Goal: Task Accomplishment & Management: Manage account settings

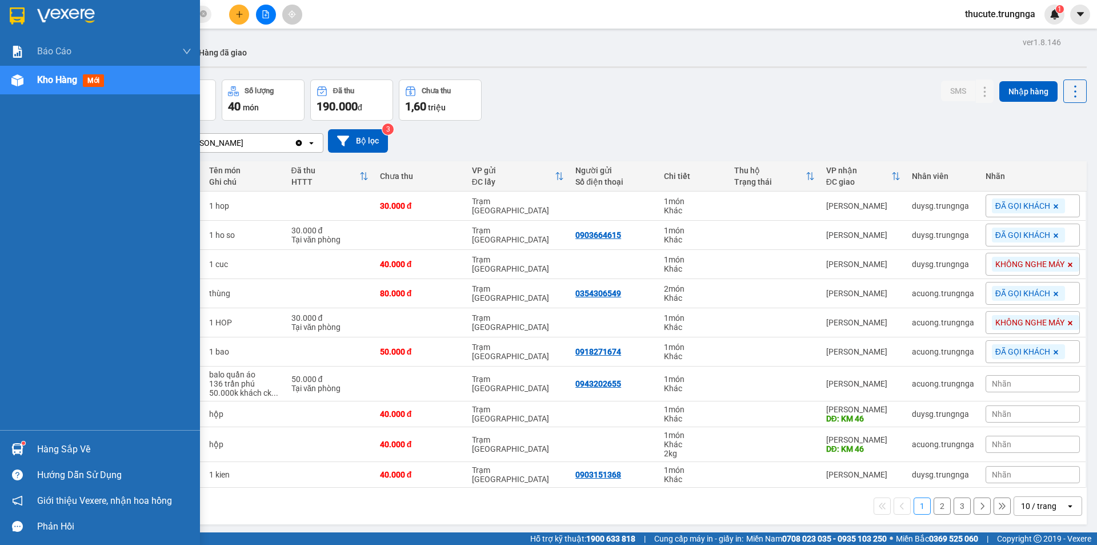
click at [90, 446] on div "Hàng sắp về" at bounding box center [114, 449] width 154 height 17
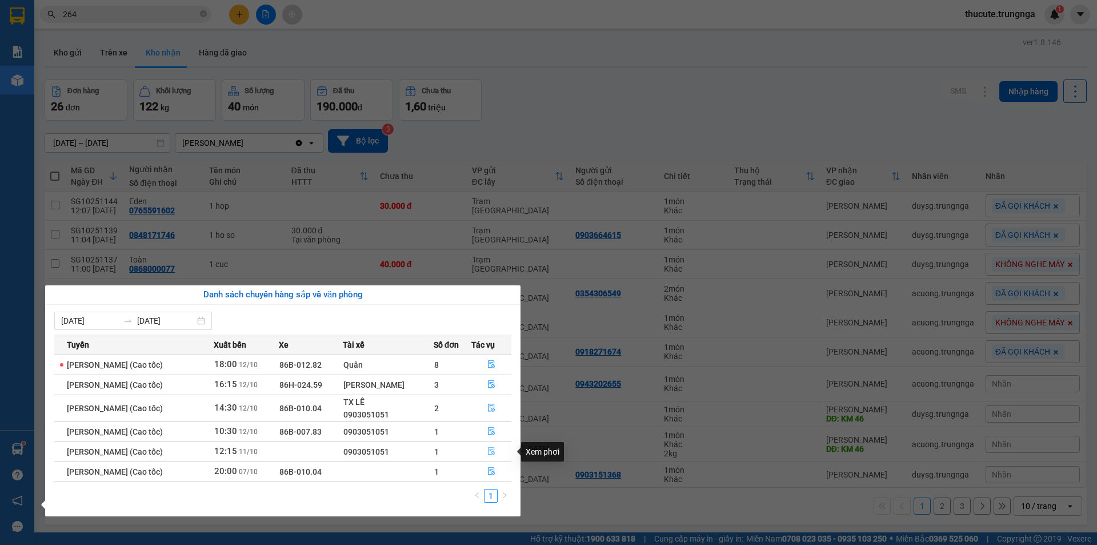
click at [491, 454] on icon "file-done" at bounding box center [492, 451] width 8 height 8
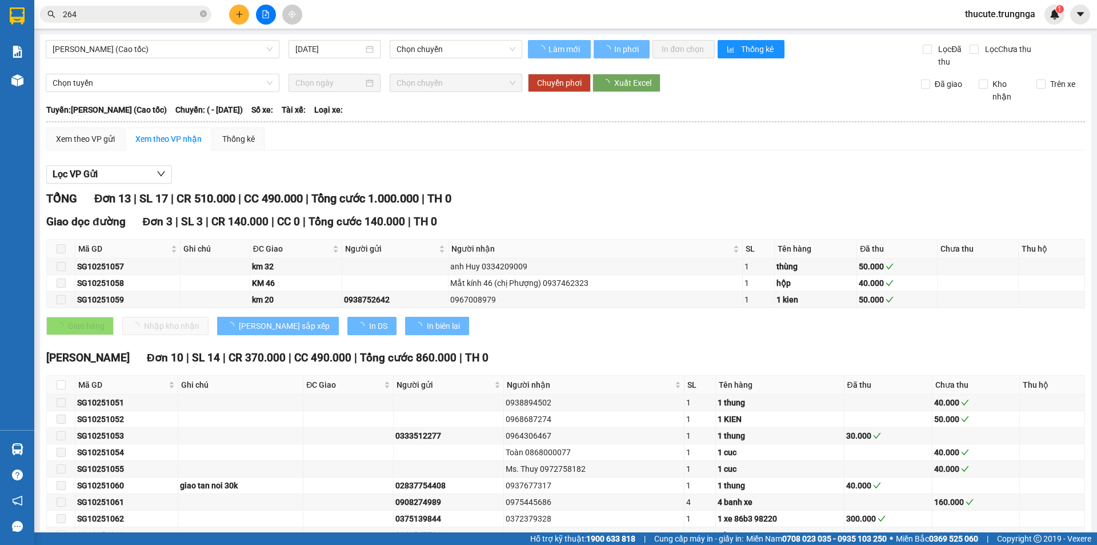
type input "[DATE]"
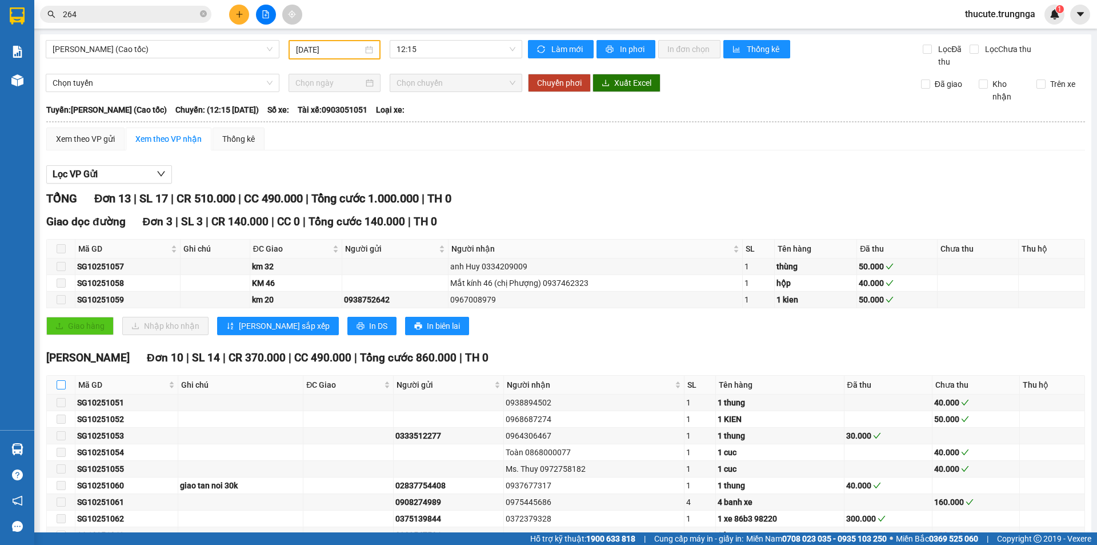
click at [62, 384] on input "checkbox" at bounding box center [61, 384] width 9 height 9
checkbox input "true"
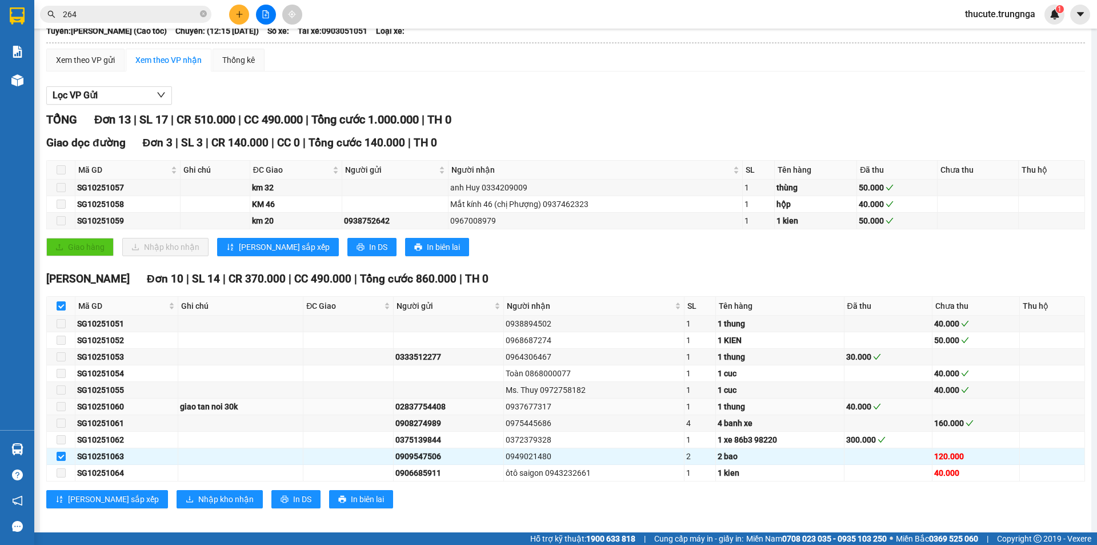
scroll to position [87, 0]
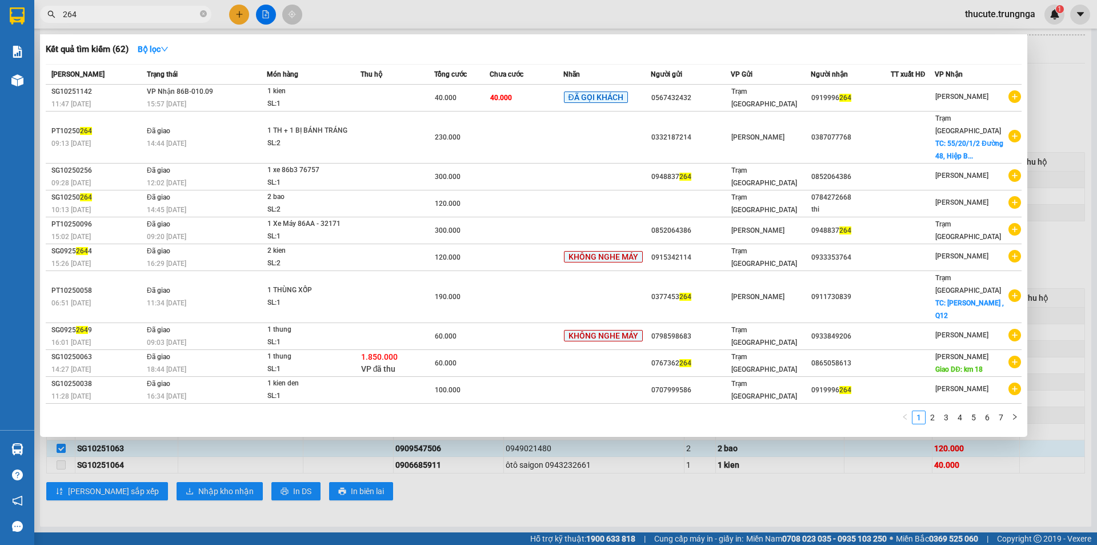
click at [106, 16] on input "264" at bounding box center [130, 14] width 135 height 13
click at [133, 20] on input "264" at bounding box center [130, 14] width 135 height 13
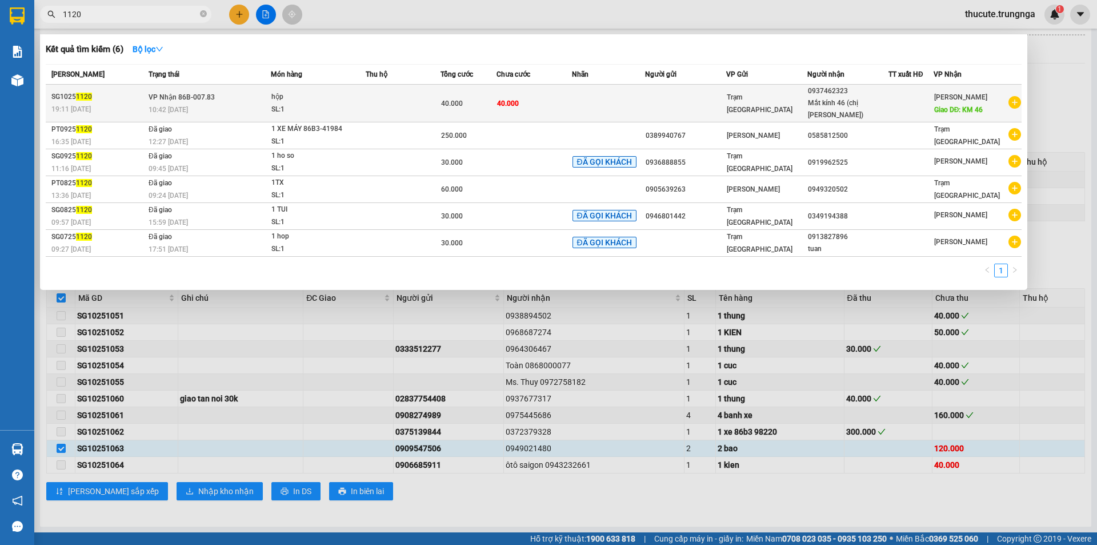
type input "1120"
click at [439, 105] on td at bounding box center [403, 104] width 75 height 38
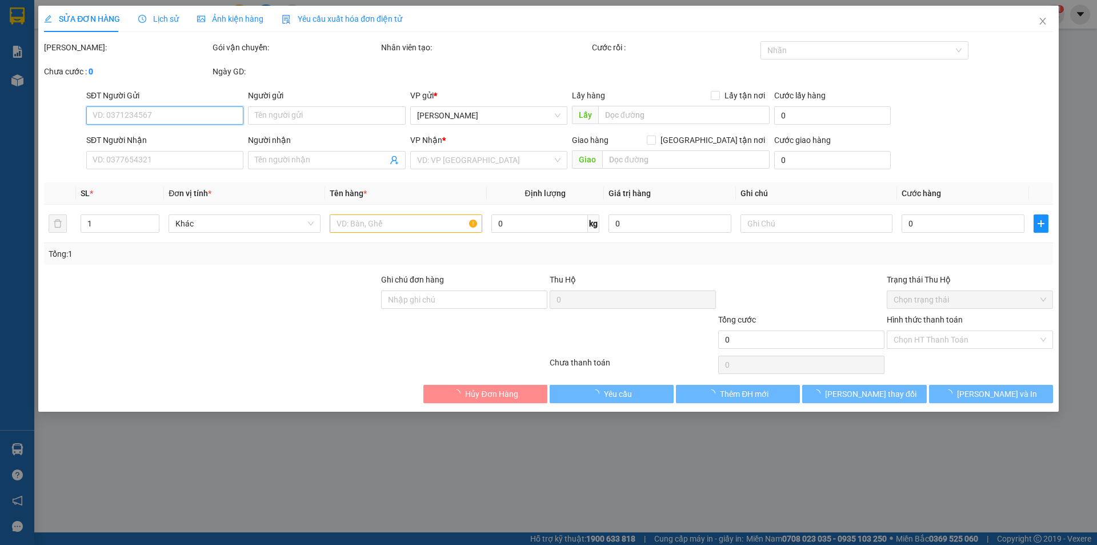
type input "0937462323"
type input "Mắt kính 46 (chị [PERSON_NAME])"
type input "KM 46"
type input "40.000"
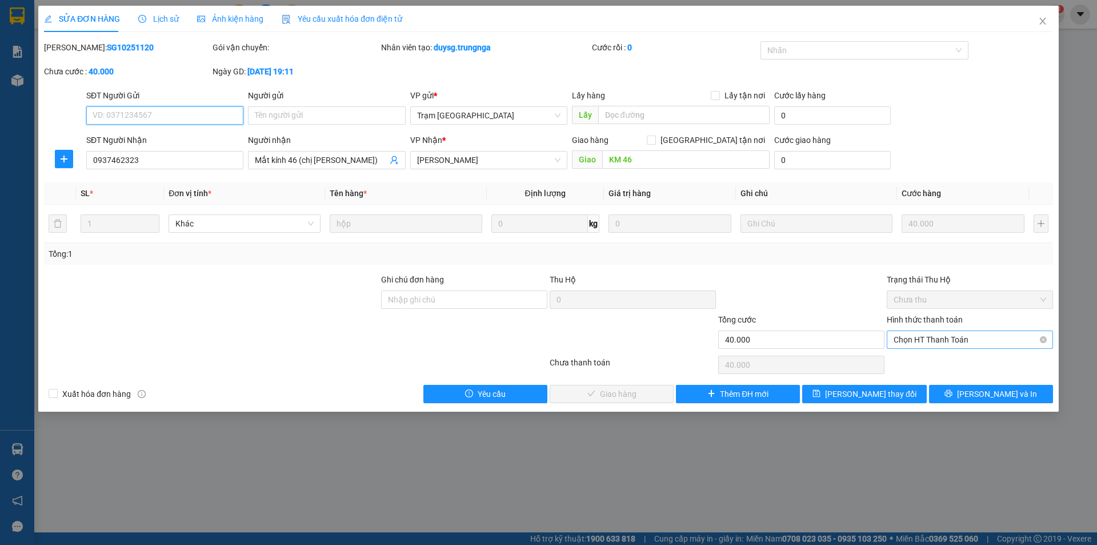
click at [930, 345] on span "Chọn HT Thanh Toán" at bounding box center [970, 339] width 153 height 17
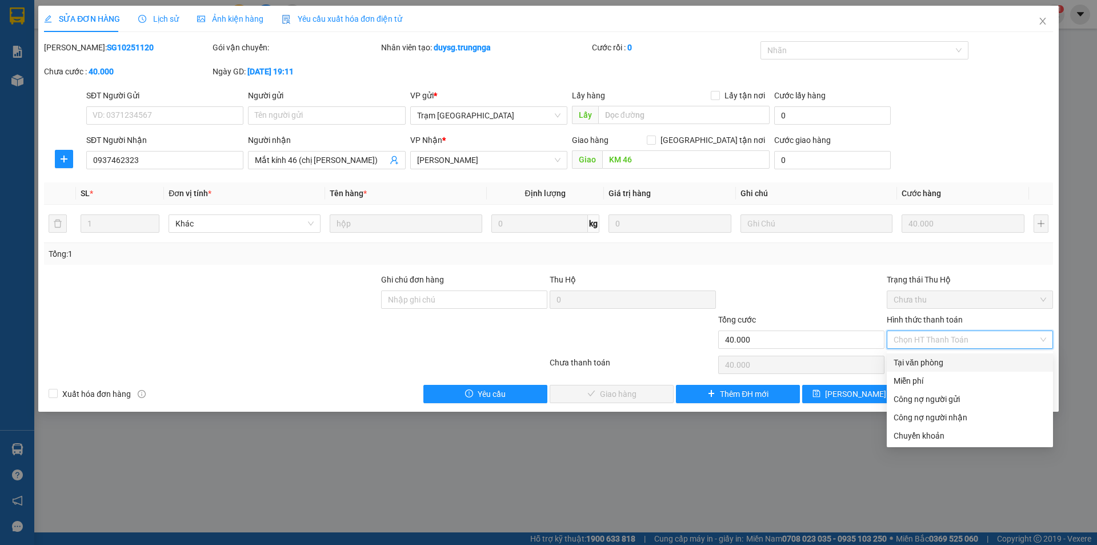
click at [910, 362] on div "Tại văn phòng" at bounding box center [970, 362] width 153 height 13
type input "0"
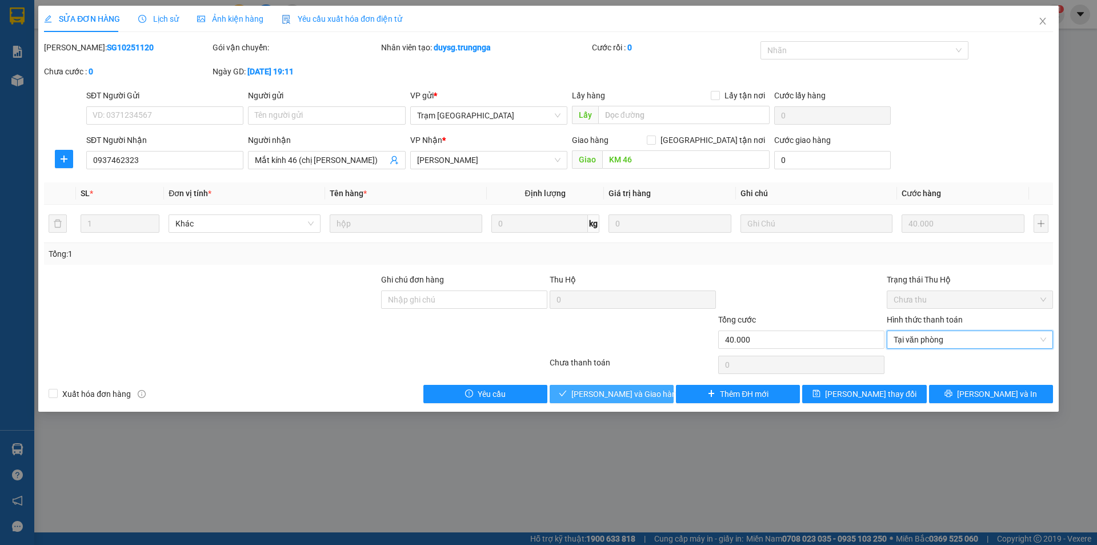
click at [637, 397] on span "[PERSON_NAME] và Giao hàng" at bounding box center [627, 393] width 110 height 13
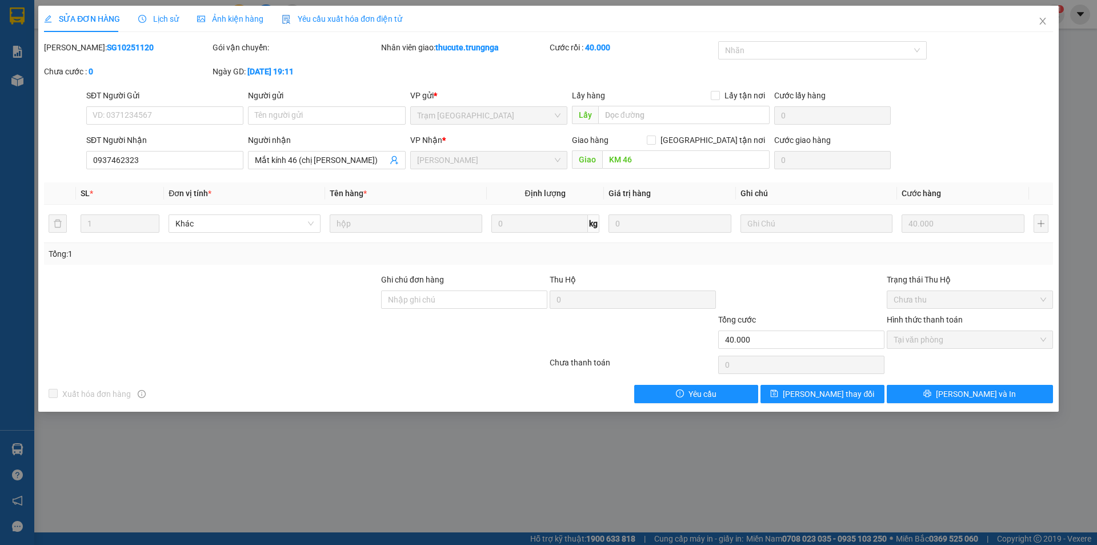
drag, startPoint x: 644, startPoint y: 400, endPoint x: 840, endPoint y: 423, distance: 197.4
click at [850, 433] on div "SỬA ĐƠN HÀNG Lịch sử Ảnh kiện hàng Yêu cầu xuất hóa đơn điện tử Total Paid Fee …" at bounding box center [548, 272] width 1097 height 545
click at [846, 394] on span "[PERSON_NAME] thay đổi" at bounding box center [828, 393] width 91 height 13
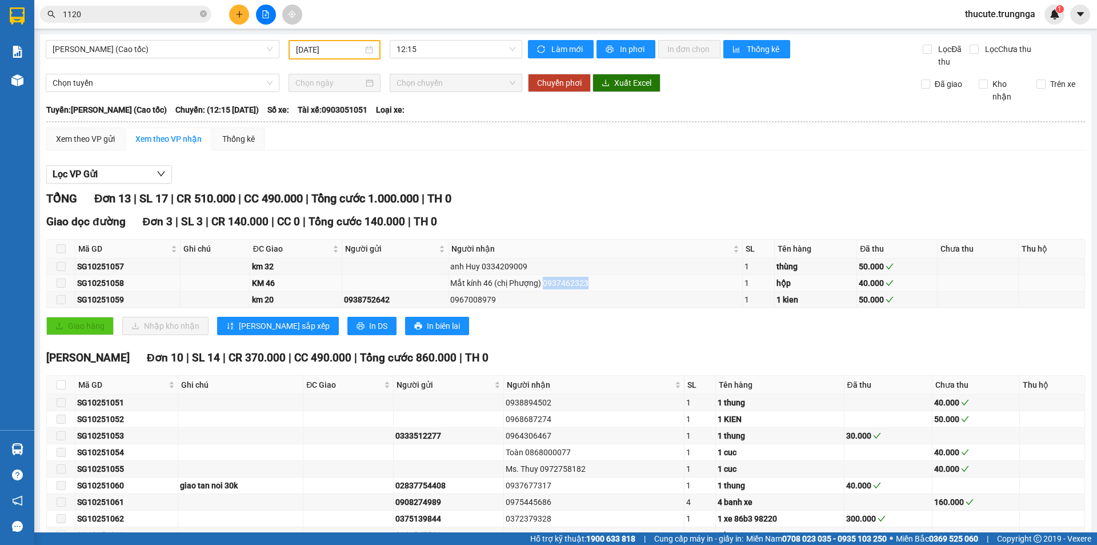
drag, startPoint x: 594, startPoint y: 283, endPoint x: 544, endPoint y: 286, distance: 50.3
click at [544, 286] on div "Mắt kính 46 (chị Phượng) 0937462323" at bounding box center [595, 283] width 290 height 13
copy div "0937462323"
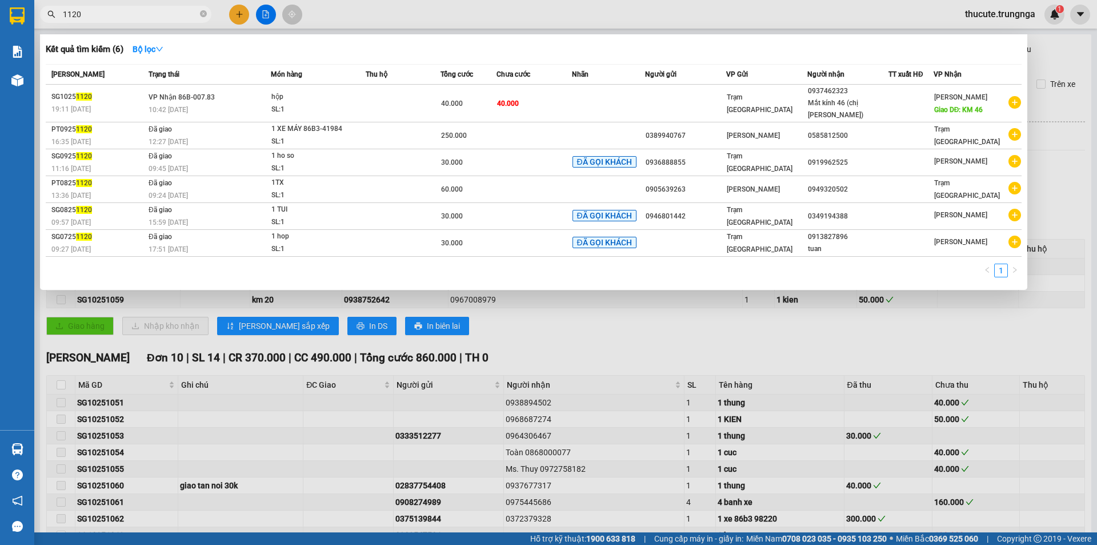
click at [135, 9] on input "1120" at bounding box center [130, 14] width 135 height 13
paste input "0937462323"
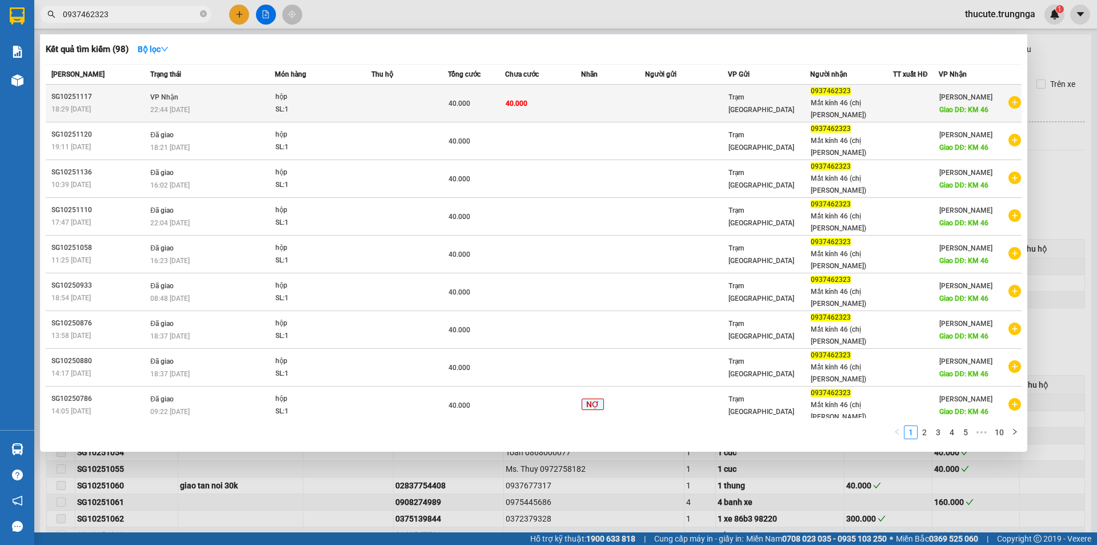
type input "0937462323"
click at [585, 105] on td at bounding box center [612, 104] width 63 height 38
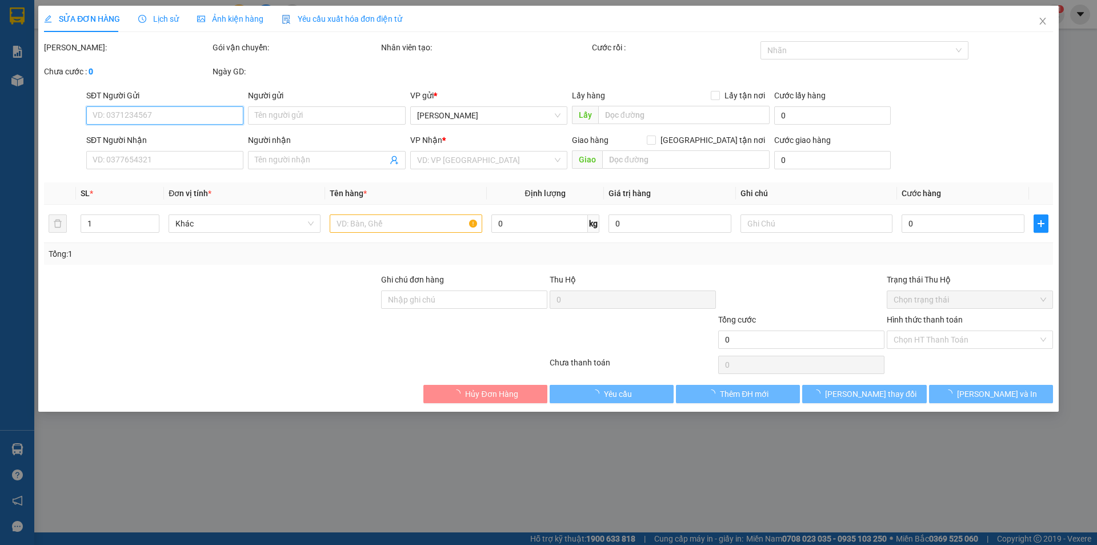
type input "0937462323"
type input "Mắt kính 46 (chị [PERSON_NAME])"
type input "KM 46"
type input "40.000"
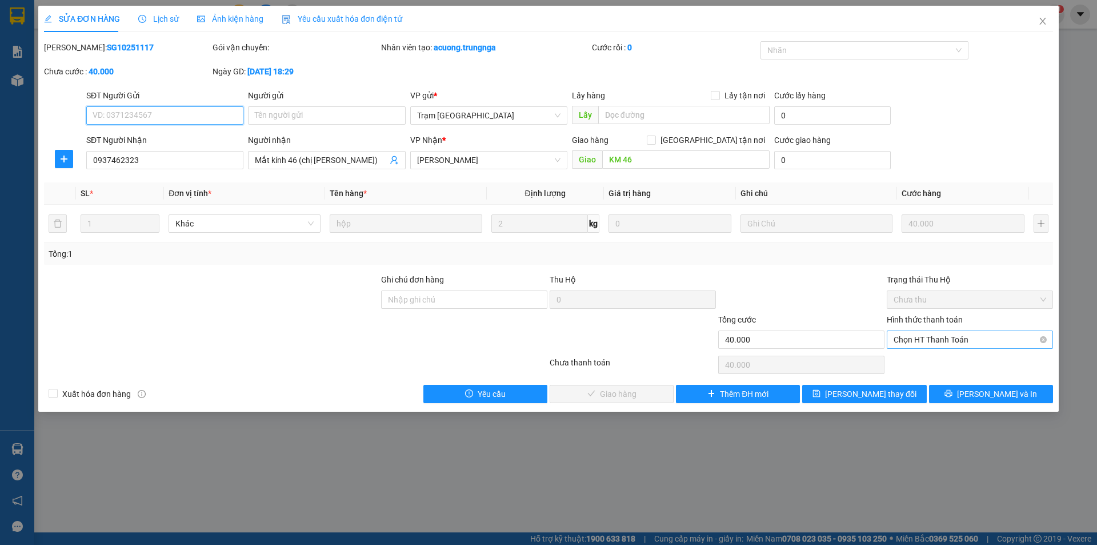
click at [914, 345] on span "Chọn HT Thanh Toán" at bounding box center [970, 339] width 153 height 17
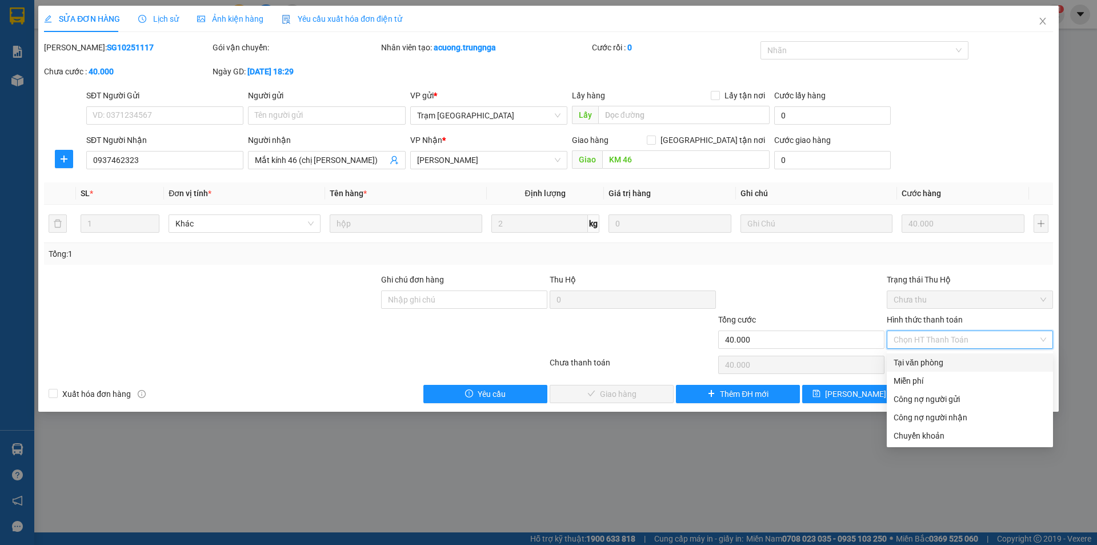
click at [912, 361] on div "Tại văn phòng" at bounding box center [970, 362] width 153 height 13
type input "0"
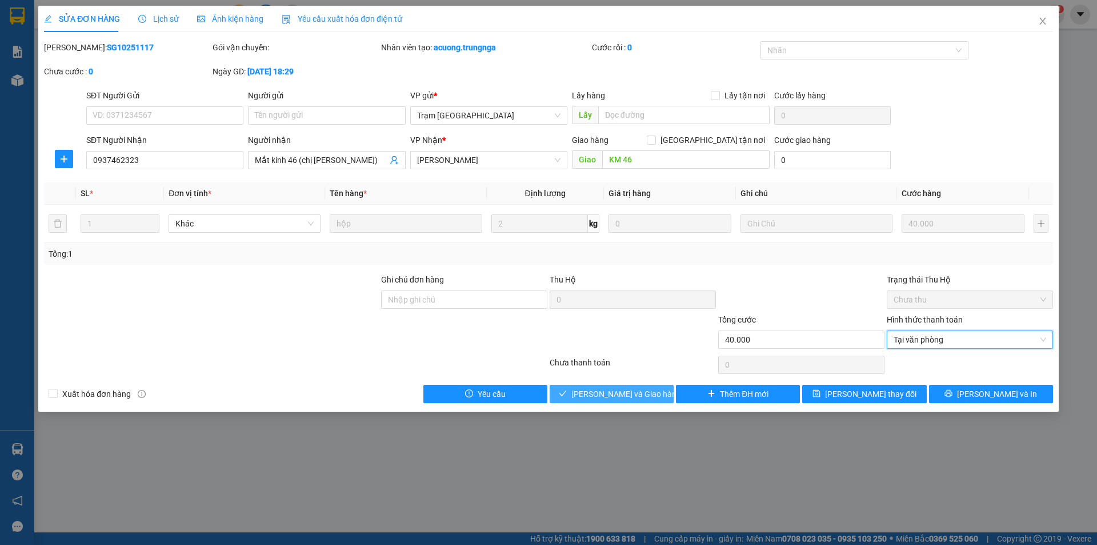
click at [596, 388] on span "[PERSON_NAME] và Giao hàng" at bounding box center [627, 393] width 110 height 13
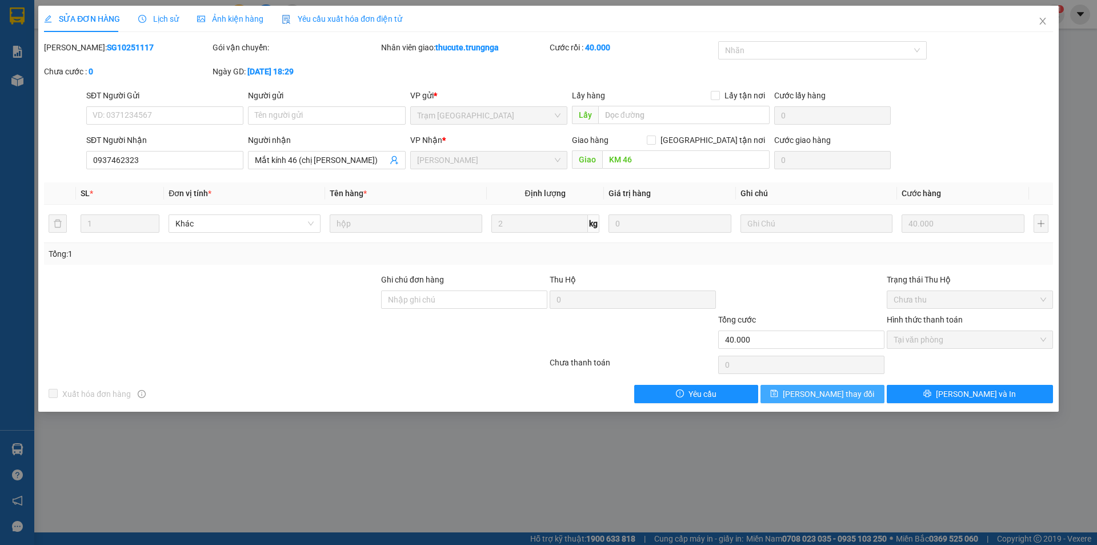
click at [837, 395] on span "[PERSON_NAME] thay đổi" at bounding box center [828, 393] width 91 height 13
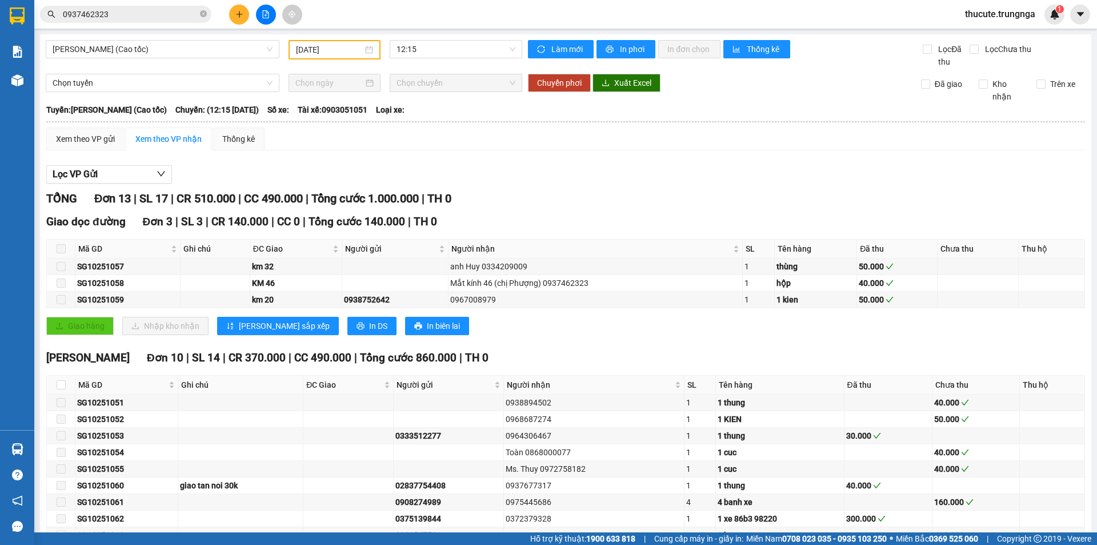
click at [355, 51] on input "[DATE]" at bounding box center [329, 49] width 67 height 13
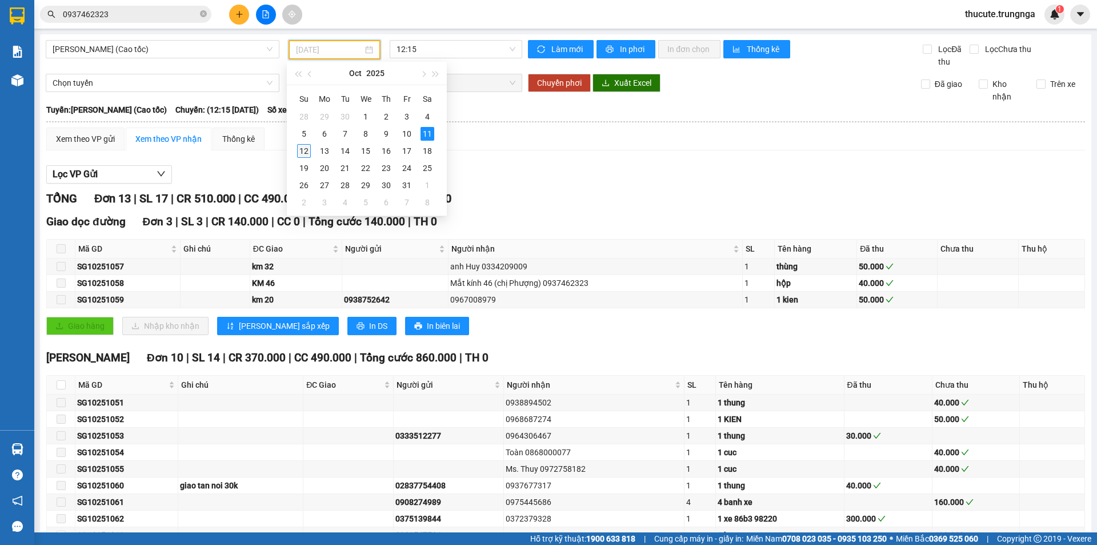
click at [305, 158] on td "12" at bounding box center [304, 150] width 21 height 17
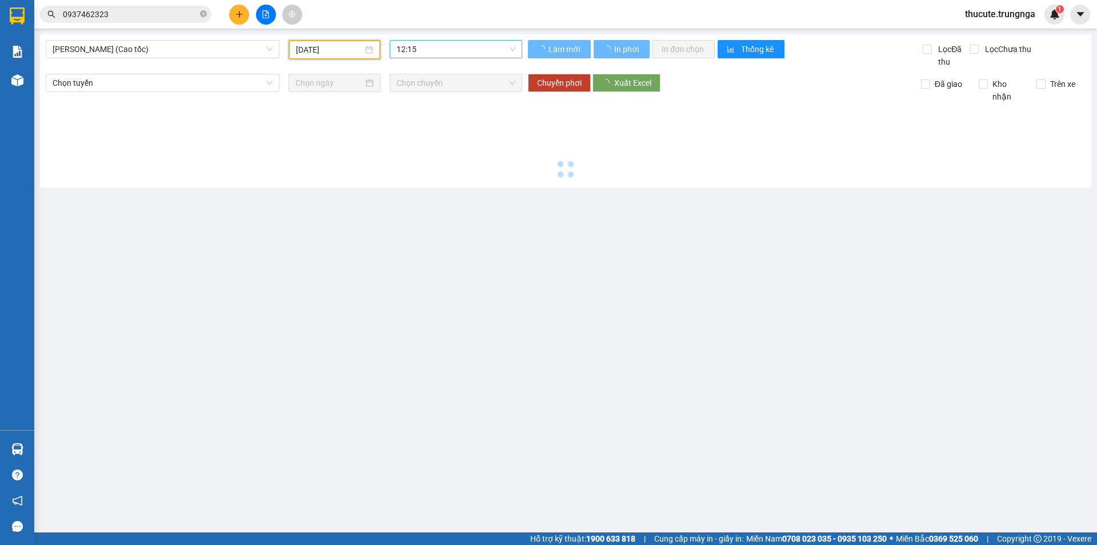
type input "[DATE]"
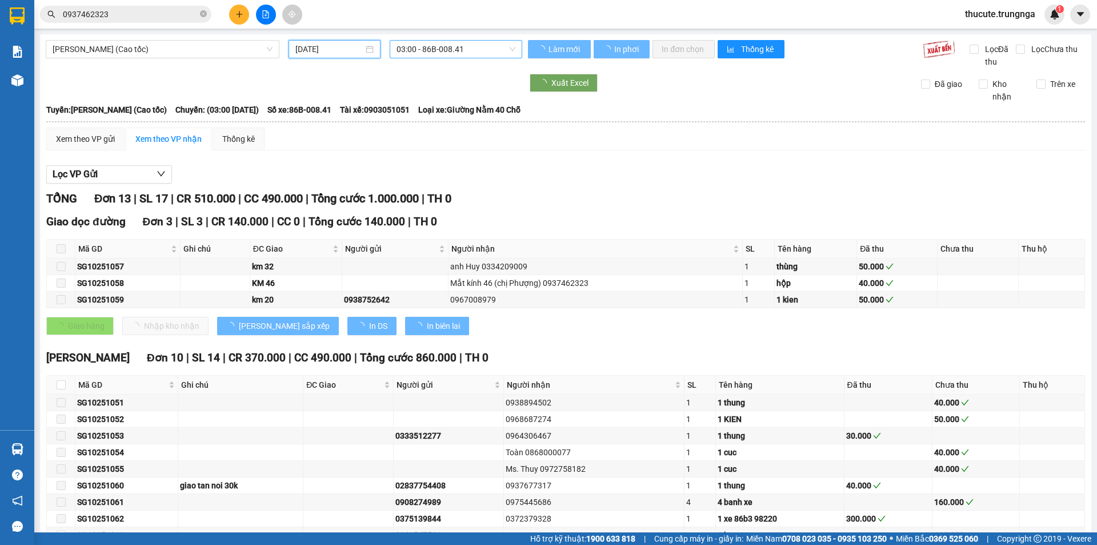
click at [415, 53] on span "03:00 - 86B-008.41" at bounding box center [456, 49] width 119 height 17
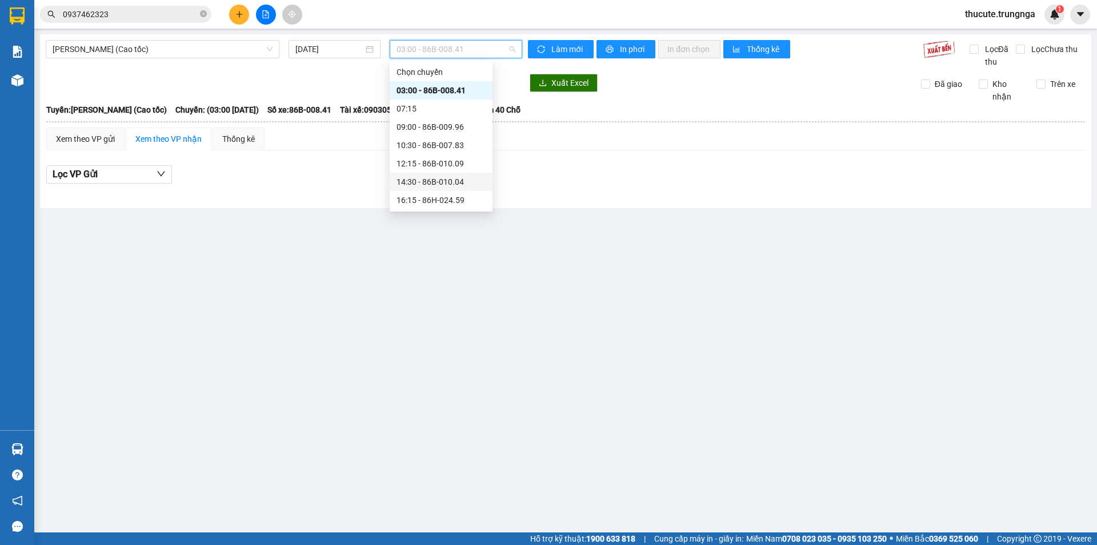
click at [422, 184] on div "14:30 - 86B-010.04" at bounding box center [441, 181] width 89 height 13
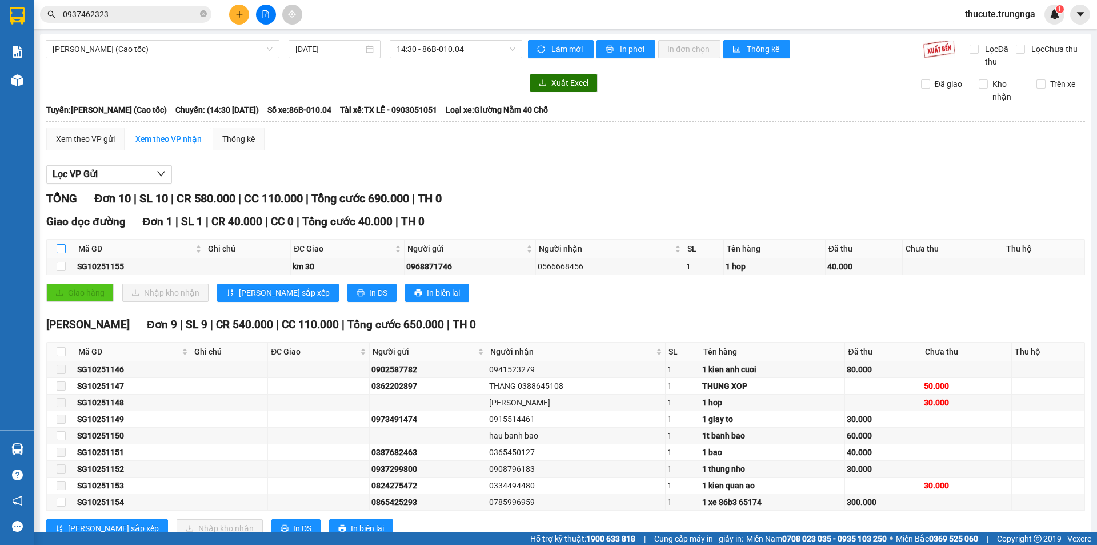
click at [61, 249] on input "checkbox" at bounding box center [61, 248] width 9 height 9
checkbox input "true"
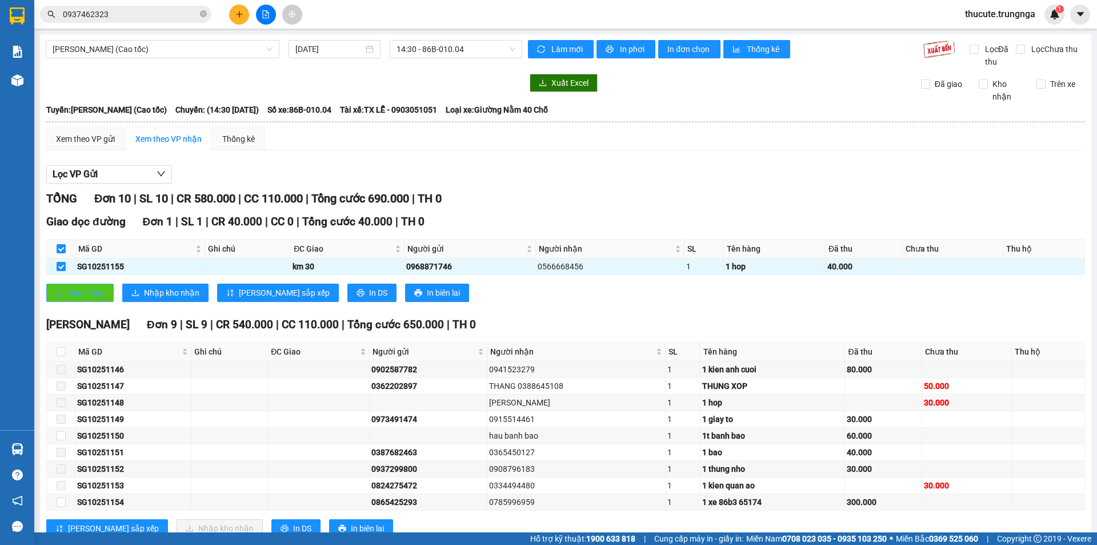
click at [76, 297] on span "Giao hàng" at bounding box center [86, 292] width 37 height 13
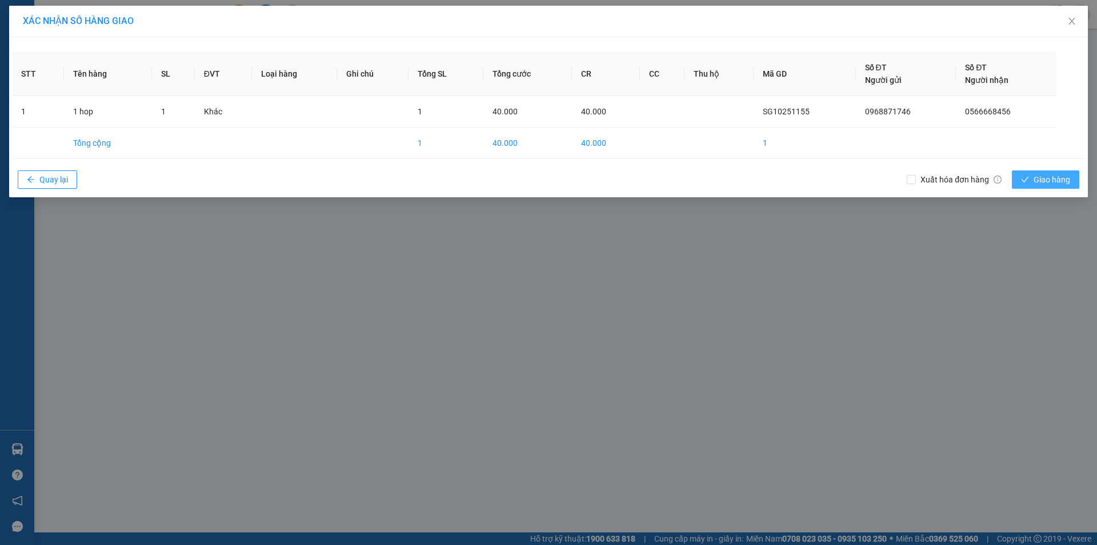
click at [1042, 178] on span "Giao hàng" at bounding box center [1052, 179] width 37 height 13
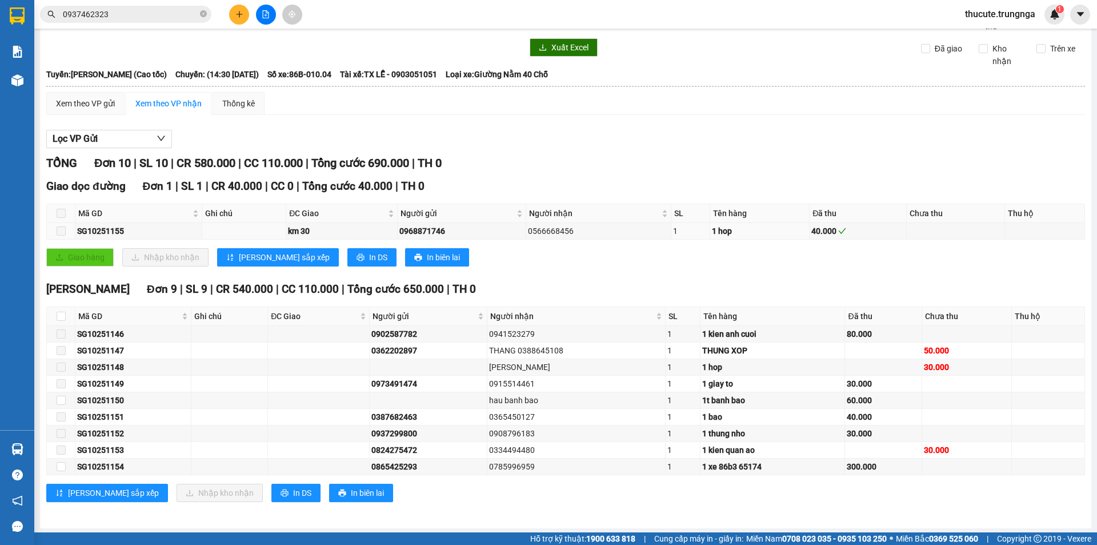
scroll to position [37, 0]
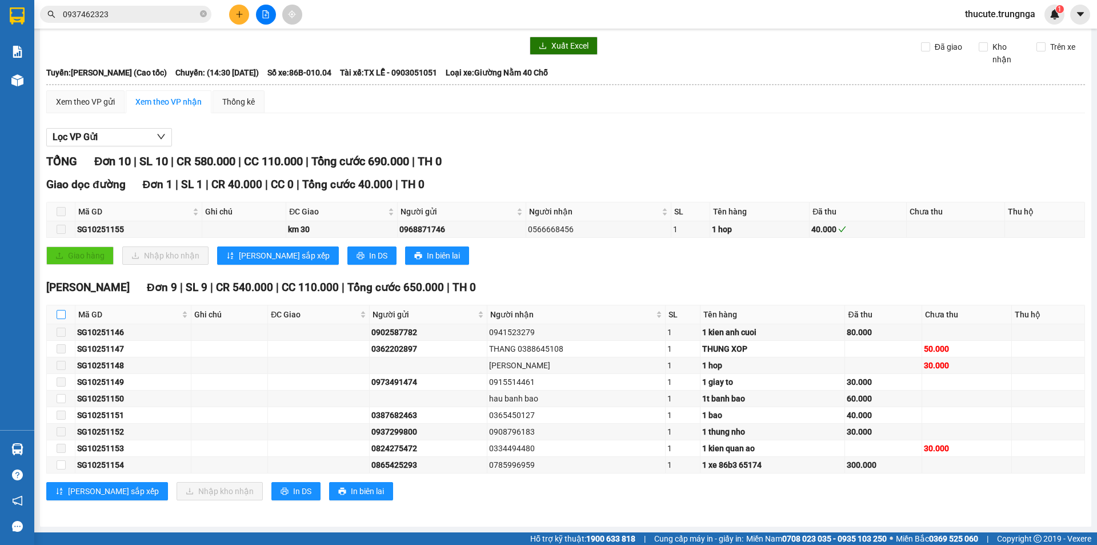
click at [61, 314] on input "checkbox" at bounding box center [61, 314] width 9 height 9
checkbox input "true"
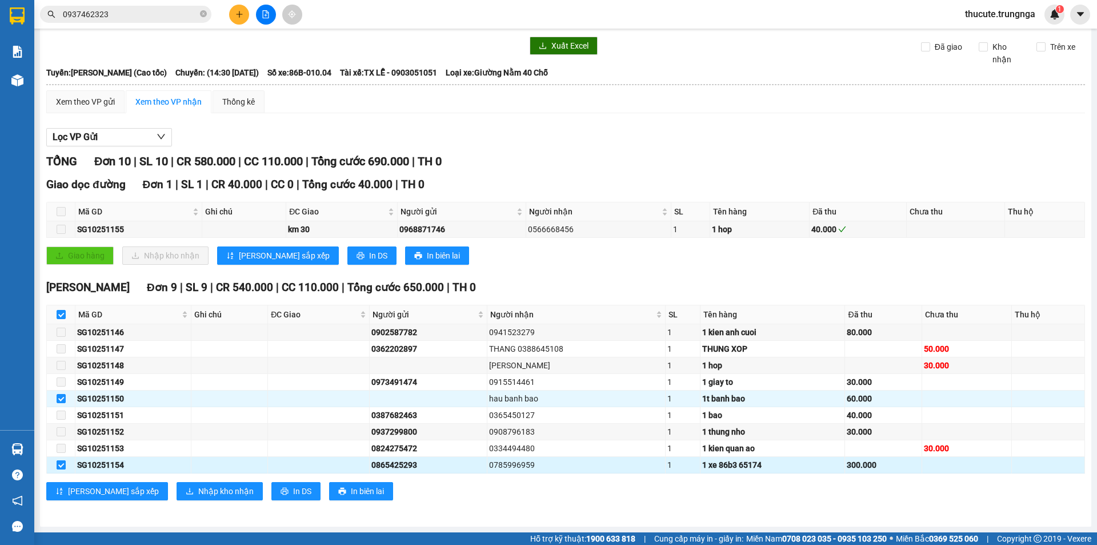
click at [58, 465] on input "checkbox" at bounding box center [61, 464] width 9 height 9
checkbox input "false"
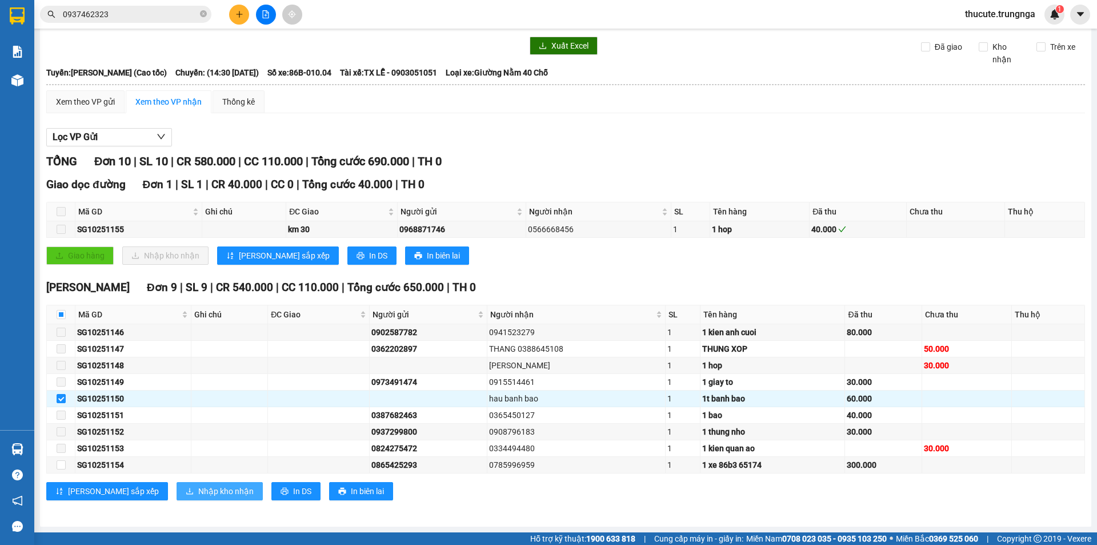
click at [198, 488] on span "Nhập kho nhận" at bounding box center [225, 491] width 55 height 13
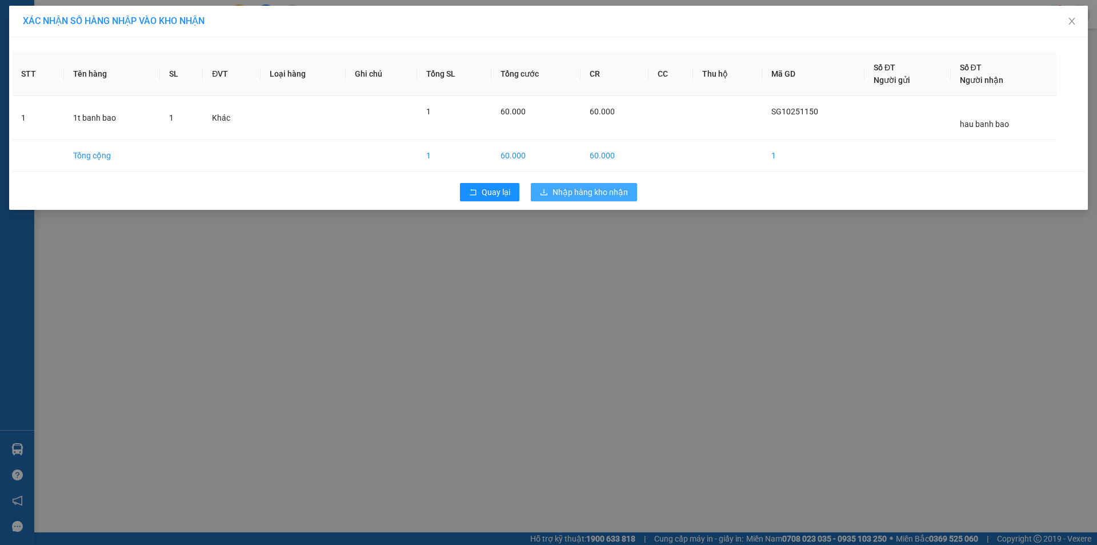
click at [601, 195] on span "Nhập hàng kho nhận" at bounding box center [590, 192] width 75 height 13
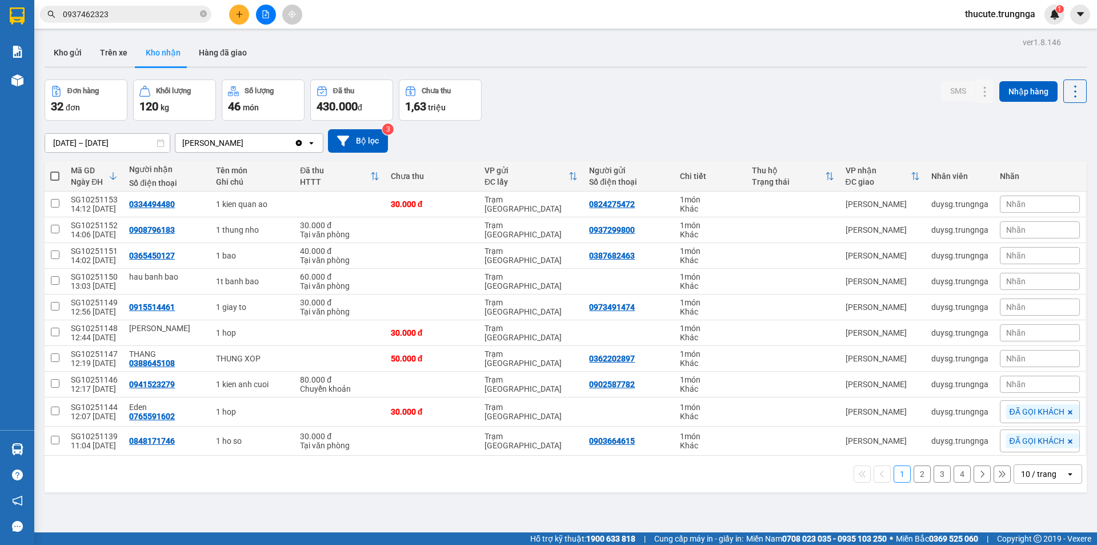
click at [175, 17] on input "0937462323" at bounding box center [130, 14] width 135 height 13
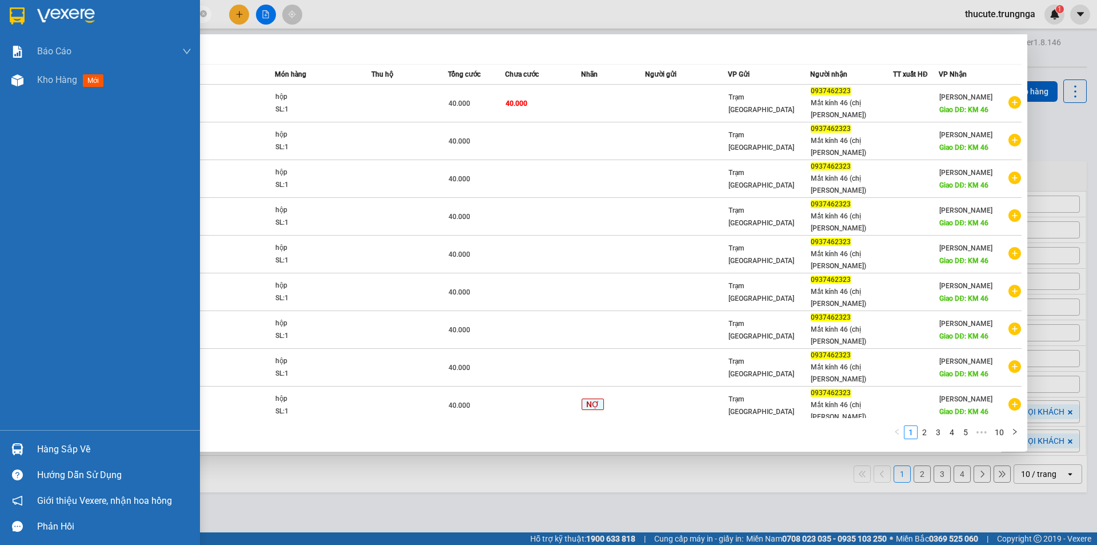
click at [55, 442] on div "Hàng sắp về" at bounding box center [114, 449] width 154 height 17
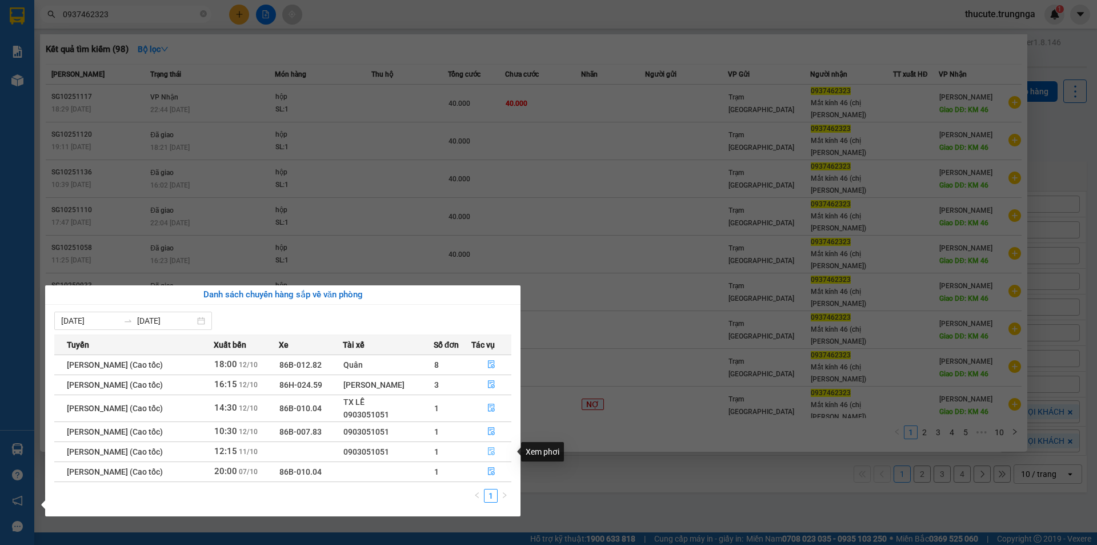
click at [493, 450] on icon "file-done" at bounding box center [492, 451] width 8 height 8
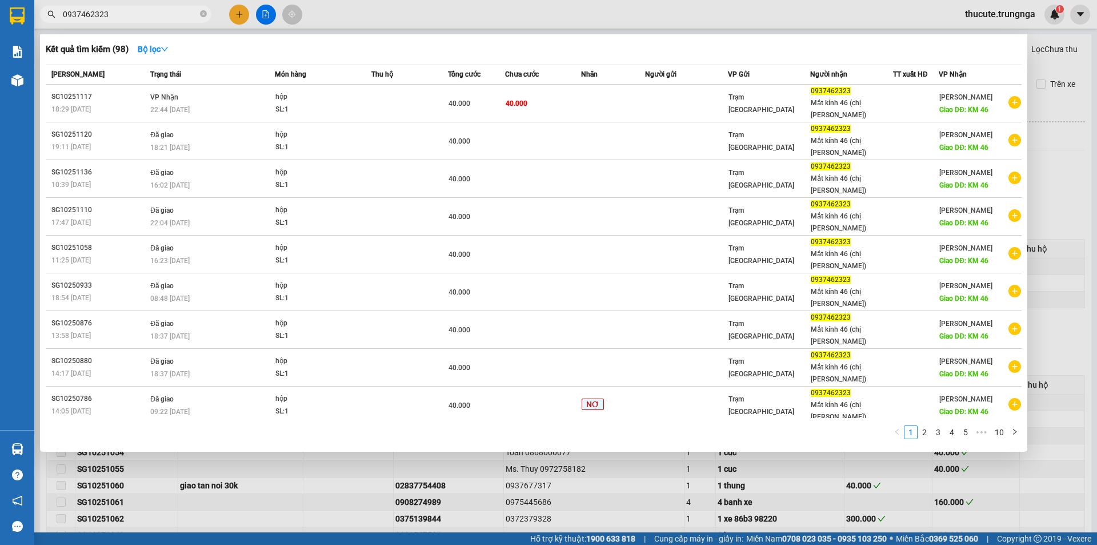
type input "[DATE]"
click at [408, 415] on div at bounding box center [548, 272] width 1097 height 545
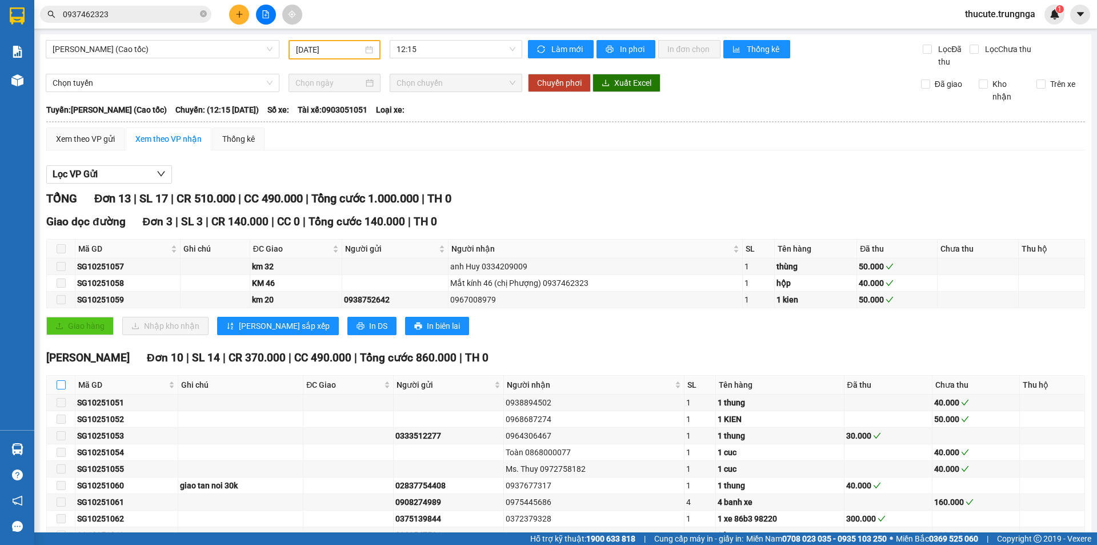
click at [62, 383] on input "checkbox" at bounding box center [61, 384] width 9 height 9
checkbox input "true"
click at [319, 47] on input "[DATE]" at bounding box center [329, 49] width 67 height 13
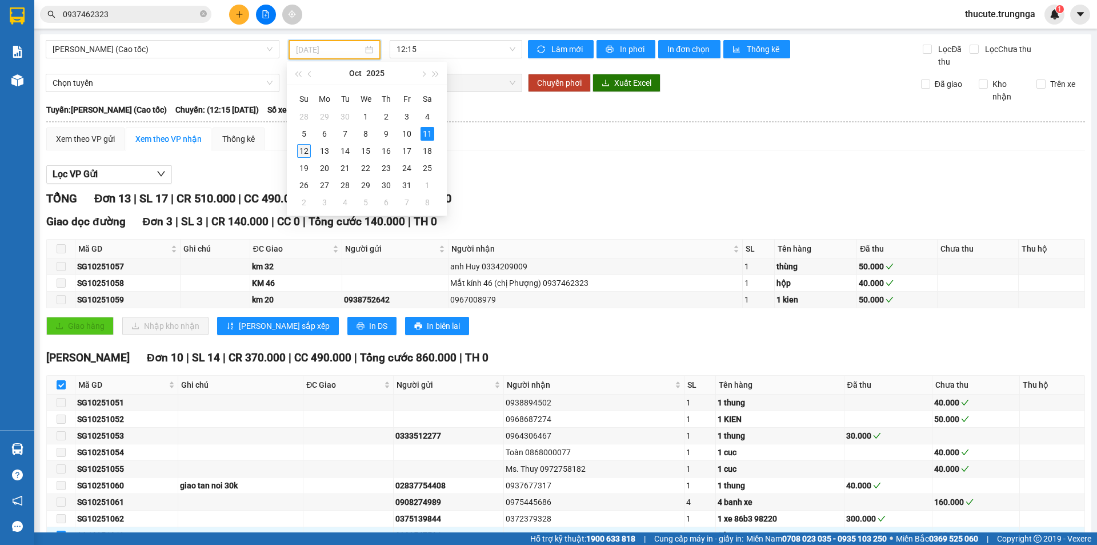
click at [302, 153] on div "12" at bounding box center [304, 151] width 14 height 14
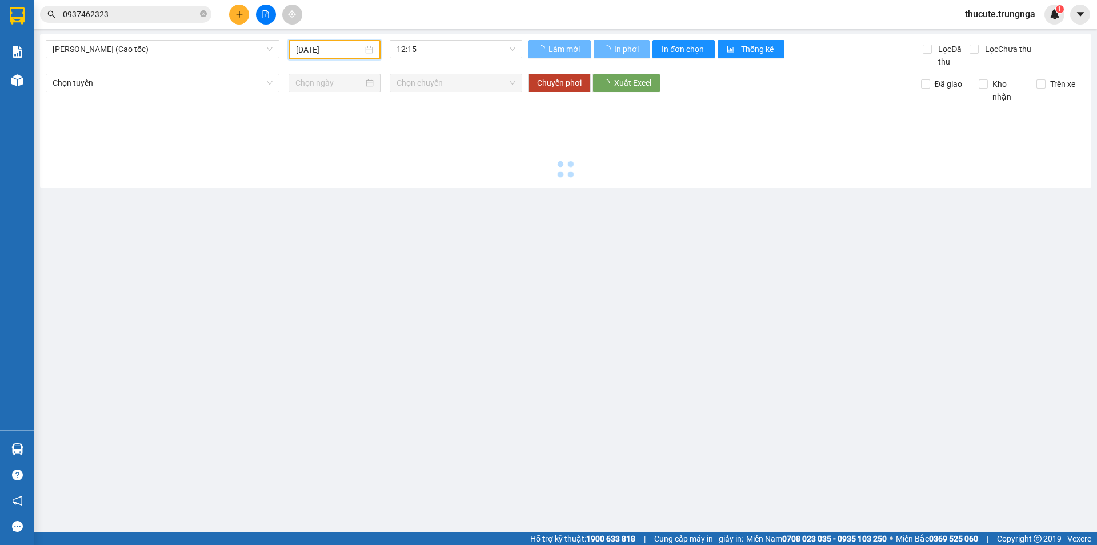
type input "[DATE]"
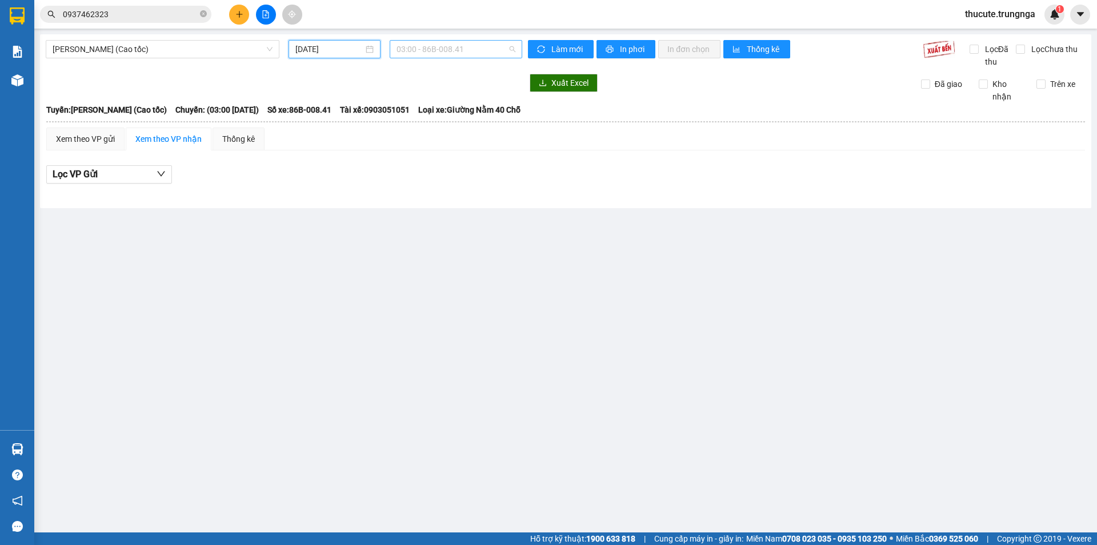
click at [452, 49] on span "03:00 - 86B-008.41" at bounding box center [456, 49] width 119 height 17
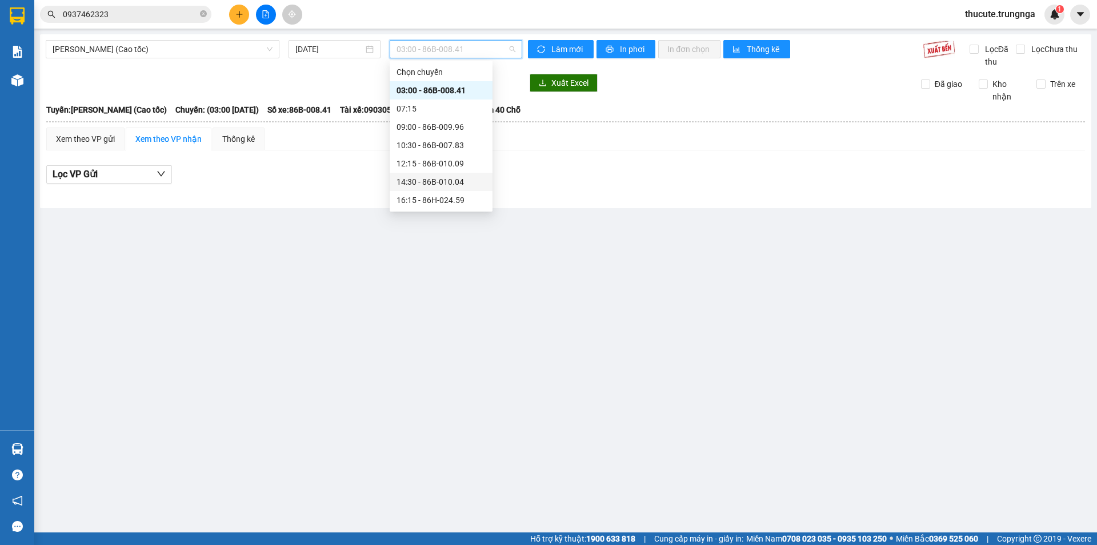
click at [423, 179] on div "14:30 - 86B-010.04" at bounding box center [441, 181] width 89 height 13
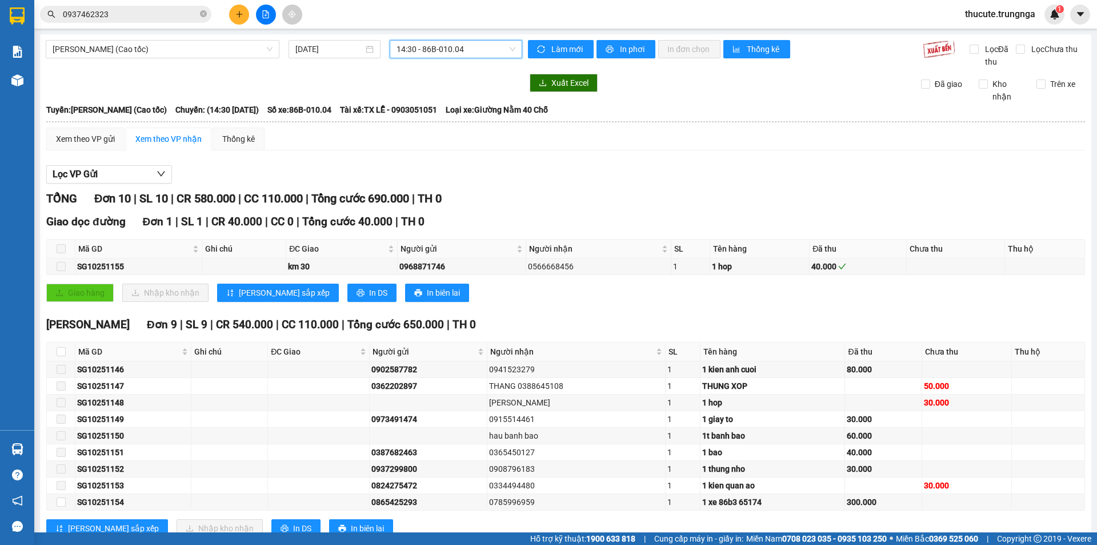
click at [423, 50] on span "14:30 - 86B-010.04" at bounding box center [456, 49] width 119 height 17
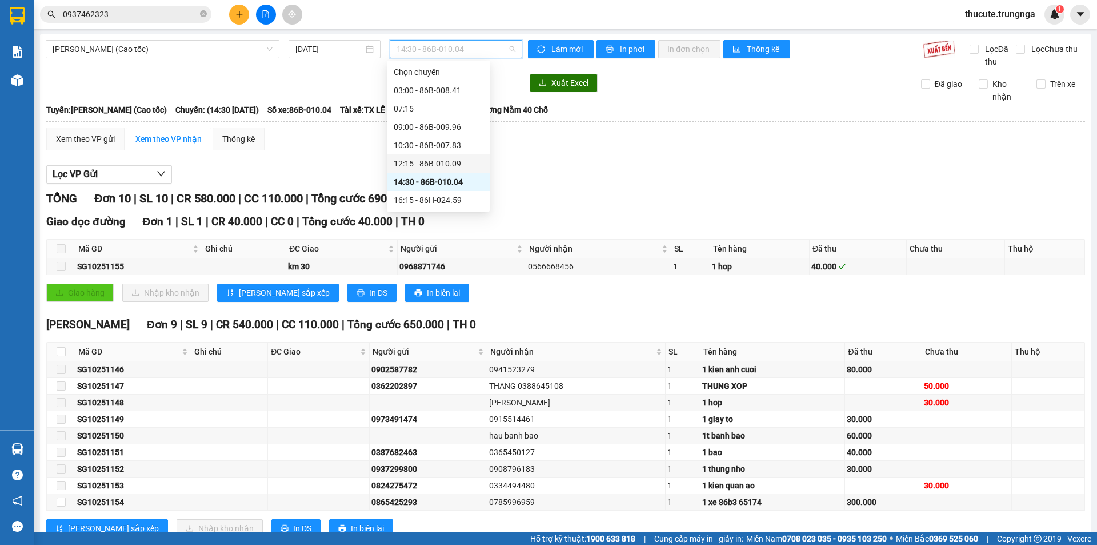
click at [413, 157] on div "12:15 - 86B-010.09" at bounding box center [438, 163] width 89 height 13
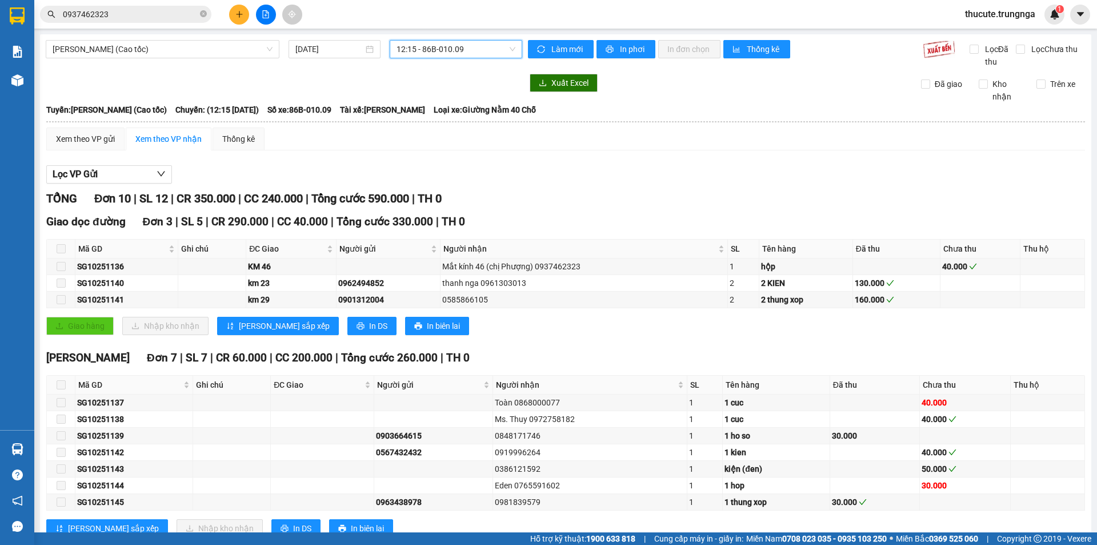
click at [57, 385] on span at bounding box center [61, 384] width 9 height 9
drag, startPoint x: 424, startPoint y: 47, endPoint x: 406, endPoint y: 94, distance: 50.8
click at [423, 49] on span "12:15 - 86B-010.09" at bounding box center [456, 49] width 119 height 17
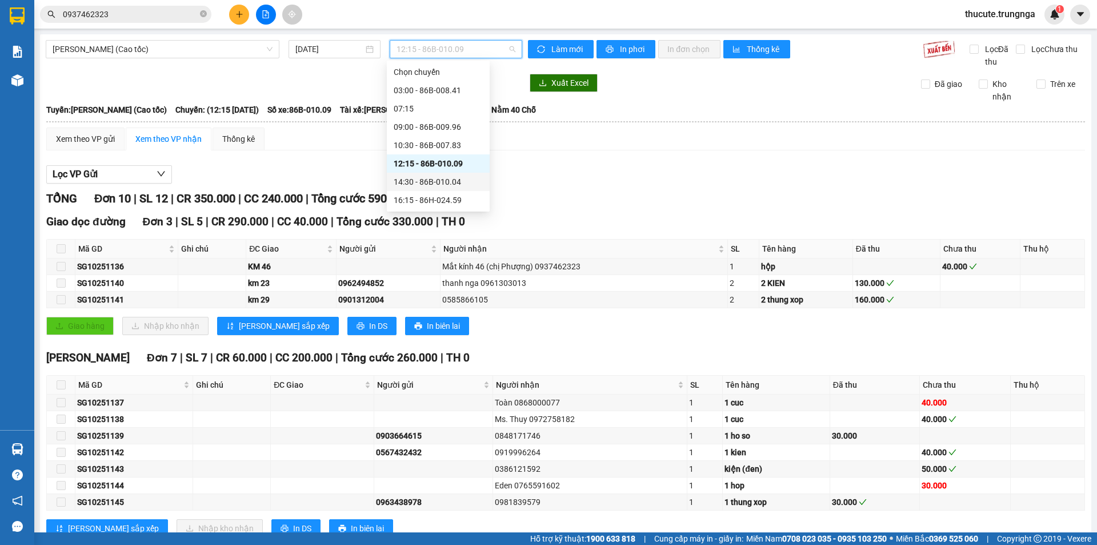
click at [399, 185] on div "14:30 - 86B-010.04" at bounding box center [438, 181] width 89 height 13
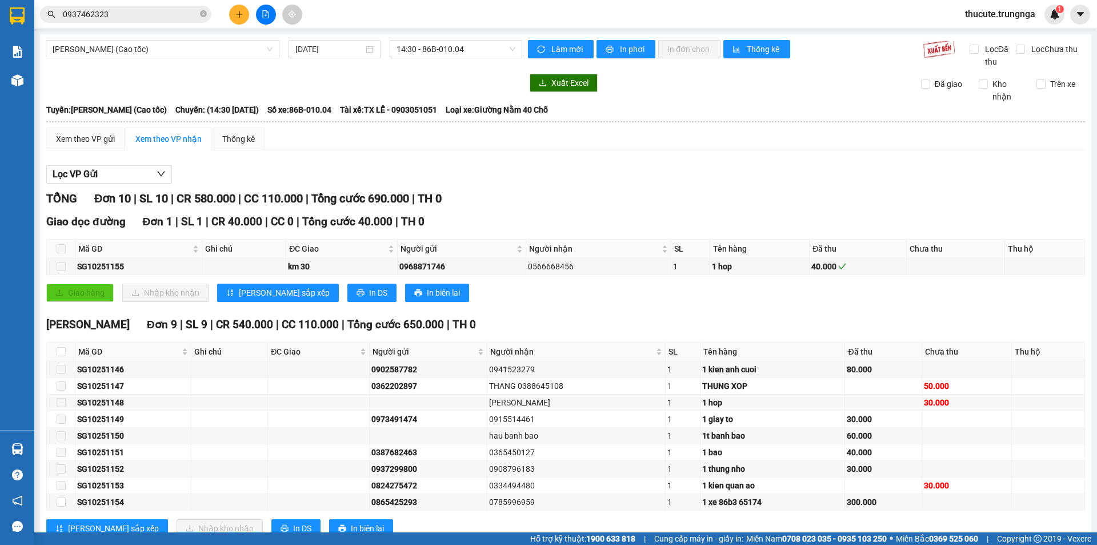
click at [66, 342] on th at bounding box center [61, 351] width 29 height 19
click at [64, 343] on th at bounding box center [61, 351] width 29 height 19
click at [62, 349] on input "checkbox" at bounding box center [61, 351] width 9 height 9
checkbox input "true"
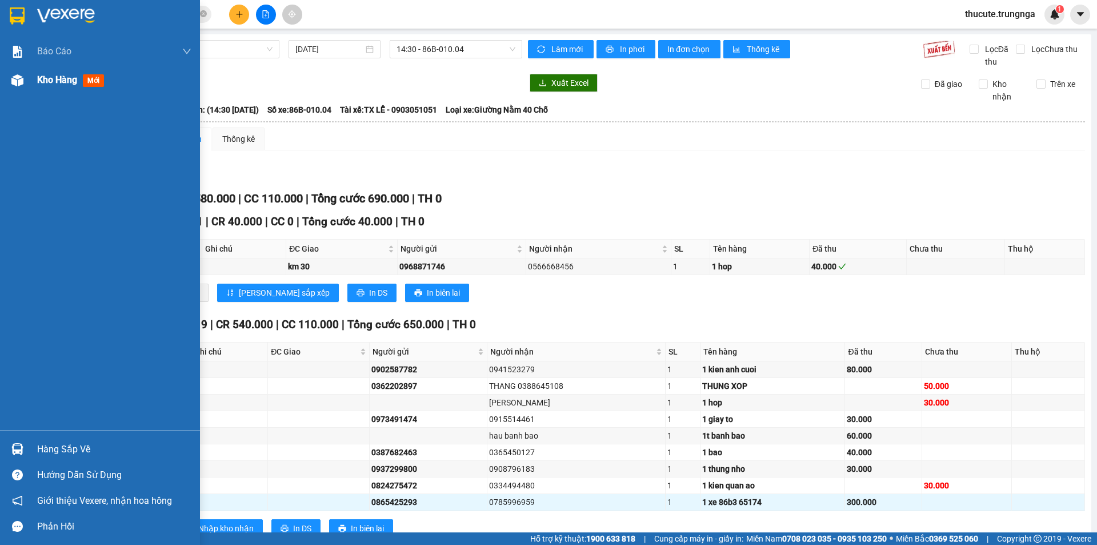
click at [19, 81] on img at bounding box center [17, 80] width 12 height 12
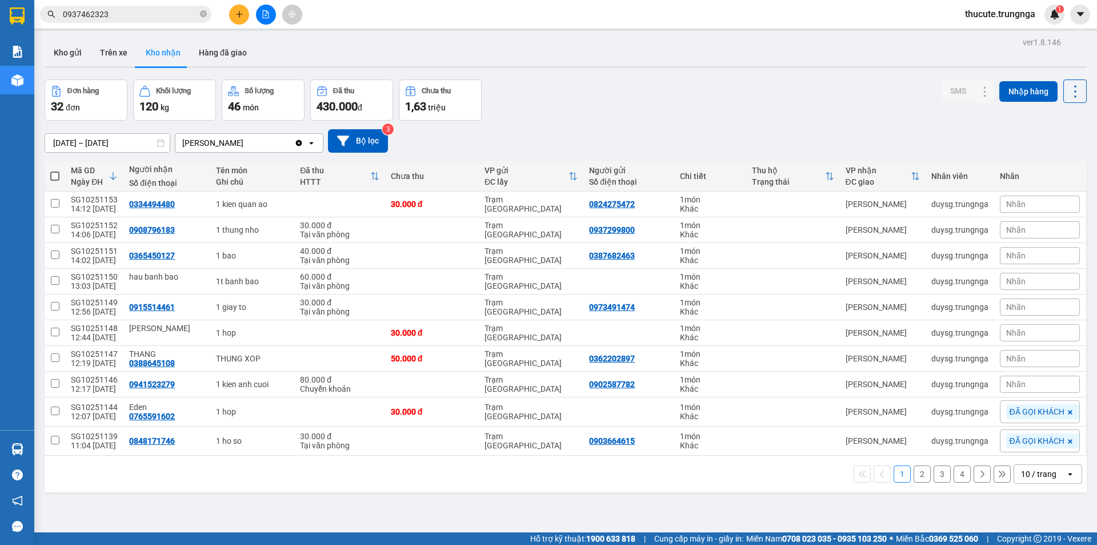
click at [1006, 380] on span "Nhãn" at bounding box center [1015, 383] width 19 height 9
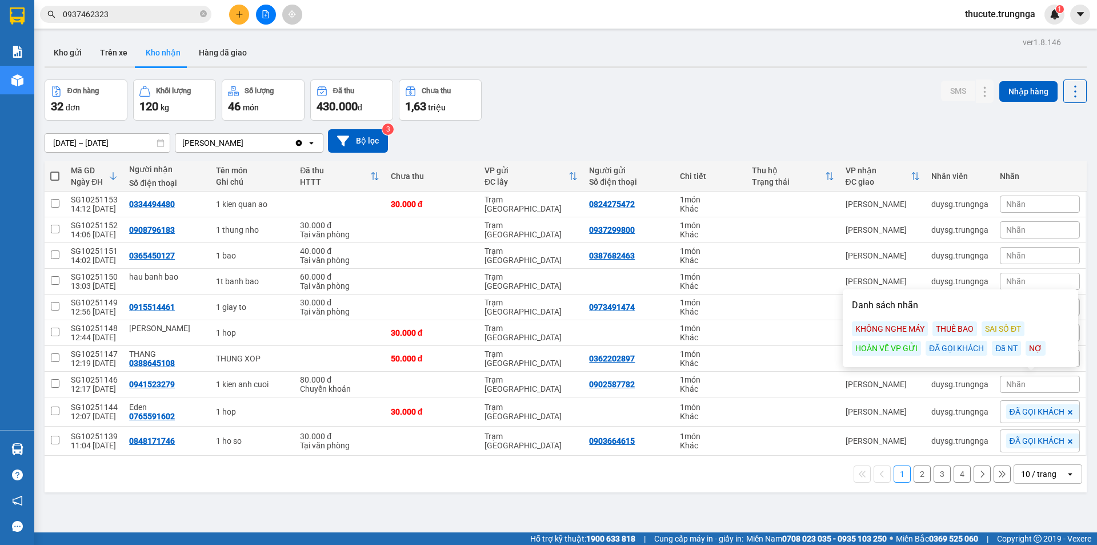
click at [950, 351] on div "ĐÃ GỌI KHÁCH" at bounding box center [957, 348] width 62 height 15
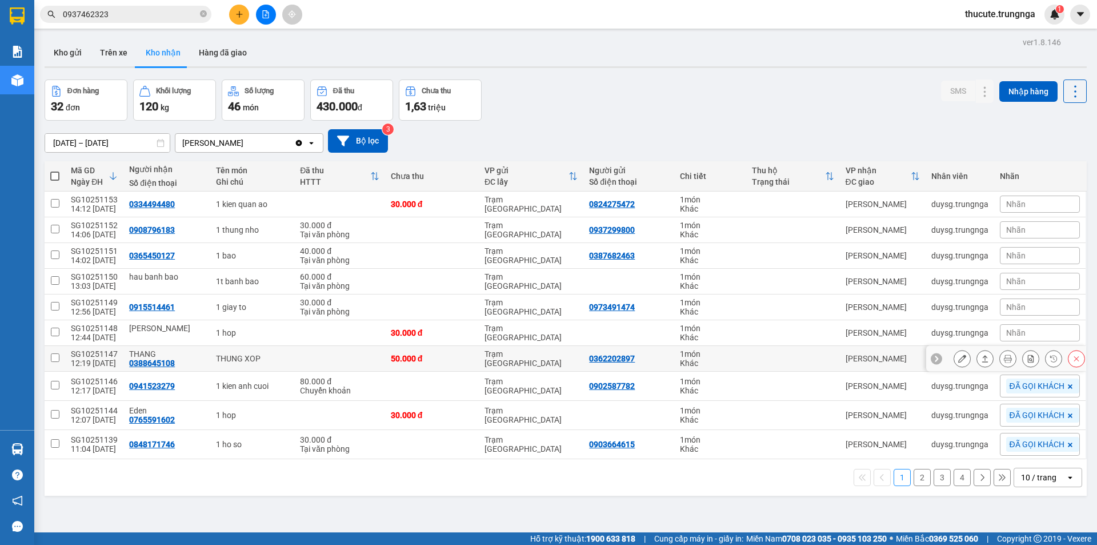
click at [726, 360] on div "Khác" at bounding box center [710, 362] width 61 height 9
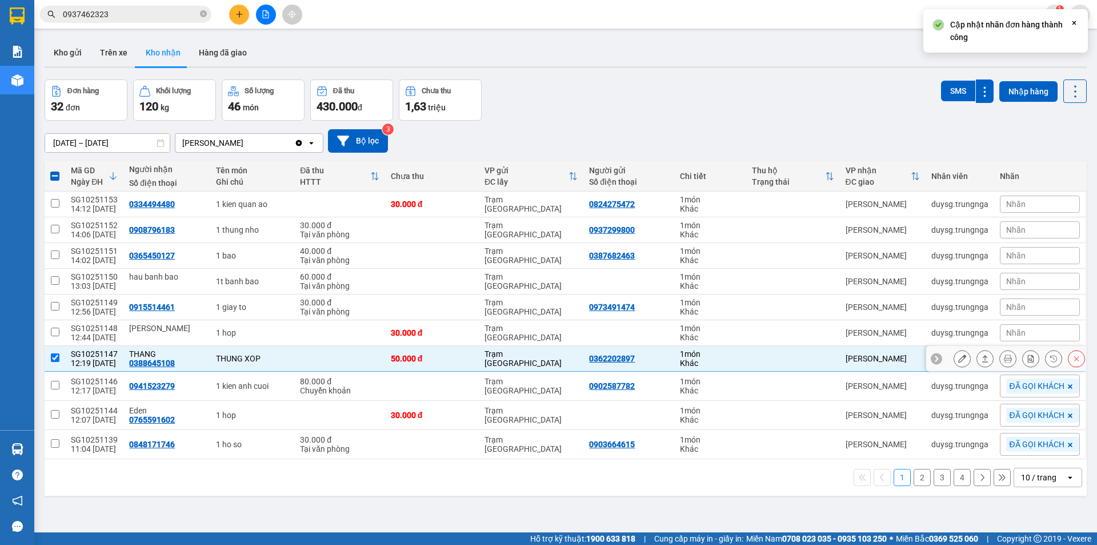
click at [726, 360] on div "Khác" at bounding box center [710, 362] width 61 height 9
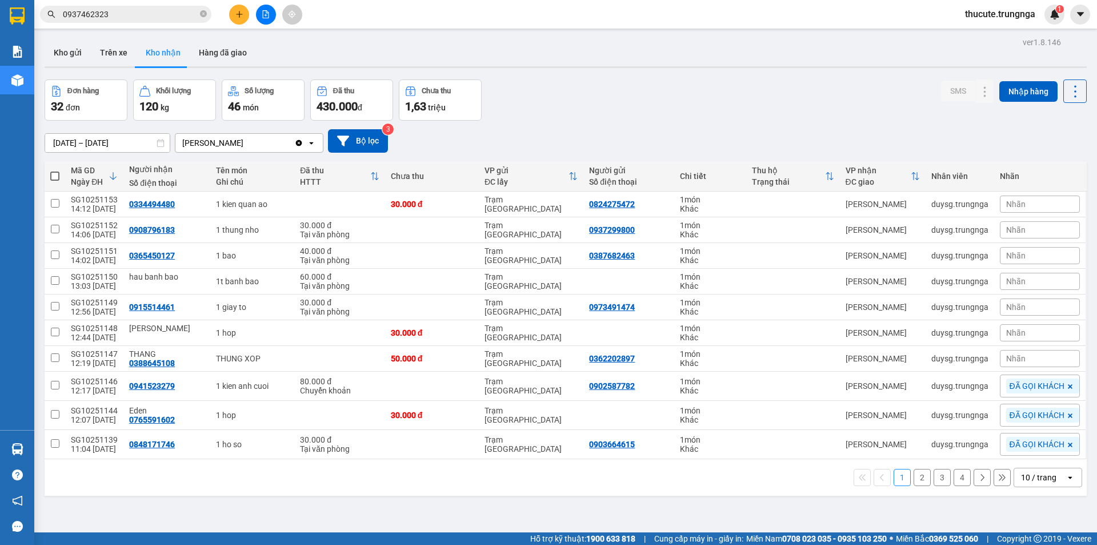
click at [1021, 355] on div "Nhãn" at bounding box center [1040, 358] width 80 height 17
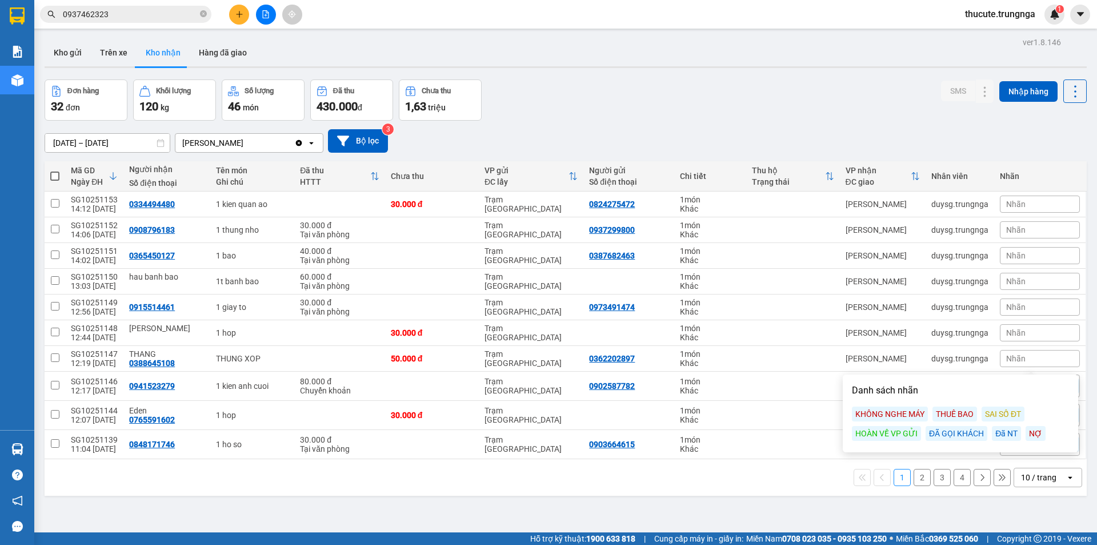
click at [971, 433] on div "ĐÃ GỌI KHÁCH" at bounding box center [957, 433] width 62 height 15
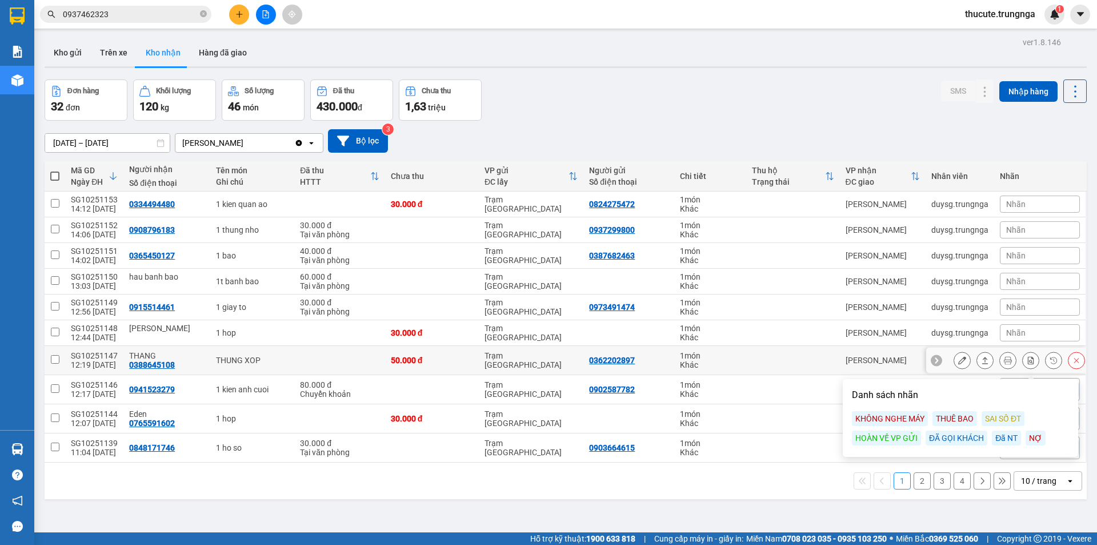
click at [312, 358] on td at bounding box center [339, 360] width 91 height 29
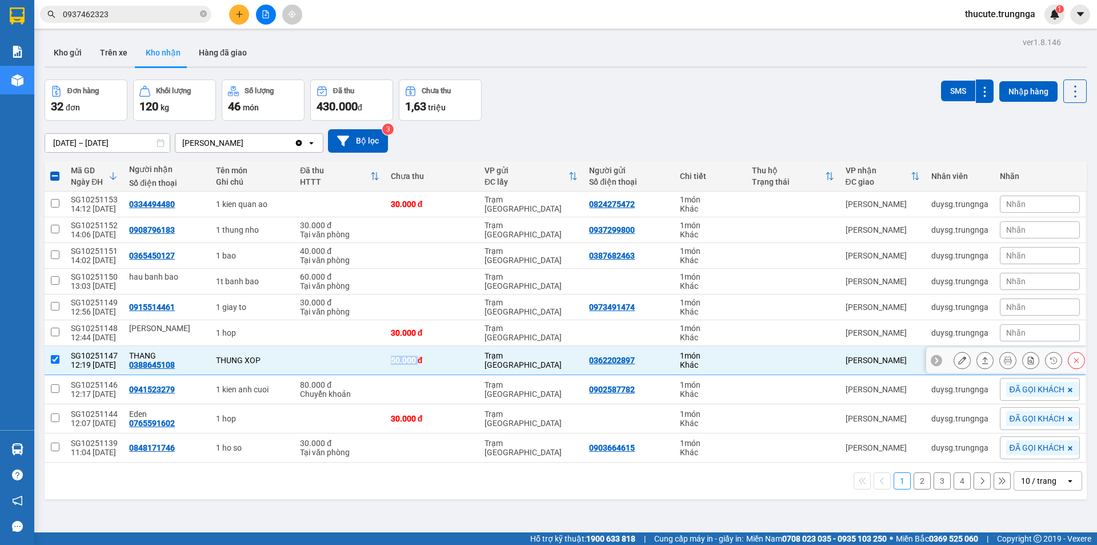
click at [312, 358] on td at bounding box center [339, 360] width 91 height 29
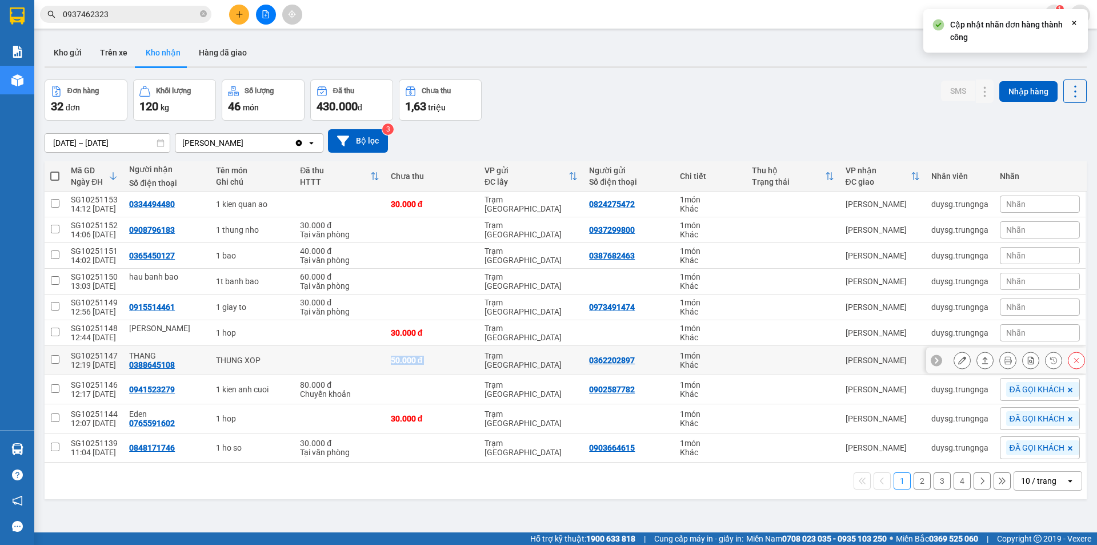
click at [312, 358] on td at bounding box center [339, 360] width 91 height 29
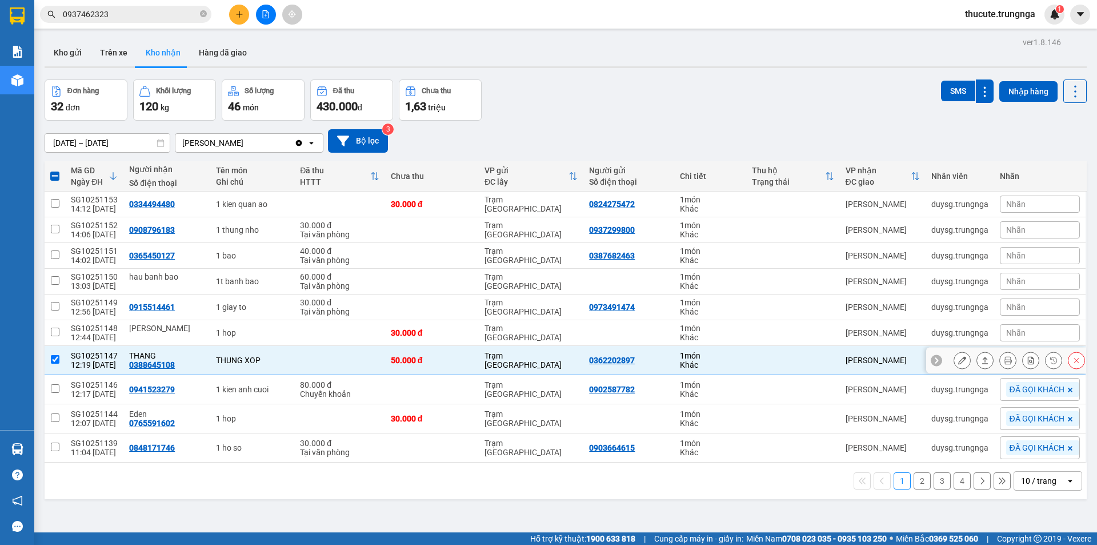
click at [312, 358] on td at bounding box center [339, 360] width 91 height 29
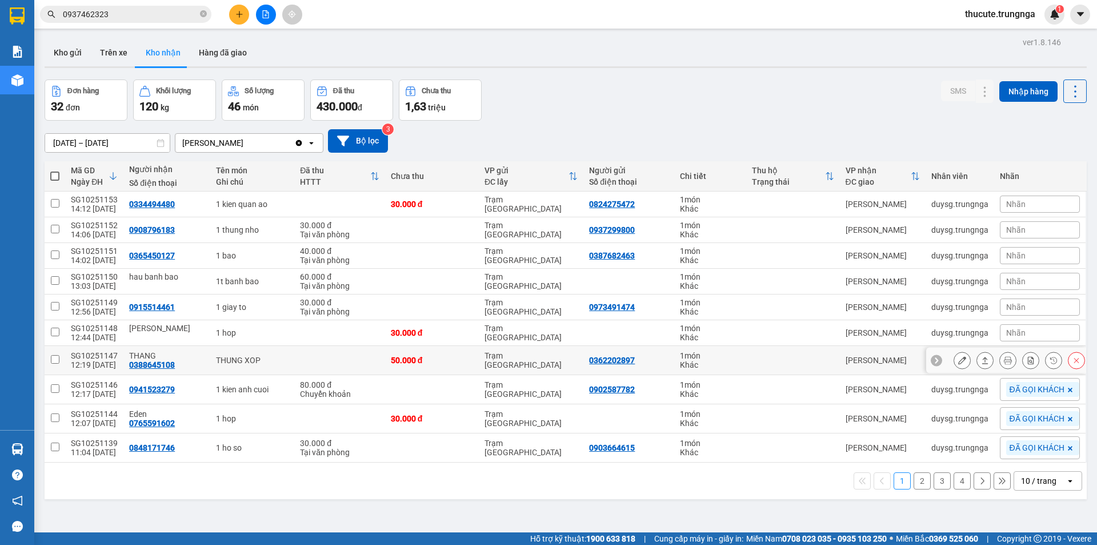
click at [312, 358] on td at bounding box center [339, 360] width 91 height 29
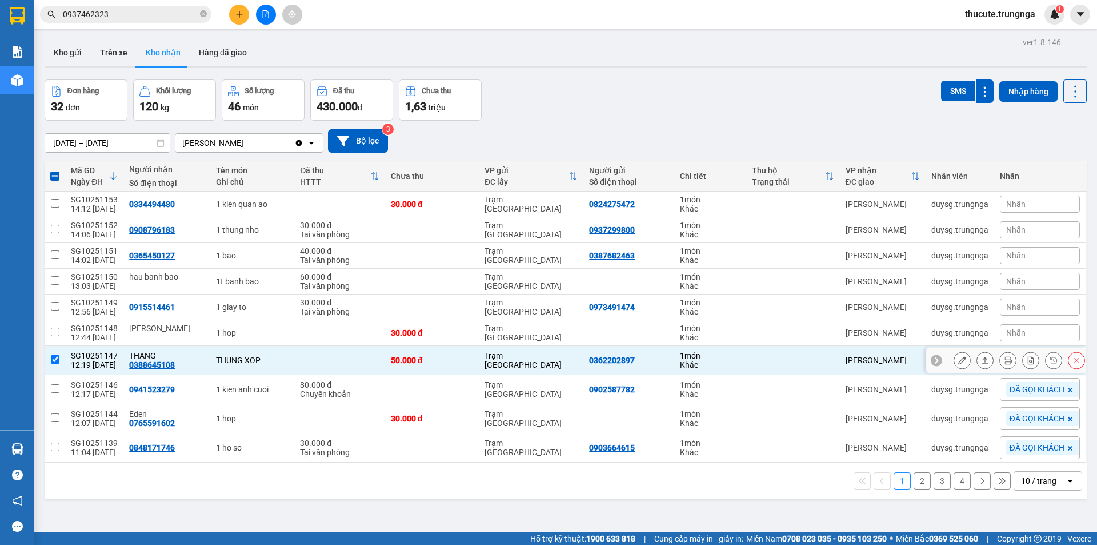
click at [312, 358] on td at bounding box center [339, 360] width 91 height 29
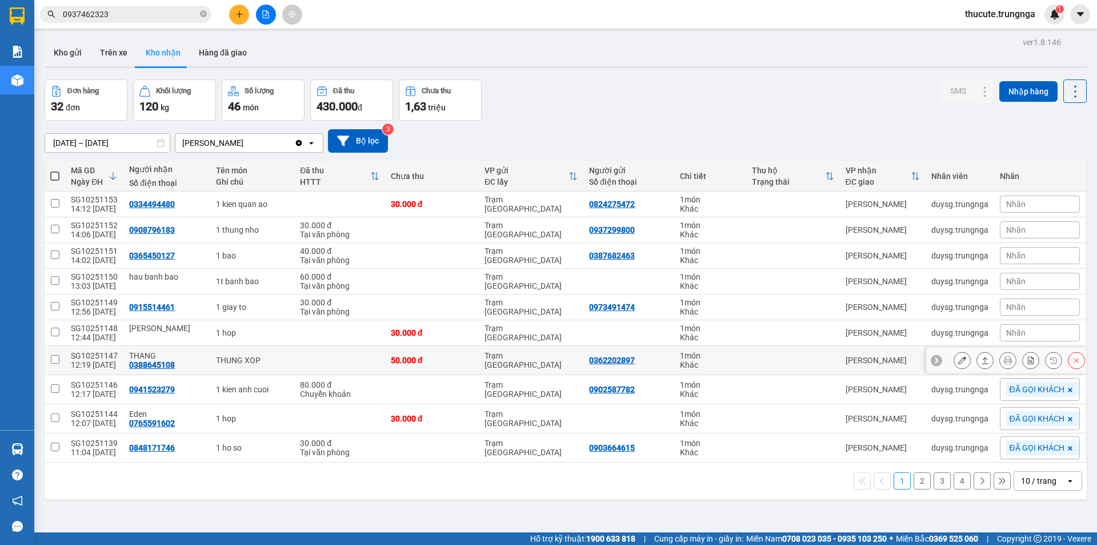
click at [312, 358] on td at bounding box center [339, 360] width 91 height 29
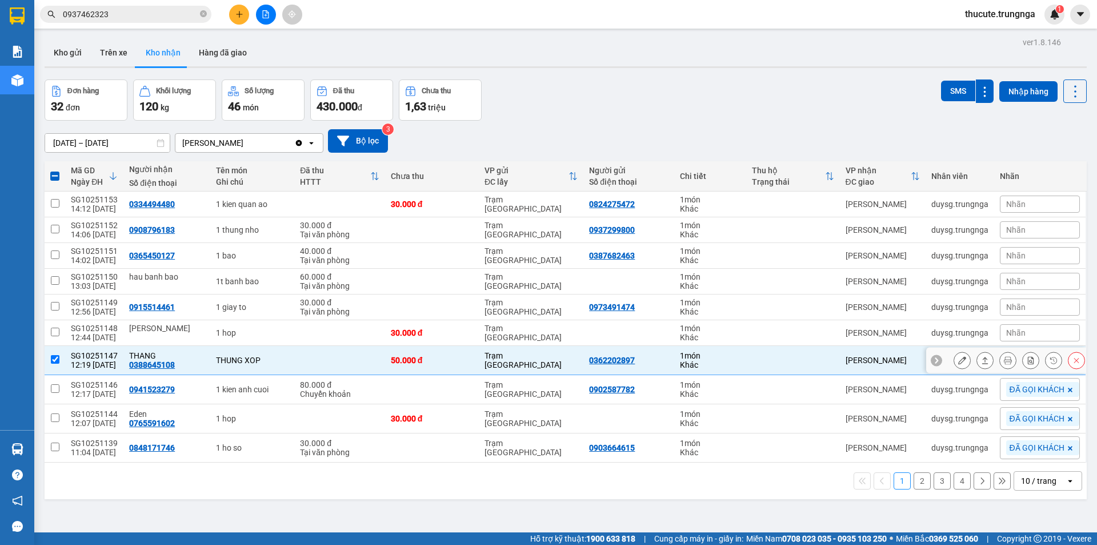
click at [334, 357] on td at bounding box center [339, 360] width 91 height 29
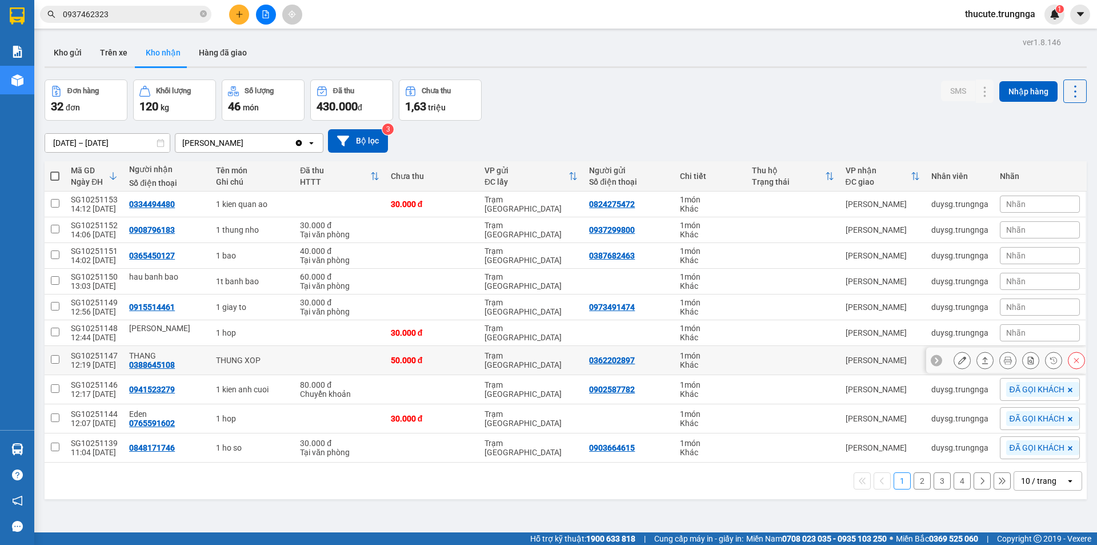
click at [334, 357] on td at bounding box center [339, 360] width 91 height 29
checkbox input "true"
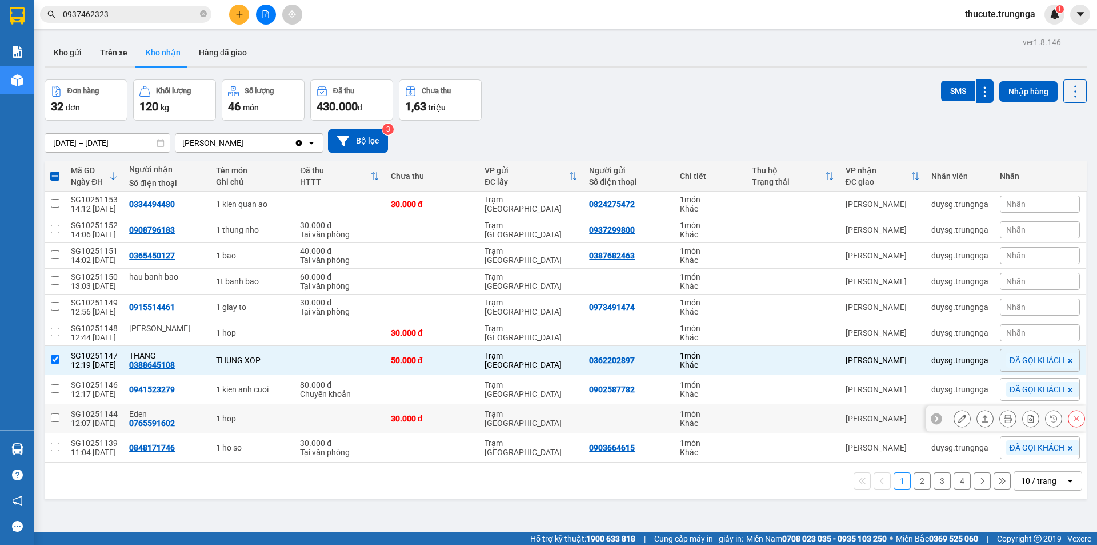
click at [257, 423] on td "1 hop" at bounding box center [252, 418] width 84 height 29
checkbox input "true"
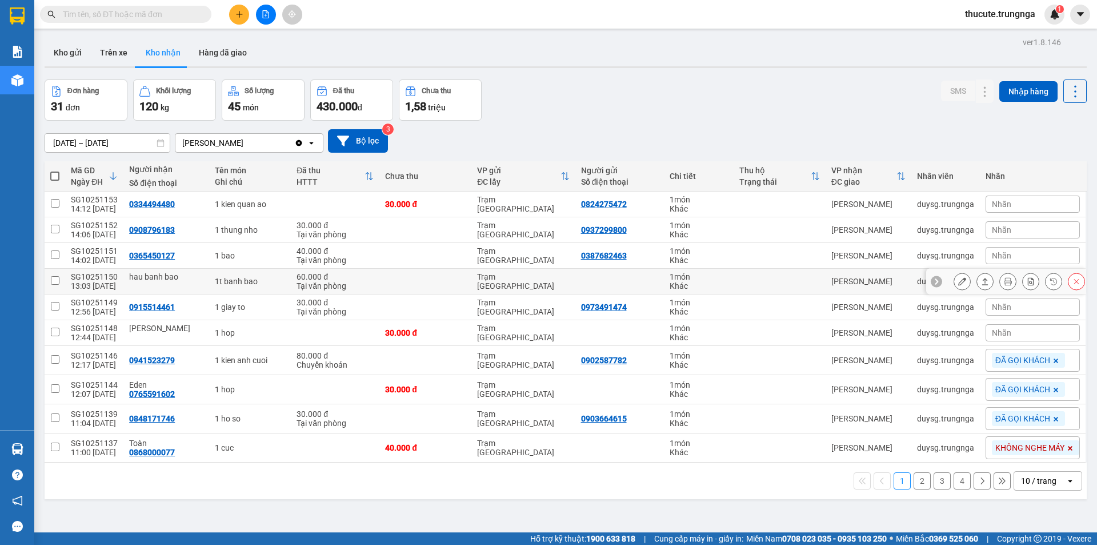
click at [464, 281] on td at bounding box center [425, 282] width 92 height 26
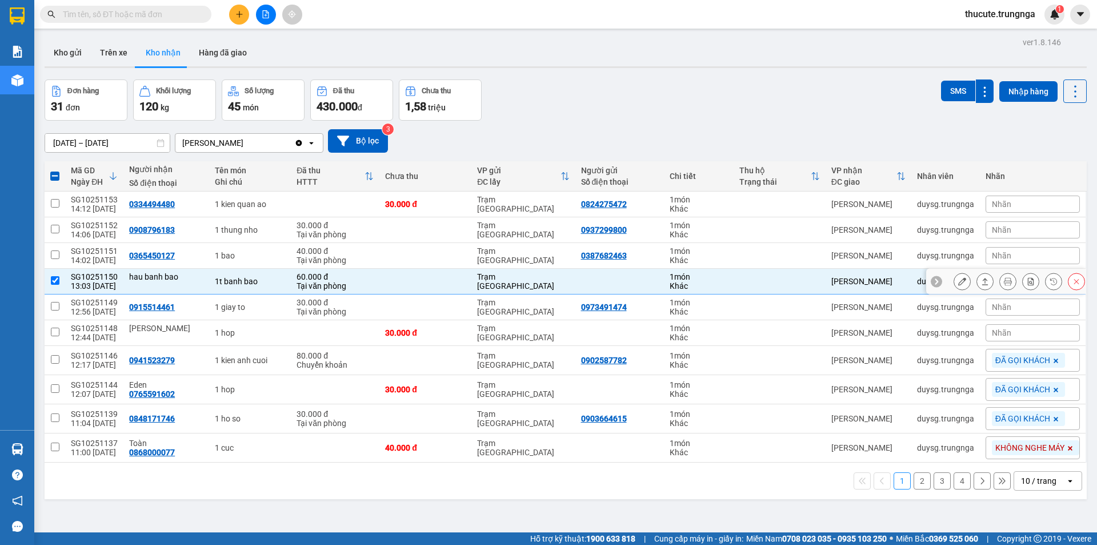
click at [981, 278] on button at bounding box center [985, 281] width 16 height 20
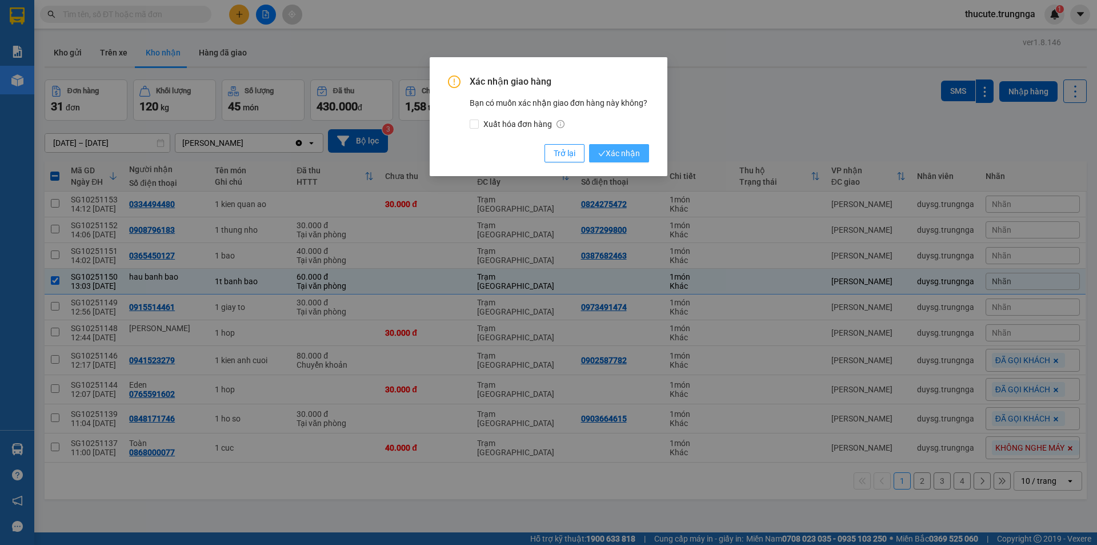
click at [621, 155] on span "Xác nhận" at bounding box center [619, 153] width 42 height 13
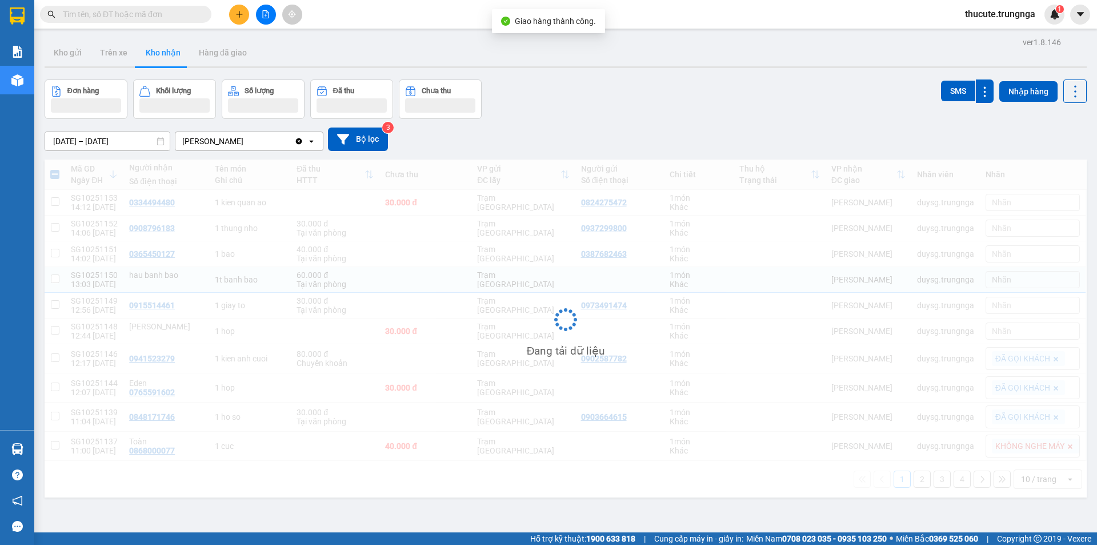
checkbox input "false"
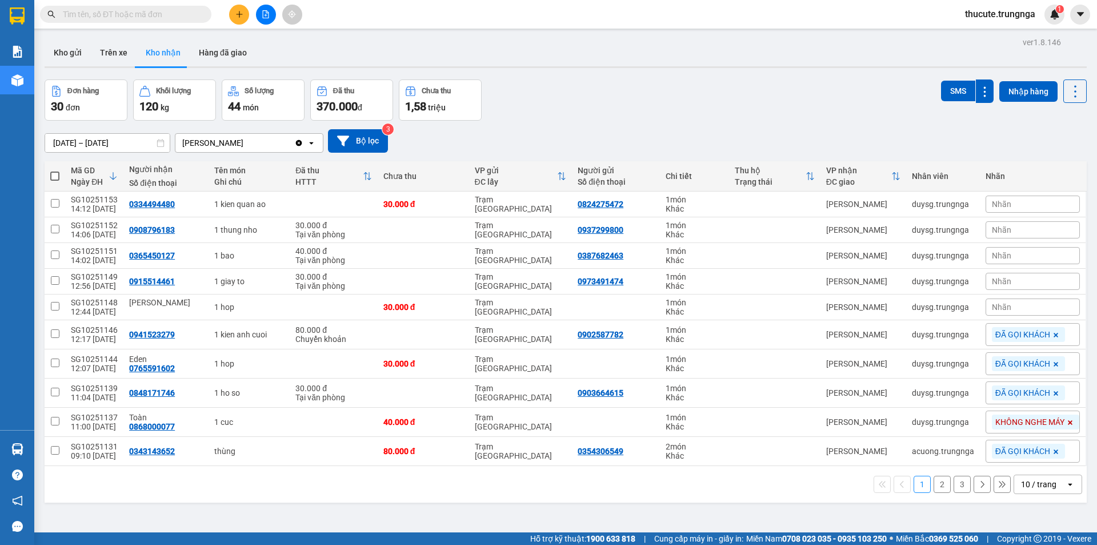
click at [1014, 285] on div "Nhãn" at bounding box center [1033, 281] width 94 height 17
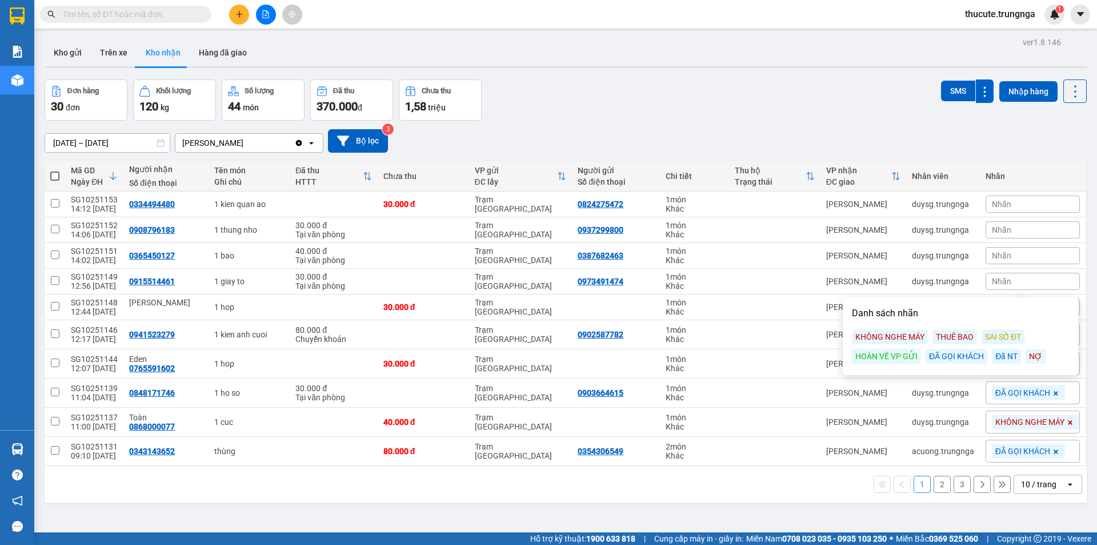
click at [967, 360] on div "ĐÃ GỌI KHÁCH" at bounding box center [957, 356] width 62 height 15
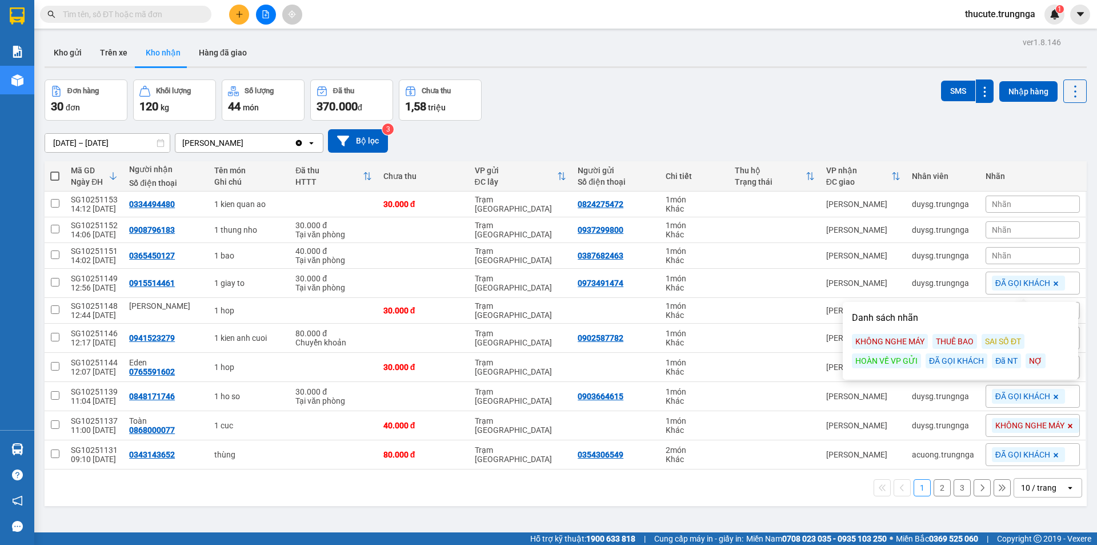
click at [1001, 261] on div "Nhãn" at bounding box center [1033, 255] width 94 height 17
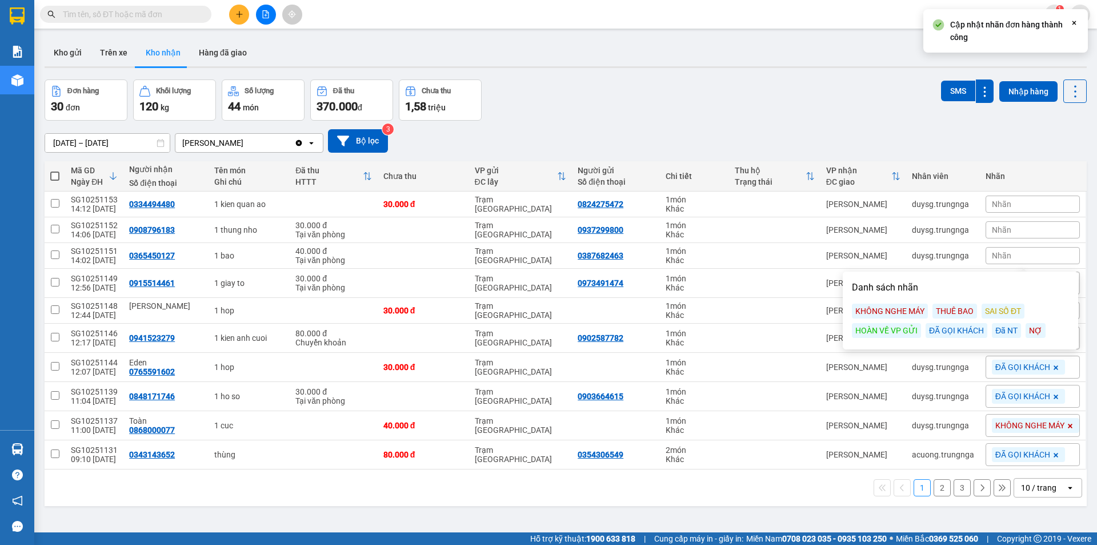
click at [958, 332] on div "ĐÃ GỌI KHÁCH" at bounding box center [957, 330] width 62 height 15
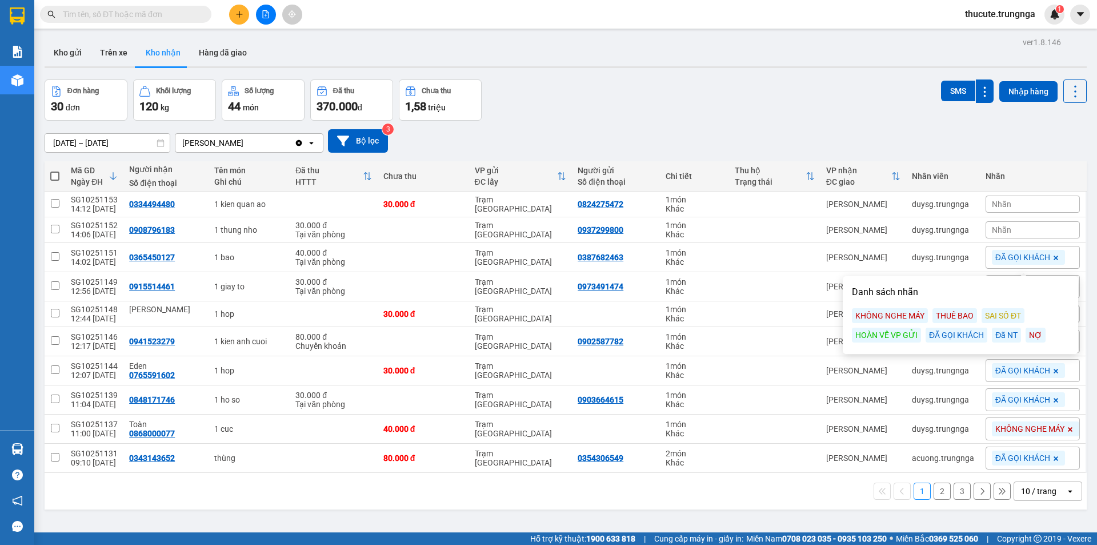
click at [1016, 226] on div "Nhãn" at bounding box center [1033, 229] width 94 height 17
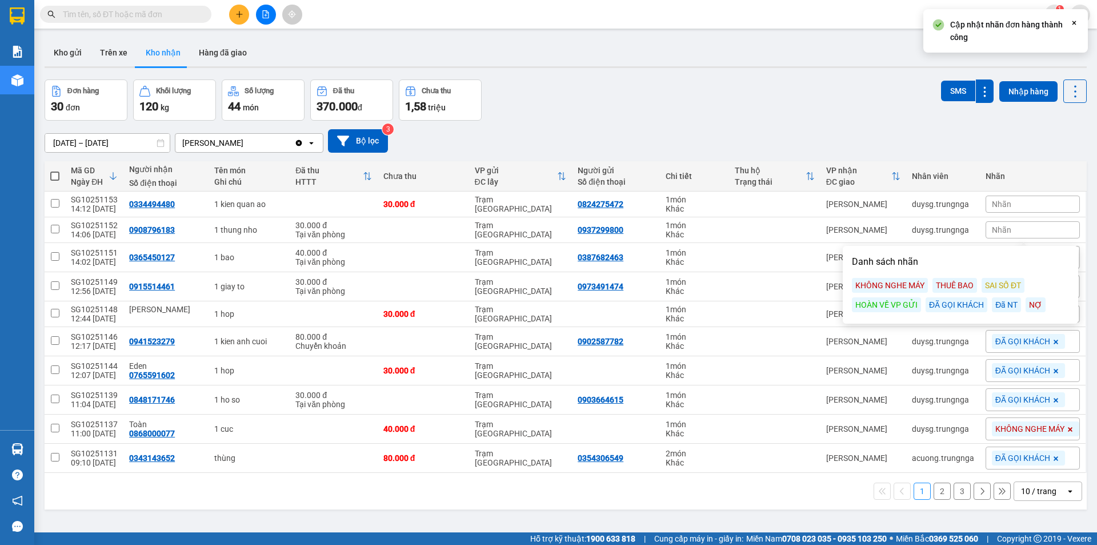
click at [944, 303] on div "ĐÃ GỌI KHÁCH" at bounding box center [957, 304] width 62 height 15
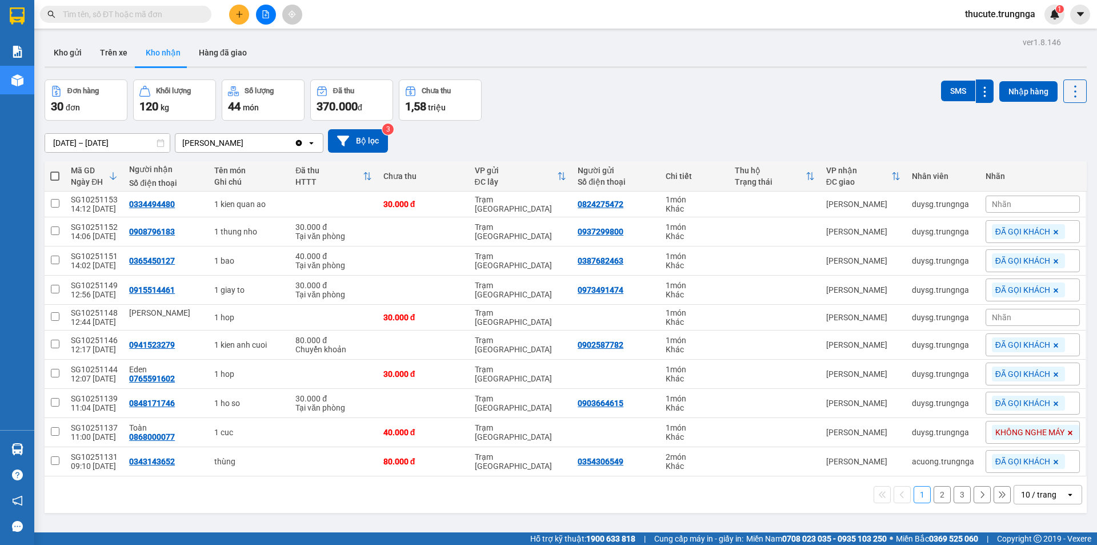
click at [1022, 206] on div "Nhãn" at bounding box center [1033, 203] width 94 height 17
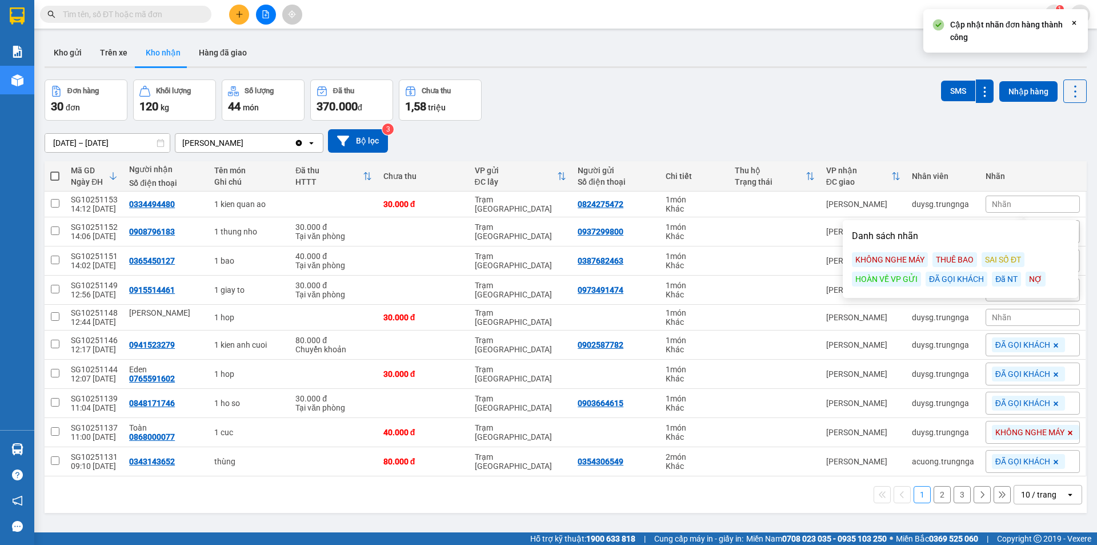
click at [954, 278] on div "ĐÃ GỌI KHÁCH" at bounding box center [957, 278] width 62 height 15
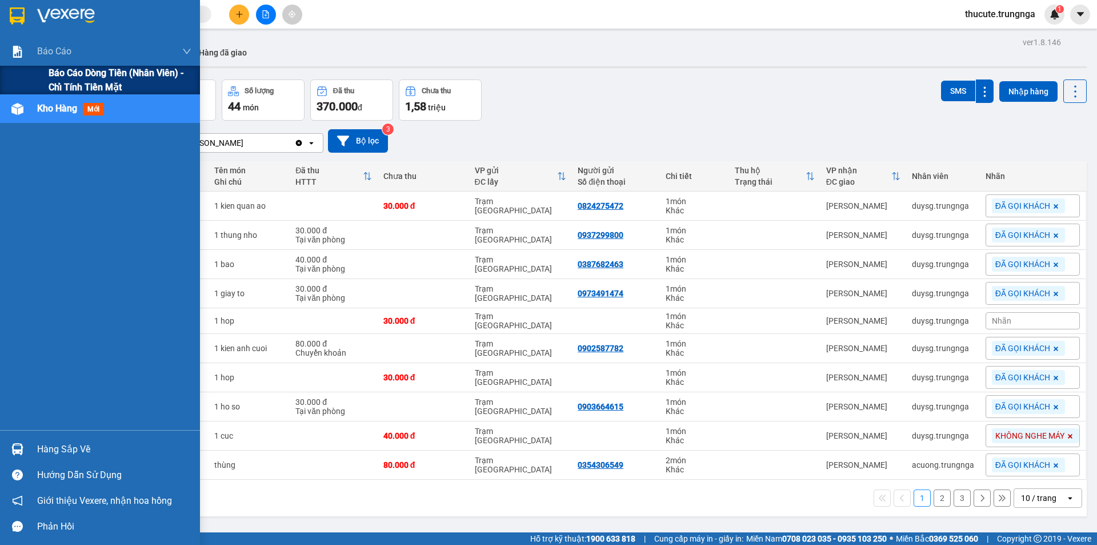
click at [65, 79] on span "Báo cáo dòng tiền (nhân viên) - chỉ tính tiền mặt" at bounding box center [120, 80] width 143 height 29
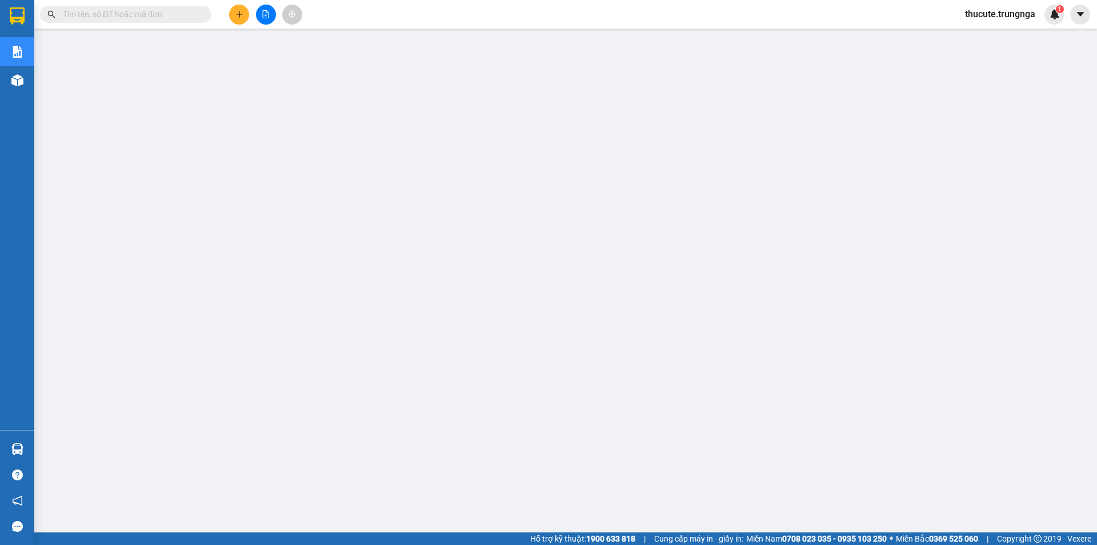
click at [67, 18] on input "text" at bounding box center [130, 14] width 135 height 13
paste input "1138"
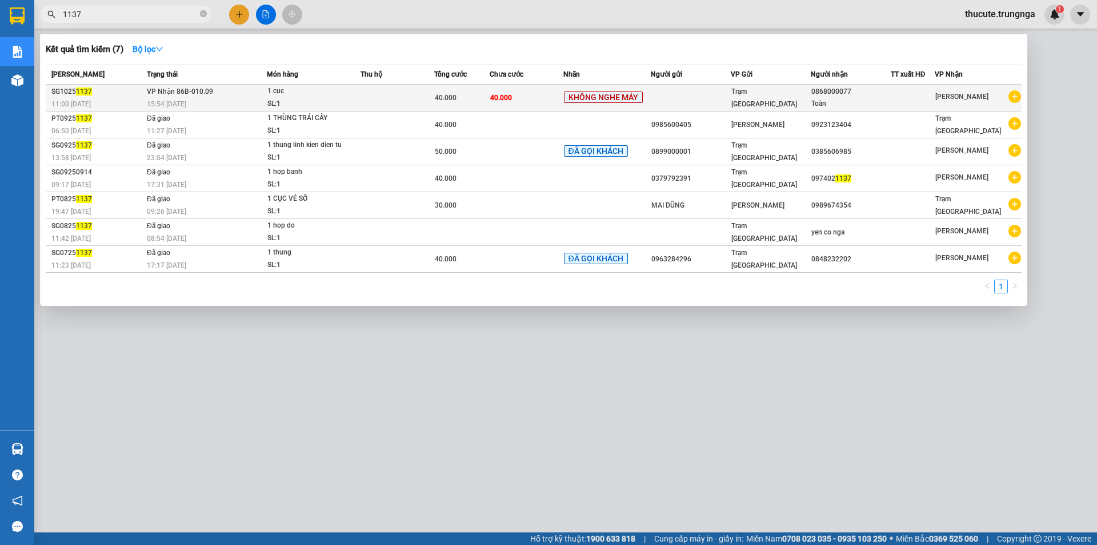
type input "1137"
click at [818, 104] on div "Toàn" at bounding box center [851, 104] width 79 height 12
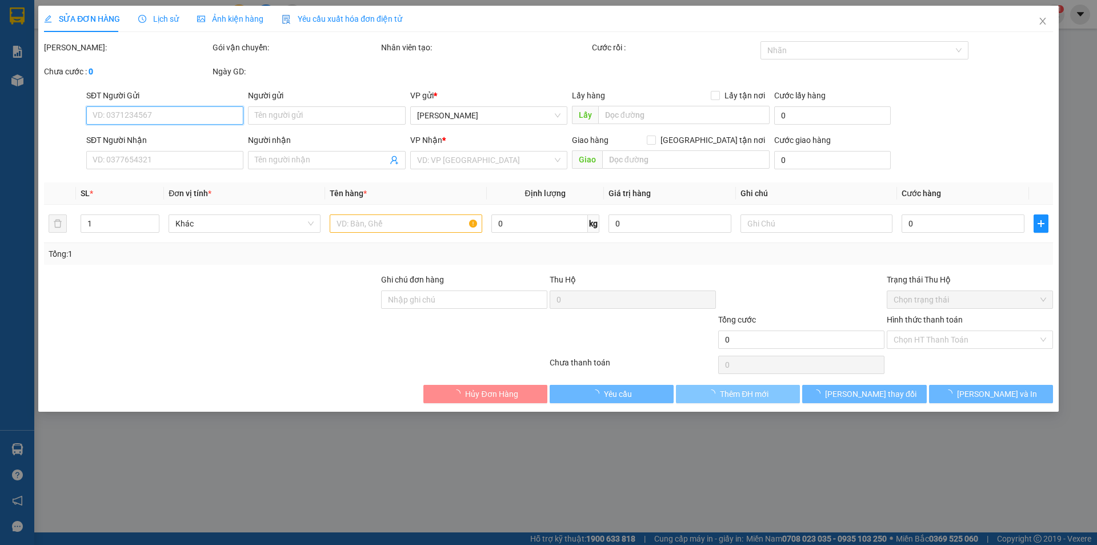
type input "0868000077"
type input "Toàn"
type input "40.000"
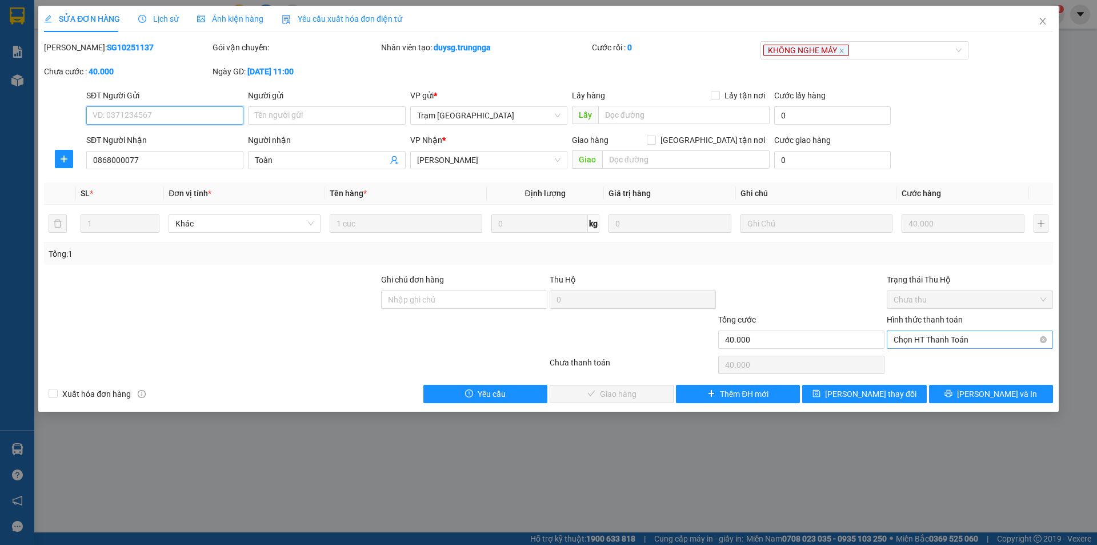
click at [935, 341] on span "Chọn HT Thanh Toán" at bounding box center [970, 339] width 153 height 17
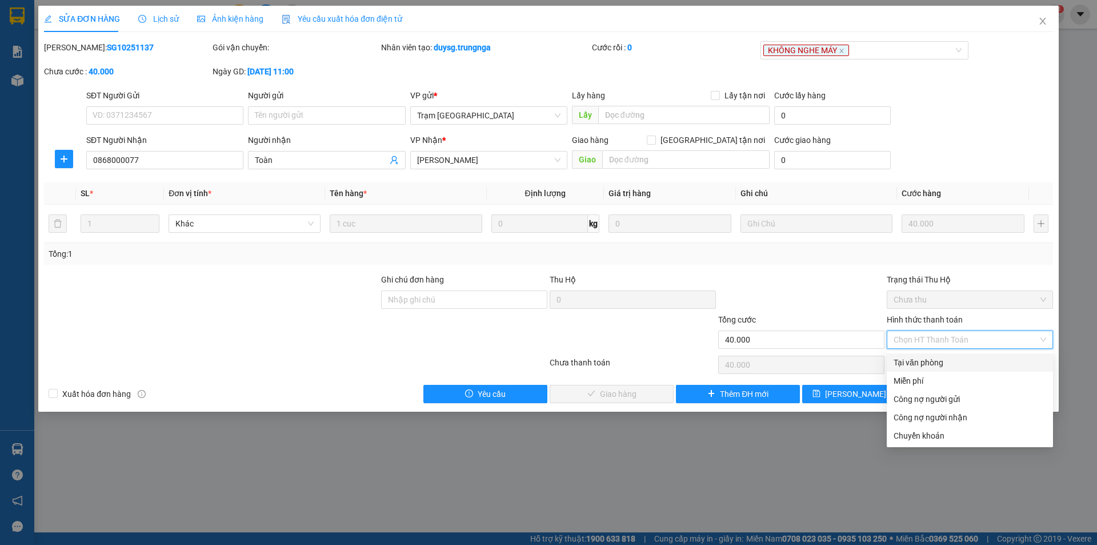
drag, startPoint x: 922, startPoint y: 364, endPoint x: 863, endPoint y: 370, distance: 59.1
click at [921, 363] on div "Tại văn phòng" at bounding box center [970, 362] width 153 height 13
type input "0"
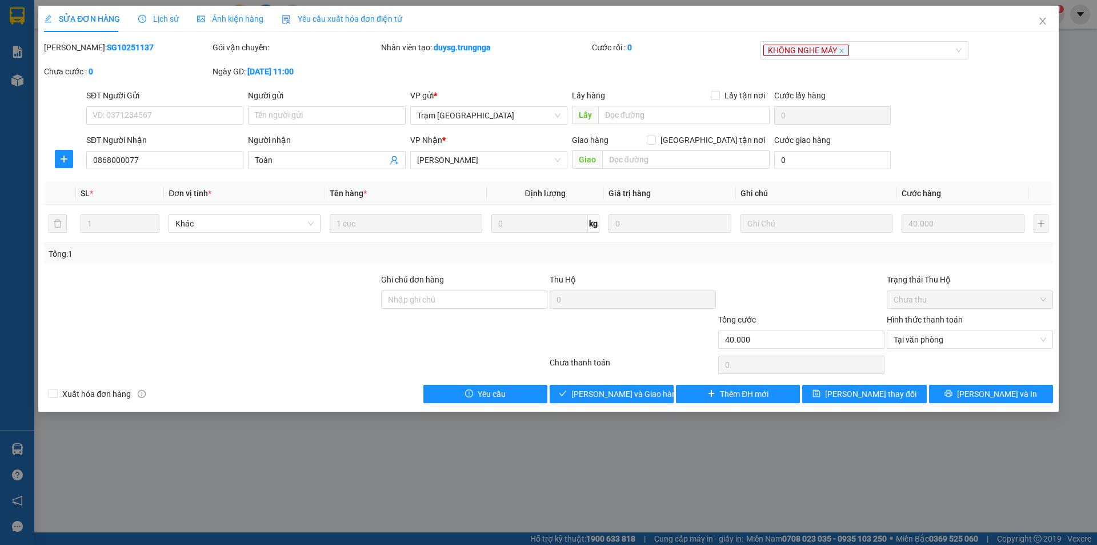
click at [627, 381] on div "Total Paid Fee 0 Total UnPaid Fee 40.000 Cash Collection Total Fee Mã ĐH: SG102…" at bounding box center [548, 222] width 1009 height 362
click at [629, 386] on button "[PERSON_NAME] và Giao hàng" at bounding box center [612, 394] width 124 height 18
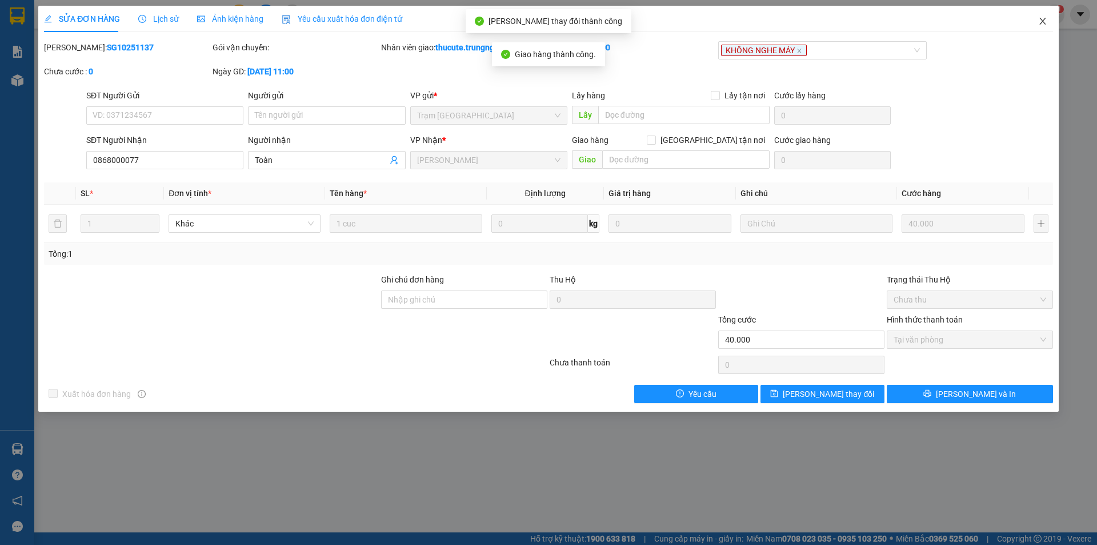
click at [1046, 21] on icon "close" at bounding box center [1042, 21] width 9 height 9
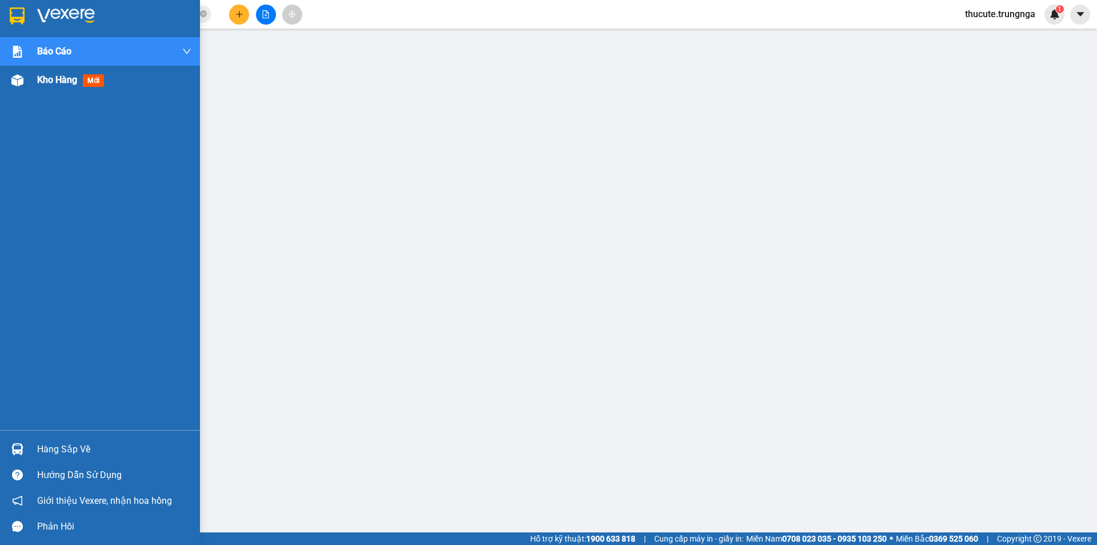
click at [9, 88] on div at bounding box center [17, 80] width 20 height 20
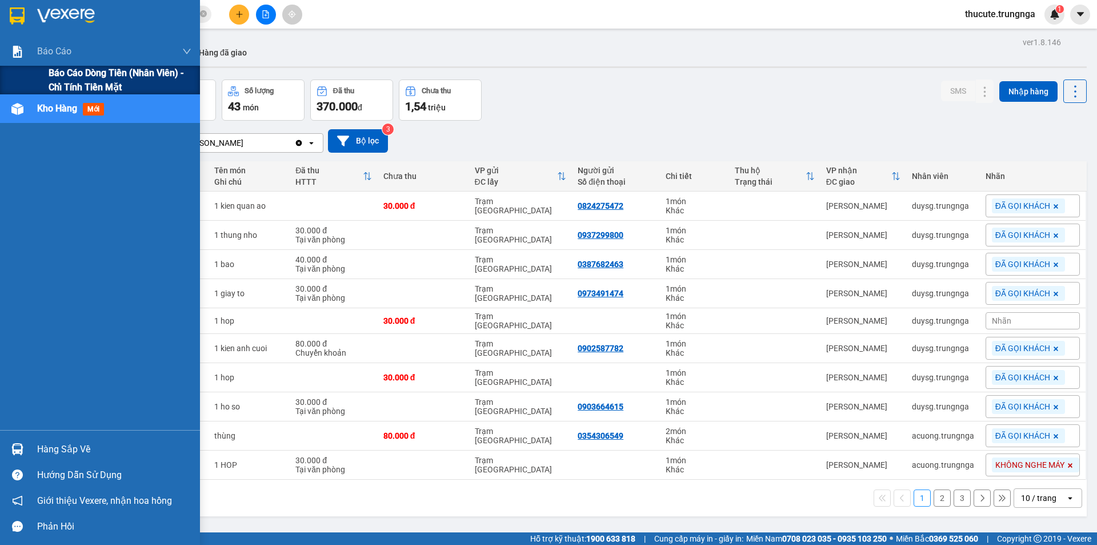
click at [61, 74] on span "Báo cáo dòng tiền (nhân viên) - chỉ tính tiền mặt" at bounding box center [120, 80] width 143 height 29
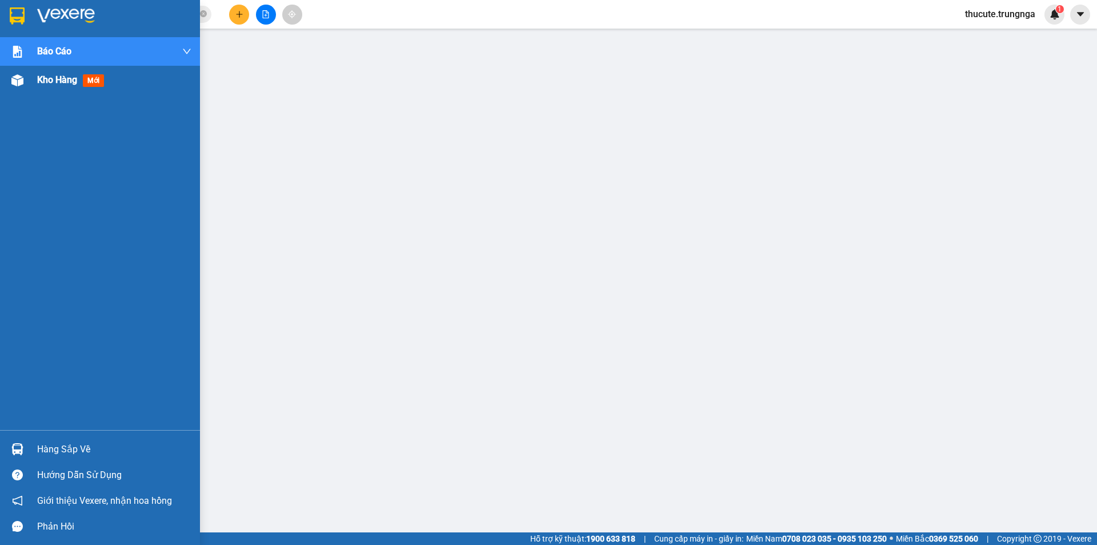
click at [18, 90] on div at bounding box center [17, 80] width 20 height 20
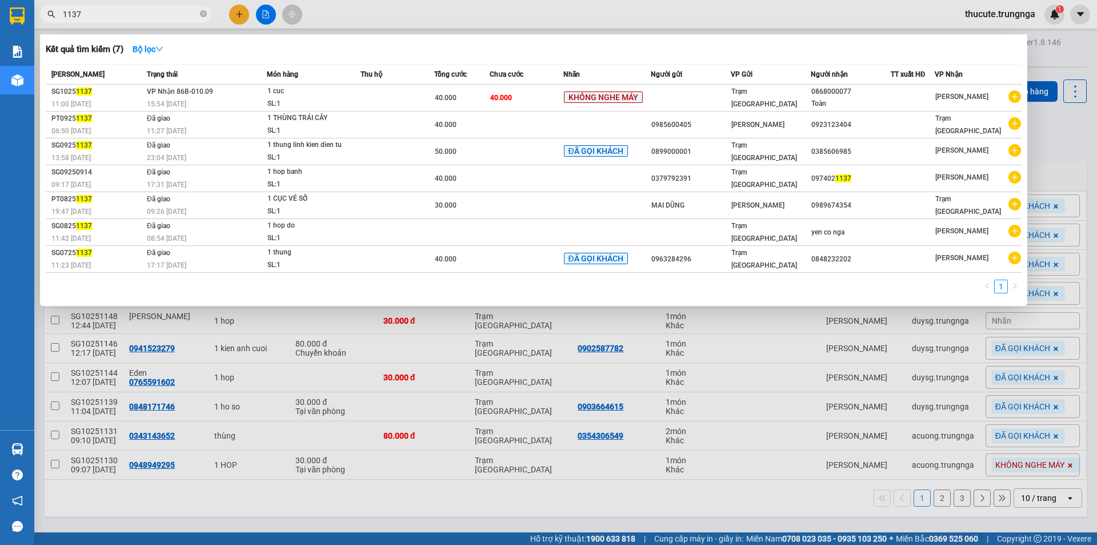
click at [193, 14] on input "1137" at bounding box center [130, 14] width 135 height 13
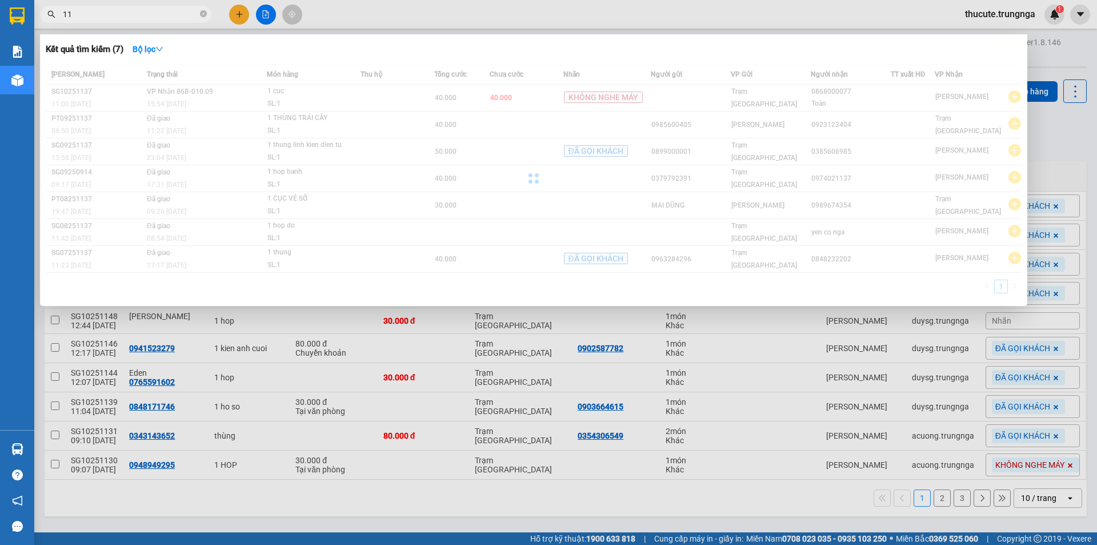
type input "1"
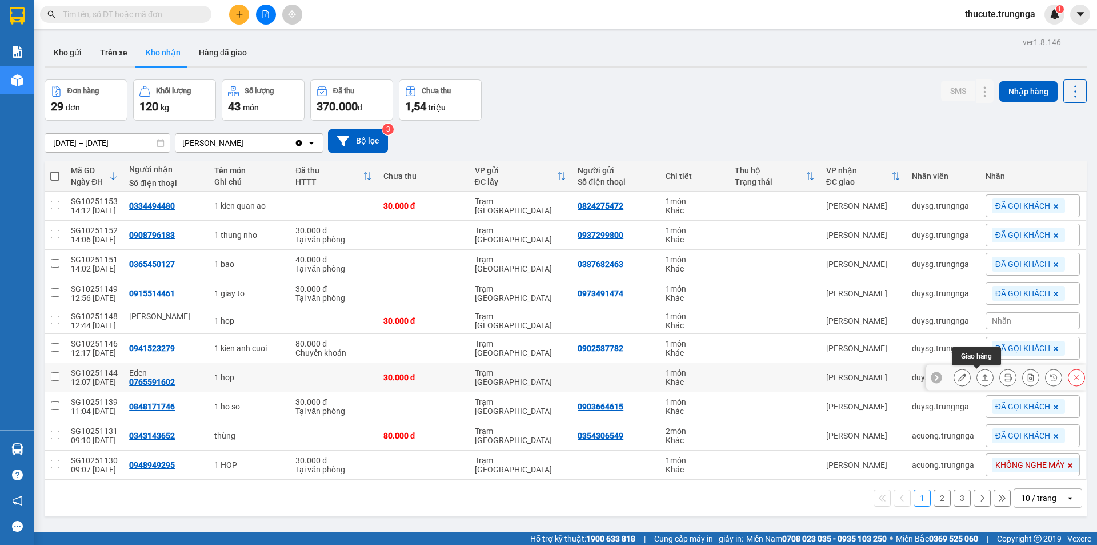
click at [981, 377] on button at bounding box center [985, 377] width 16 height 20
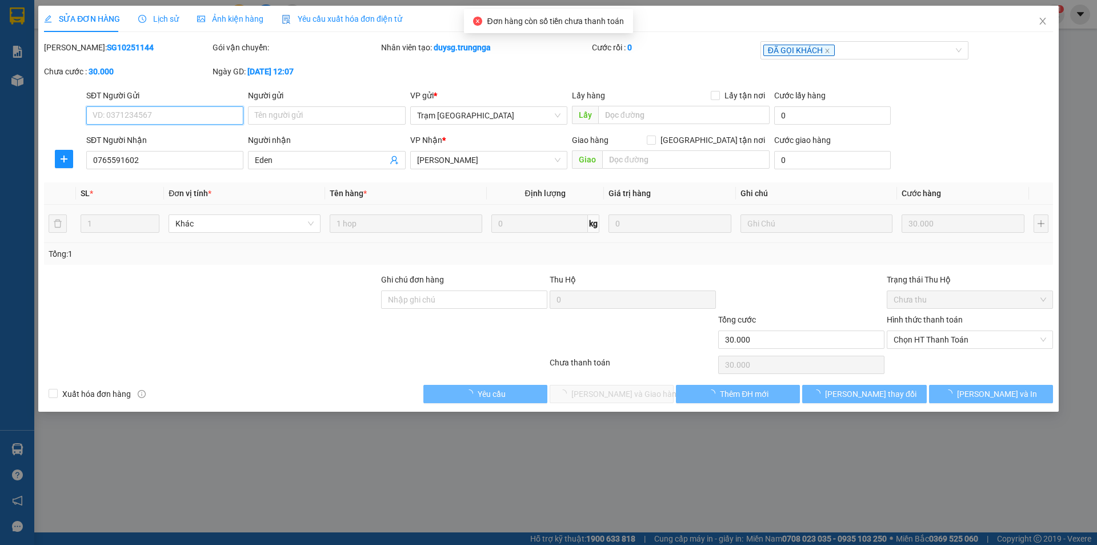
type input "0765591602"
type input "Eden"
type input "30.000"
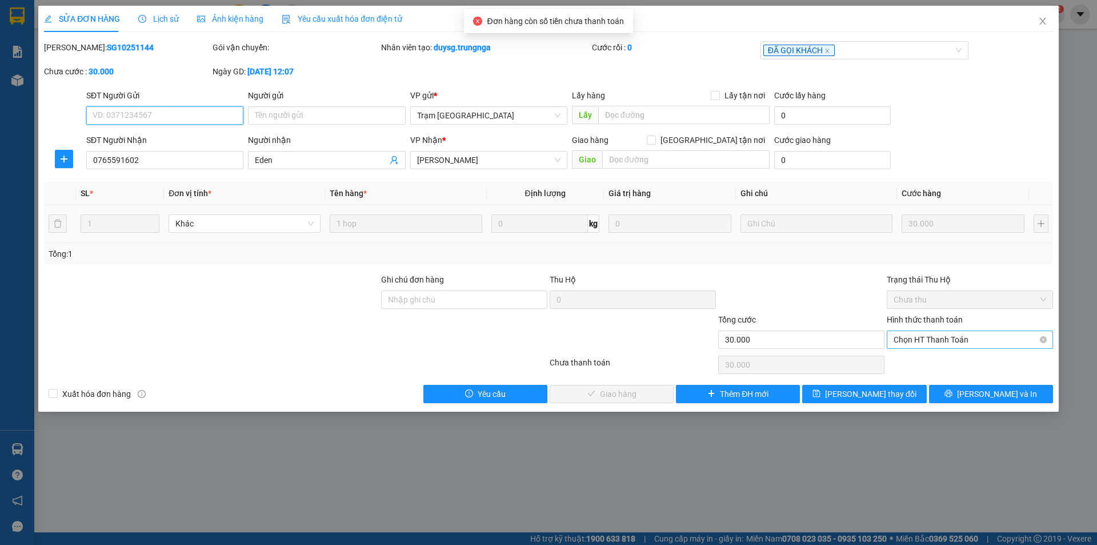
click at [929, 338] on span "Chọn HT Thanh Toán" at bounding box center [970, 339] width 153 height 17
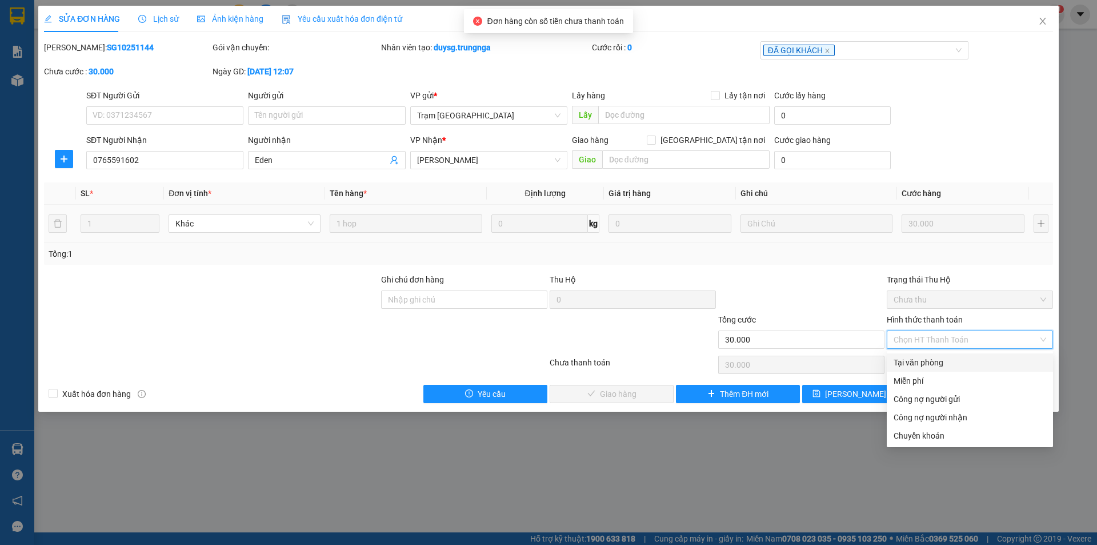
click at [915, 364] on div "Tại văn phòng" at bounding box center [970, 362] width 153 height 13
type input "0"
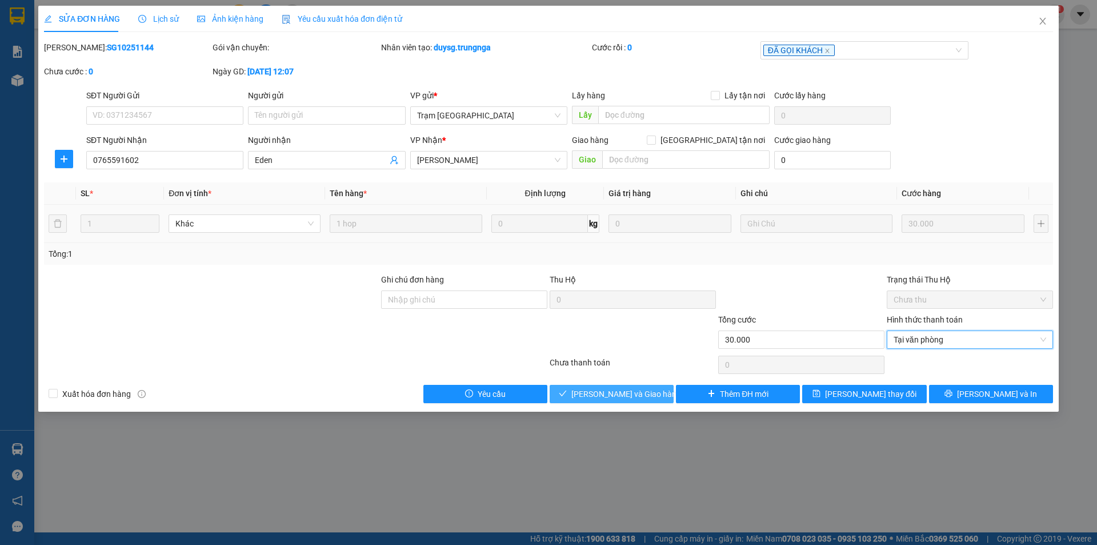
click at [616, 395] on span "[PERSON_NAME] và Giao hàng" at bounding box center [627, 393] width 110 height 13
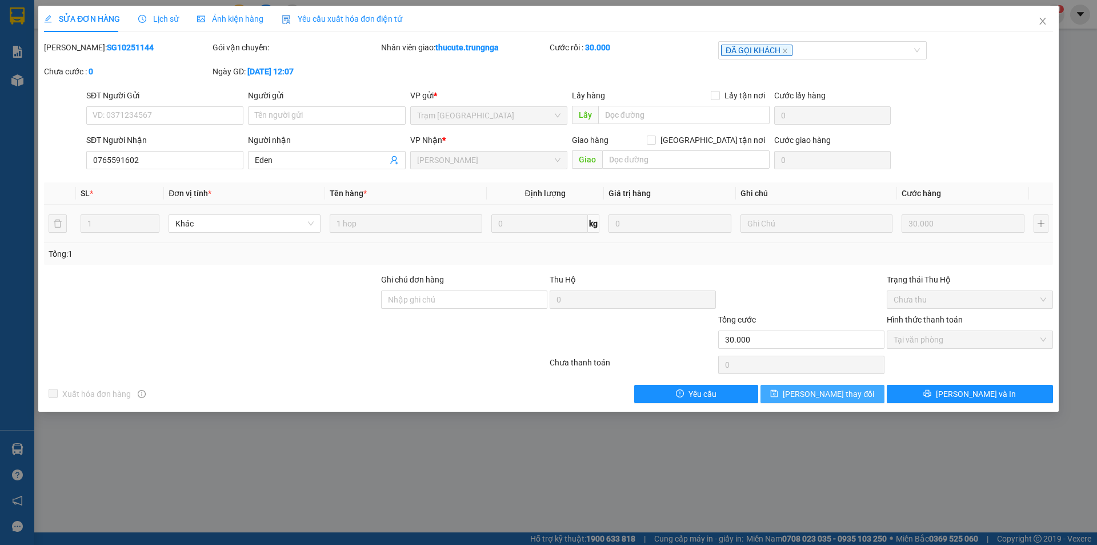
click at [846, 387] on span "[PERSON_NAME] thay đổi" at bounding box center [828, 393] width 91 height 13
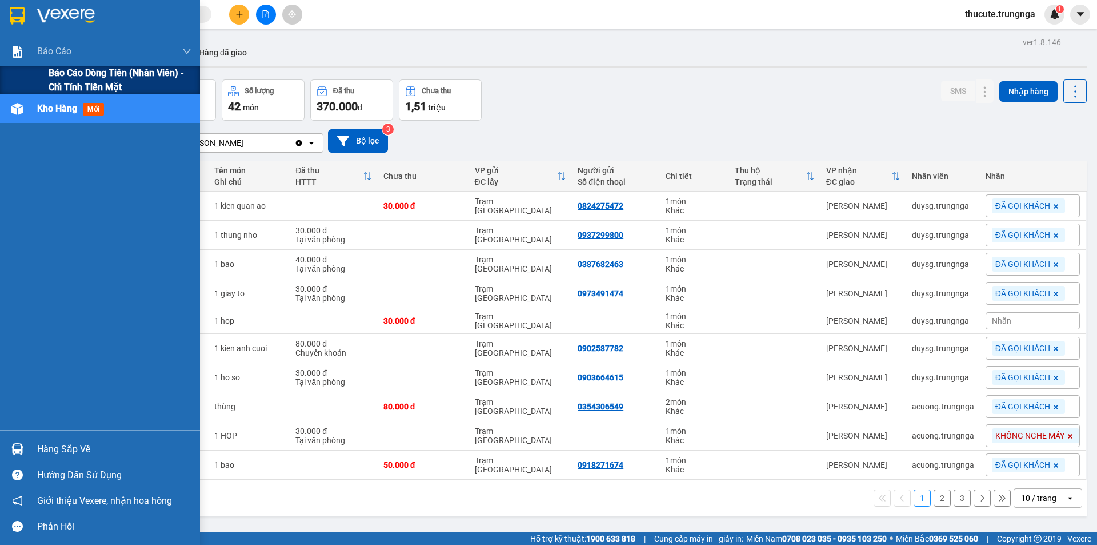
click at [43, 83] on div "Báo cáo dòng tiền (nhân viên) - chỉ tính tiền mặt" at bounding box center [100, 80] width 200 height 29
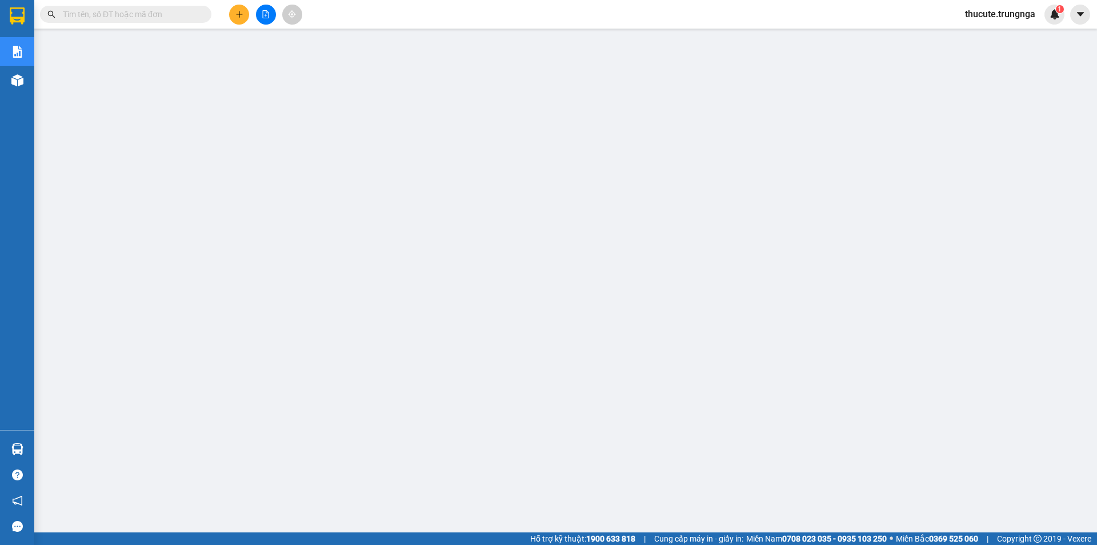
click at [166, 16] on input "text" at bounding box center [130, 14] width 135 height 13
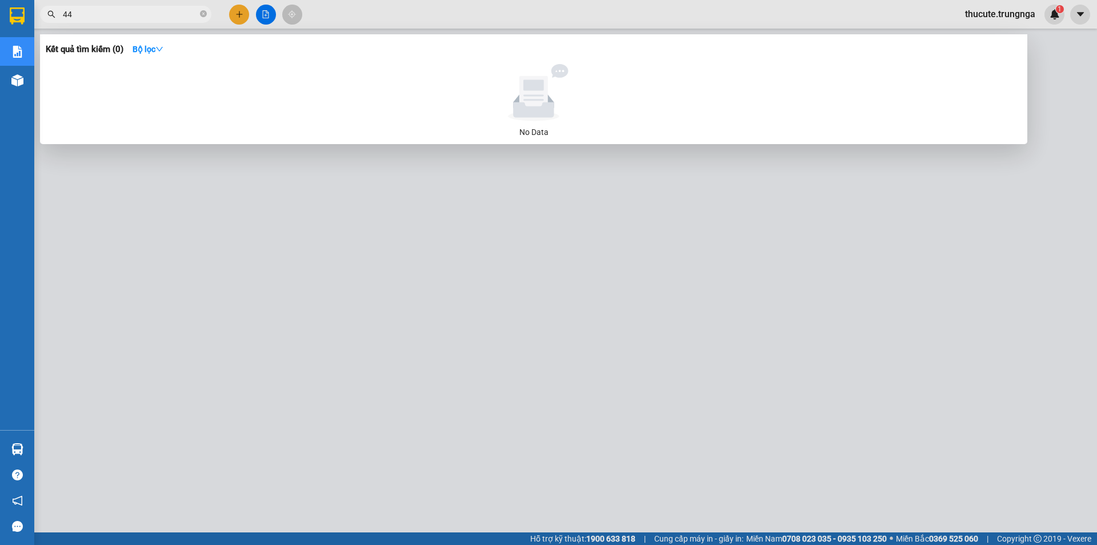
click at [62, 15] on span "44" at bounding box center [125, 14] width 171 height 17
click at [71, 15] on input "44" at bounding box center [130, 14] width 135 height 13
click at [59, 19] on span "44" at bounding box center [125, 14] width 171 height 17
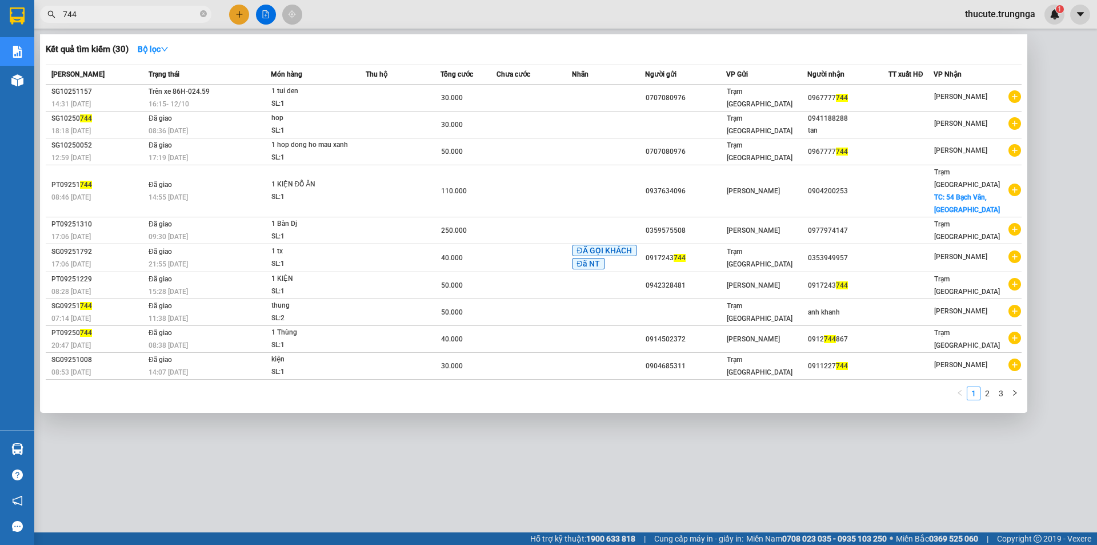
click at [143, 22] on span "744" at bounding box center [125, 14] width 171 height 17
click at [141, 18] on input "744" at bounding box center [130, 14] width 135 height 13
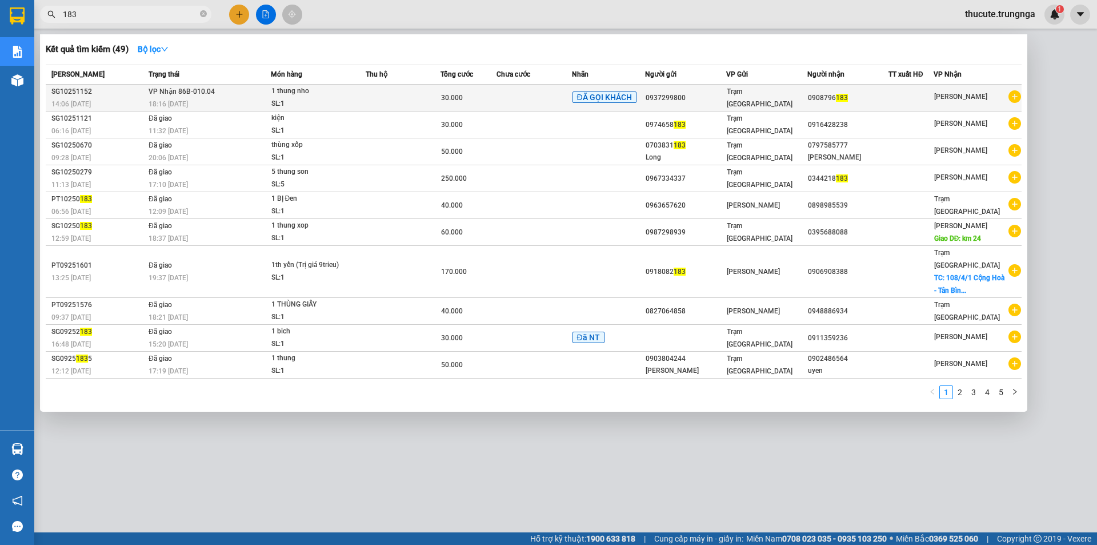
type input "183"
click at [415, 91] on td at bounding box center [403, 98] width 75 height 27
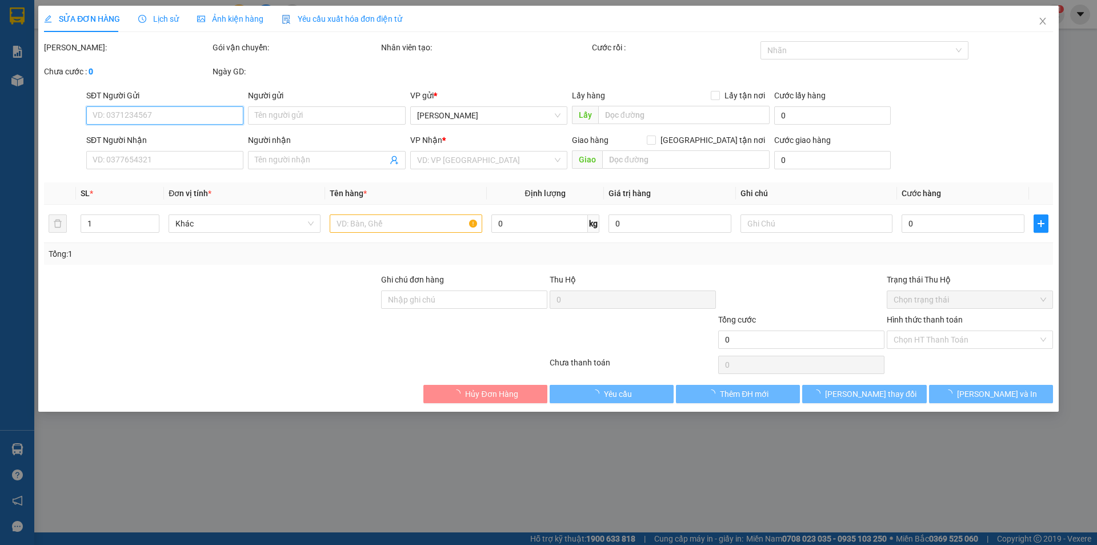
type input "0937299800"
type input "0908796183"
type input "30.000"
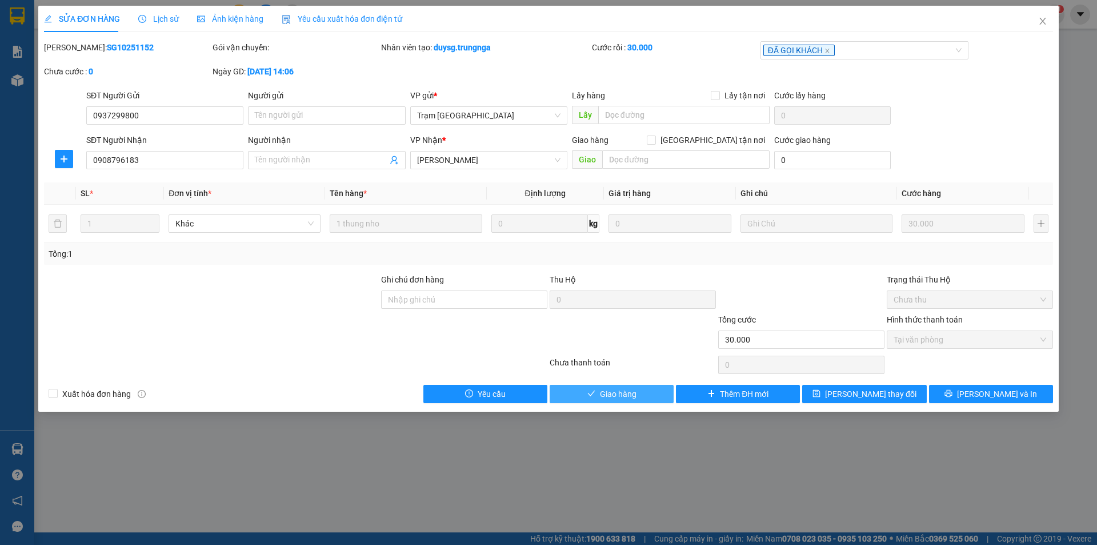
click at [596, 397] on button "Giao hàng" at bounding box center [612, 394] width 124 height 18
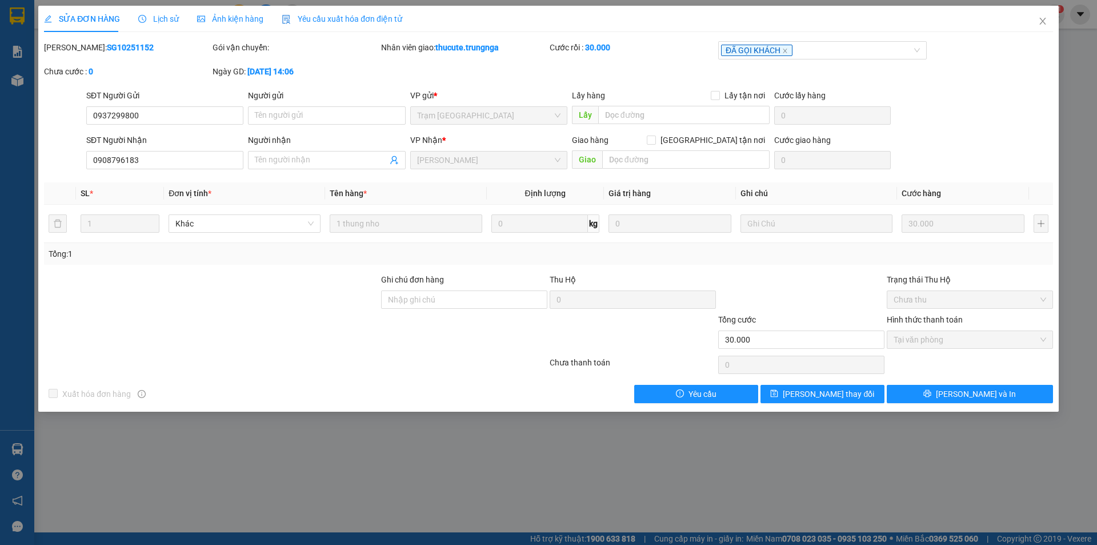
click at [89, 425] on div "SỬA ĐƠN HÀNG Lịch sử Ảnh kiện hàng Yêu cầu xuất hóa đơn điện tử Total Paid Fee …" at bounding box center [548, 272] width 1097 height 545
click at [847, 395] on span "[PERSON_NAME] thay đổi" at bounding box center [828, 393] width 91 height 13
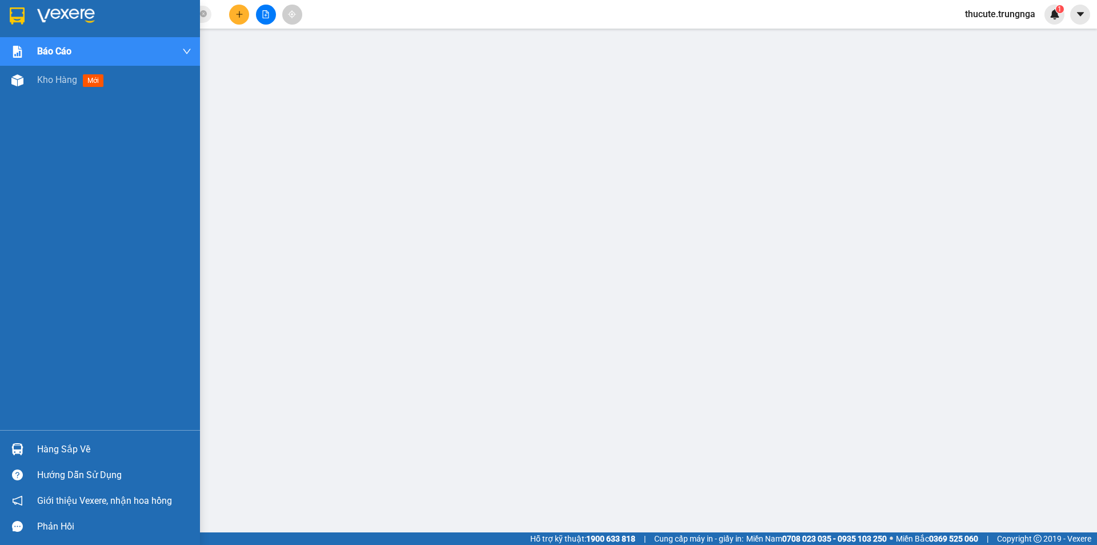
click at [33, 451] on div "Hàng sắp về" at bounding box center [100, 449] width 200 height 26
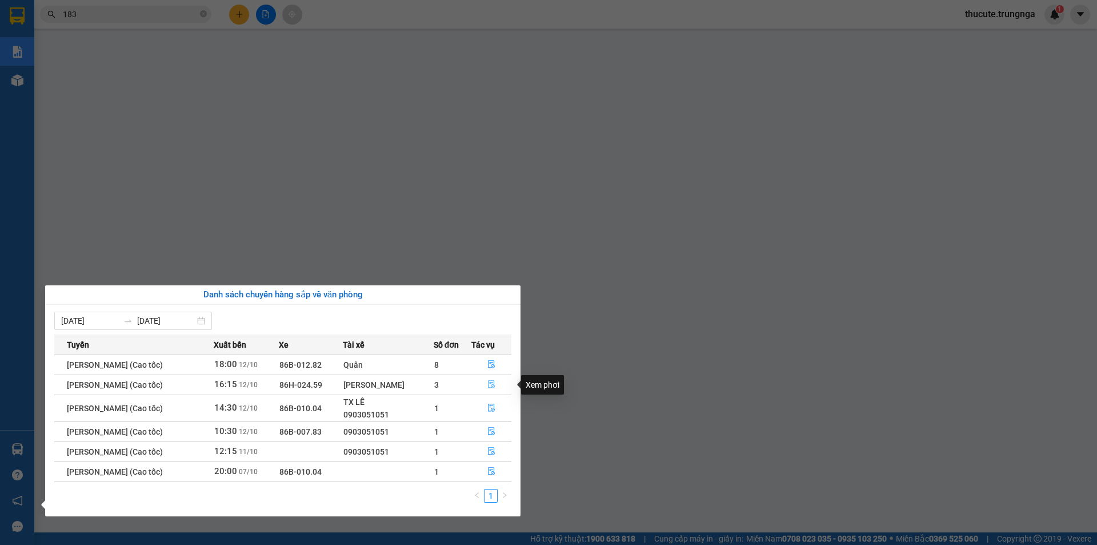
click at [490, 383] on icon "file-done" at bounding box center [491, 385] width 7 height 8
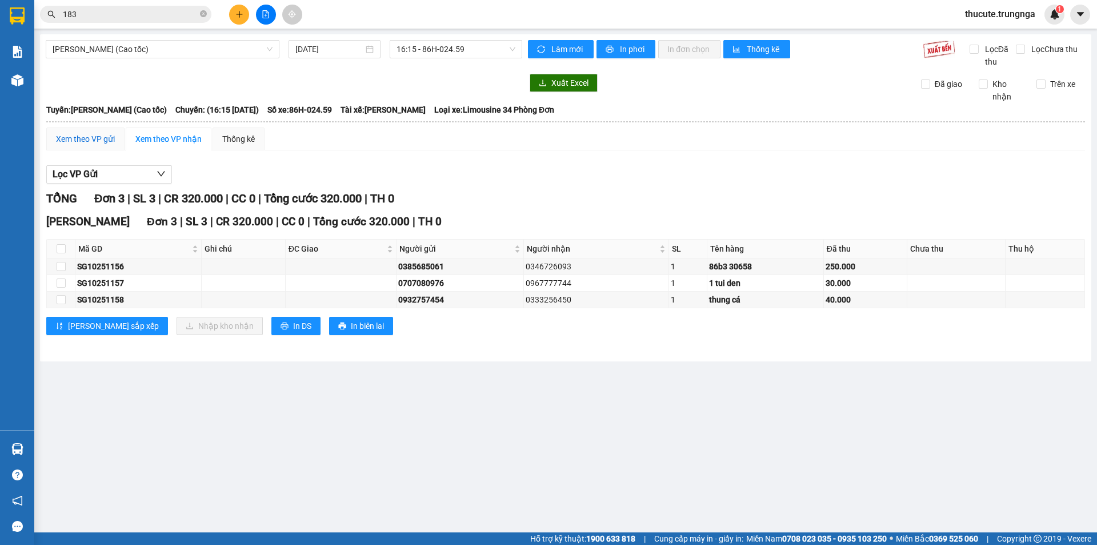
click at [79, 133] on div "Xem theo VP gửi" at bounding box center [85, 139] width 59 height 13
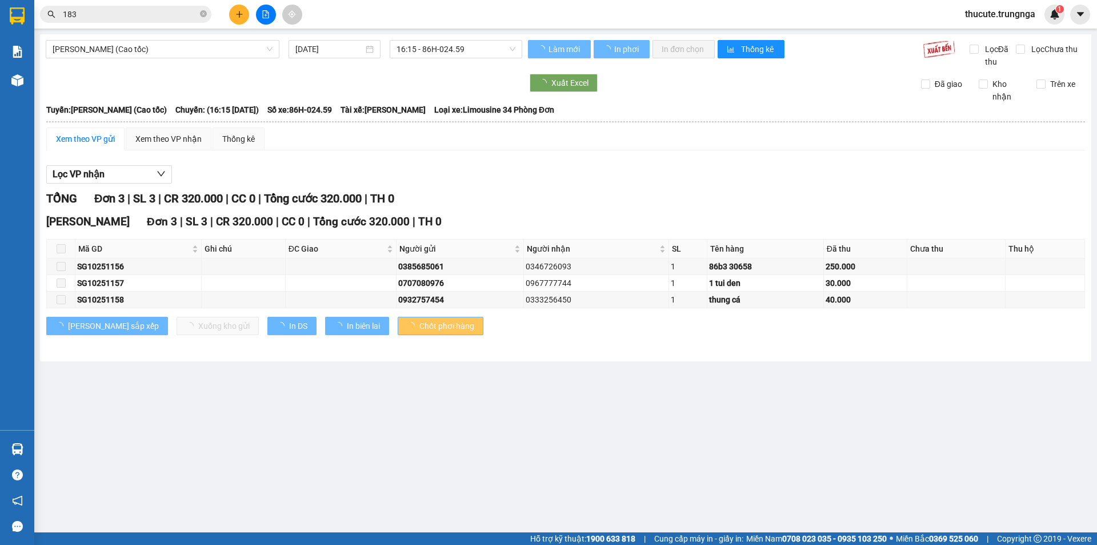
click at [80, 134] on div "Xem theo VP gửi" at bounding box center [85, 139] width 59 height 13
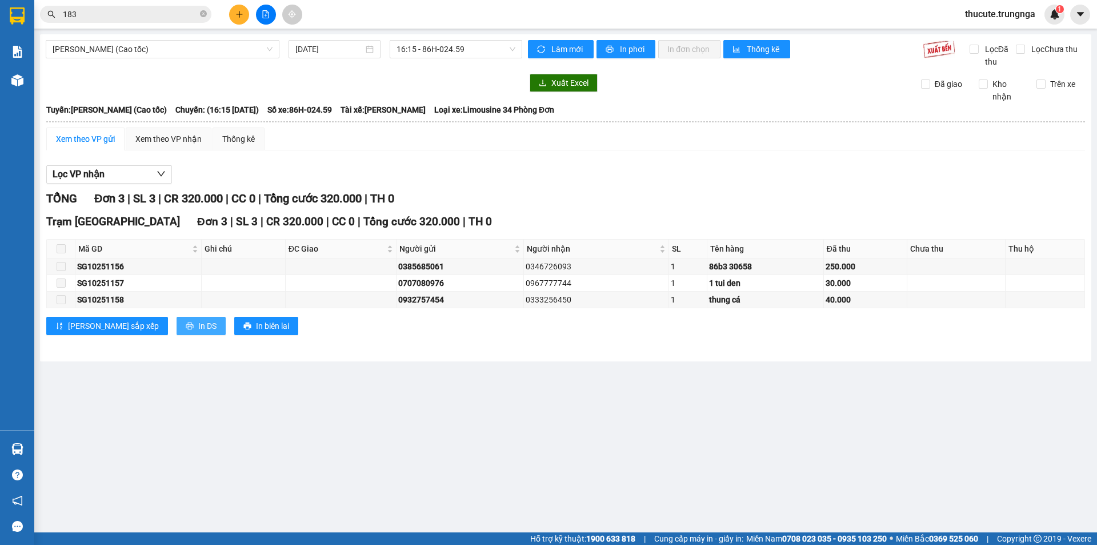
click at [198, 327] on span "In DS" at bounding box center [207, 325] width 18 height 13
click at [445, 189] on div "Lọc VP nhận TỔNG Đơn 3 | SL 3 | CR 320.000 | CC 0 | Tổng cước 320.000 | TH 0 Tr…" at bounding box center [565, 254] width 1039 height 190
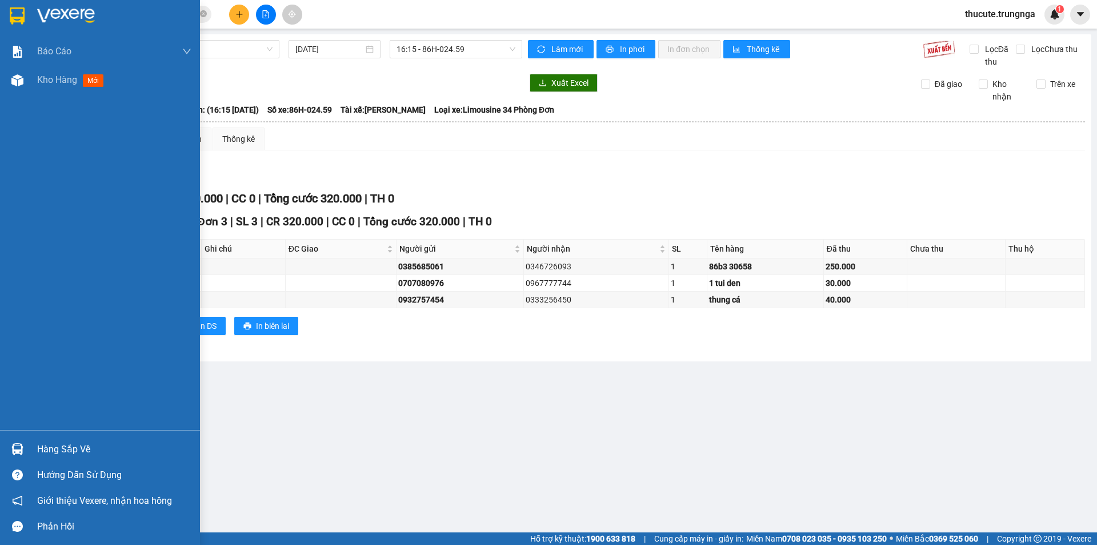
click at [47, 448] on div "Hàng sắp về" at bounding box center [114, 449] width 154 height 17
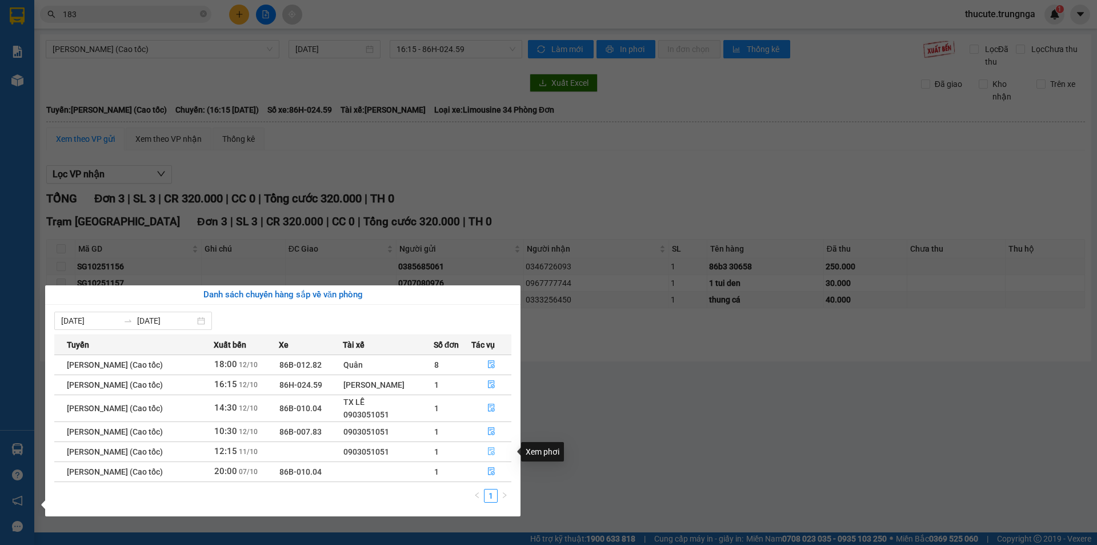
click at [494, 451] on icon "file-done" at bounding box center [492, 451] width 8 height 8
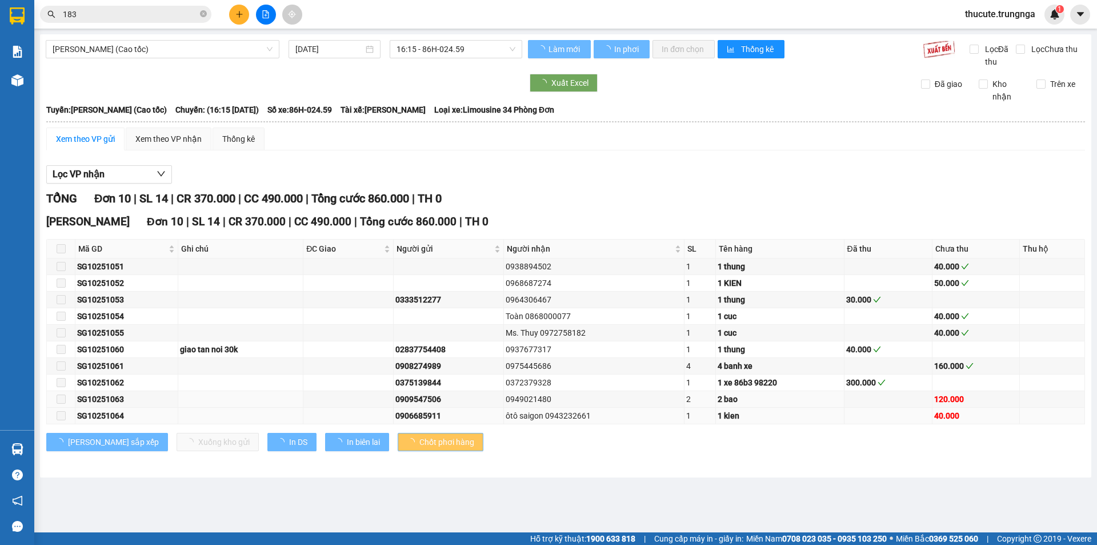
type input "[DATE]"
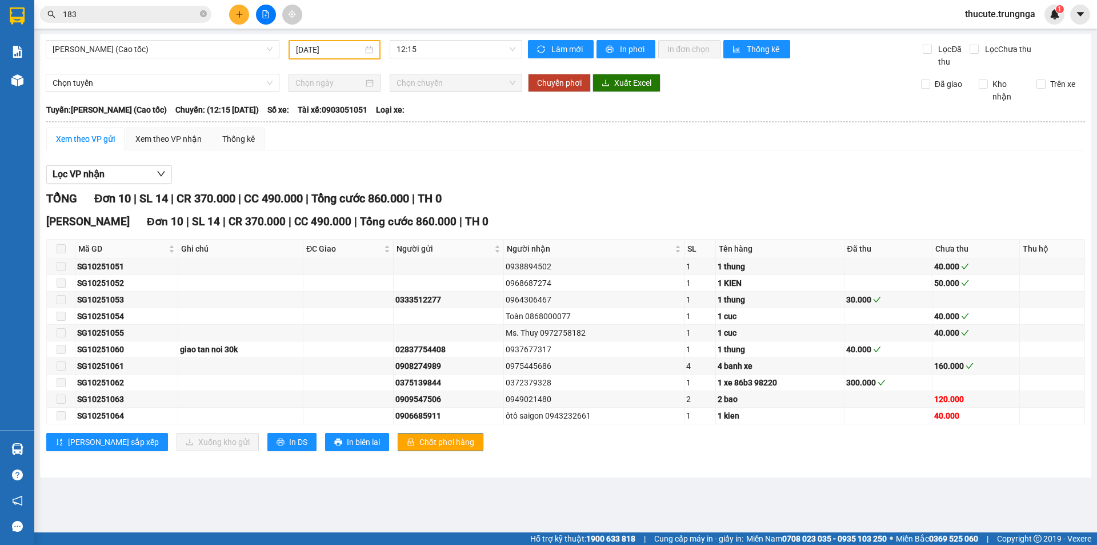
click at [64, 245] on span at bounding box center [61, 248] width 9 height 9
click at [178, 127] on div "Xem theo VP nhận" at bounding box center [169, 138] width 86 height 23
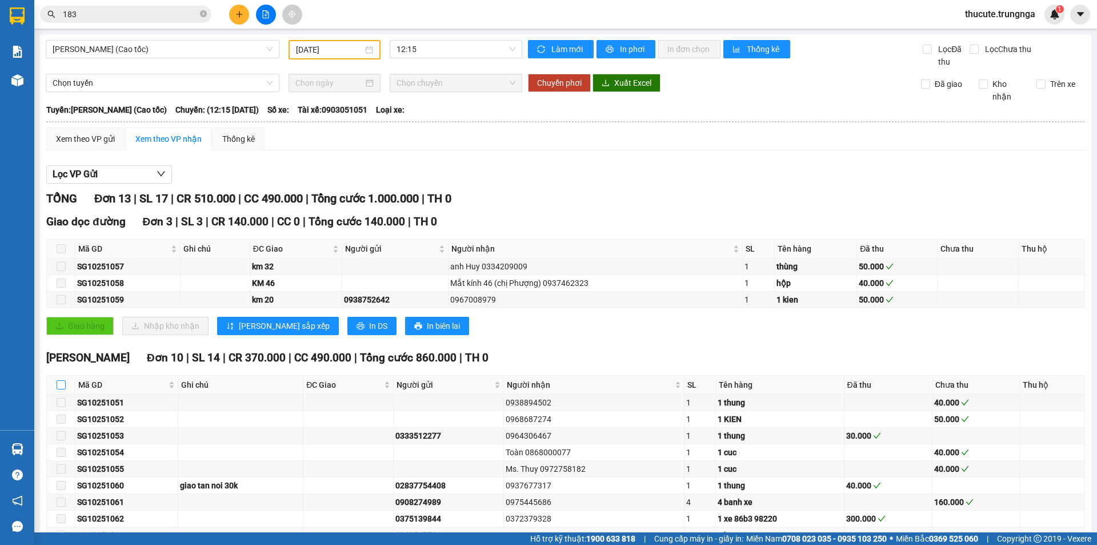
click at [63, 387] on input "checkbox" at bounding box center [61, 384] width 9 height 9
checkbox input "true"
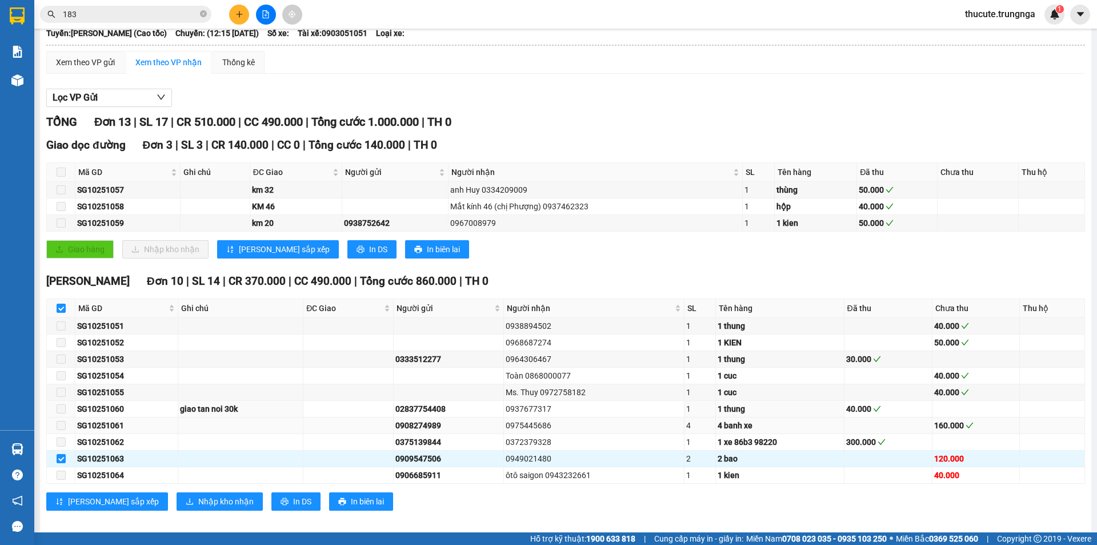
scroll to position [87, 0]
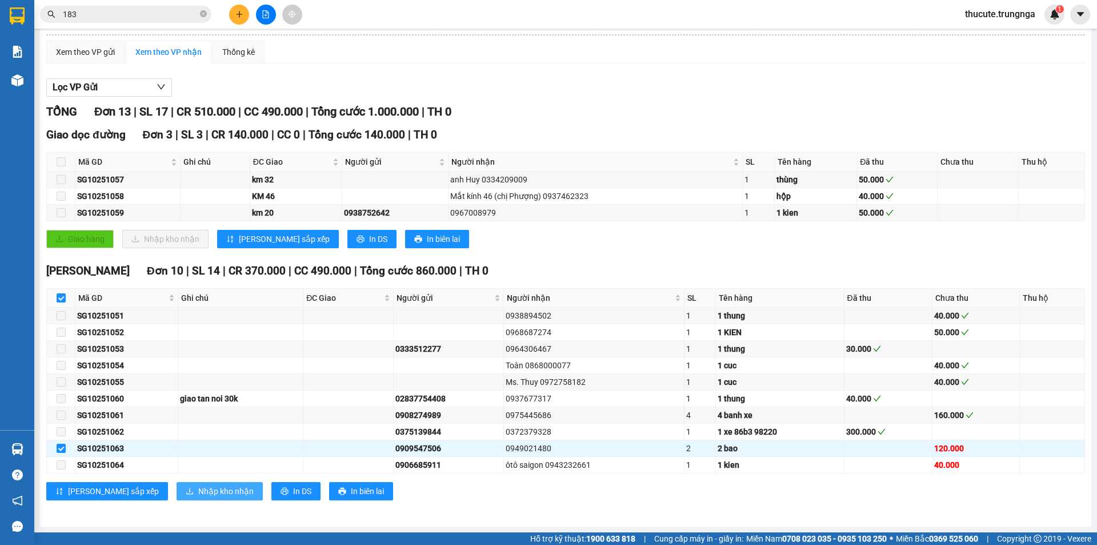
click at [198, 497] on span "Nhập kho nhận" at bounding box center [225, 491] width 55 height 13
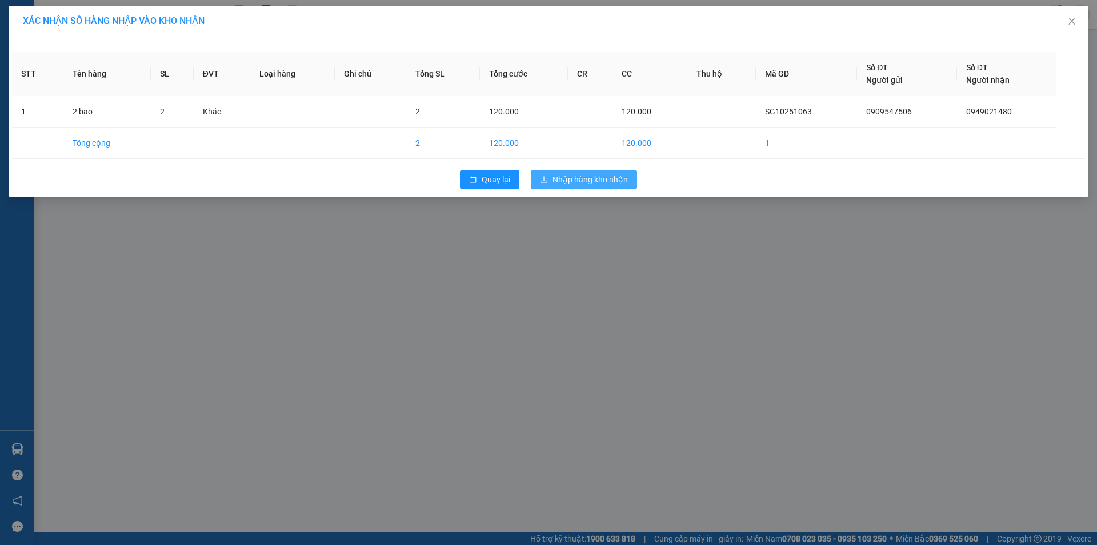
click at [585, 185] on span "Nhập hàng kho nhận" at bounding box center [590, 179] width 75 height 13
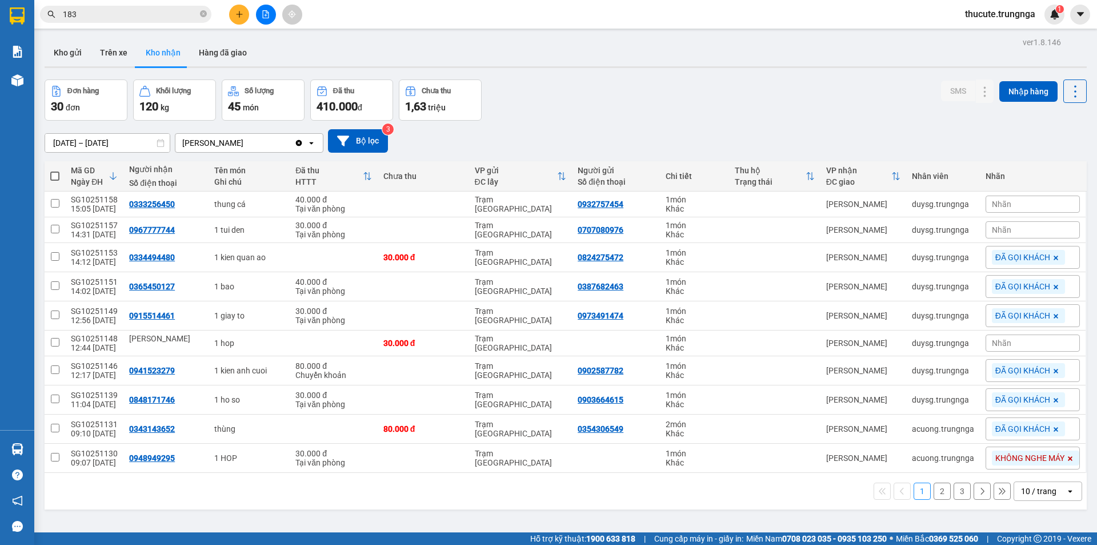
click at [1056, 488] on div "10 / trang" at bounding box center [1039, 491] width 51 height 18
click at [1032, 466] on span "100 / trang" at bounding box center [1034, 465] width 41 height 11
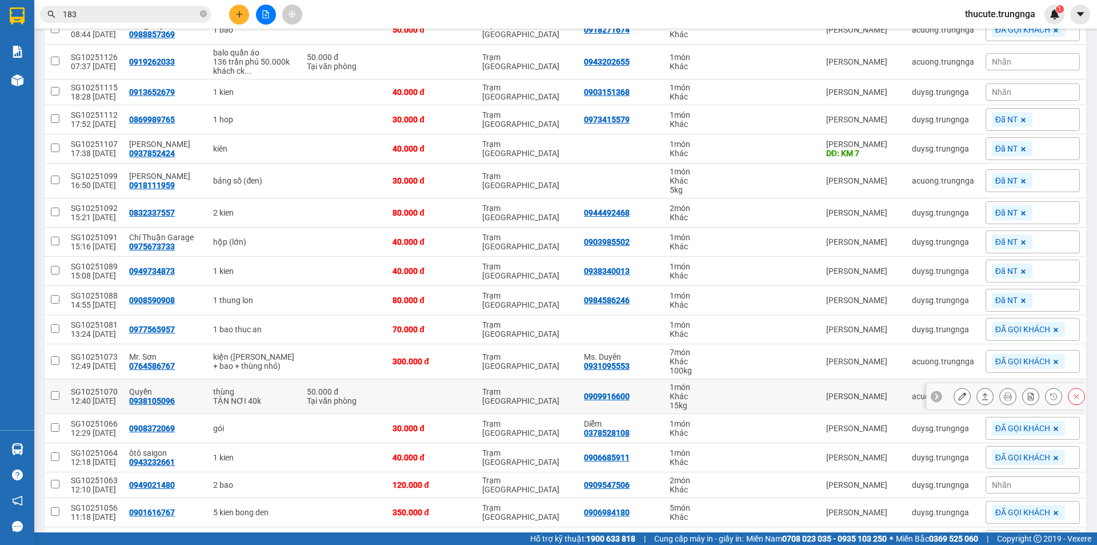
scroll to position [514, 0]
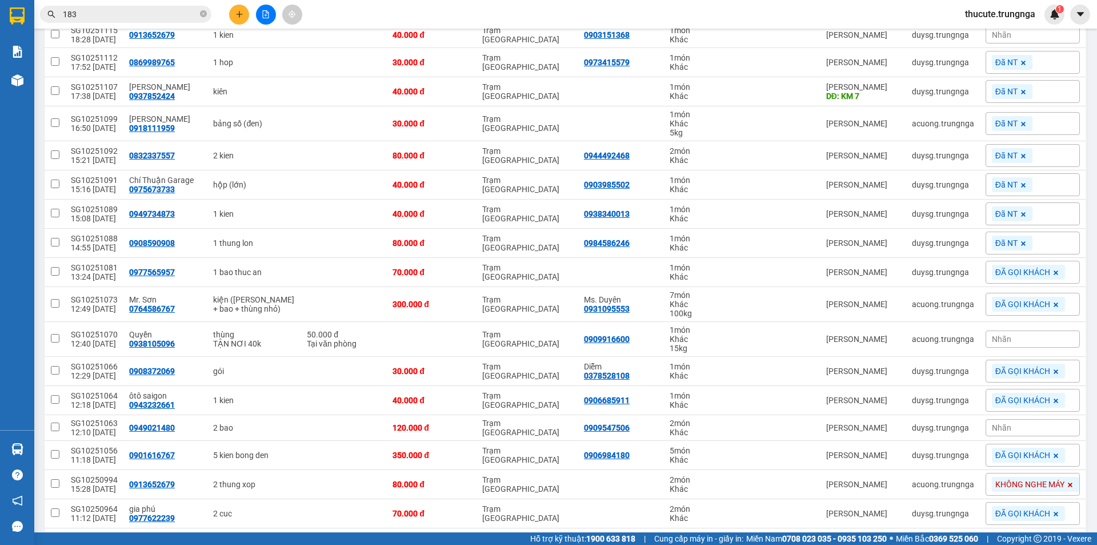
click at [999, 423] on span "Nhãn" at bounding box center [1001, 427] width 19 height 9
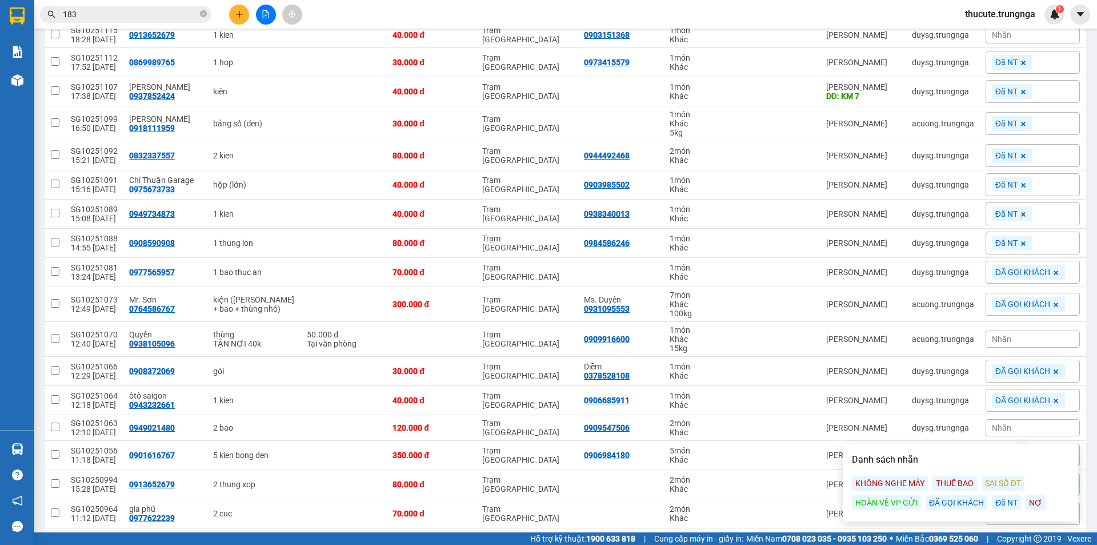
click at [938, 501] on div "ĐÃ GỌI KHÁCH" at bounding box center [957, 502] width 62 height 15
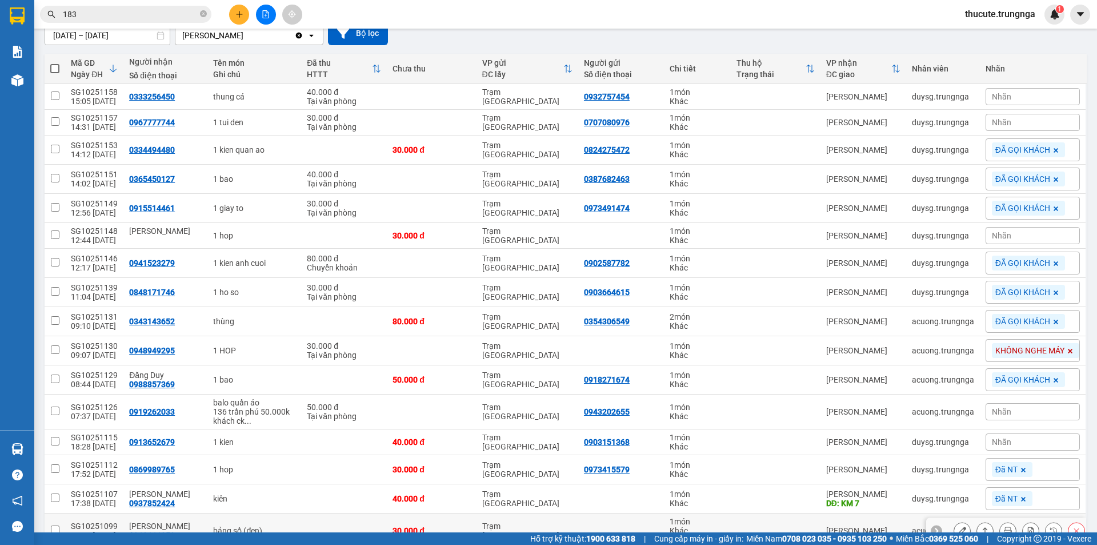
scroll to position [0, 0]
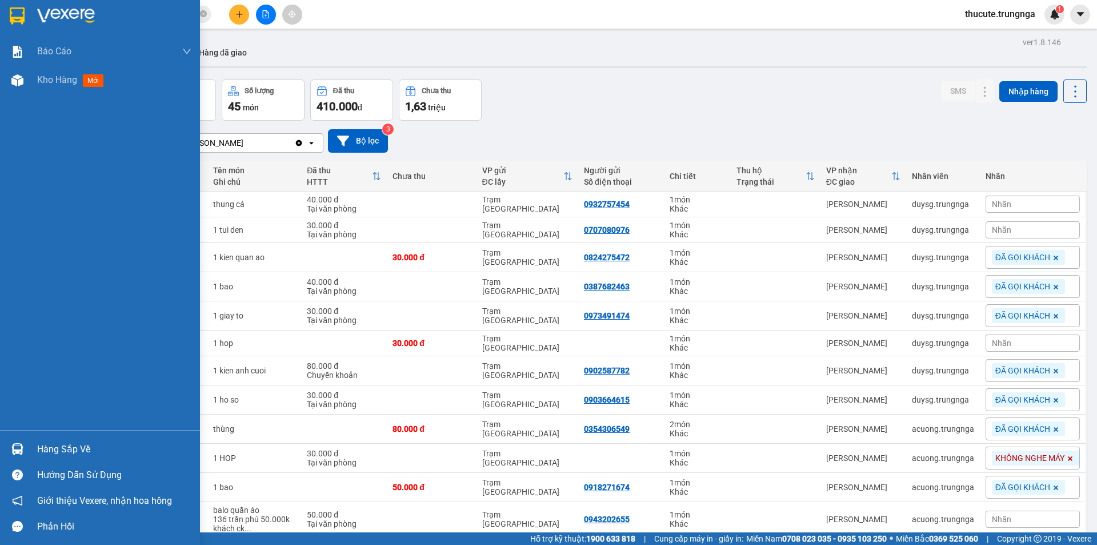
click at [47, 448] on div "Hàng sắp về" at bounding box center [114, 449] width 154 height 17
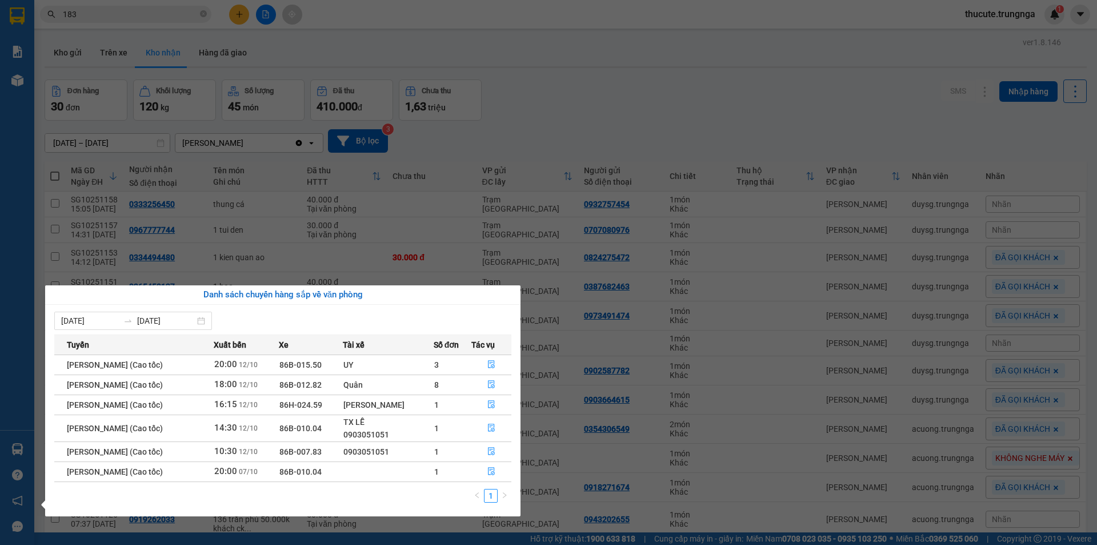
click at [1009, 227] on section "Kết quả tìm kiếm ( 49 ) Bộ lọc Mã ĐH Trạng thái Món hàng Thu hộ Tổng cước Chưa …" at bounding box center [548, 272] width 1097 height 545
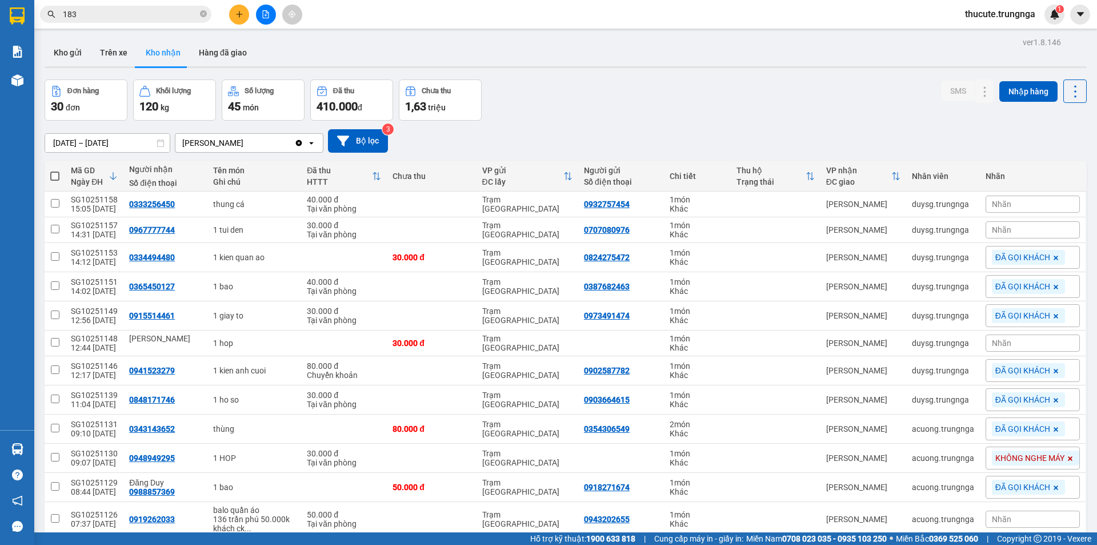
click at [994, 225] on span "Nhãn" at bounding box center [1001, 229] width 19 height 9
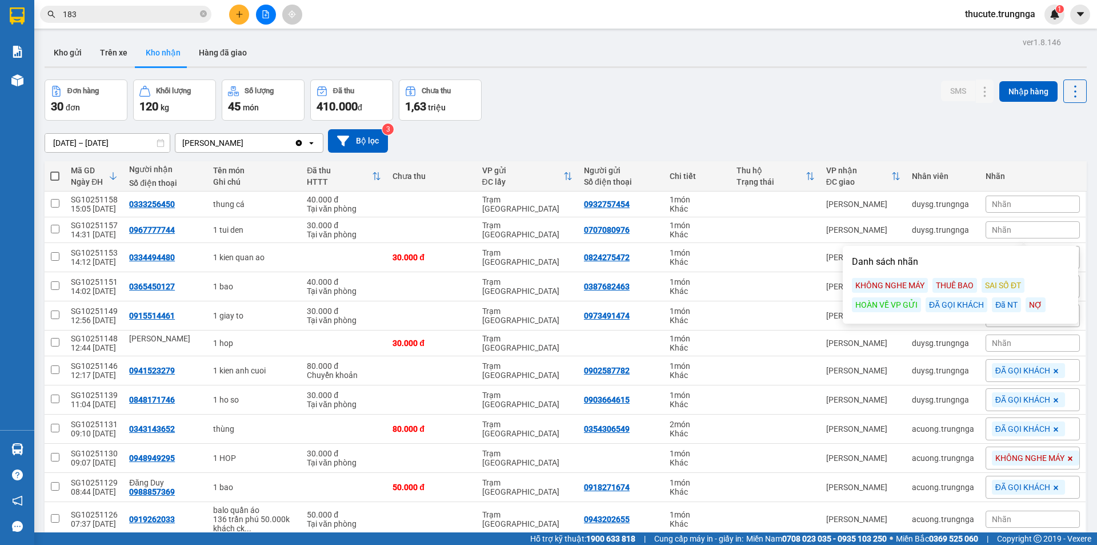
click at [956, 287] on div "THUÊ BAO" at bounding box center [955, 285] width 45 height 15
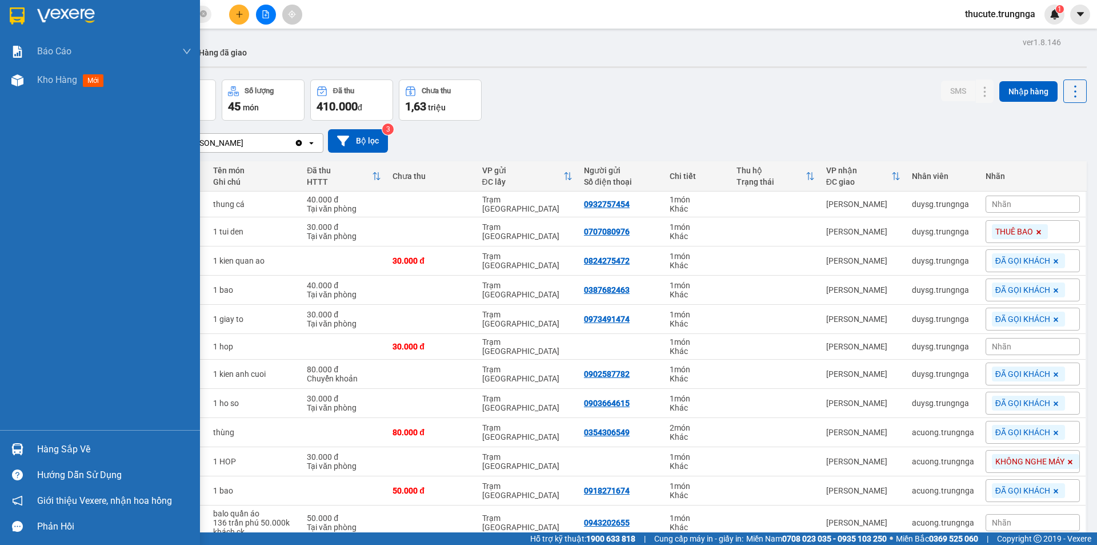
click at [21, 439] on div at bounding box center [17, 449] width 20 height 20
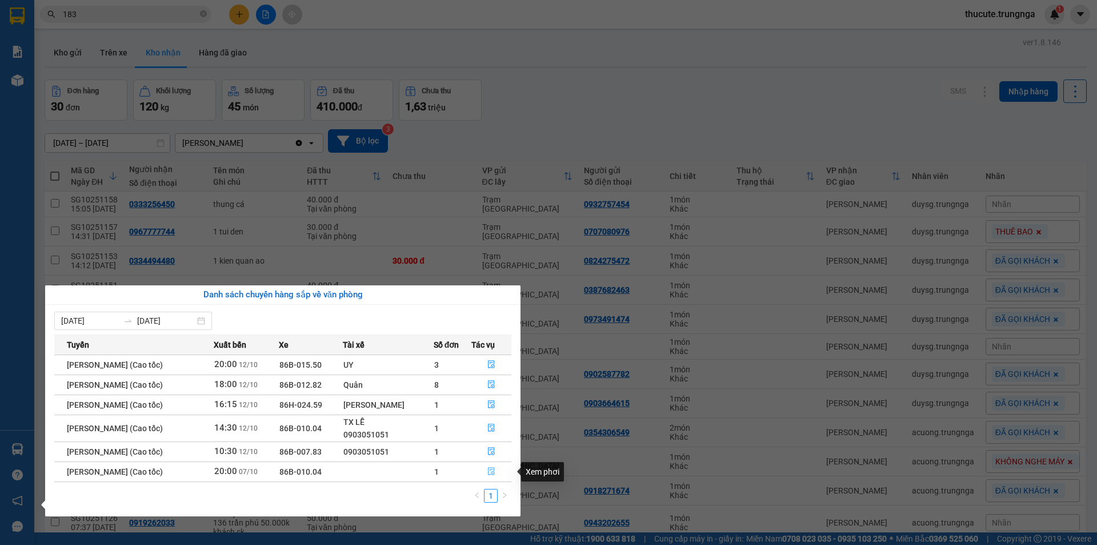
click at [495, 468] on icon "file-done" at bounding box center [492, 471] width 8 height 8
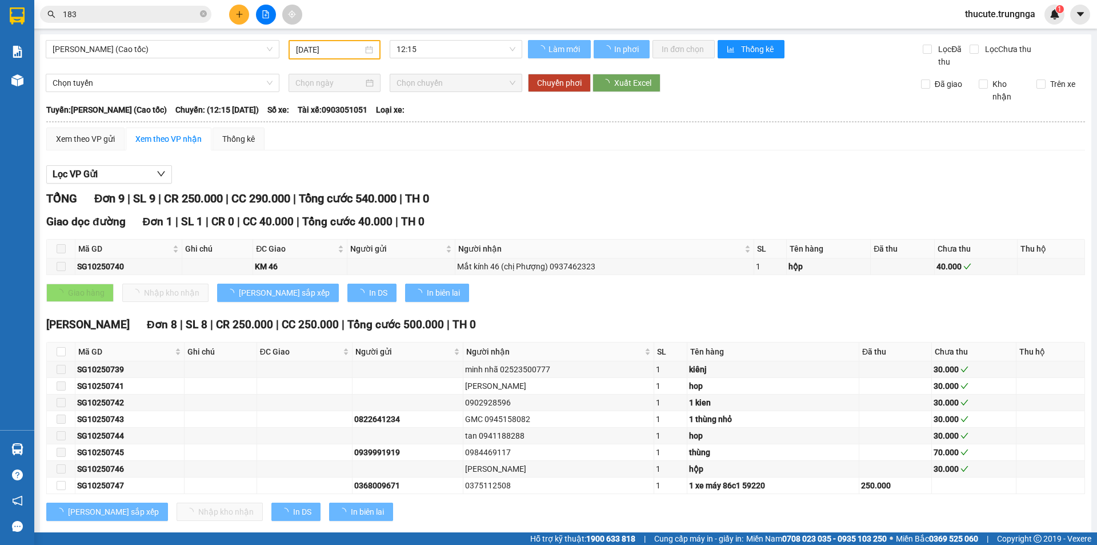
type input "07/10/2025"
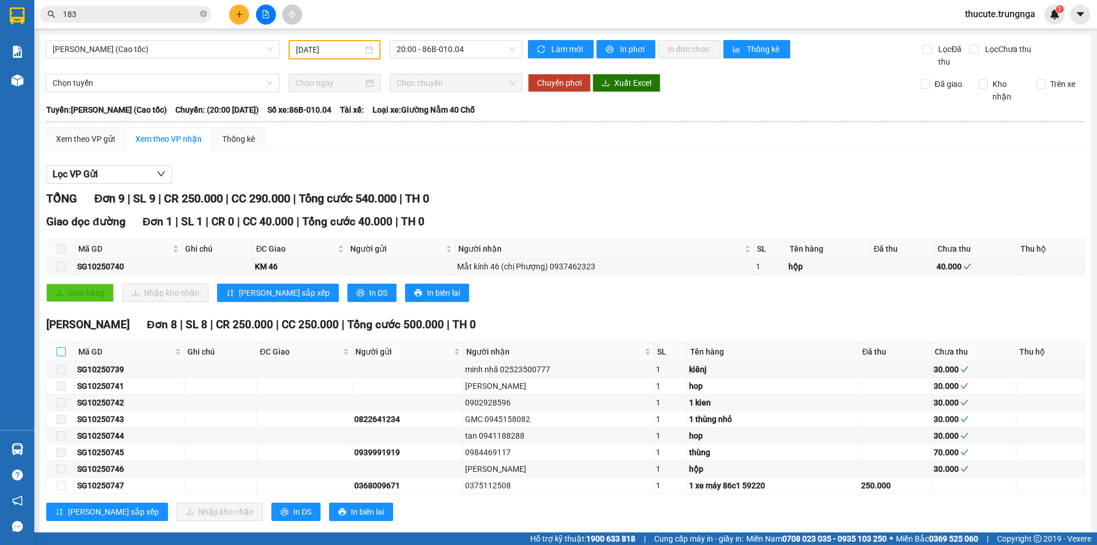
click at [62, 349] on input "checkbox" at bounding box center [61, 351] width 9 height 9
checkbox input "true"
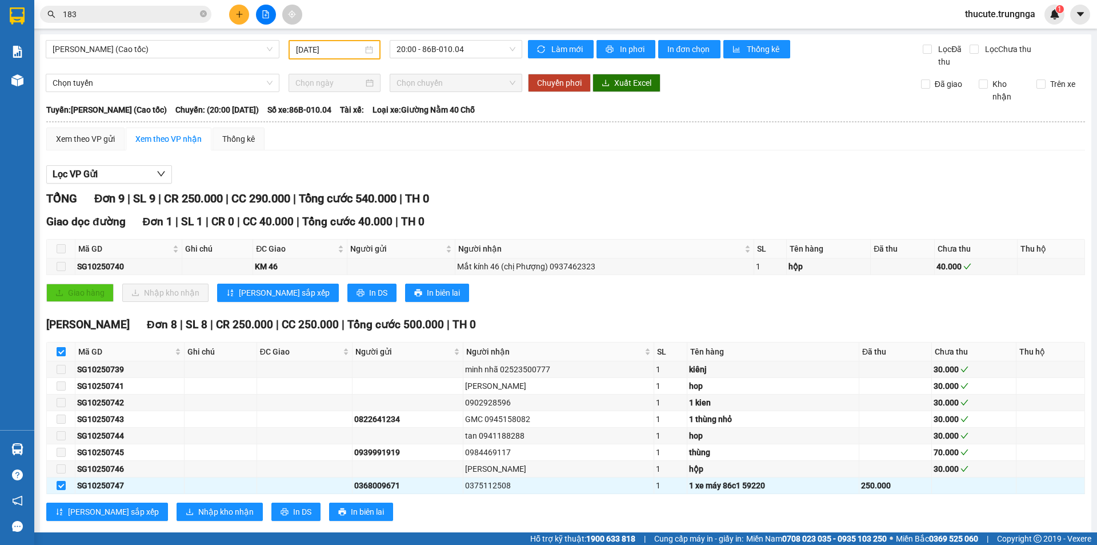
click at [62, 349] on input "checkbox" at bounding box center [61, 351] width 9 height 9
checkbox input "false"
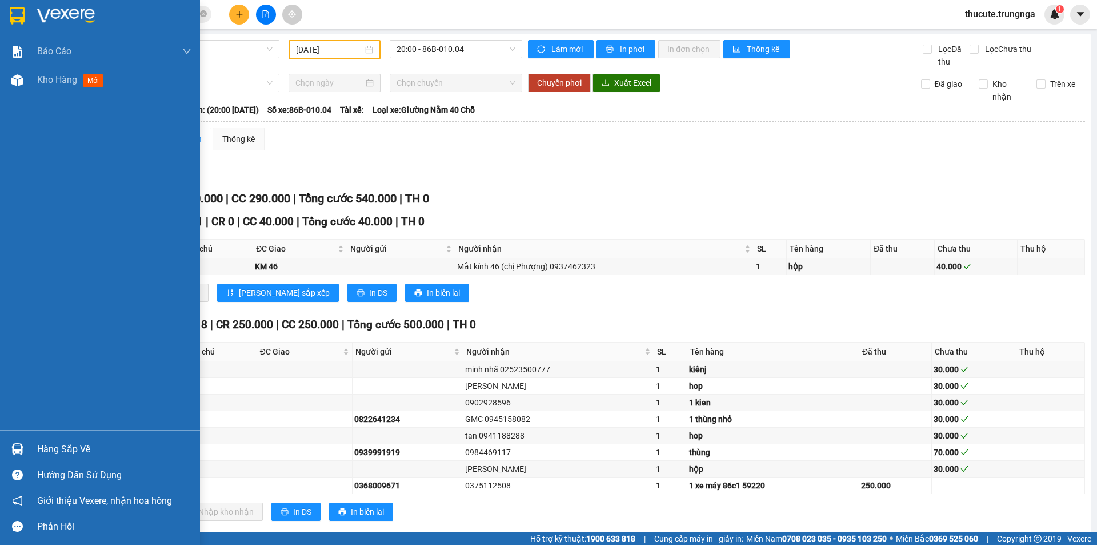
click at [85, 445] on div "Hàng sắp về" at bounding box center [114, 449] width 154 height 17
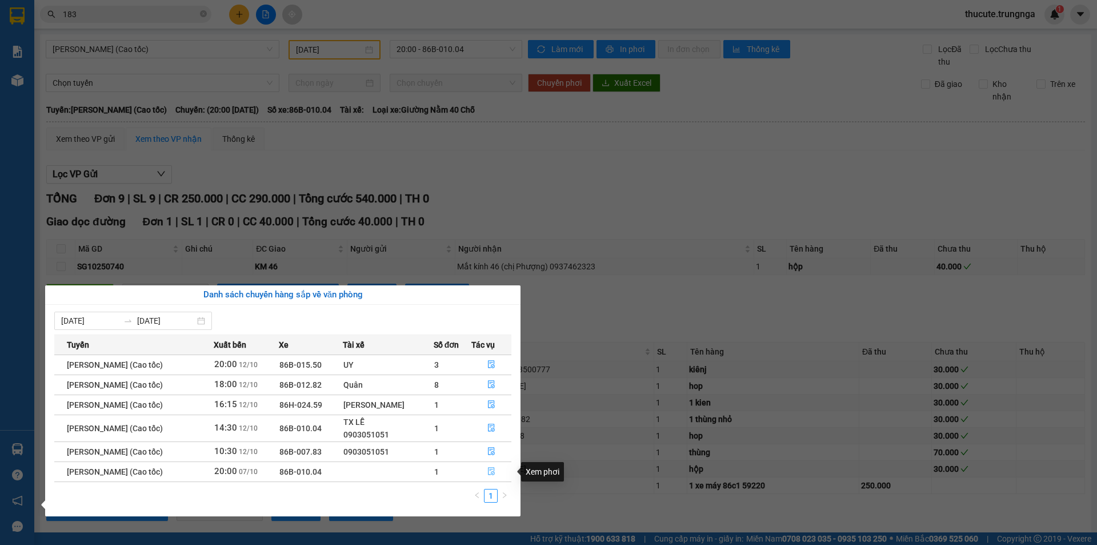
click at [494, 473] on icon "file-done" at bounding box center [492, 471] width 8 height 8
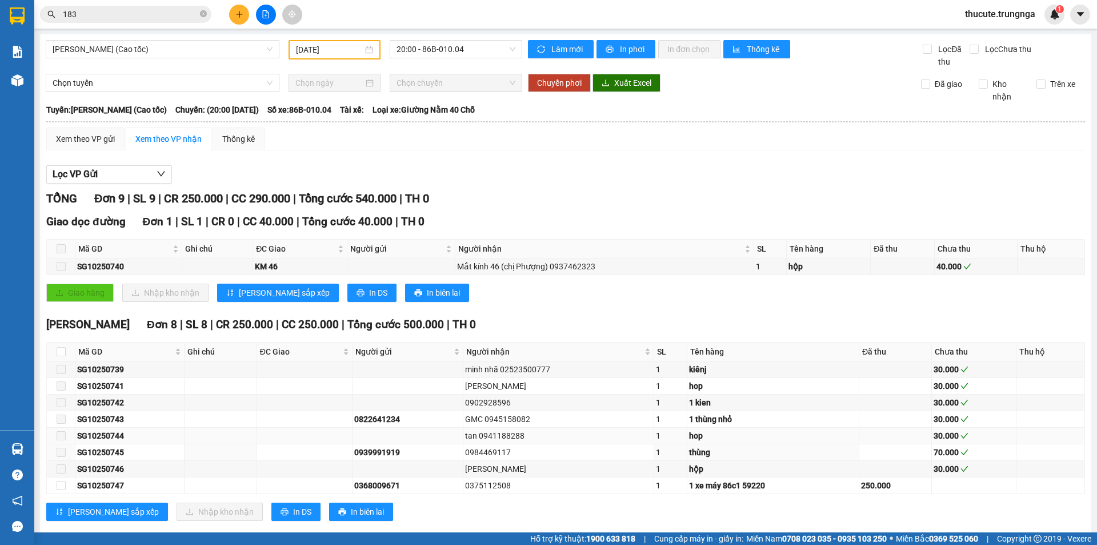
scroll to position [21, 0]
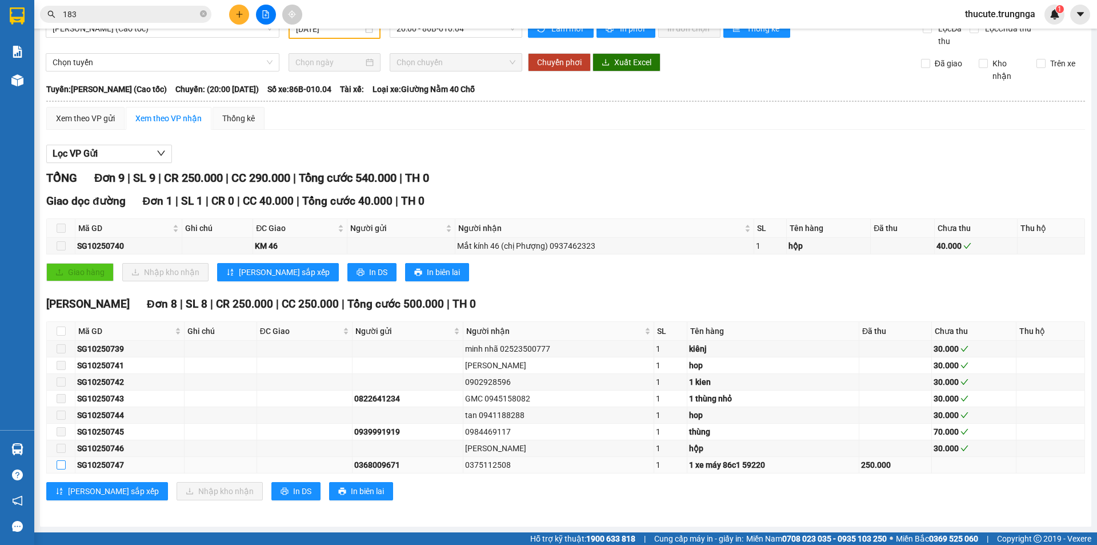
click at [61, 465] on input "checkbox" at bounding box center [61, 464] width 9 height 9
checkbox input "true"
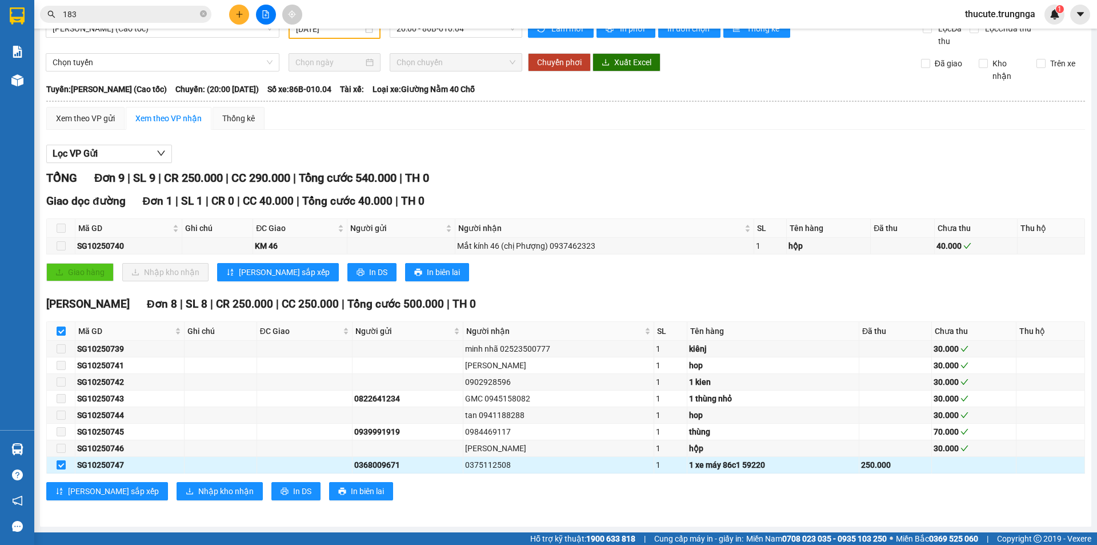
click at [60, 468] on input "checkbox" at bounding box center [61, 464] width 9 height 9
checkbox input "false"
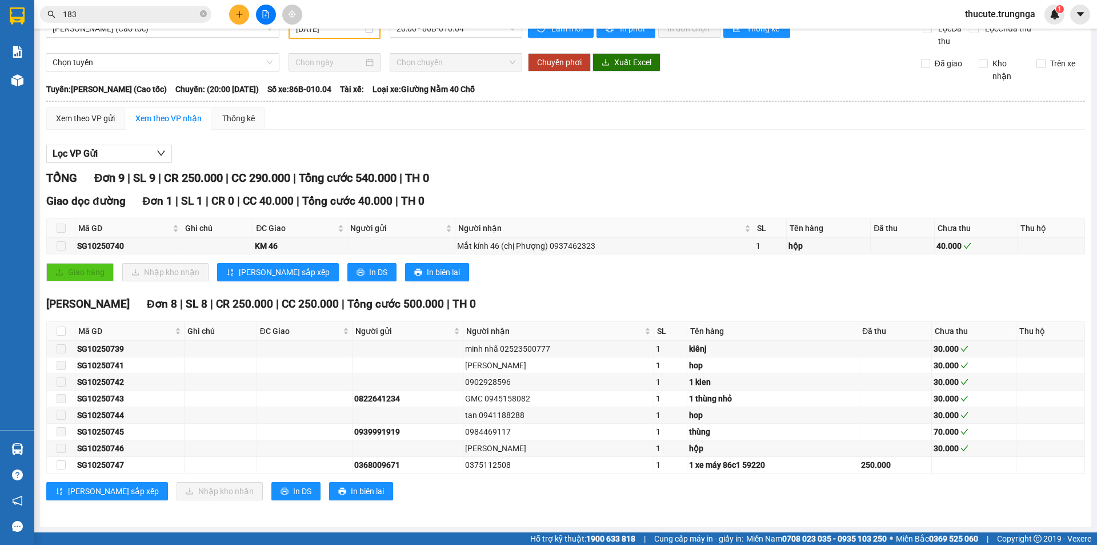
click at [137, 23] on div "Kết quả tìm kiếm ( 49 ) Bộ lọc Mã ĐH Trạng thái Món hàng Thu hộ Tổng cước Chưa …" at bounding box center [111, 15] width 223 height 20
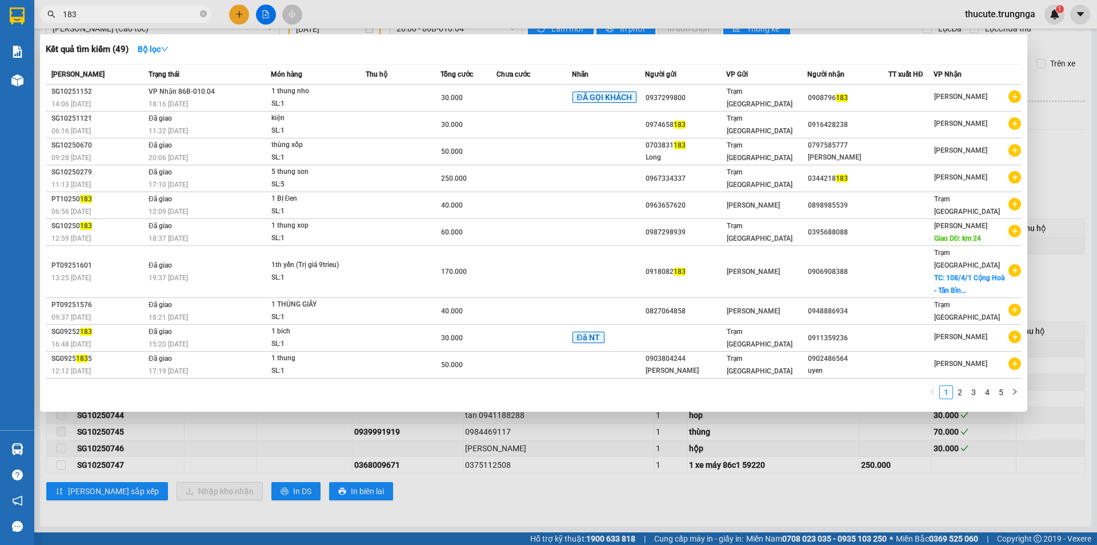
click at [129, 13] on input "183" at bounding box center [130, 14] width 135 height 13
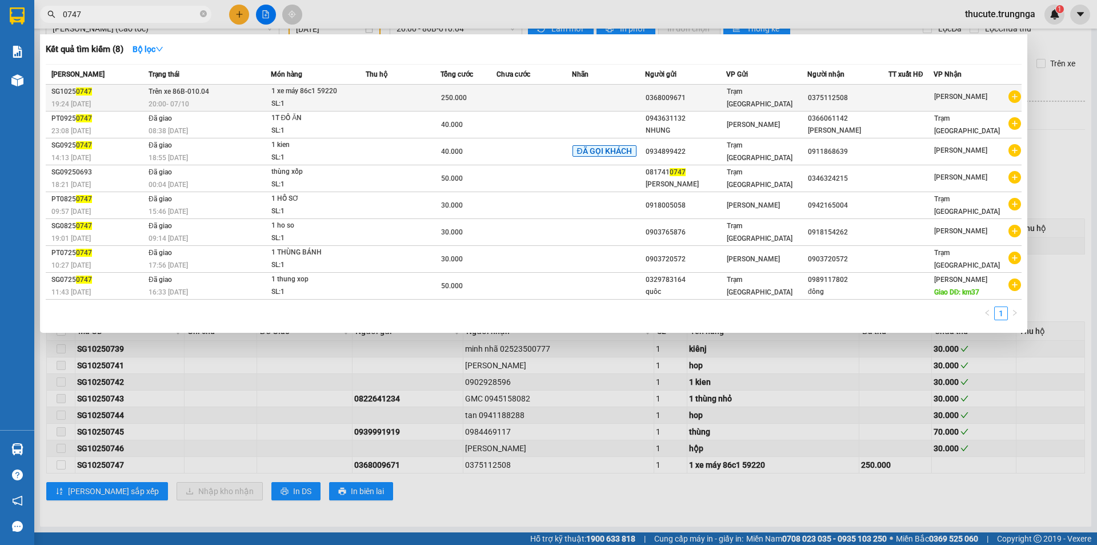
type input "0747"
click at [273, 104] on div "SL: 1" at bounding box center [314, 104] width 86 height 13
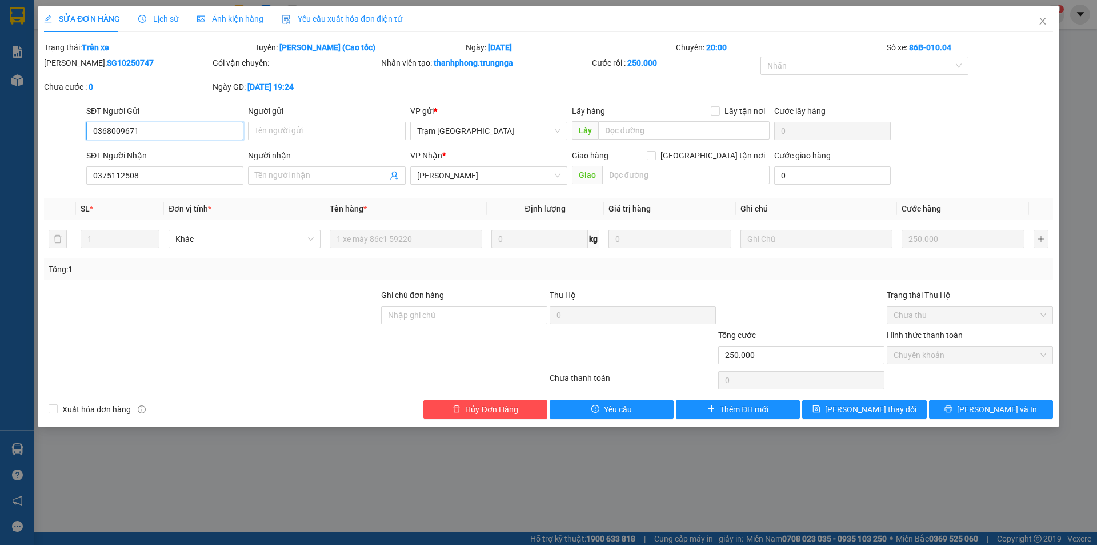
type input "0368009671"
type input "0375112508"
type input "250.000"
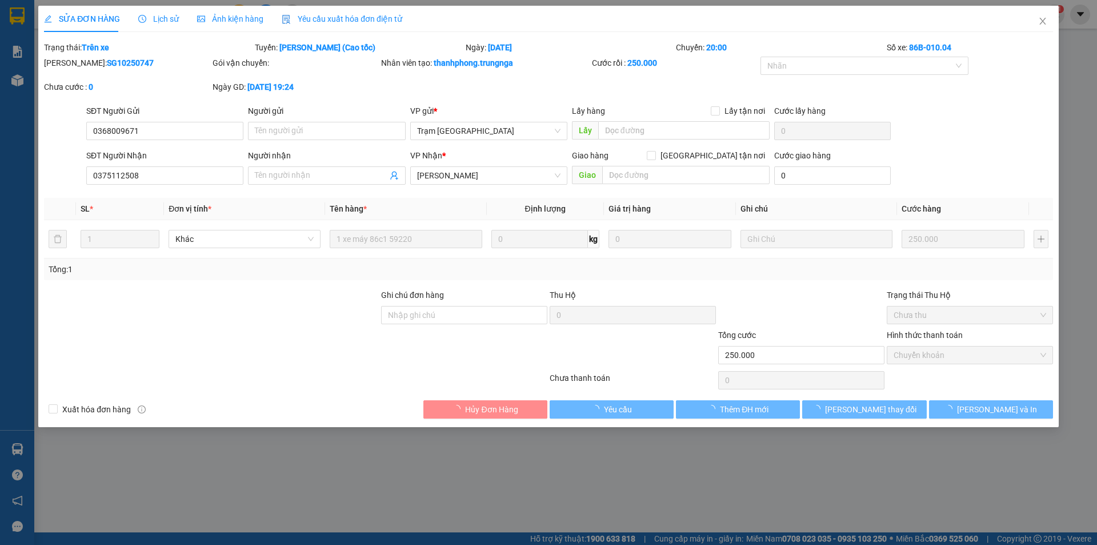
click at [167, 15] on span "Lịch sử" at bounding box center [158, 18] width 41 height 9
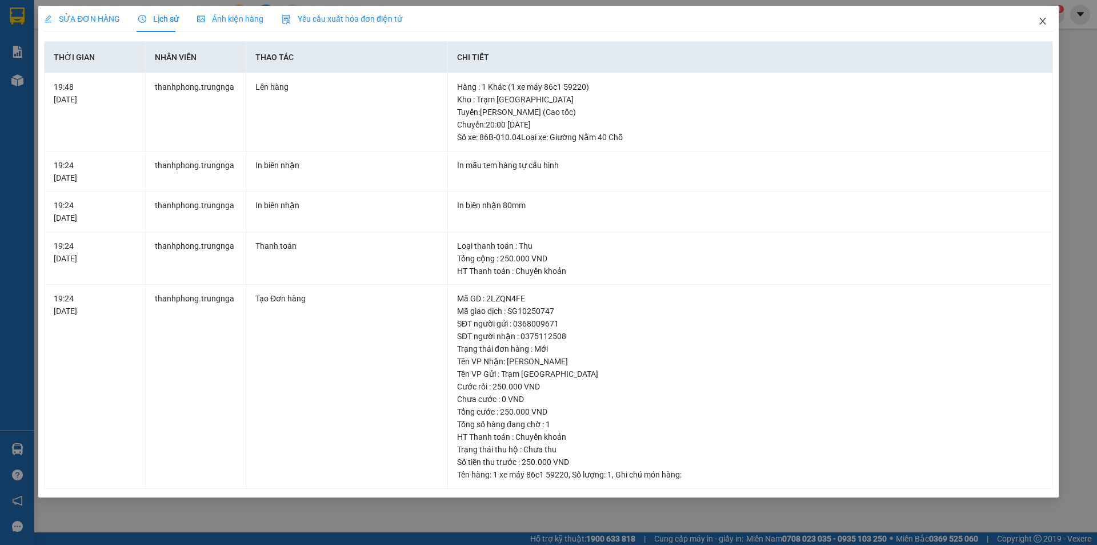
click at [1042, 19] on icon "close" at bounding box center [1042, 21] width 9 height 9
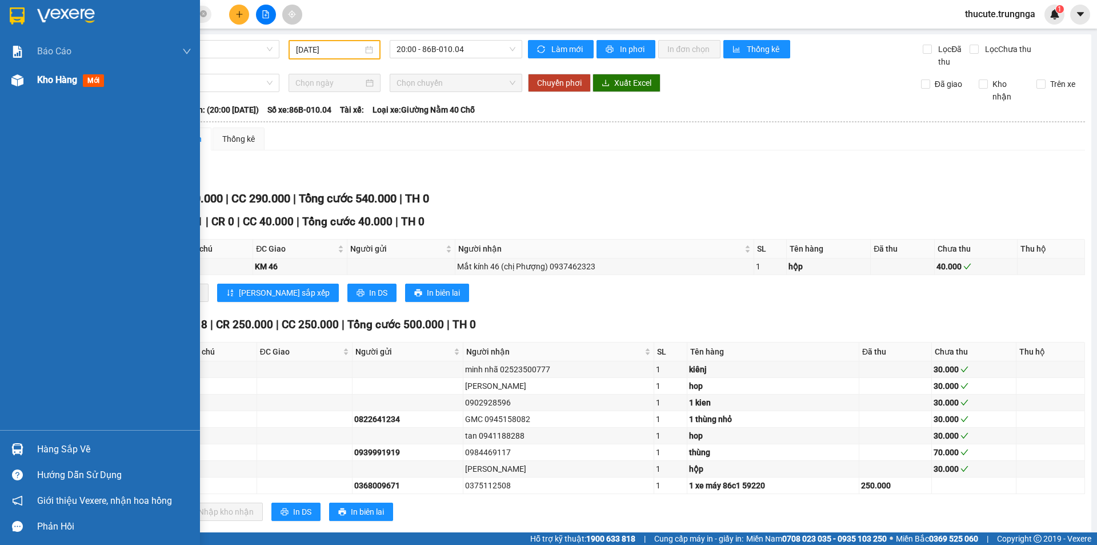
click at [25, 88] on div at bounding box center [17, 80] width 20 height 20
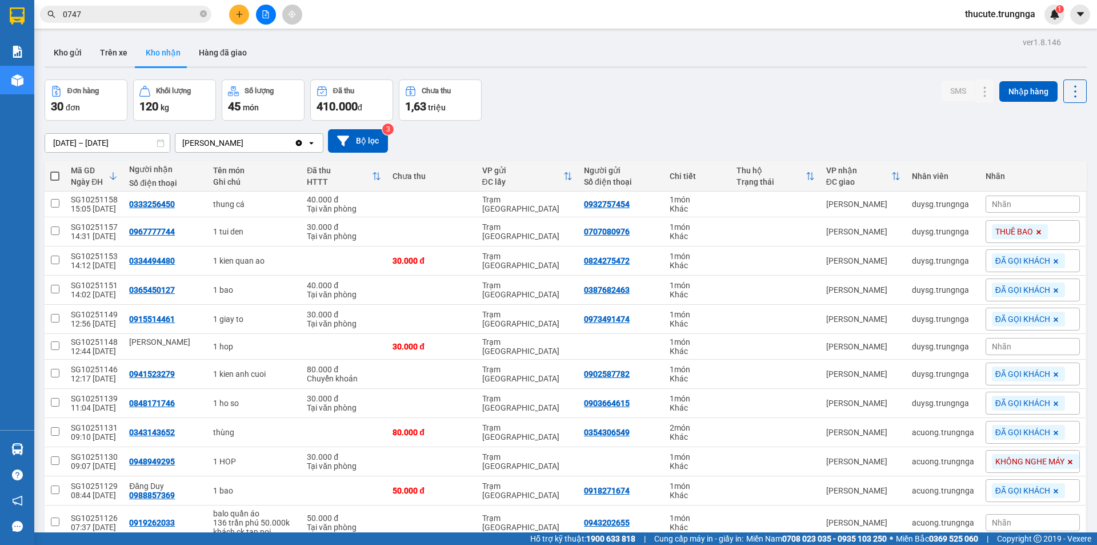
click at [1020, 194] on div "Nhãn" at bounding box center [1033, 203] width 94 height 25
click at [998, 202] on span "Nhãn" at bounding box center [1001, 203] width 19 height 9
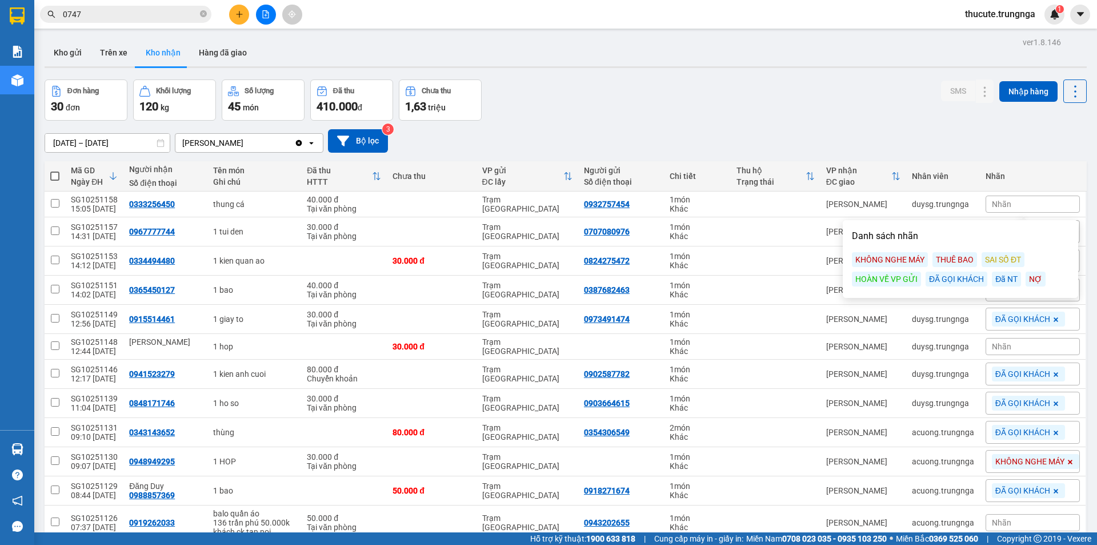
click at [956, 279] on div "ĐÃ GỌI KHÁCH" at bounding box center [957, 278] width 62 height 15
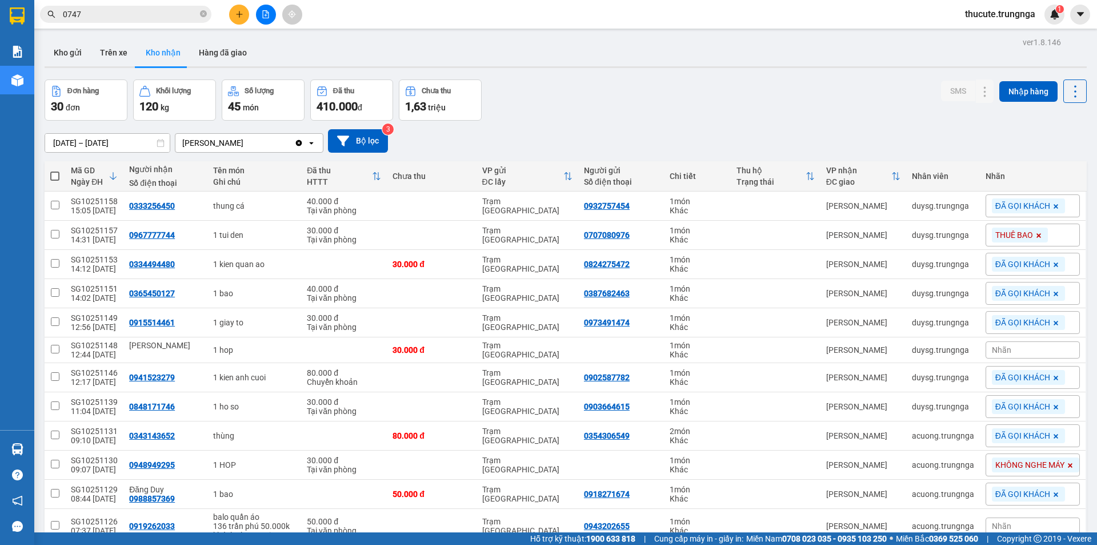
click at [518, 65] on div "Kho gửi Trên xe Kho nhận Hàng đã giao" at bounding box center [566, 54] width 1042 height 30
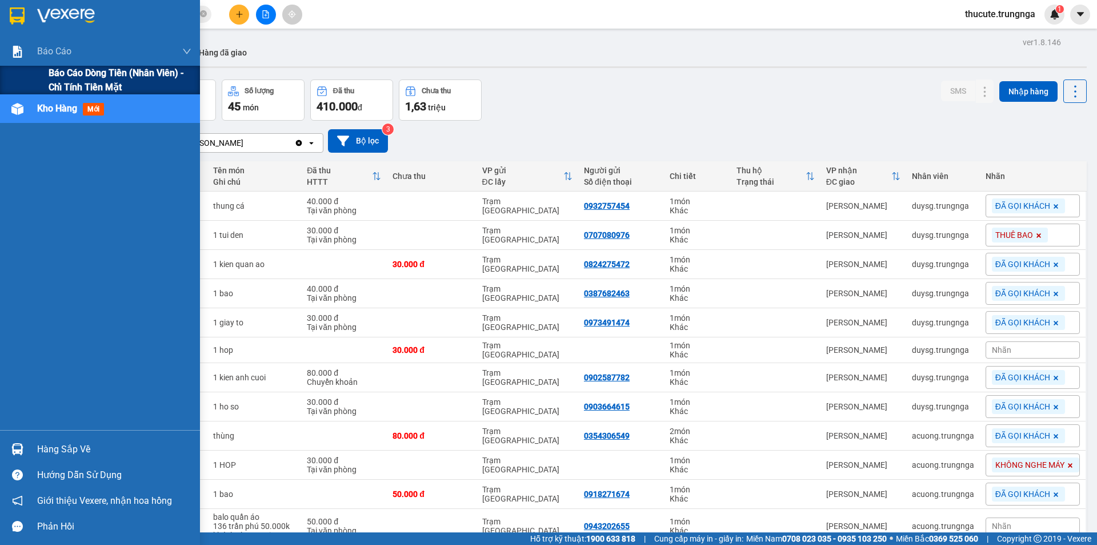
click at [55, 78] on span "Báo cáo dòng tiền (nhân viên) - chỉ tính tiền mặt" at bounding box center [120, 80] width 143 height 29
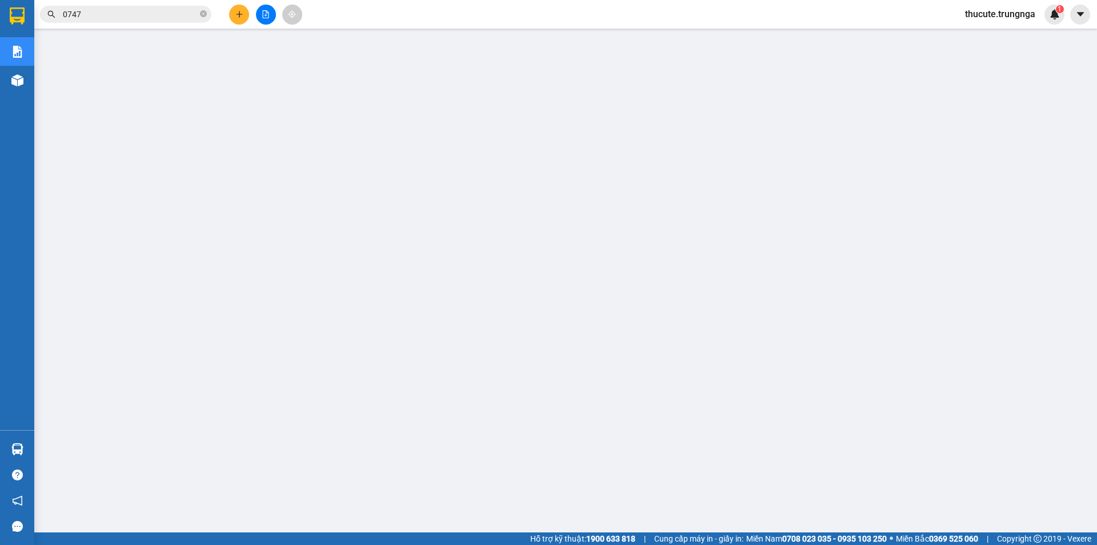
click at [107, 13] on input "0747" at bounding box center [130, 14] width 135 height 13
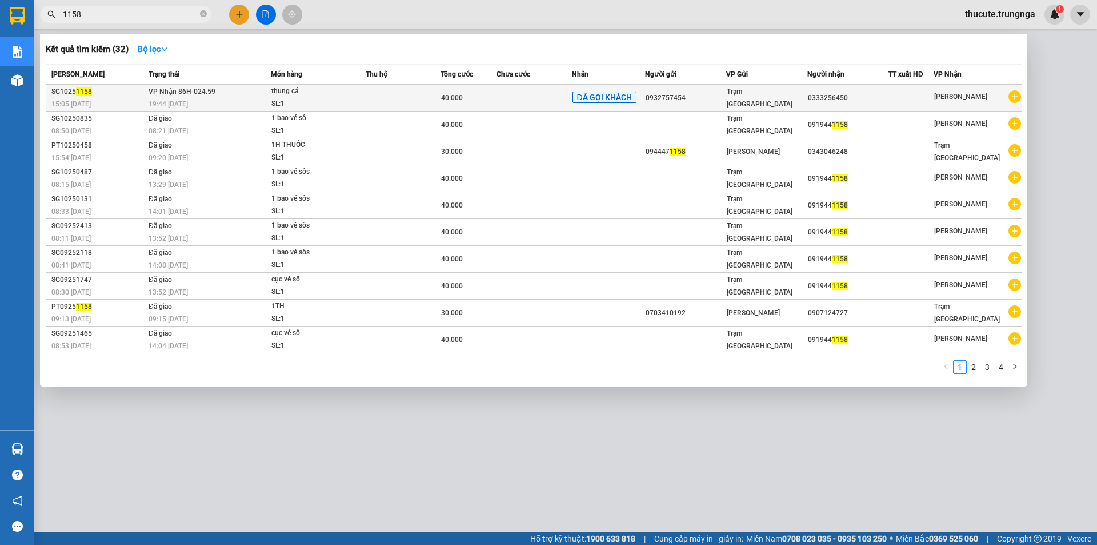
type input "1158"
click at [319, 98] on div "SL: 1" at bounding box center [314, 104] width 86 height 13
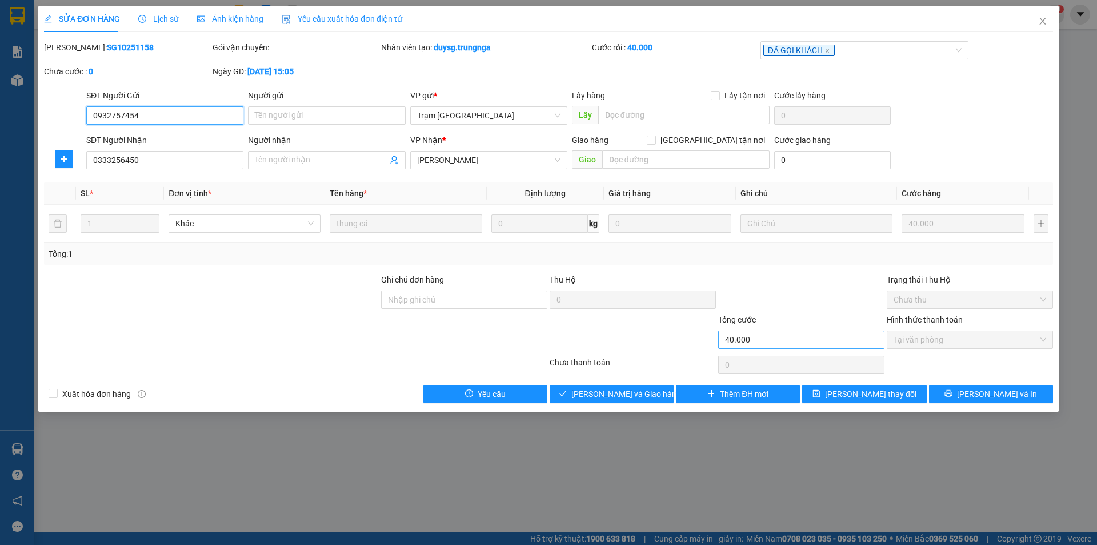
type input "0932757454"
type input "0333256450"
type input "40.000"
click at [621, 394] on span "Giao hàng" at bounding box center [618, 393] width 37 height 13
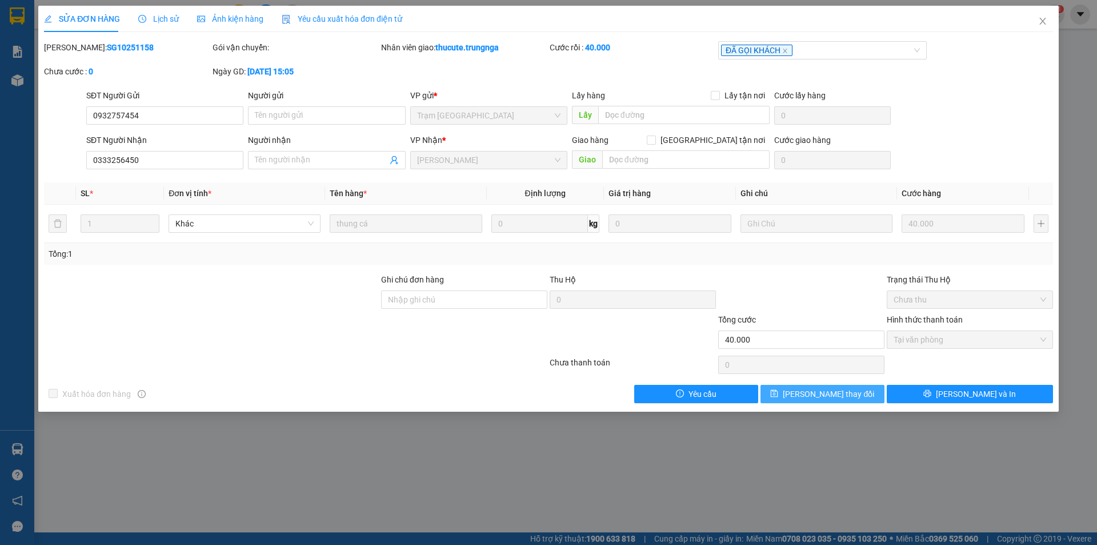
click at [796, 385] on button "[PERSON_NAME] thay đổi" at bounding box center [823, 394] width 124 height 18
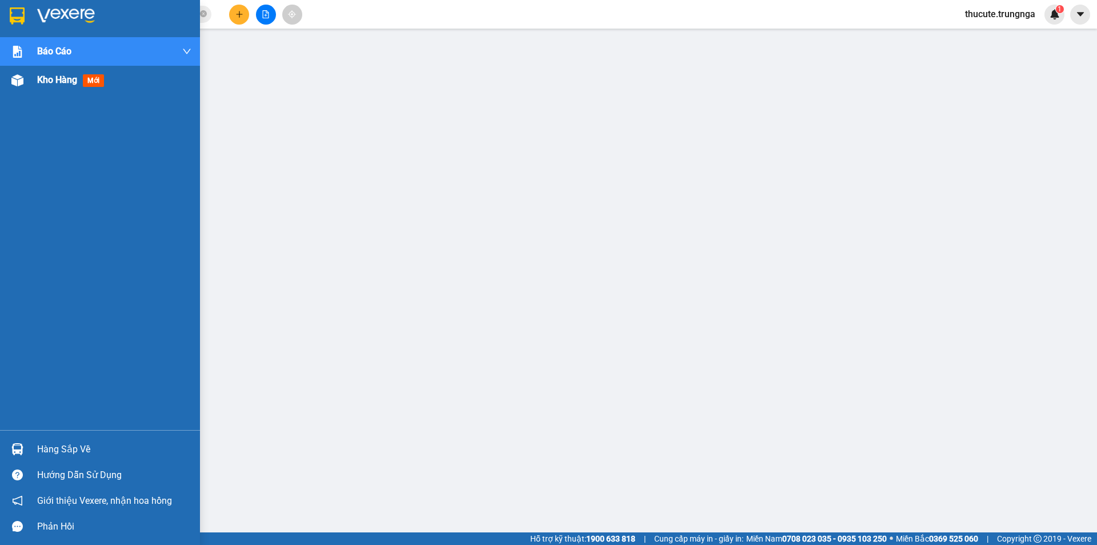
click at [34, 86] on div "Kho hàng mới" at bounding box center [100, 80] width 200 height 29
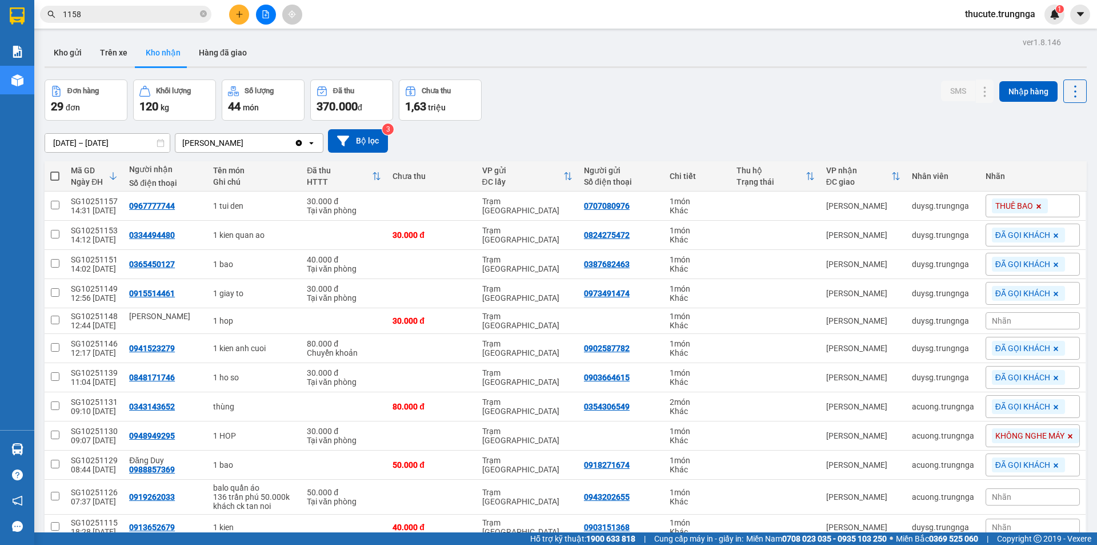
click at [148, 18] on input "1158" at bounding box center [130, 14] width 135 height 13
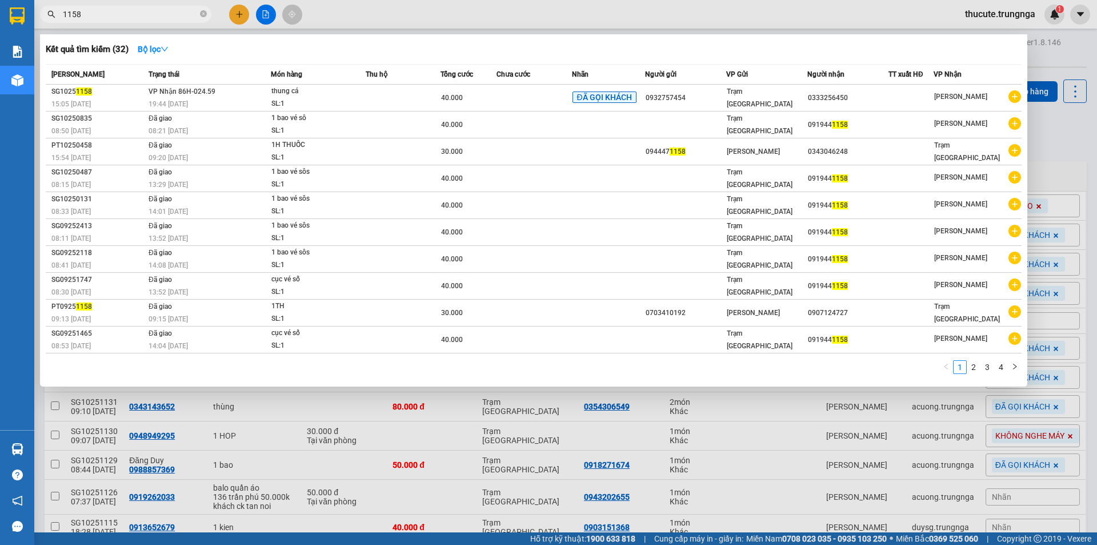
click at [148, 18] on input "1158" at bounding box center [130, 14] width 135 height 13
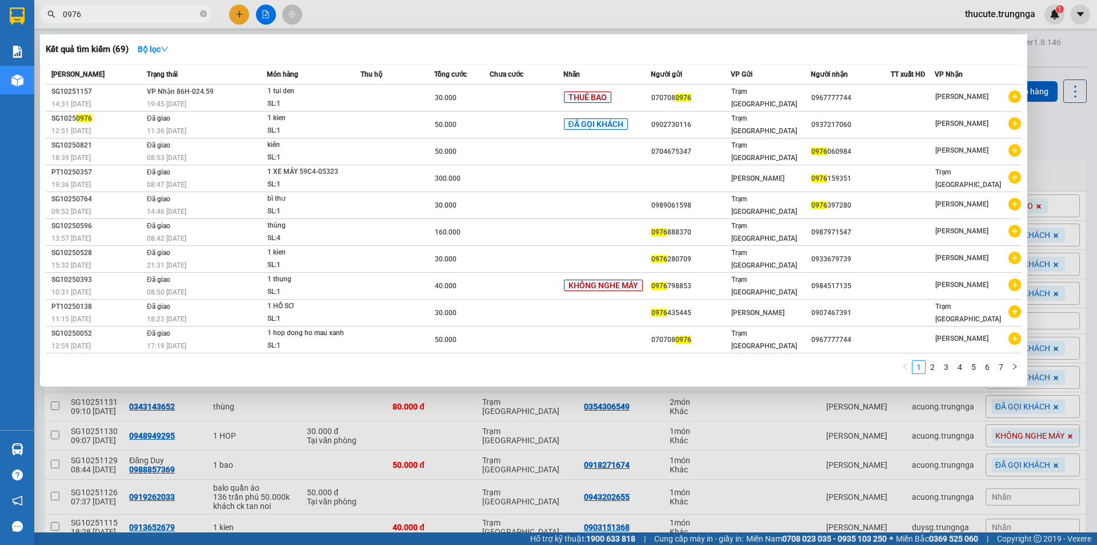
type input "0976"
click at [681, 96] on span "0976" at bounding box center [684, 98] width 16 height 8
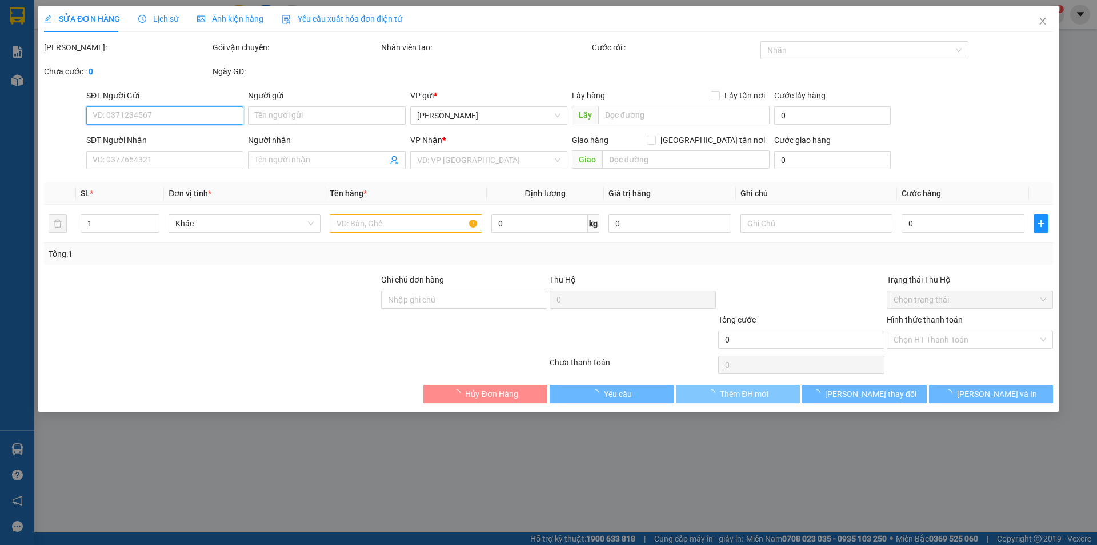
type input "0707080976"
type input "0967777744"
type input "30.000"
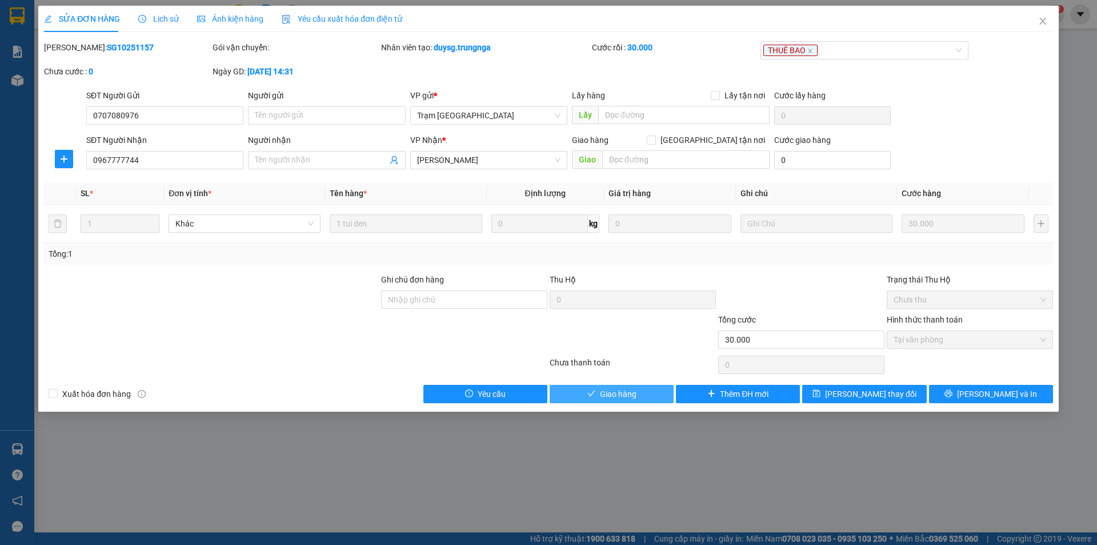
click at [628, 386] on button "Giao hàng" at bounding box center [612, 394] width 124 height 18
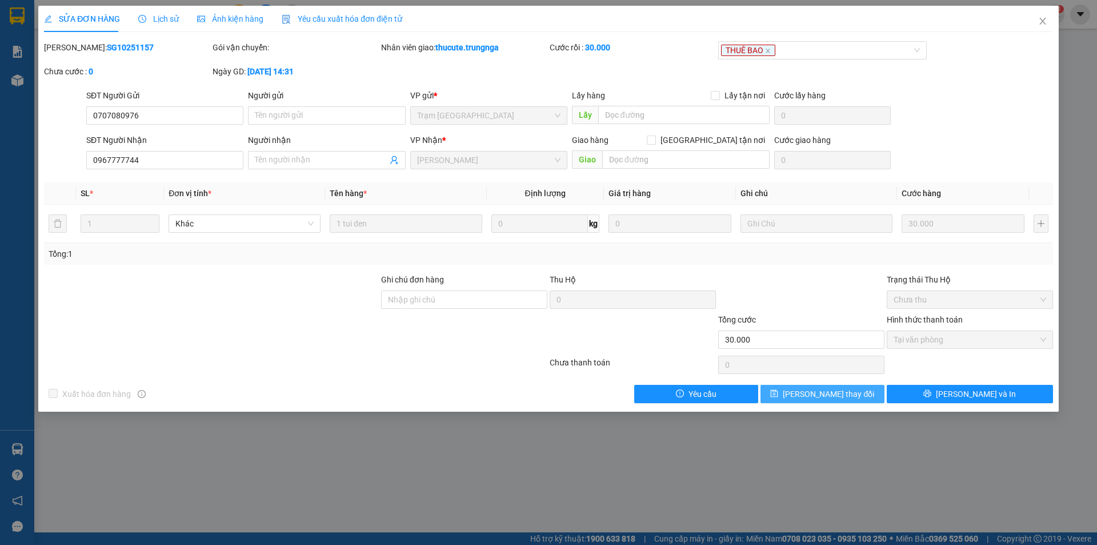
click at [827, 391] on span "[PERSON_NAME] thay đổi" at bounding box center [828, 393] width 91 height 13
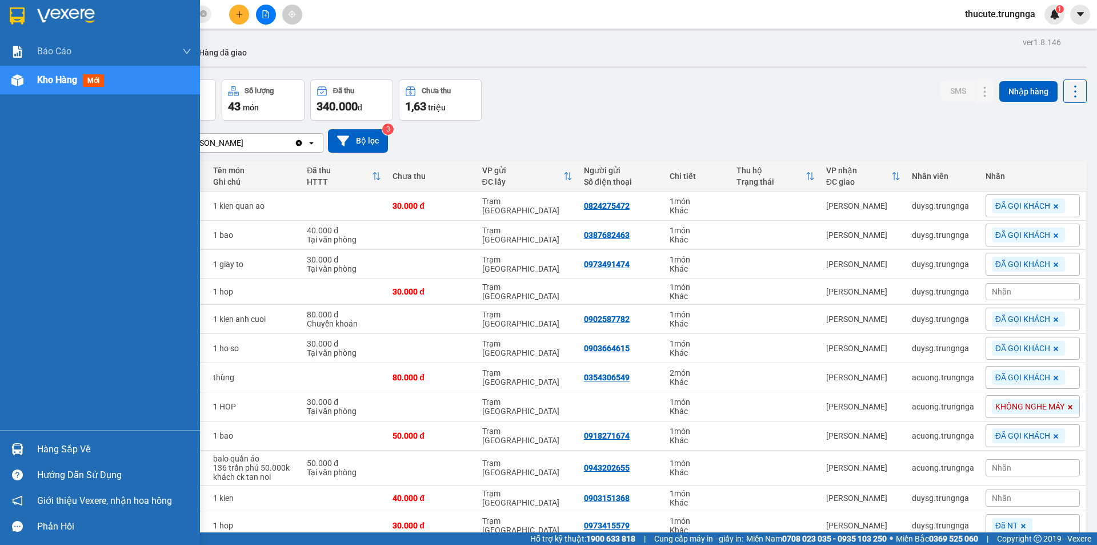
click at [75, 449] on div "Hàng sắp về" at bounding box center [114, 449] width 154 height 17
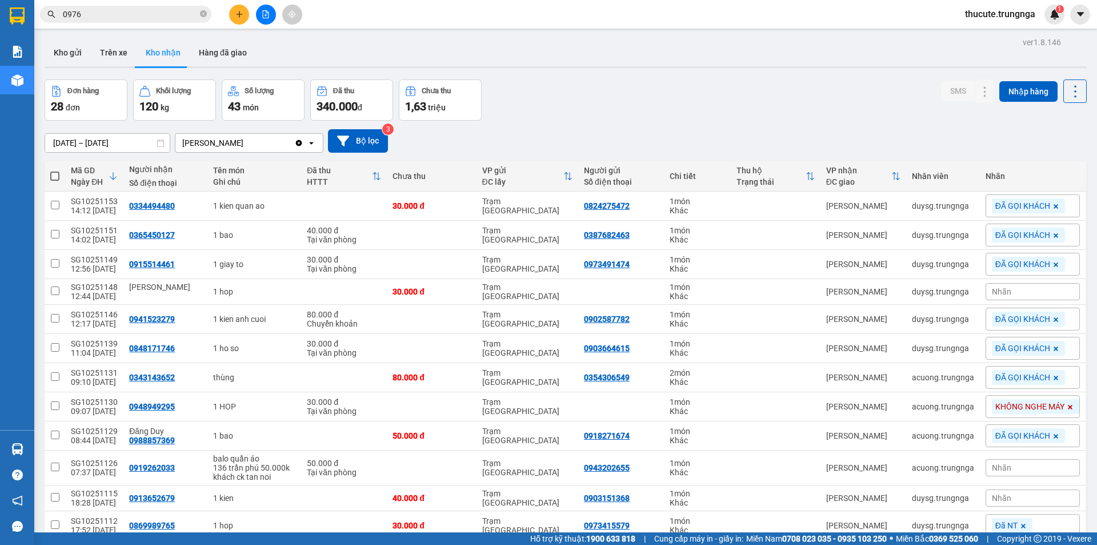
click at [99, 15] on section "Kết quả tìm kiếm ( 69 ) Bộ lọc Mã ĐH Trạng thái Món hàng Thu hộ Tổng cước Chưa …" at bounding box center [548, 272] width 1097 height 545
click at [99, 15] on input "0976" at bounding box center [130, 14] width 135 height 13
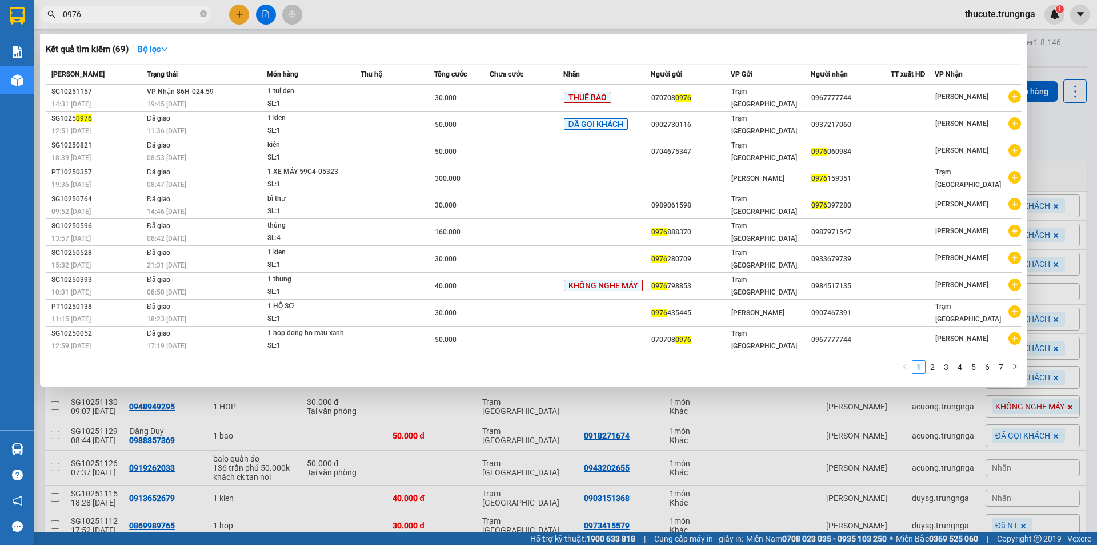
click at [99, 15] on input "0976" at bounding box center [130, 14] width 135 height 13
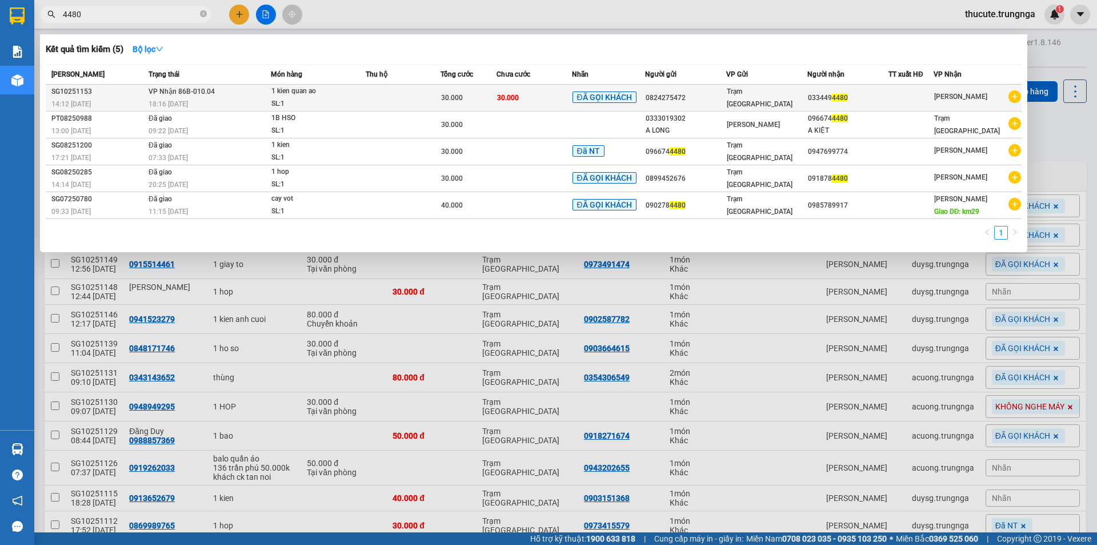
type input "4480"
click at [534, 89] on td "30.000" at bounding box center [534, 98] width 75 height 27
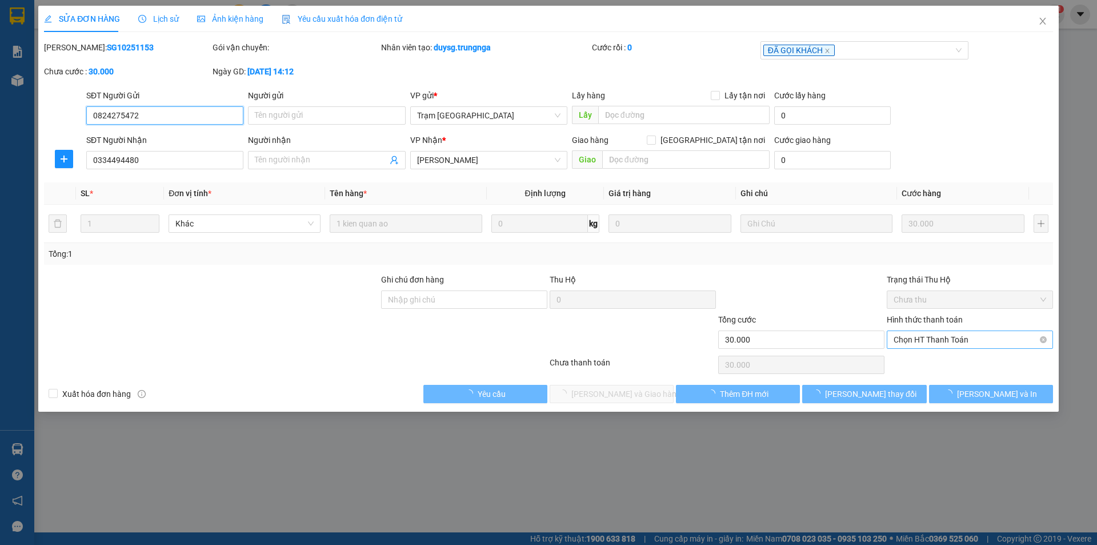
type input "0824275472"
type input "0334494480"
type input "30.000"
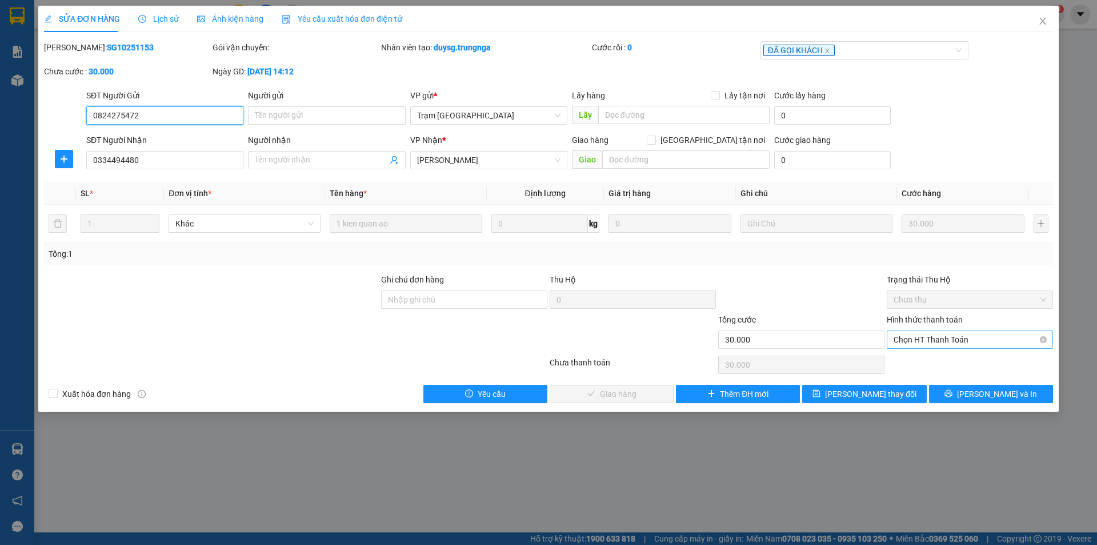
click at [944, 340] on span "Chọn HT Thanh Toán" at bounding box center [970, 339] width 153 height 17
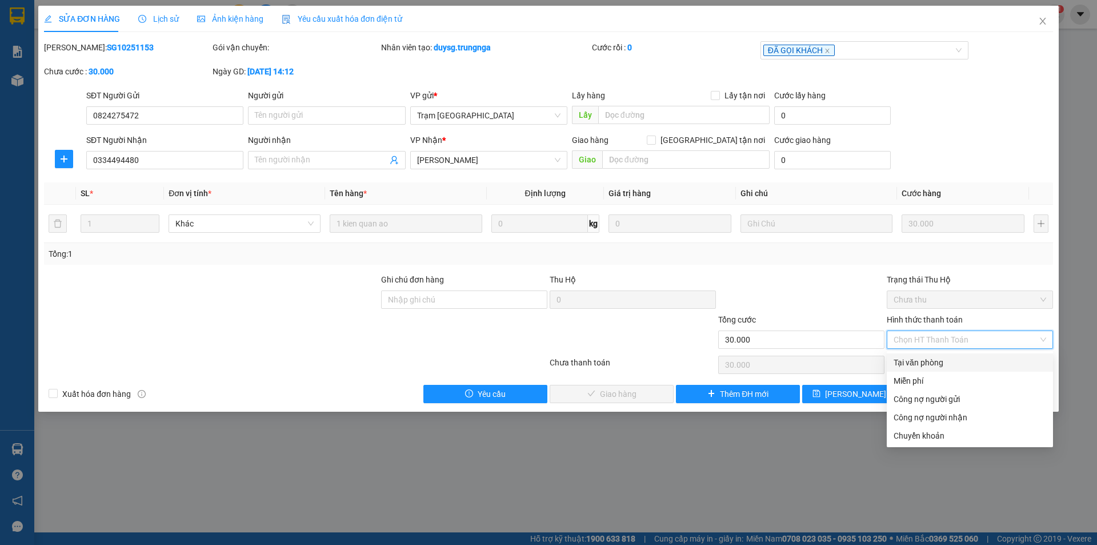
click at [930, 357] on div "Tại văn phòng" at bounding box center [970, 362] width 153 height 13
type input "0"
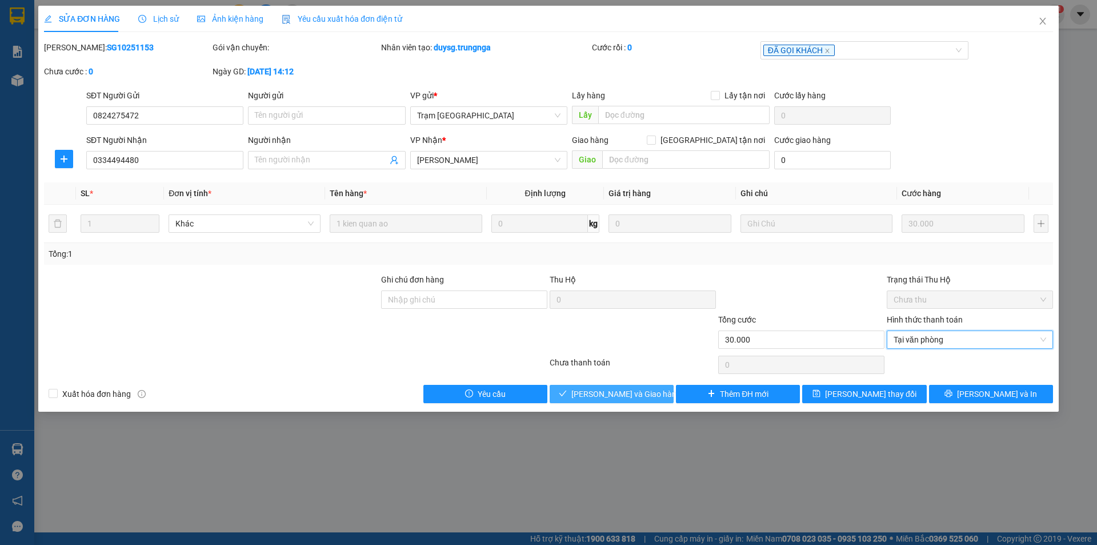
click at [592, 388] on span "[PERSON_NAME] và Giao hàng" at bounding box center [627, 393] width 110 height 13
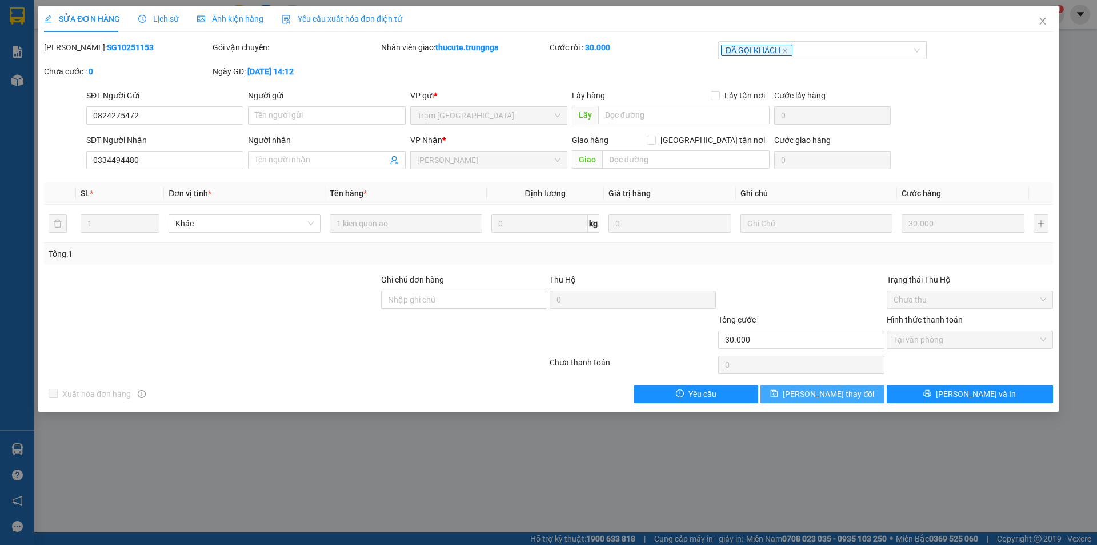
click at [869, 387] on button "[PERSON_NAME] thay đổi" at bounding box center [823, 394] width 124 height 18
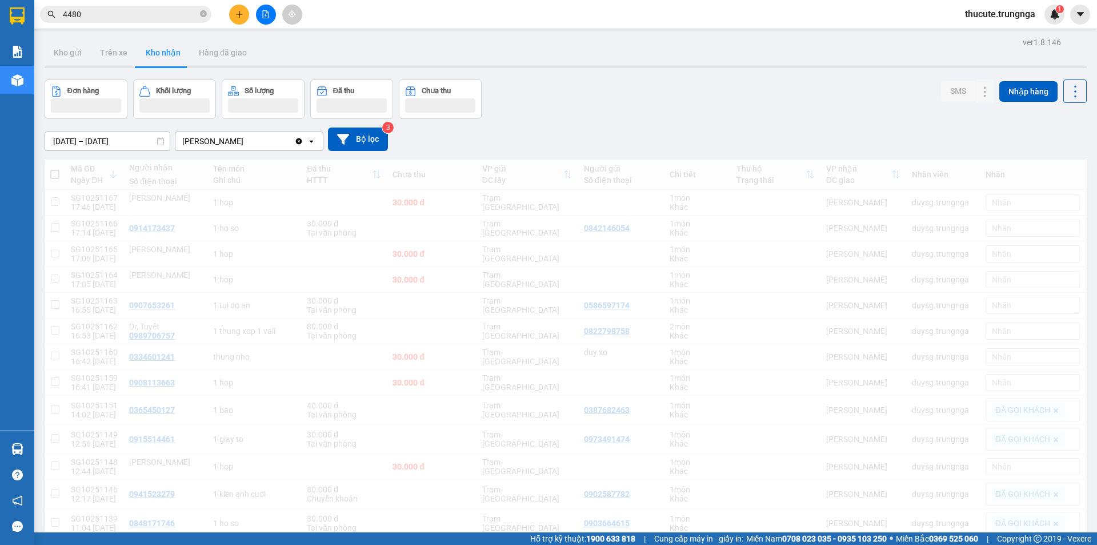
click at [262, 19] on button at bounding box center [266, 15] width 20 height 20
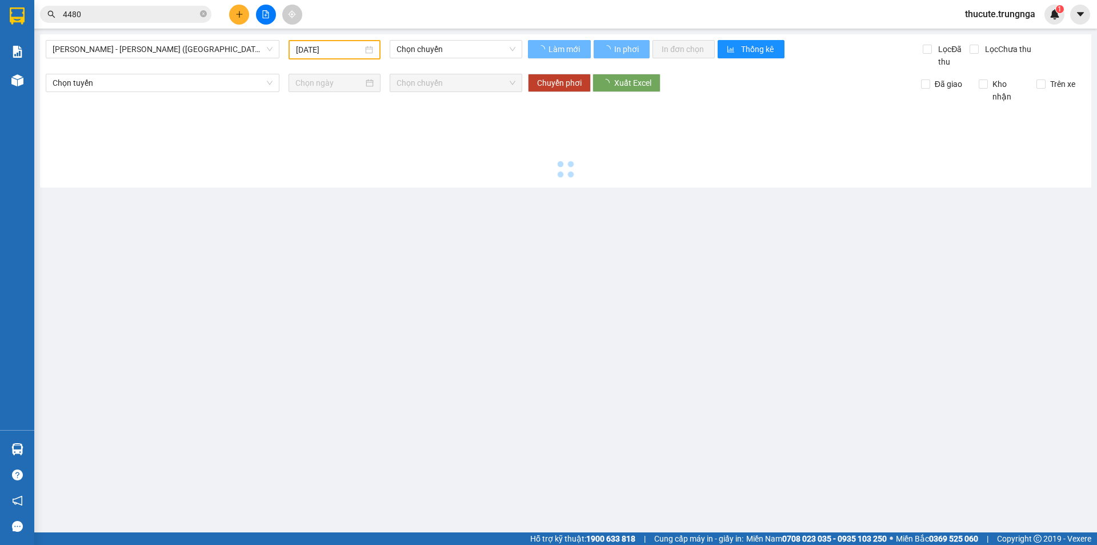
type input "[DATE]"
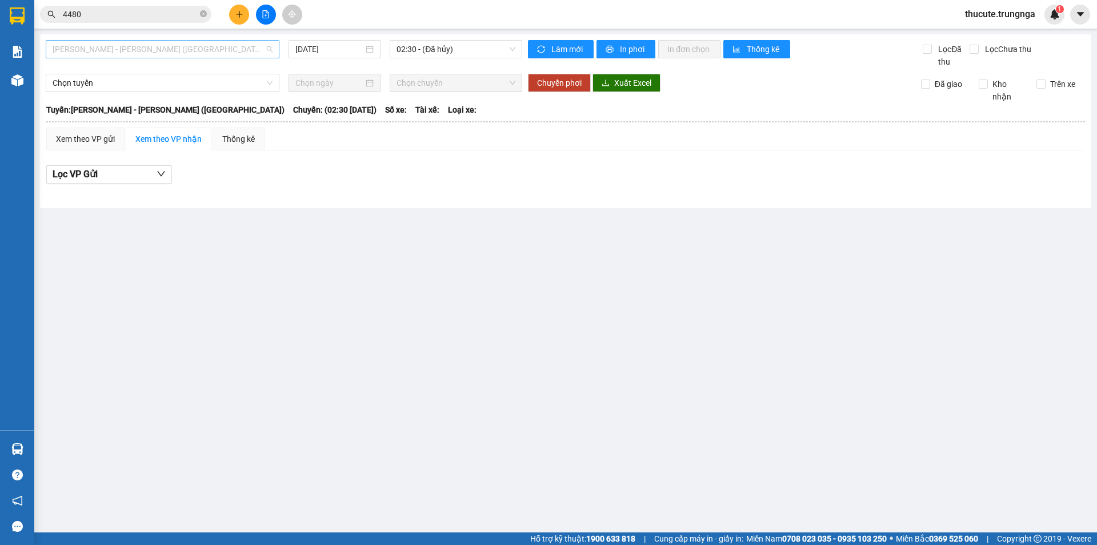
click at [147, 50] on span "Phan Thiết - Hồ Chí Minh (Ghế)" at bounding box center [163, 49] width 220 height 17
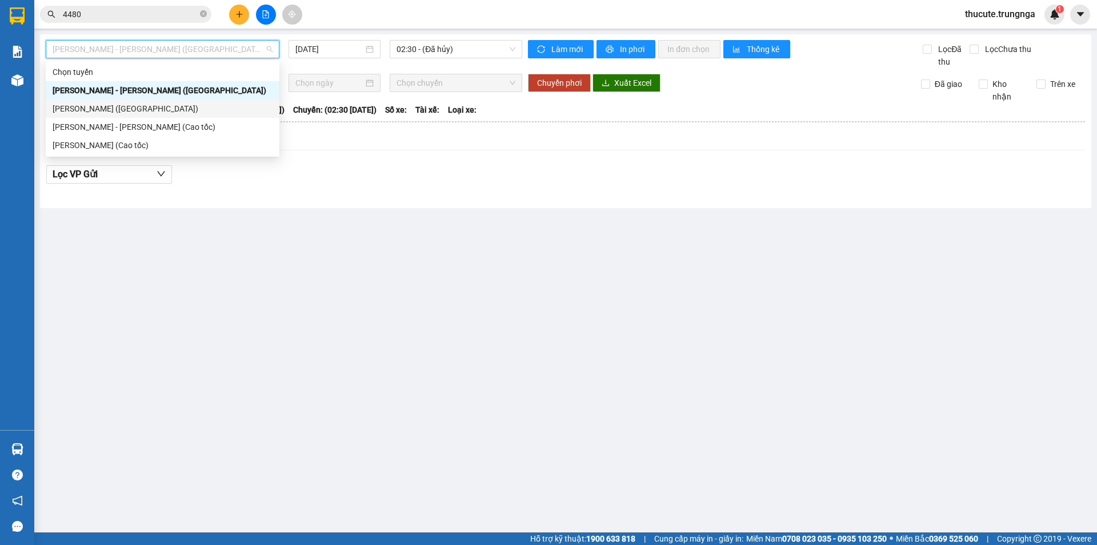
click at [138, 109] on div "Hồ Chí Minh - Phan Thiết (Ghế)" at bounding box center [163, 108] width 220 height 13
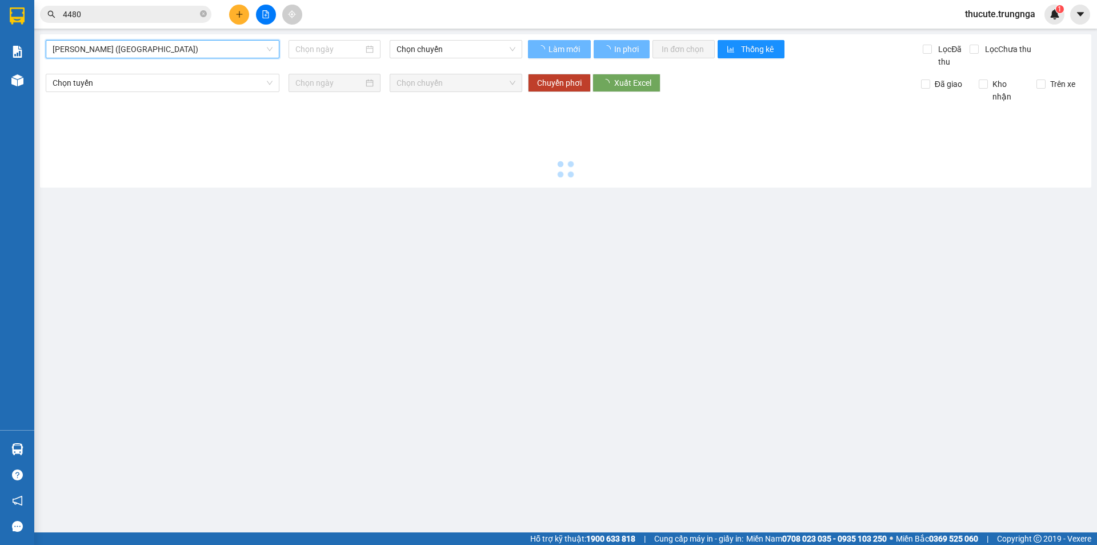
type input "[DATE]"
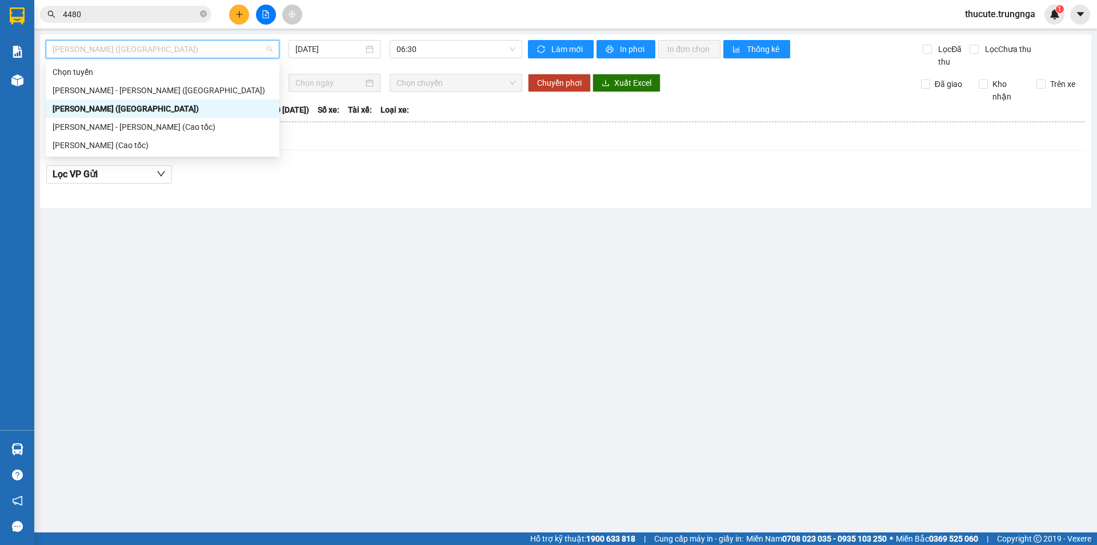
click at [170, 43] on span "Hồ Chí Minh - Phan Thiết (Ghế)" at bounding box center [163, 49] width 220 height 17
click at [142, 148] on div "[PERSON_NAME] (Cao tốc)" at bounding box center [163, 145] width 220 height 13
type input "[DATE]"
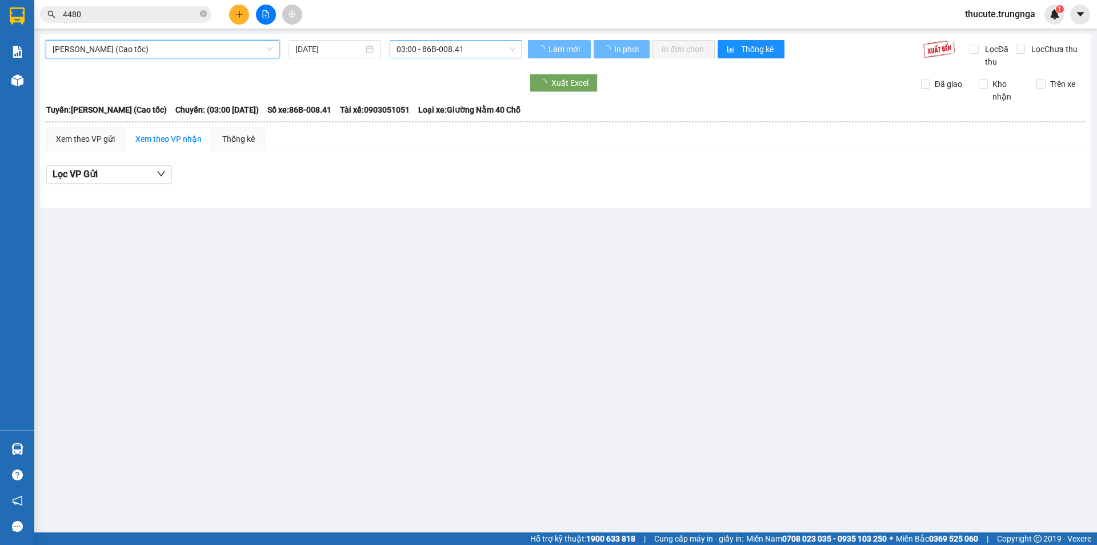
click at [416, 51] on span "03:00 - 86B-008.41" at bounding box center [456, 49] width 119 height 17
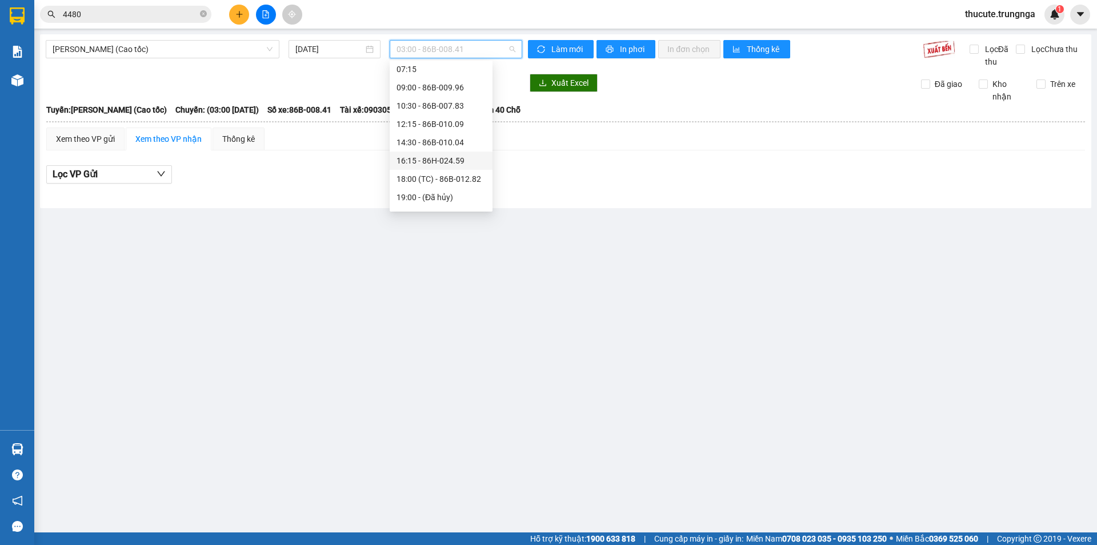
scroll to position [73, 0]
click at [427, 147] on div "18:00 (TC) - 86B-012.82" at bounding box center [441, 145] width 89 height 13
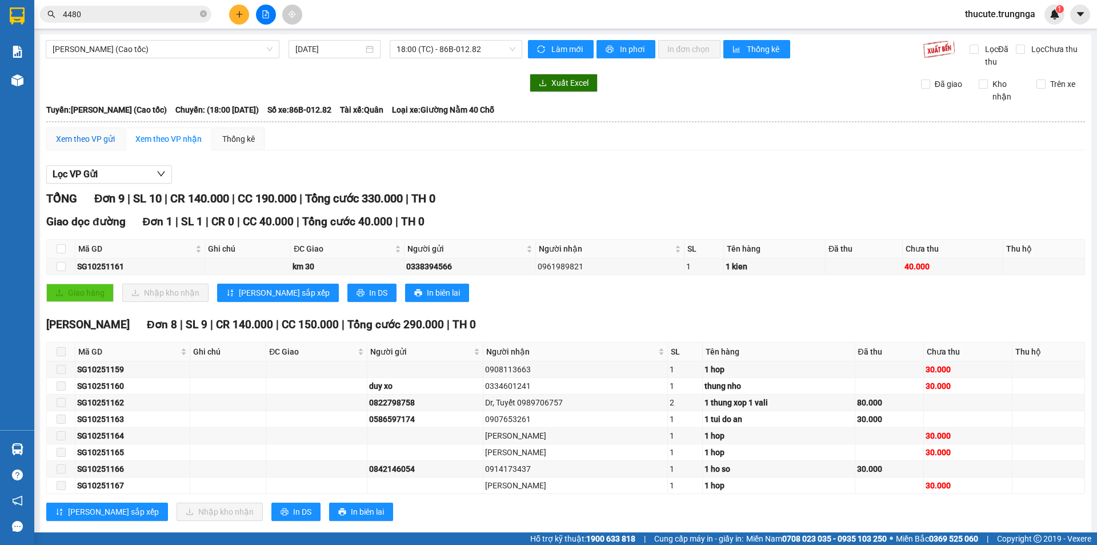
click at [92, 137] on div "Xem theo VP gửi" at bounding box center [85, 139] width 59 height 13
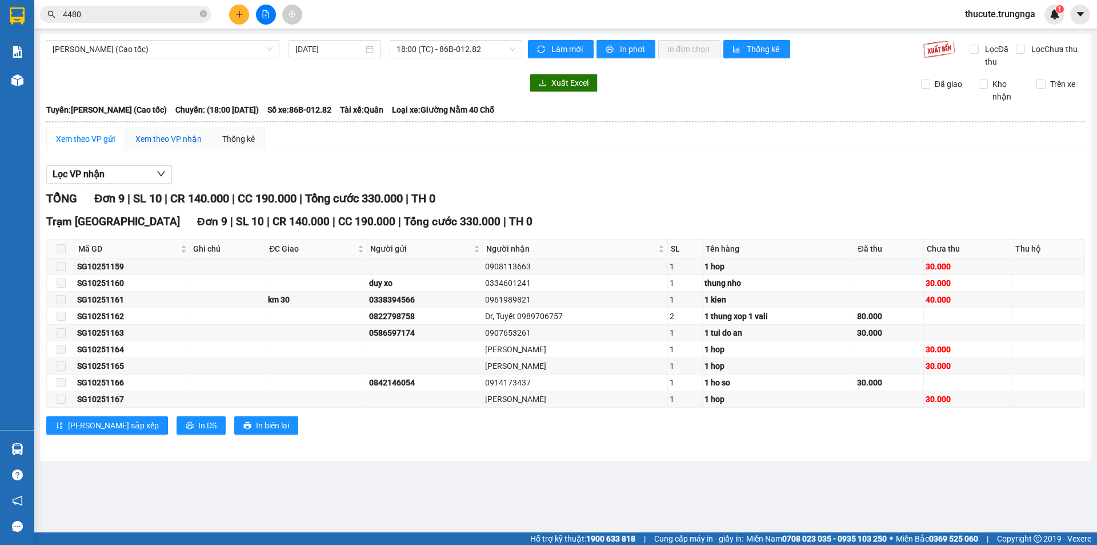
click at [177, 133] on div "Xem theo VP nhận" at bounding box center [168, 139] width 66 height 13
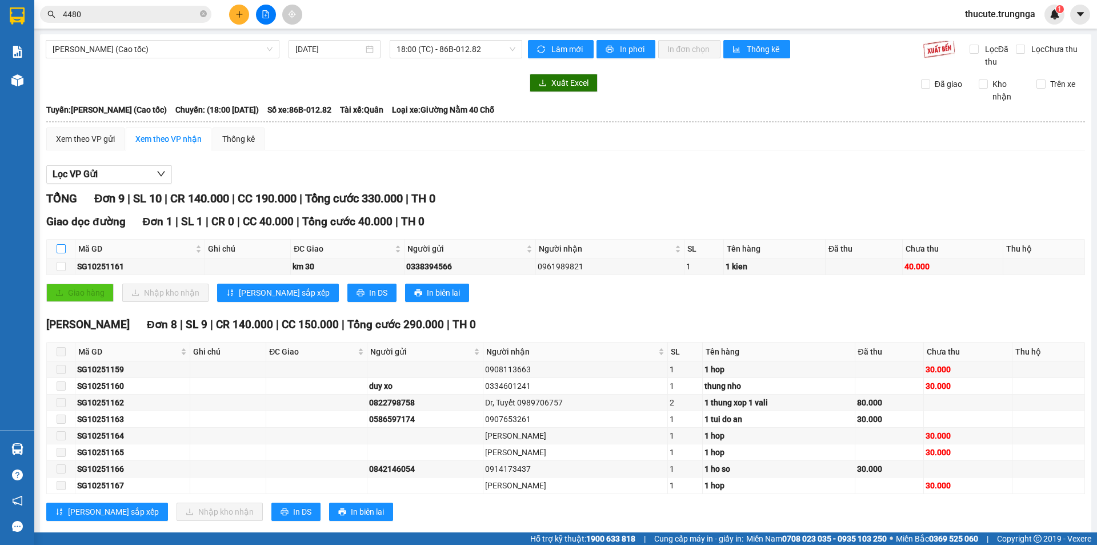
click at [61, 247] on input "checkbox" at bounding box center [61, 248] width 9 height 9
checkbox input "true"
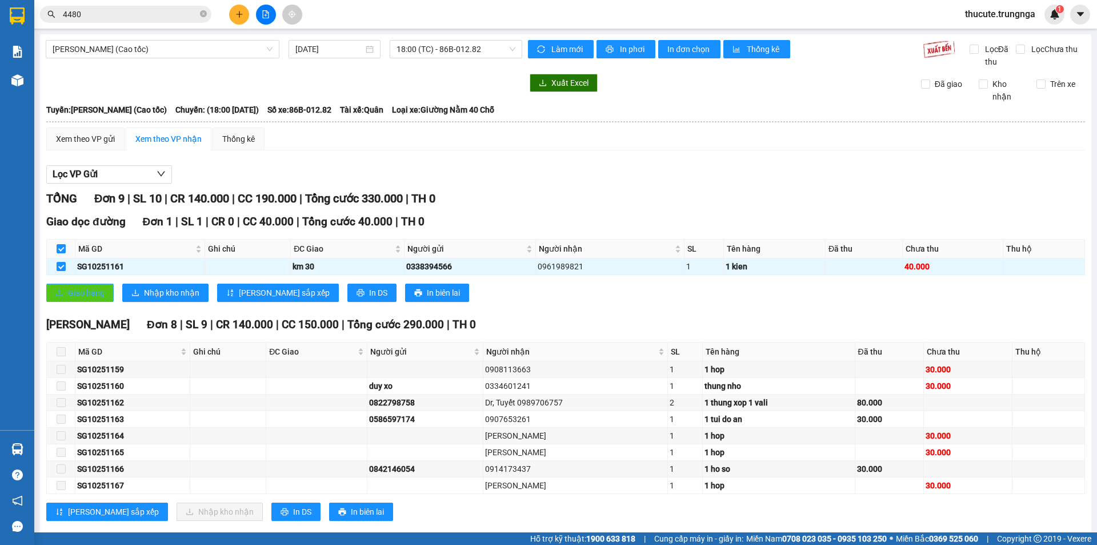
click at [94, 295] on span "Giao hàng" at bounding box center [86, 292] width 37 height 13
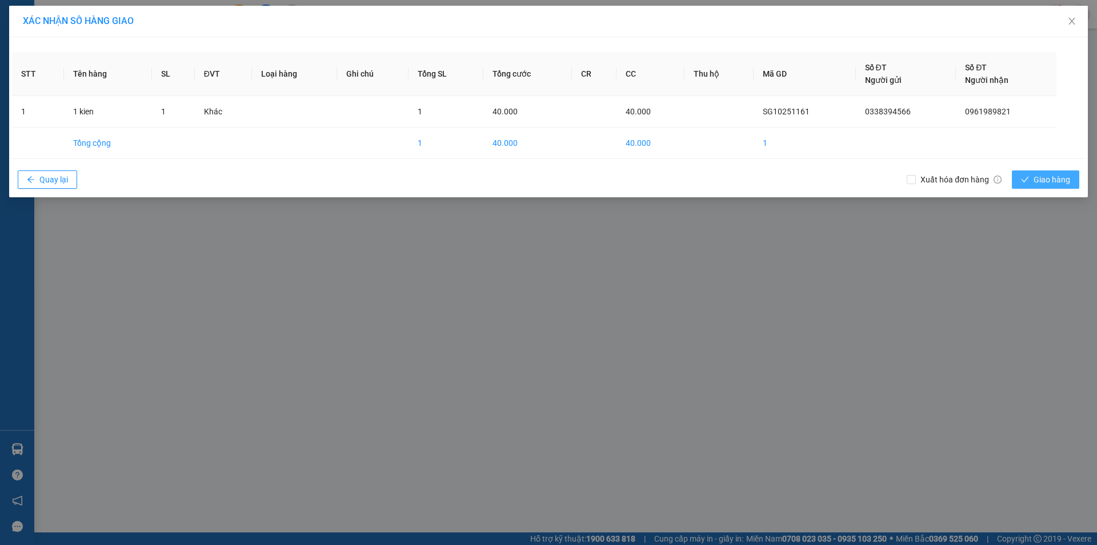
click at [1049, 183] on span "Giao hàng" at bounding box center [1052, 179] width 37 height 13
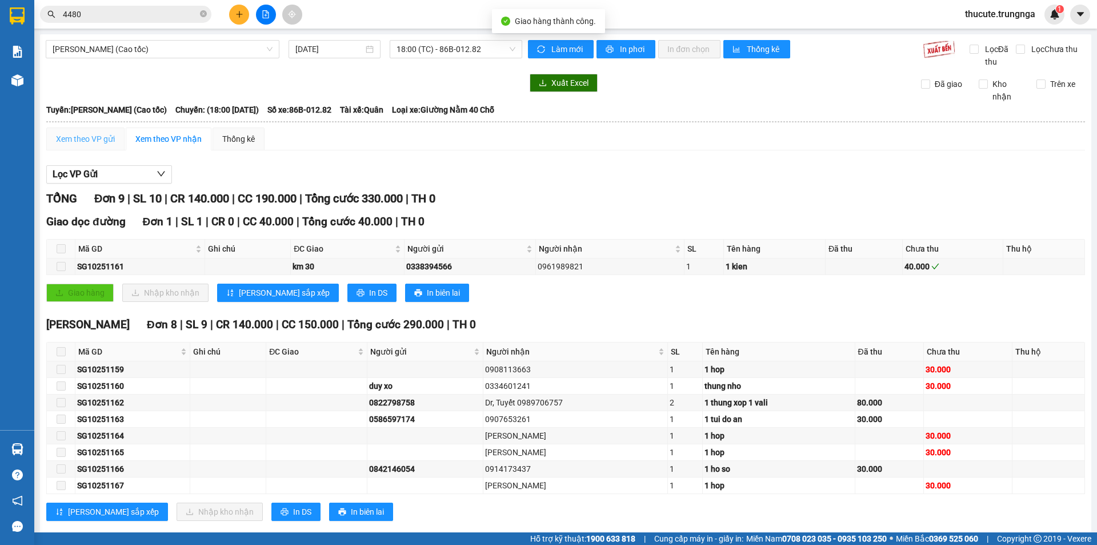
click at [97, 145] on div "Xem theo VP gửi" at bounding box center [85, 138] width 78 height 23
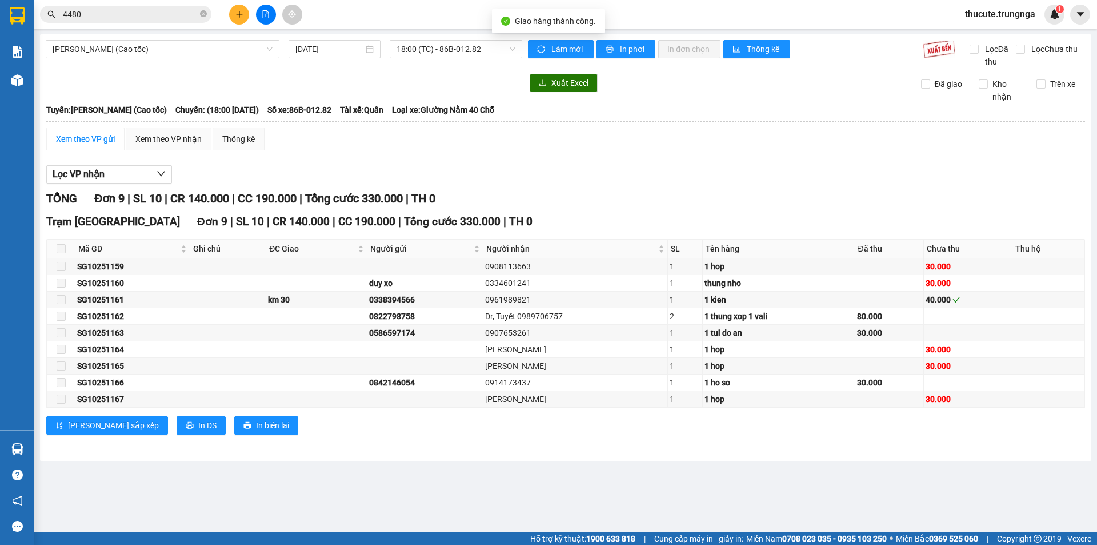
click at [61, 246] on span at bounding box center [61, 248] width 9 height 9
click at [198, 423] on span "In DS" at bounding box center [207, 425] width 18 height 13
drag, startPoint x: 485, startPoint y: 262, endPoint x: 552, endPoint y: 268, distance: 67.7
click at [552, 268] on div "0908113663" at bounding box center [575, 266] width 181 height 13
copy div "0908113663"
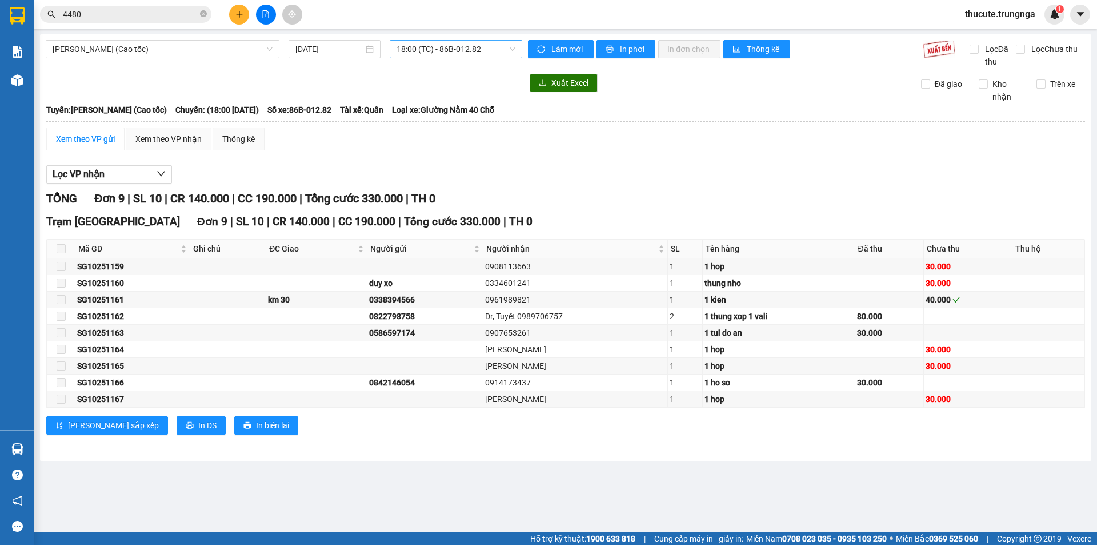
copy div "0908113663"
click at [158, 145] on div "Xem theo VP nhận" at bounding box center [169, 138] width 86 height 23
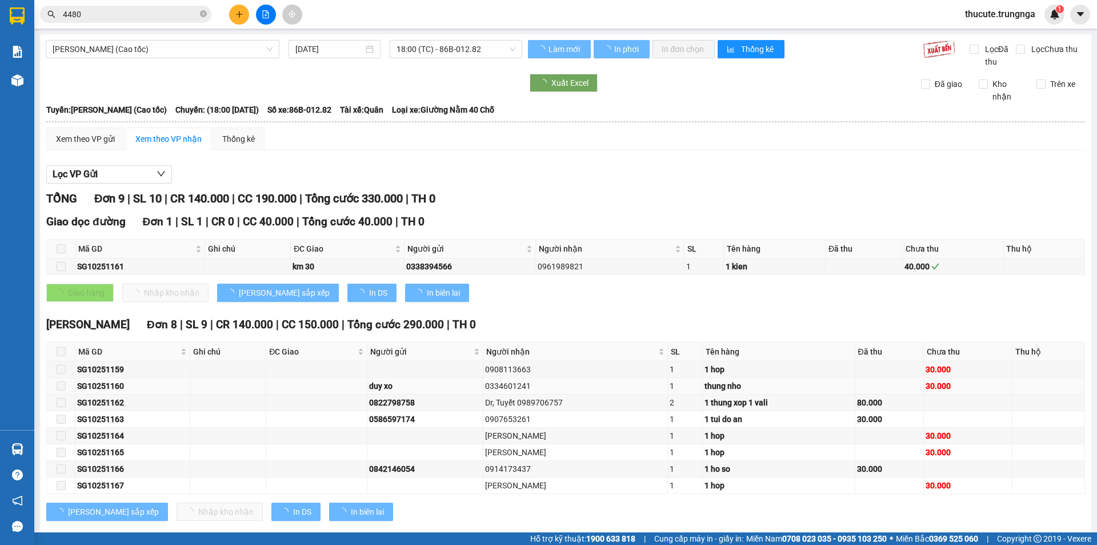
scroll to position [21, 0]
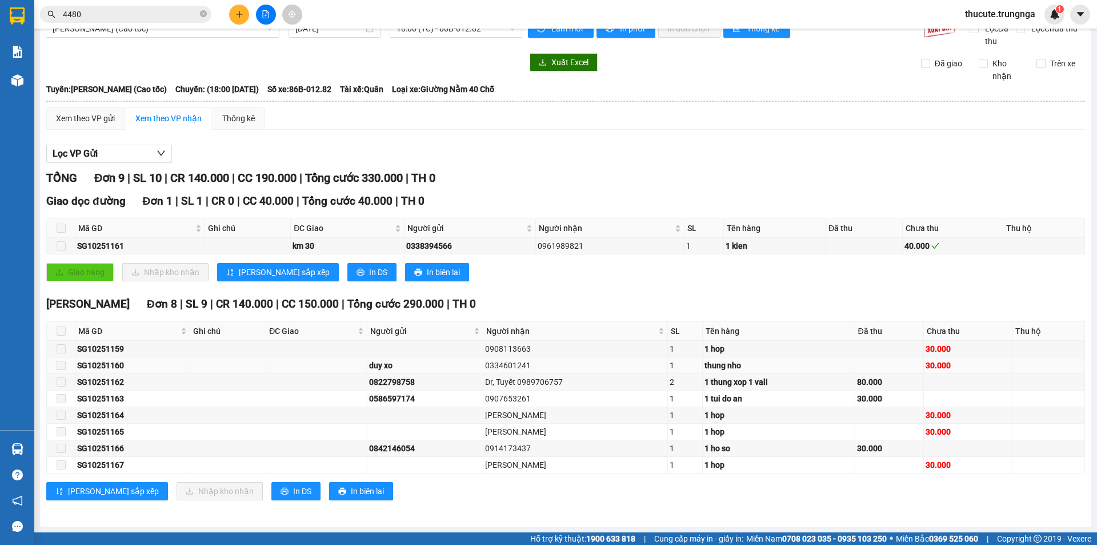
drag, startPoint x: 523, startPoint y: 365, endPoint x: 477, endPoint y: 365, distance: 45.7
click at [477, 365] on tr "SG10251160 duy xo 0334601241 1 thung nho 30.000" at bounding box center [566, 365] width 1038 height 17
copy tr "0334601241"
drag, startPoint x: 574, startPoint y: 381, endPoint x: 514, endPoint y: 382, distance: 60.0
click at [514, 382] on div "Dr, Tuyết 0989706757" at bounding box center [575, 381] width 181 height 13
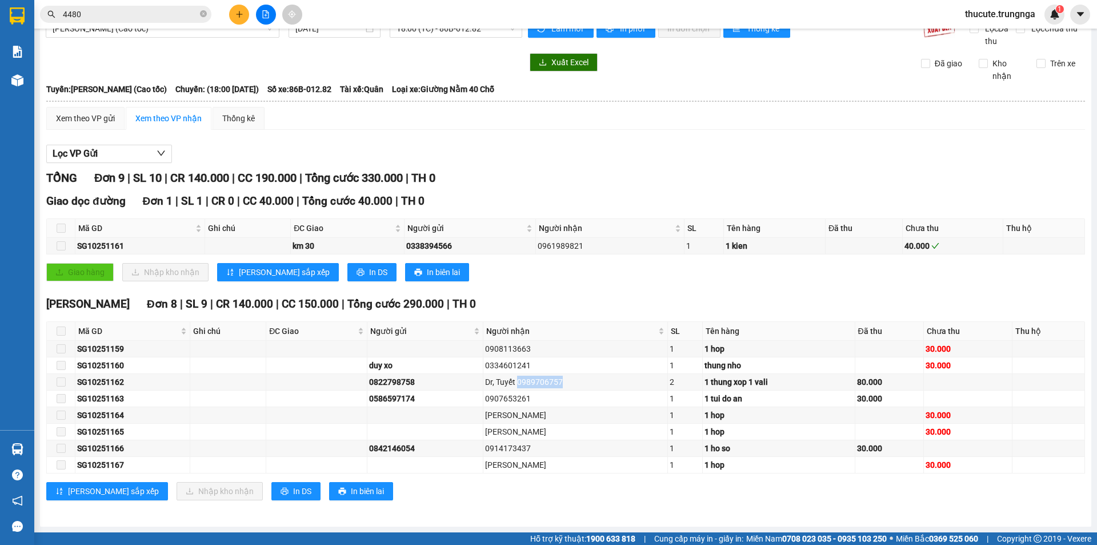
copy div "0989706757"
drag, startPoint x: 522, startPoint y: 397, endPoint x: 474, endPoint y: 397, distance: 48.0
click at [474, 397] on tr "SG10251163 0586597174 0907653261 1 1 tui do an 30.000" at bounding box center [566, 398] width 1038 height 17
copy tr "0907653261"
drag, startPoint x: 525, startPoint y: 448, endPoint x: 468, endPoint y: 450, distance: 56.6
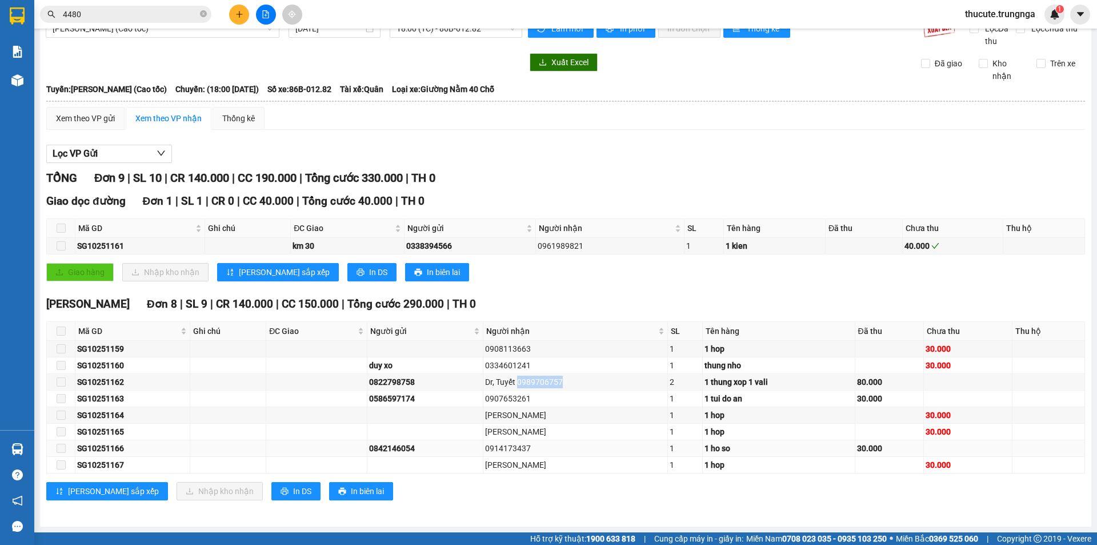
click at [468, 450] on tr "SG10251166 0842146054 0914173437 1 1 ho so 30.000" at bounding box center [566, 448] width 1038 height 17
copy tr "0914173437"
drag, startPoint x: 526, startPoint y: 397, endPoint x: 460, endPoint y: 402, distance: 66.5
click at [460, 402] on tr "SG10251163 0586597174 0907653261 1 1 tui do an 30.000" at bounding box center [566, 398] width 1038 height 17
copy tr "0907653261"
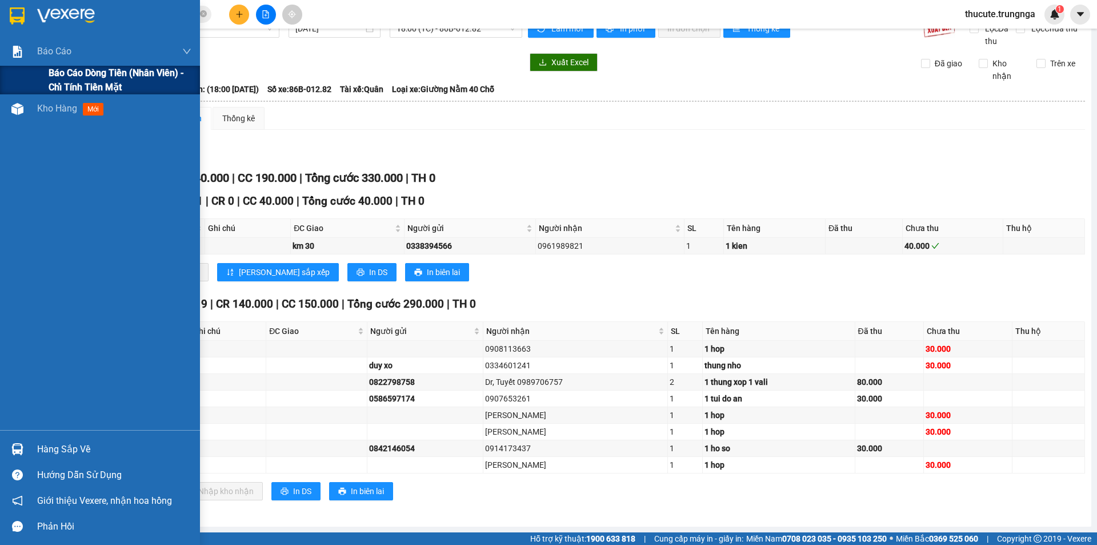
click at [43, 89] on div "Báo cáo dòng tiền (nhân viên) - chỉ tính tiền mặt" at bounding box center [100, 80] width 200 height 29
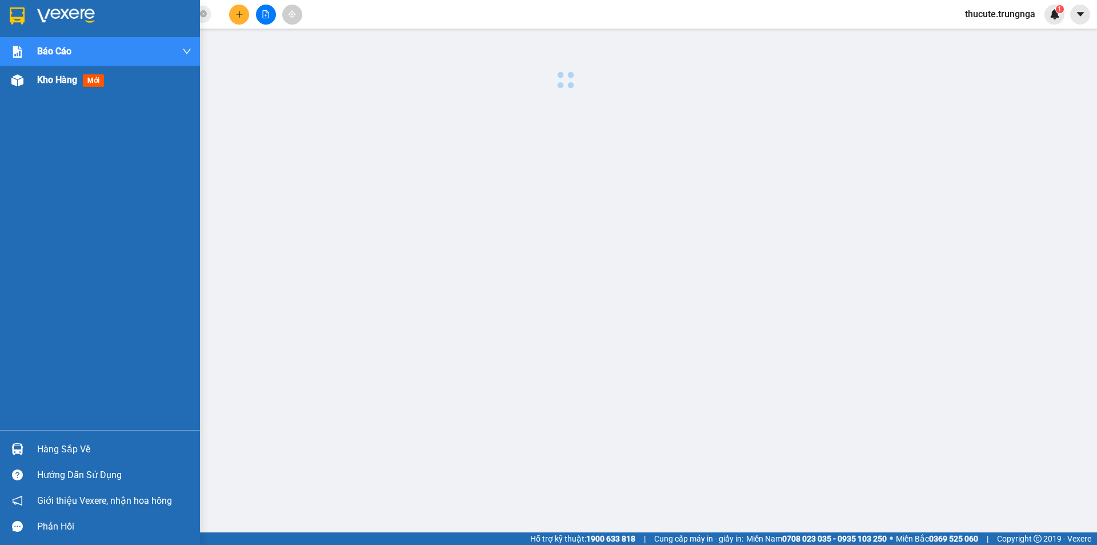
click at [42, 79] on span "Kho hàng" at bounding box center [57, 79] width 40 height 11
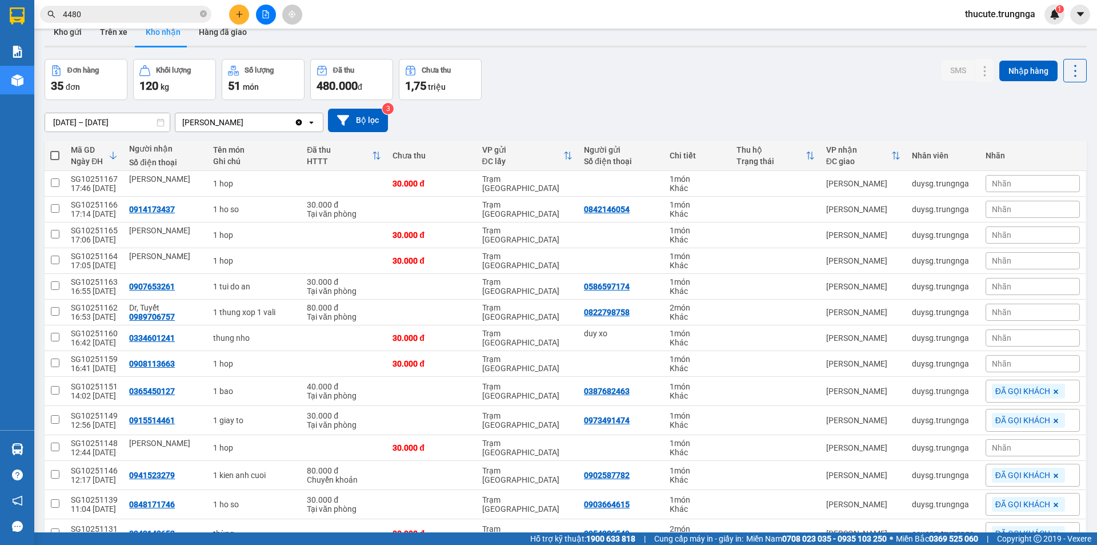
click at [1016, 369] on div "Nhãn" at bounding box center [1033, 363] width 94 height 17
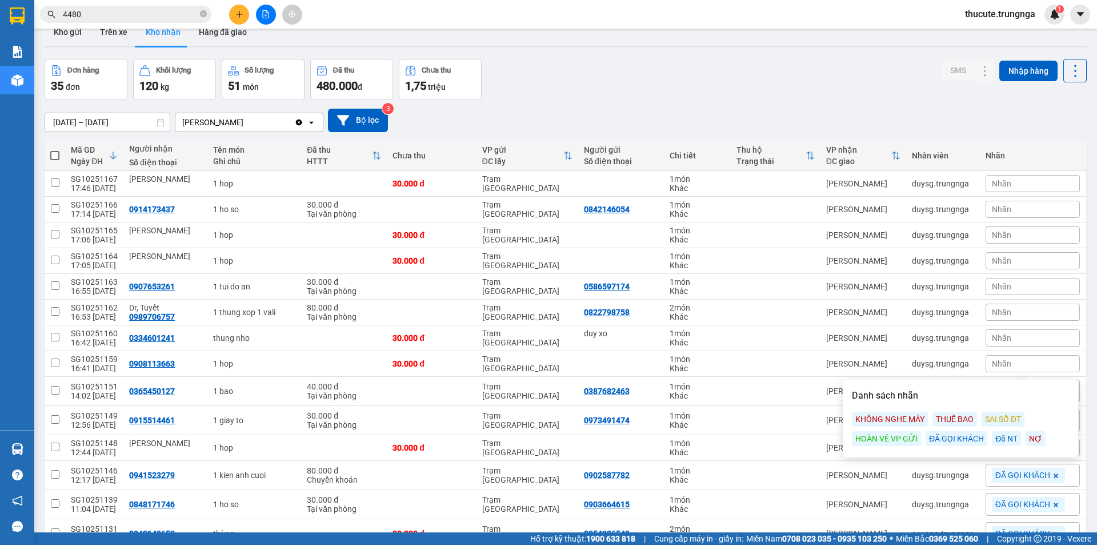
click at [958, 438] on div "ĐÃ GỌI KHÁCH" at bounding box center [957, 438] width 62 height 15
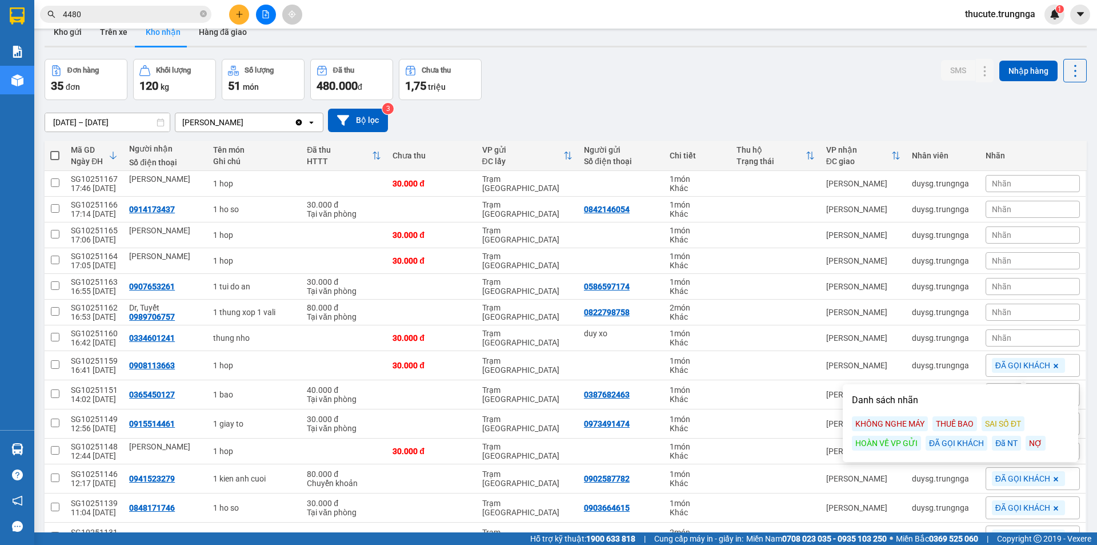
click at [994, 334] on span "Nhãn" at bounding box center [1001, 337] width 19 height 9
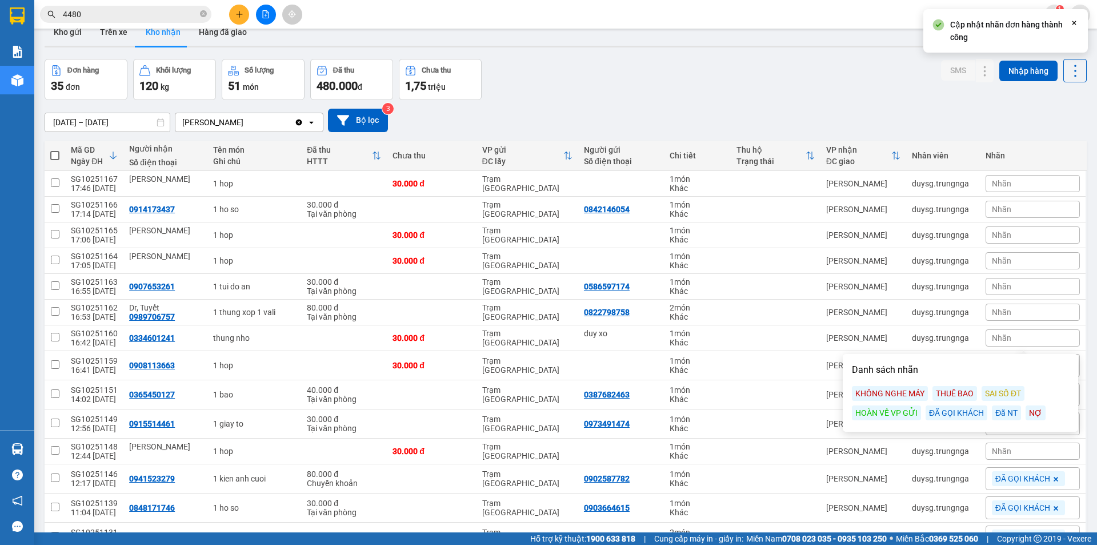
click at [954, 418] on div "ĐÃ GỌI KHÁCH" at bounding box center [957, 412] width 62 height 15
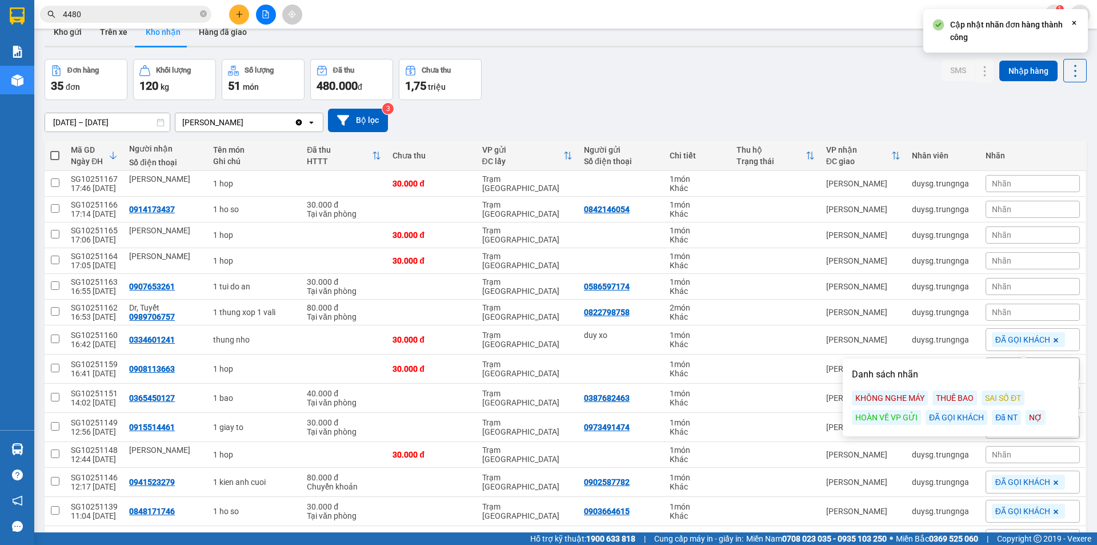
click at [998, 315] on span "Nhãn" at bounding box center [1001, 311] width 19 height 9
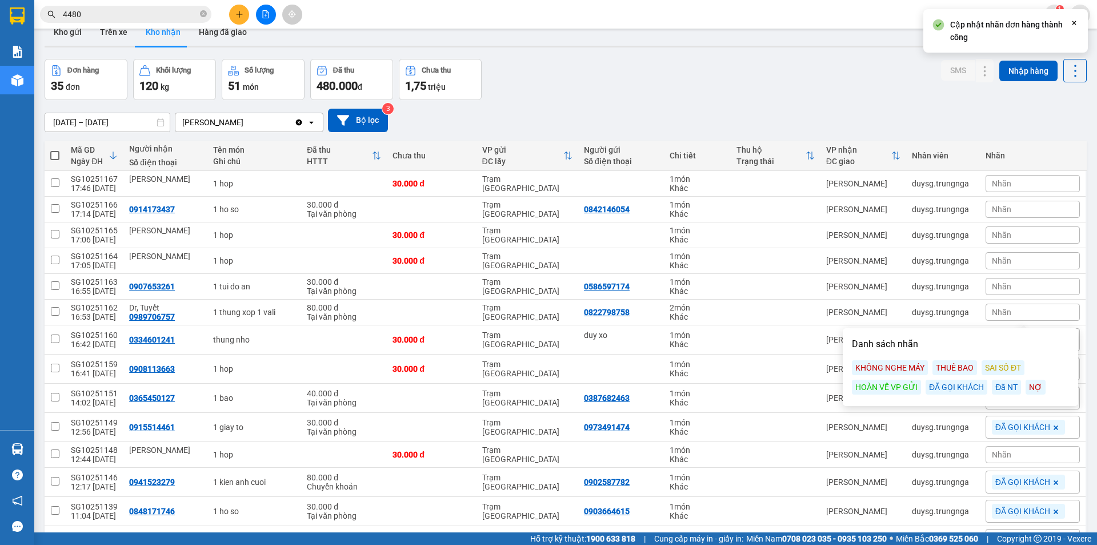
click at [944, 383] on div "ĐÃ GỌI KHÁCH" at bounding box center [957, 386] width 62 height 15
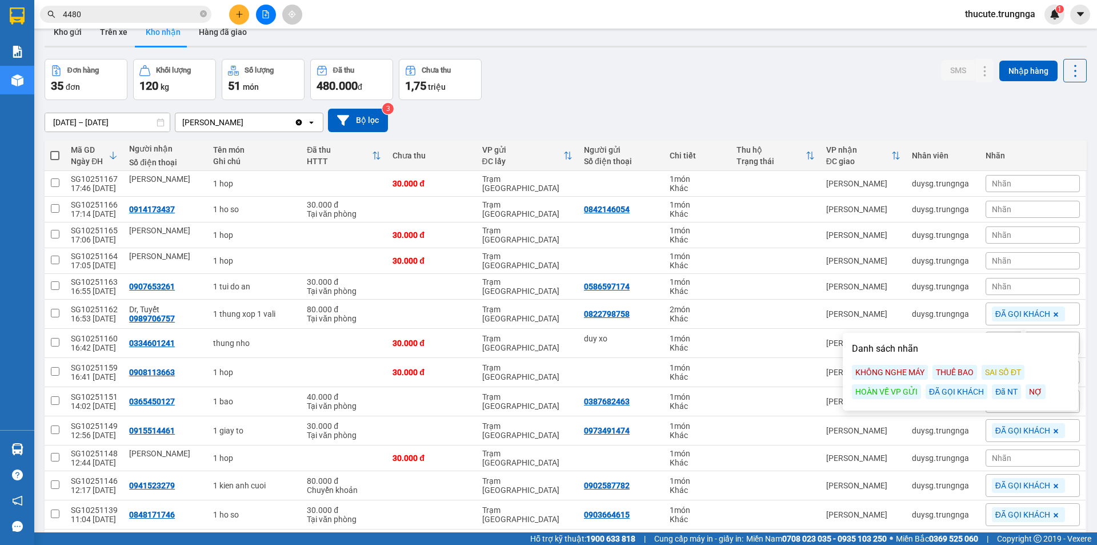
click at [1005, 284] on div "Nhãn" at bounding box center [1033, 286] width 94 height 17
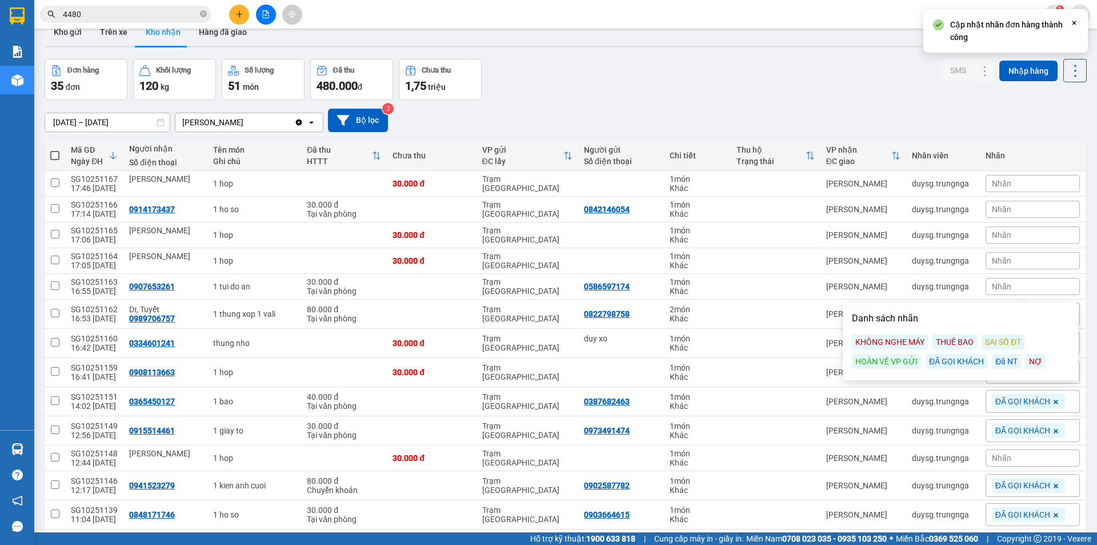
click at [962, 361] on div "ĐÃ GỌI KHÁCH" at bounding box center [957, 361] width 62 height 15
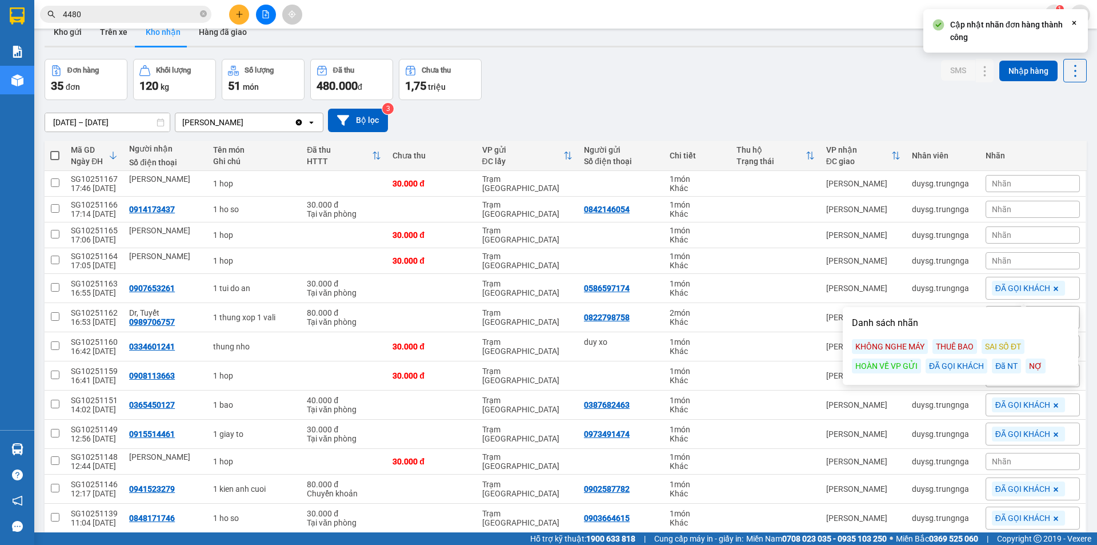
click at [1008, 259] on div "Nhãn" at bounding box center [1033, 260] width 94 height 17
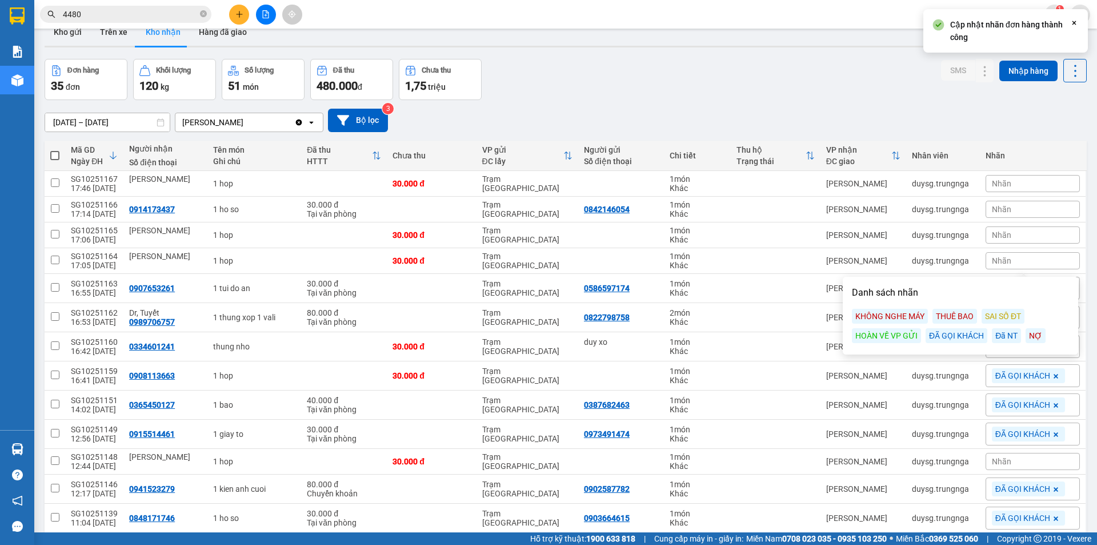
drag, startPoint x: 1001, startPoint y: 334, endPoint x: 999, endPoint y: 289, distance: 45.2
click at [1001, 334] on div "Đã NT" at bounding box center [1006, 335] width 29 height 15
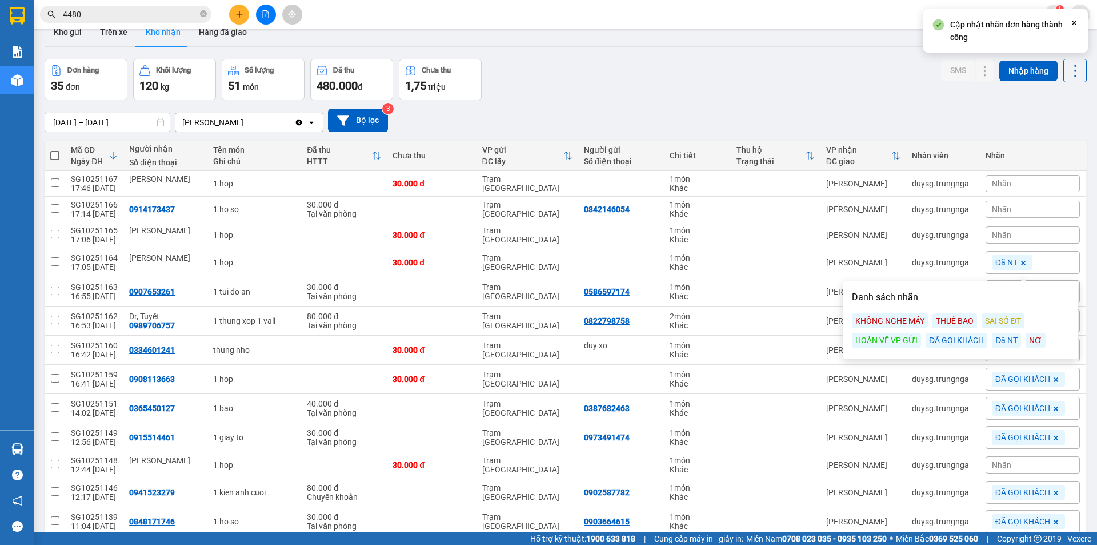
click at [1005, 235] on div "Nhãn" at bounding box center [1033, 234] width 94 height 17
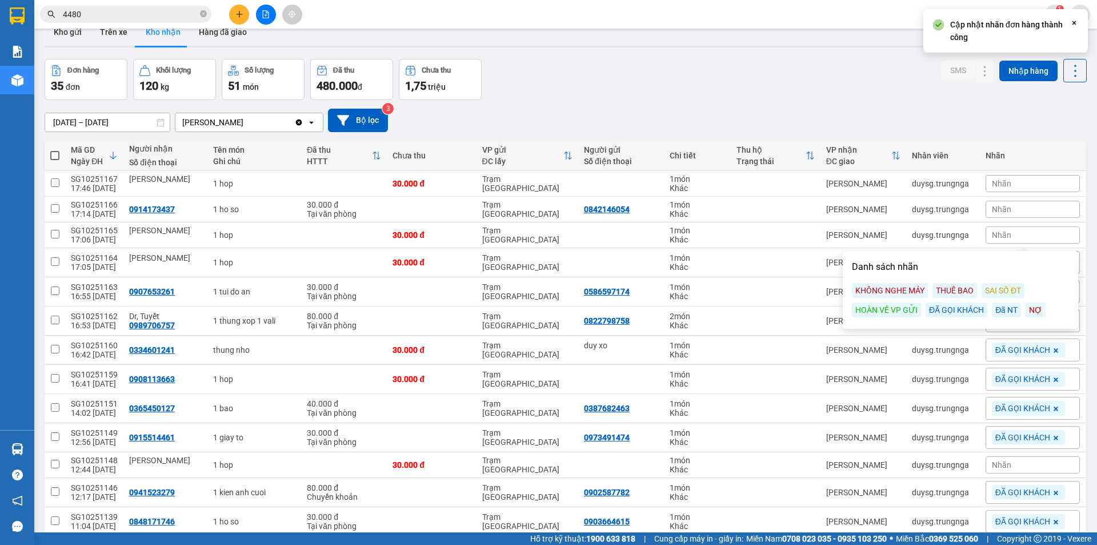
drag, startPoint x: 1008, startPoint y: 309, endPoint x: 1001, endPoint y: 302, distance: 10.1
click at [1007, 309] on div "Đã NT" at bounding box center [1006, 309] width 29 height 15
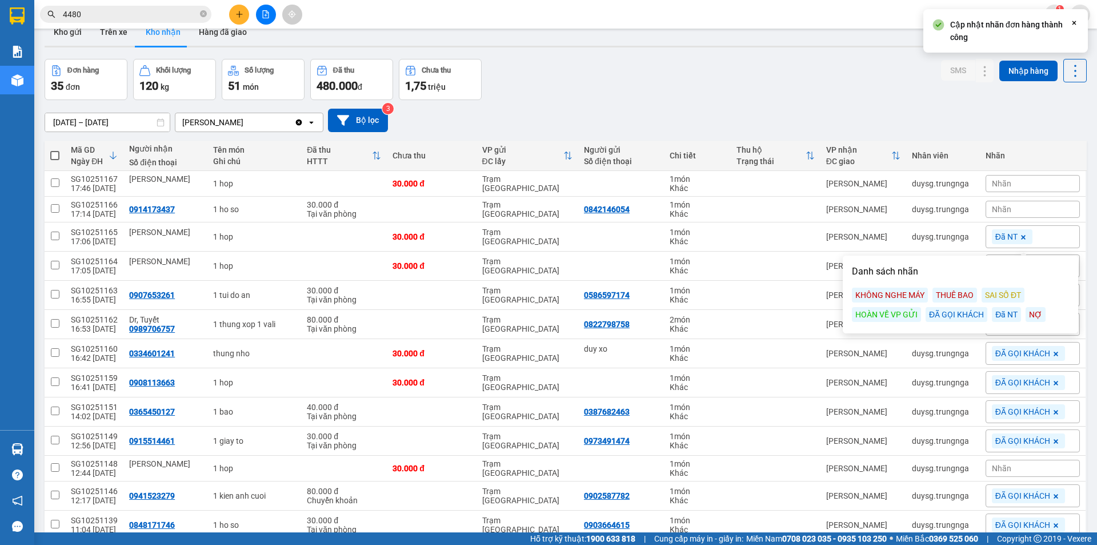
click at [1009, 205] on div "Nhãn" at bounding box center [1033, 209] width 94 height 17
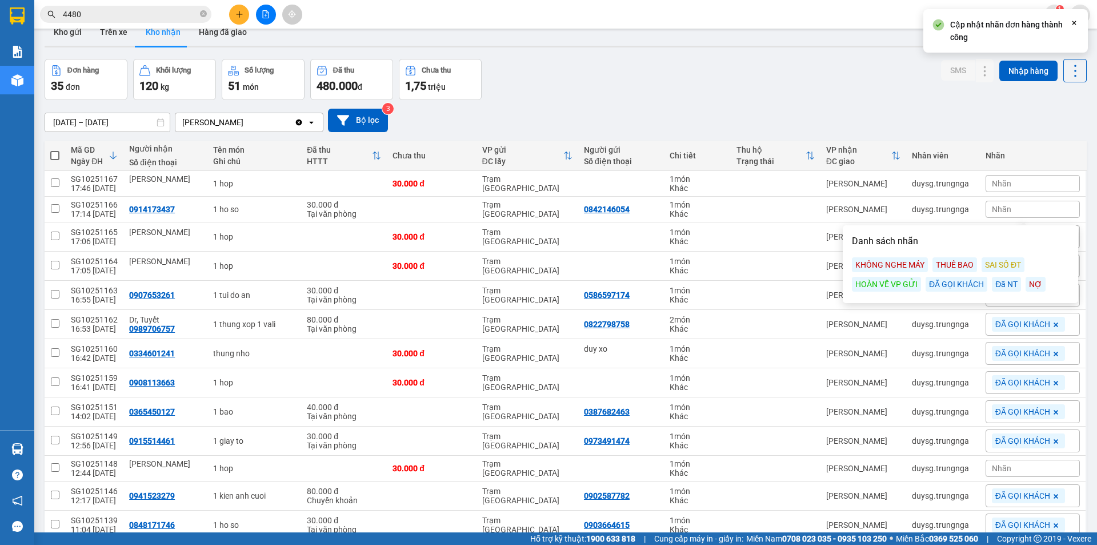
drag, startPoint x: 1001, startPoint y: 286, endPoint x: 1008, endPoint y: 218, distance: 67.8
click at [1002, 285] on div "Đã NT" at bounding box center [1006, 284] width 29 height 15
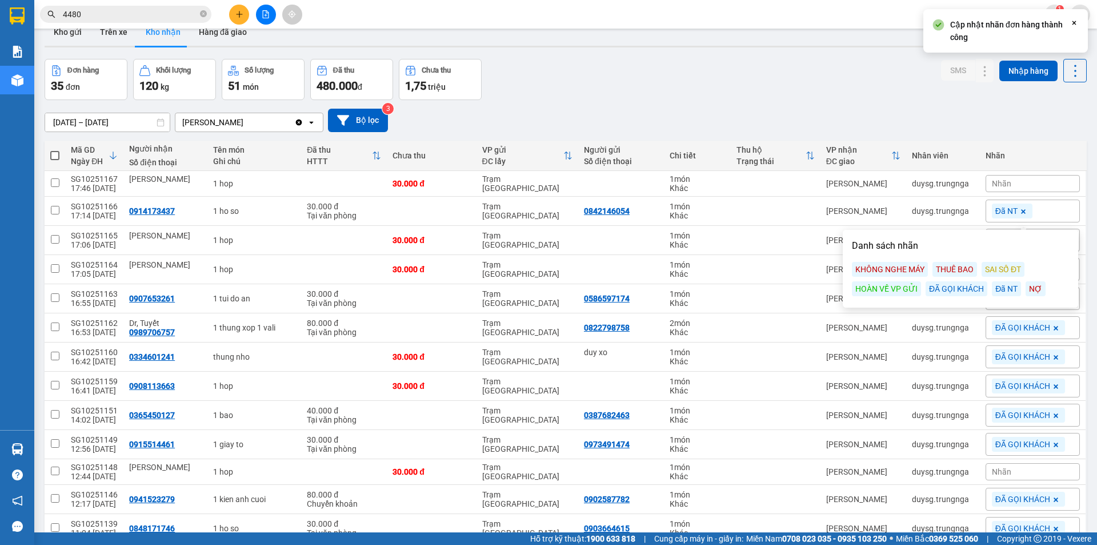
click at [1004, 183] on div "Nhãn" at bounding box center [1033, 183] width 94 height 17
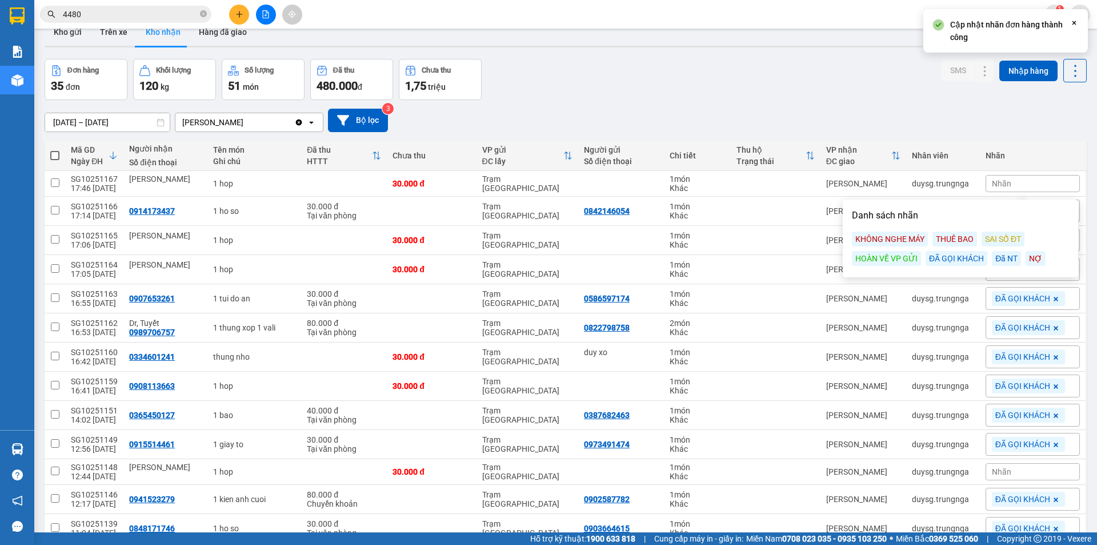
click at [1005, 257] on div "Đã NT" at bounding box center [1006, 258] width 29 height 15
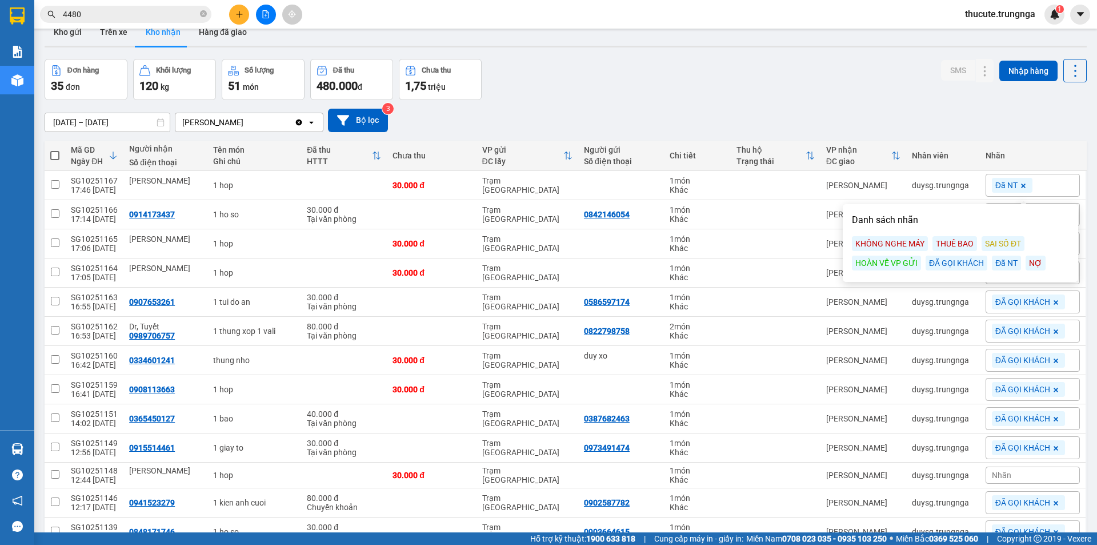
click at [1020, 185] on icon at bounding box center [1023, 185] width 7 height 7
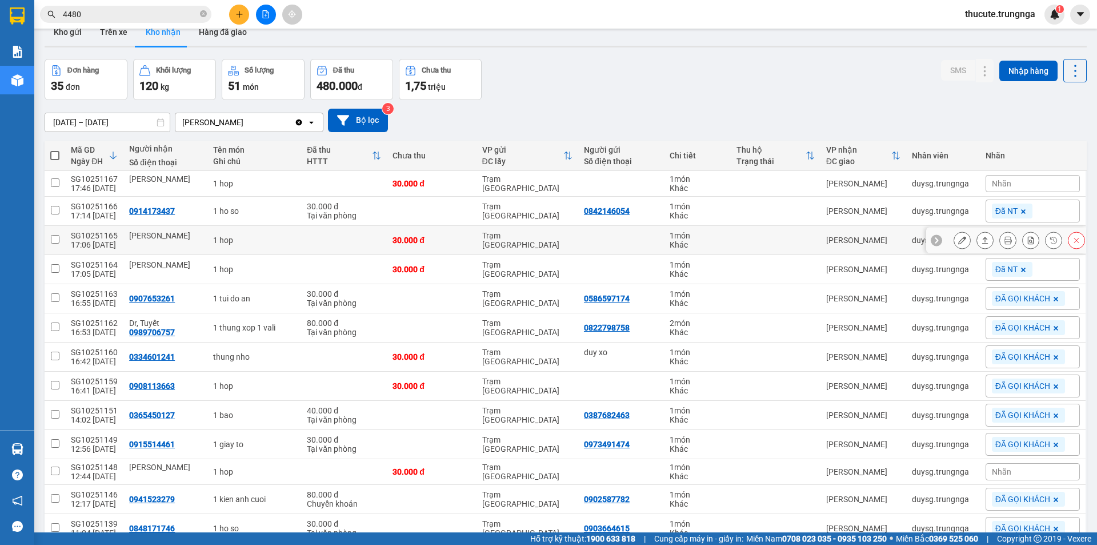
click at [698, 233] on div "1 món" at bounding box center [698, 235] width 56 height 9
checkbox input "true"
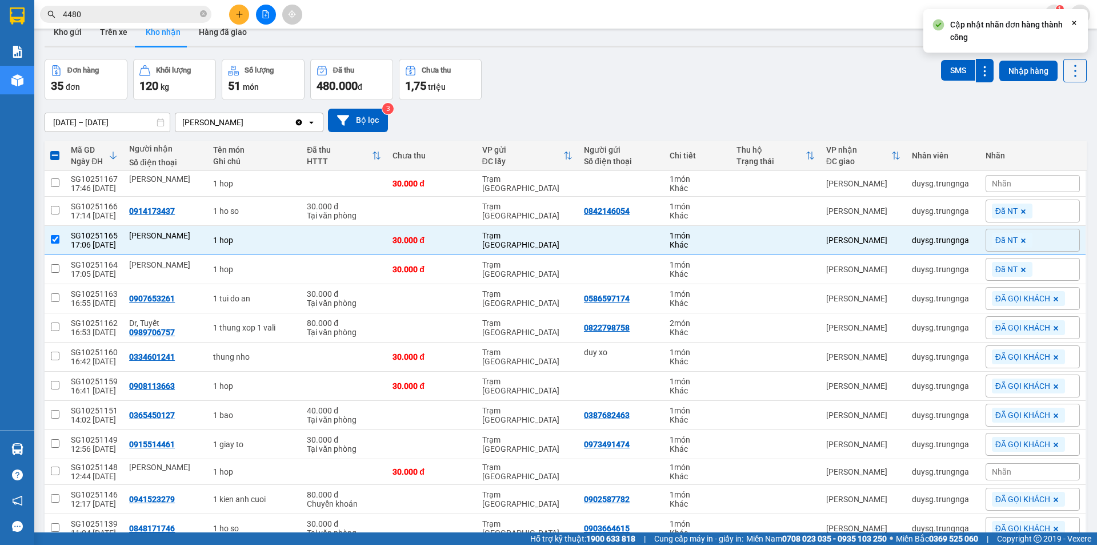
drag, startPoint x: 1008, startPoint y: 239, endPoint x: 1014, endPoint y: 262, distance: 24.3
click at [1018, 240] on span at bounding box center [1023, 240] width 11 height 15
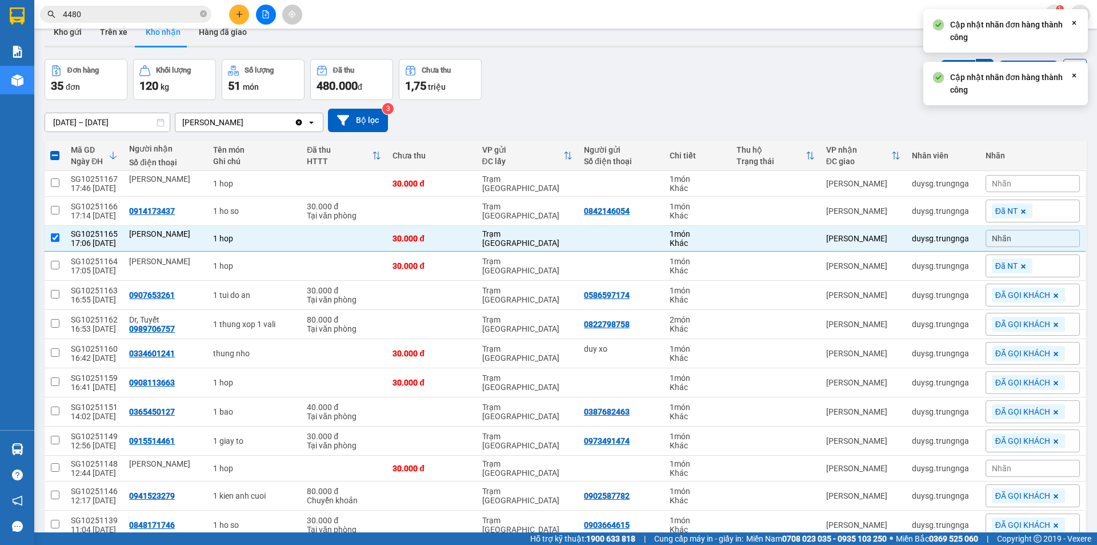
click at [1020, 263] on icon at bounding box center [1023, 266] width 7 height 7
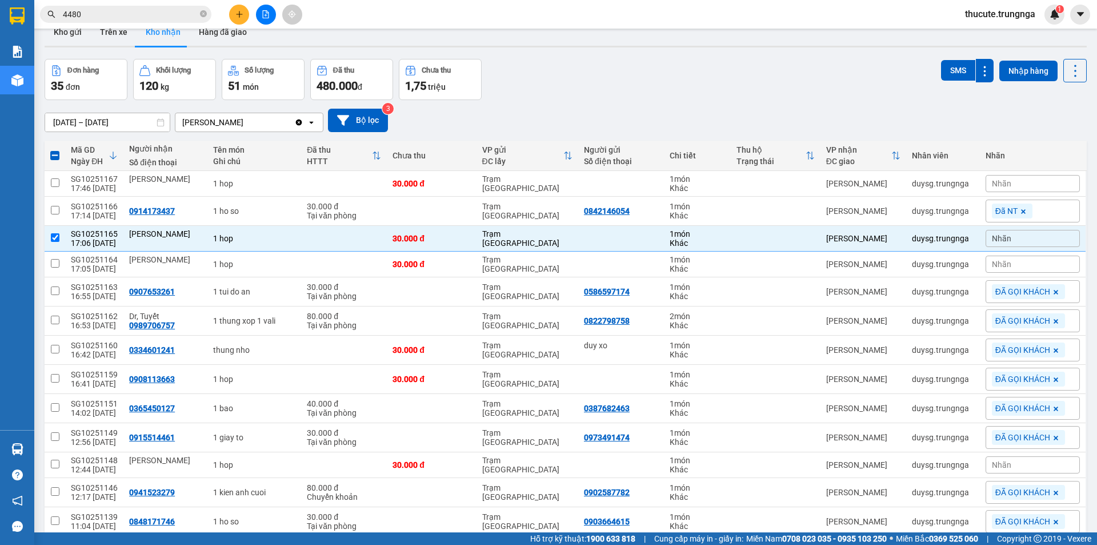
click at [1005, 346] on span "ĐÃ GỌI KHÁCH" at bounding box center [1023, 350] width 55 height 10
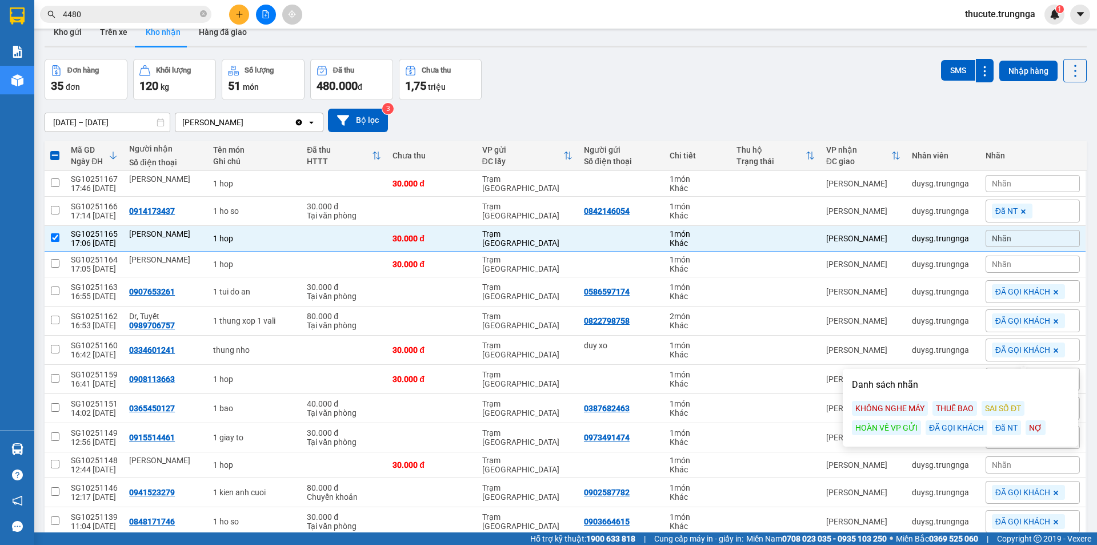
click at [1005, 346] on span "ĐÃ GỌI KHÁCH" at bounding box center [1023, 350] width 55 height 10
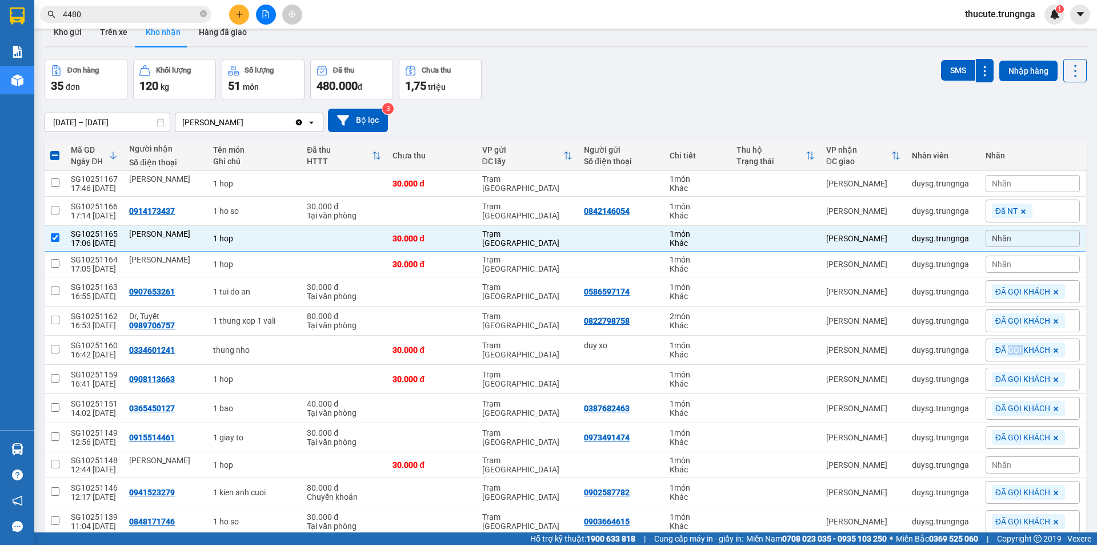
click at [998, 343] on div "ĐÃ GỌI KHÁCH" at bounding box center [1028, 349] width 73 height 15
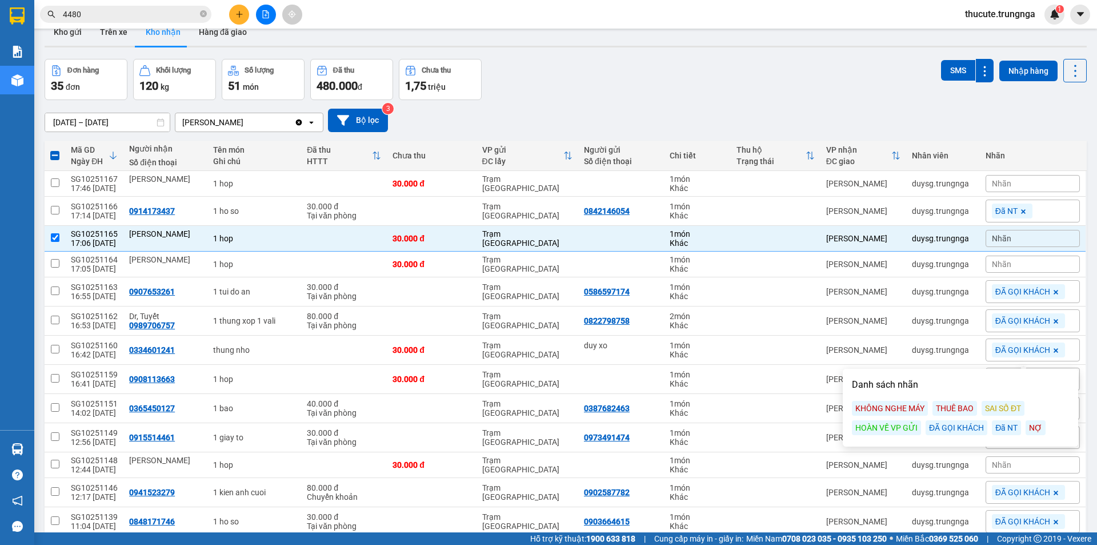
click at [1001, 429] on div "Đã NT" at bounding box center [1006, 427] width 29 height 15
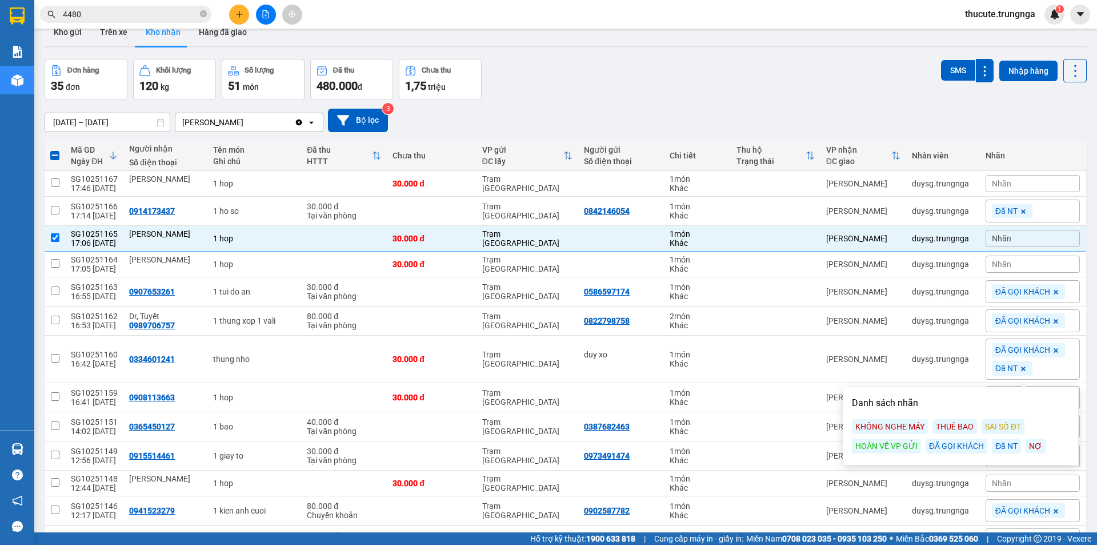
click at [1001, 290] on span "ĐÃ GỌI KHÁCH" at bounding box center [1023, 291] width 55 height 10
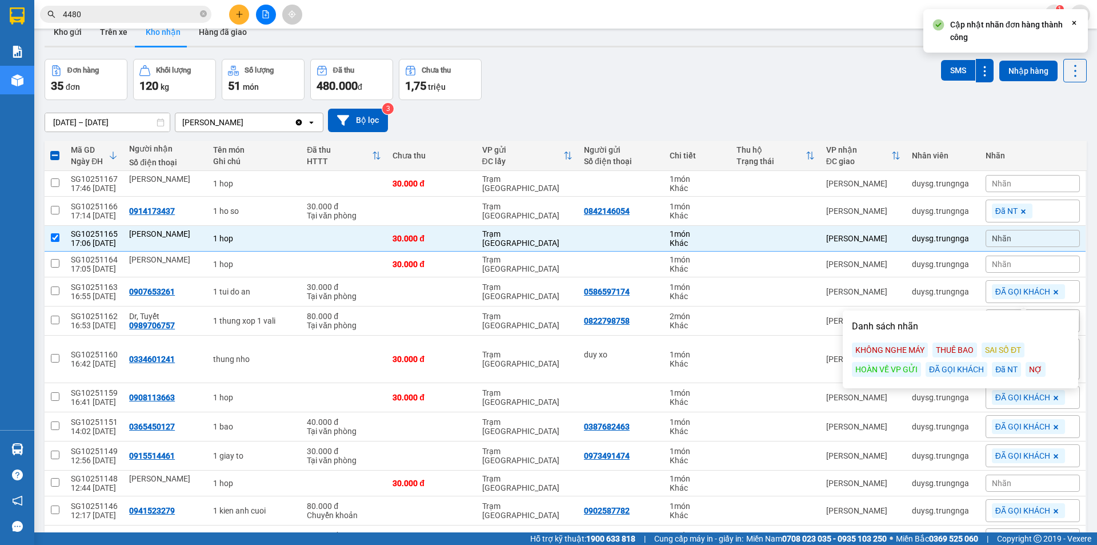
click at [1001, 366] on div "Đã NT" at bounding box center [1006, 369] width 29 height 15
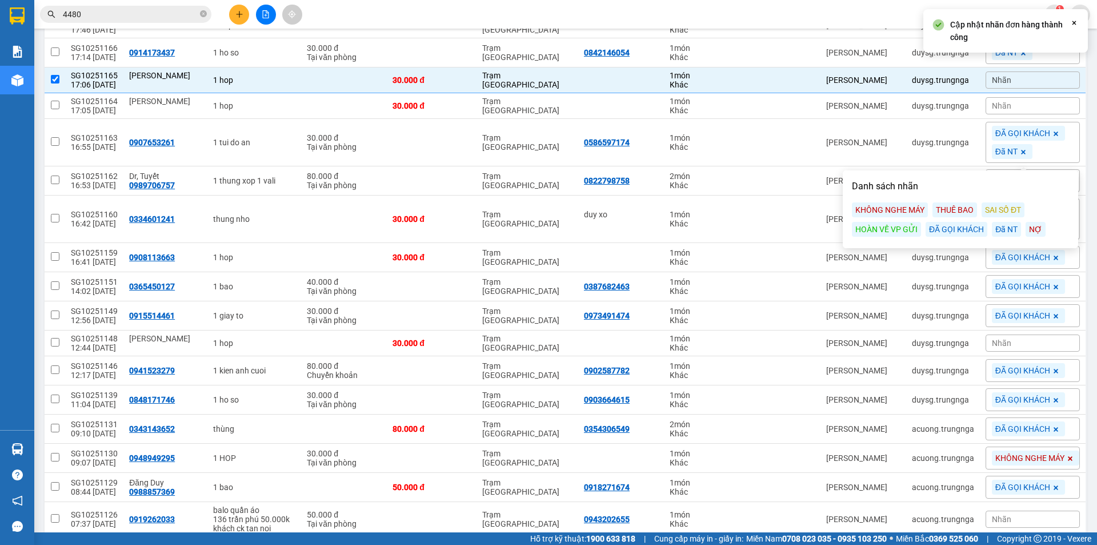
scroll to position [192, 0]
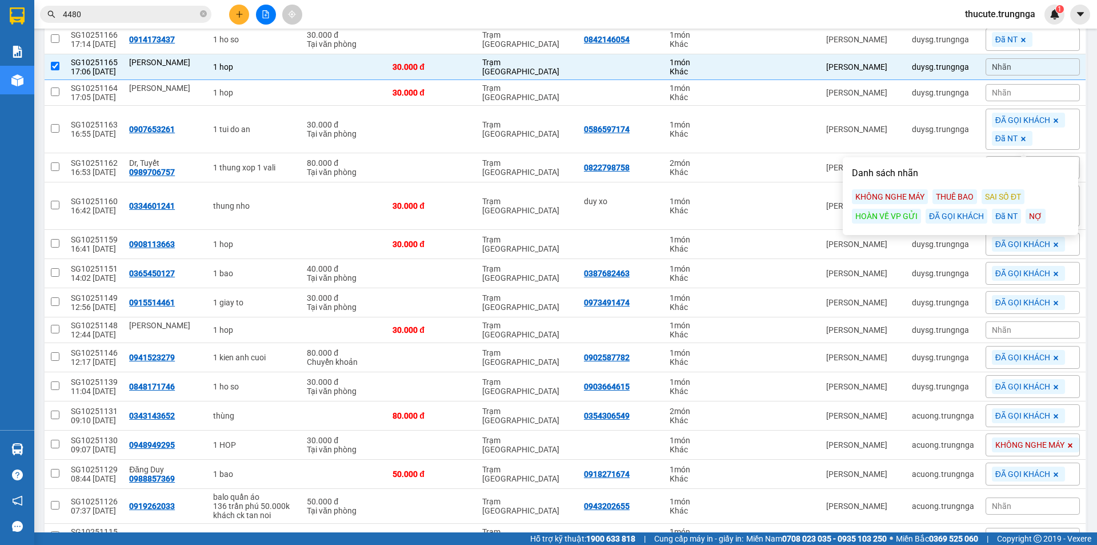
click at [1001, 156] on div "ĐÃ GỌI KHÁCH" at bounding box center [1033, 167] width 94 height 23
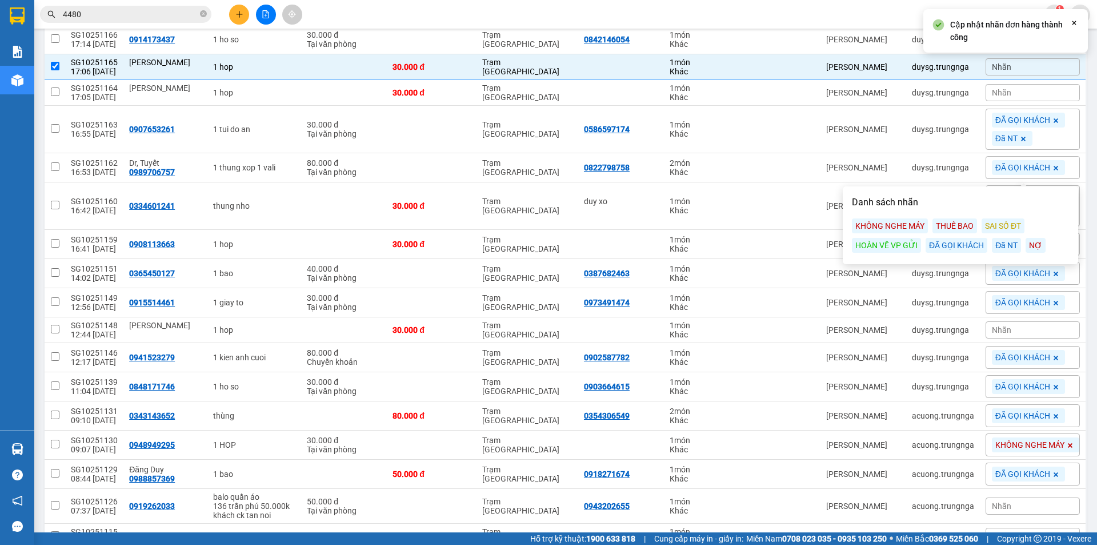
click at [1004, 244] on div "Đã NT" at bounding box center [1006, 245] width 29 height 15
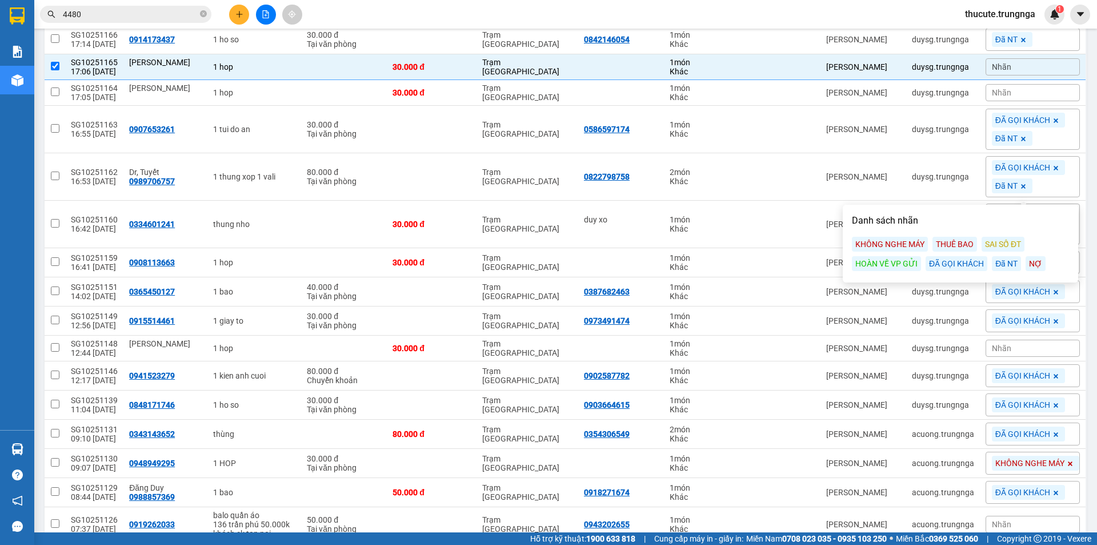
click at [135, 21] on span "4480" at bounding box center [125, 14] width 171 height 17
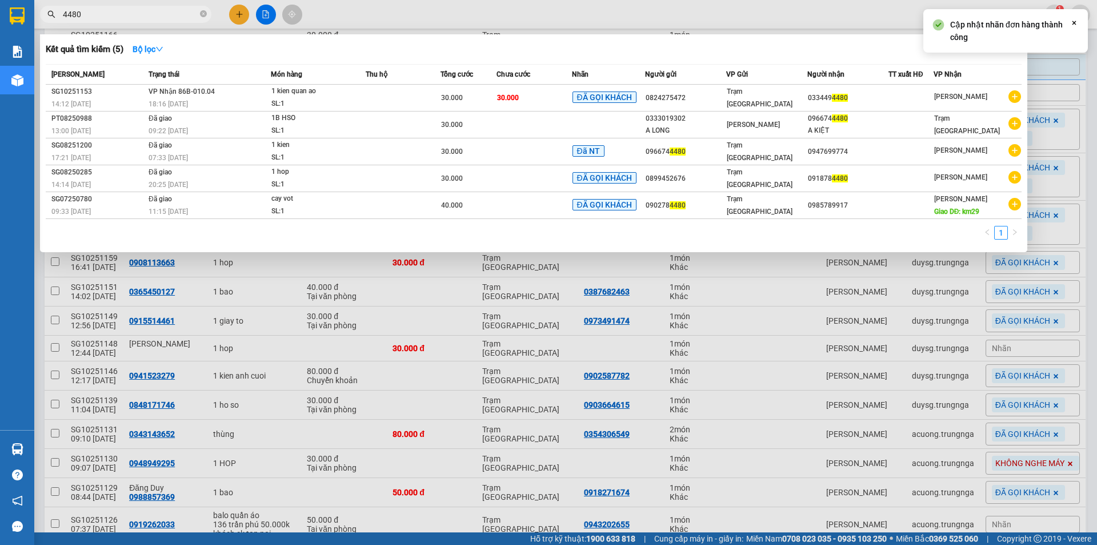
click at [134, 17] on input "4480" at bounding box center [130, 14] width 135 height 13
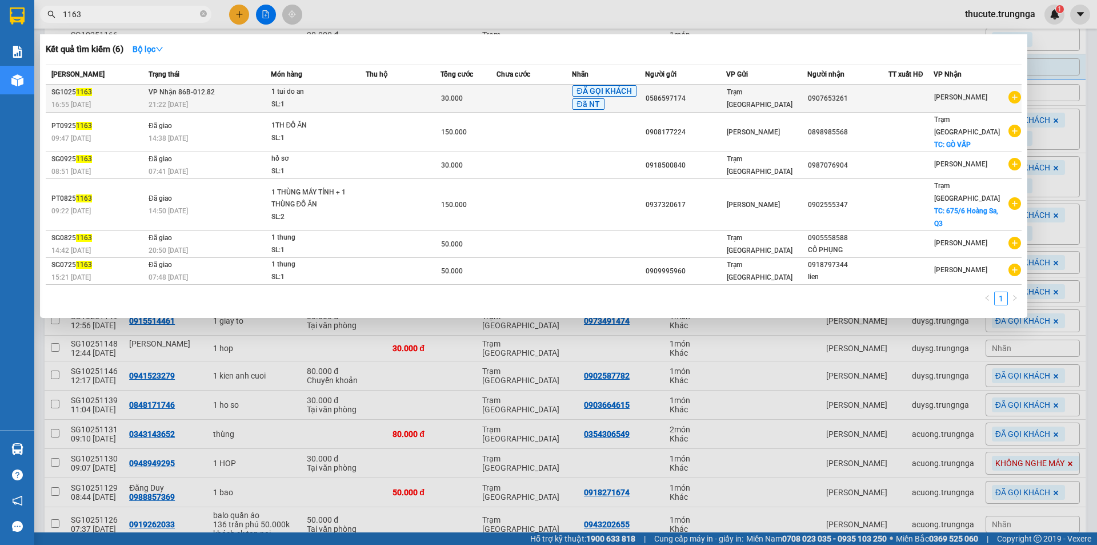
type input "1163"
click at [355, 103] on div "SL: 1" at bounding box center [314, 104] width 86 height 13
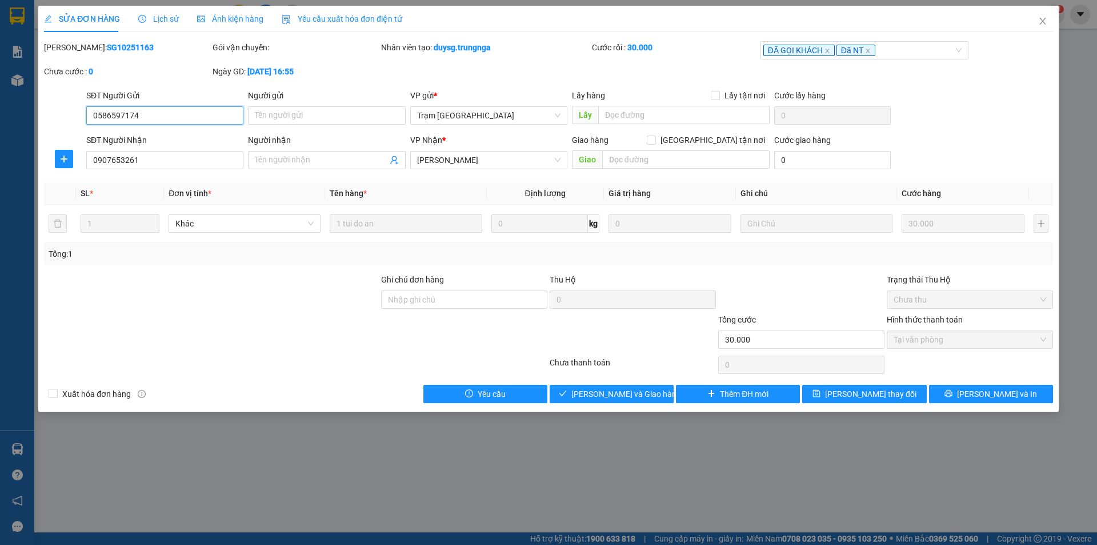
type input "0586597174"
type input "0907653261"
type input "30.000"
click at [631, 393] on span "Giao hàng" at bounding box center [618, 393] width 37 height 13
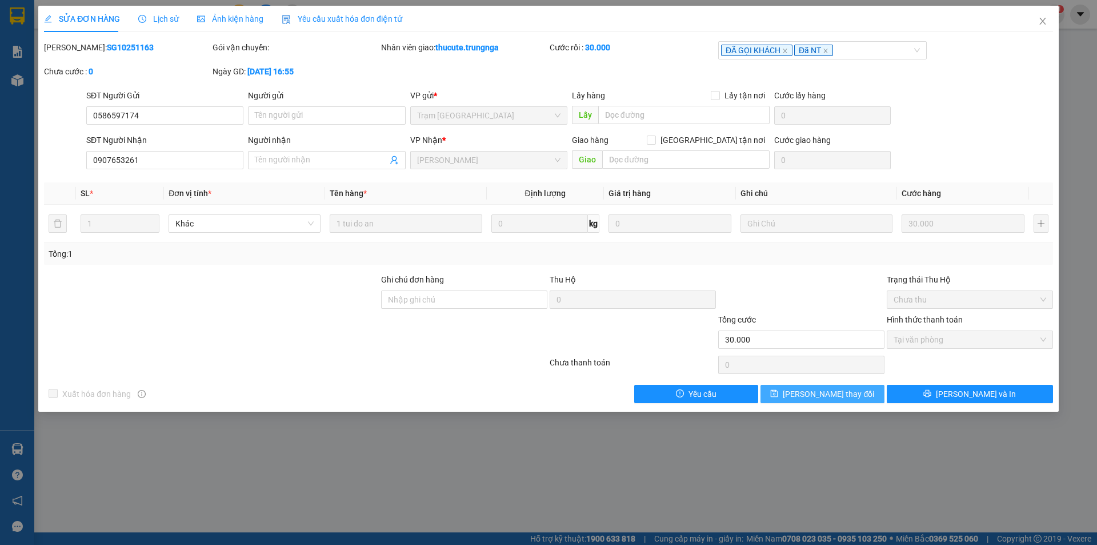
click at [816, 401] on button "[PERSON_NAME] thay đổi" at bounding box center [823, 394] width 124 height 18
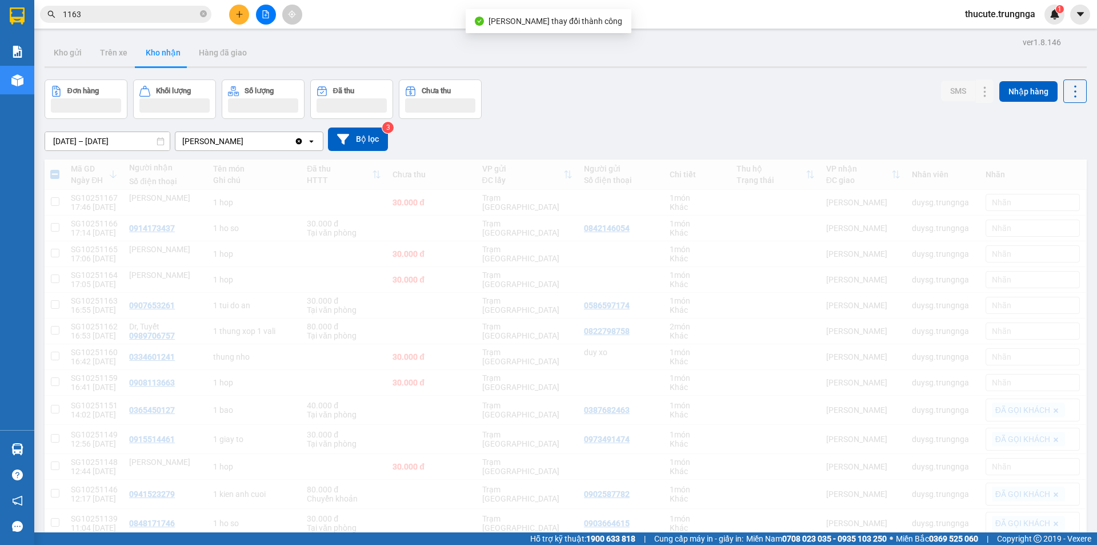
click at [101, 17] on input "1163" at bounding box center [130, 14] width 135 height 13
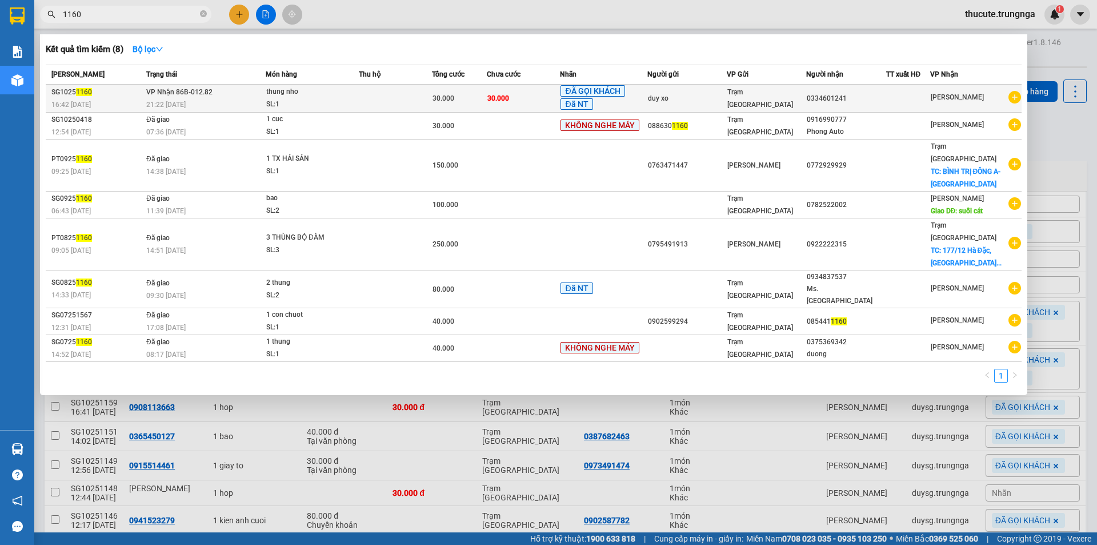
type input "1160"
click at [304, 98] on div "SL: 1" at bounding box center [309, 104] width 86 height 13
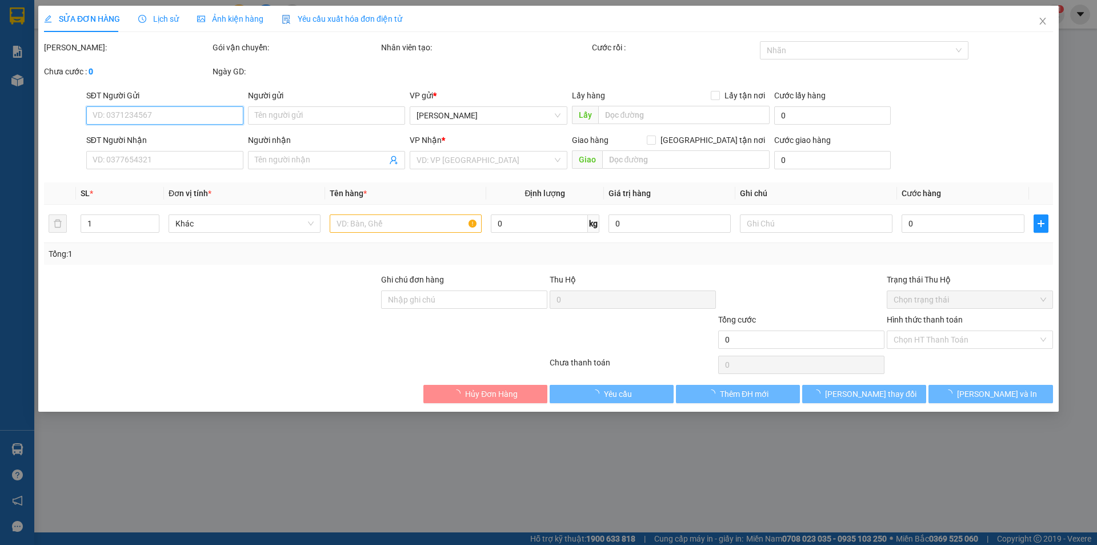
type input "duy xo"
type input "0334601241"
type input "30.000"
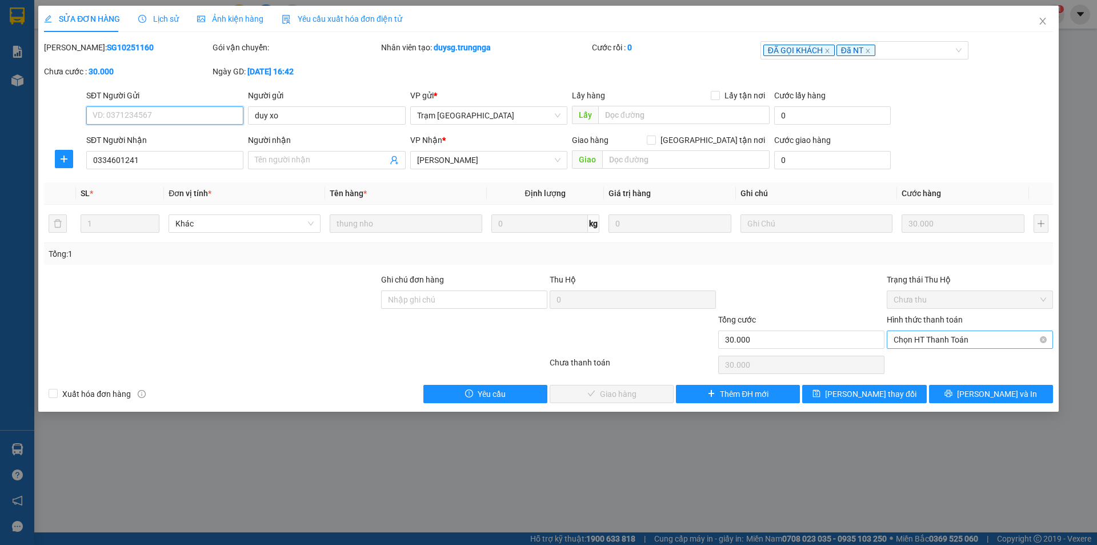
click at [921, 343] on span "Chọn HT Thanh Toán" at bounding box center [970, 339] width 153 height 17
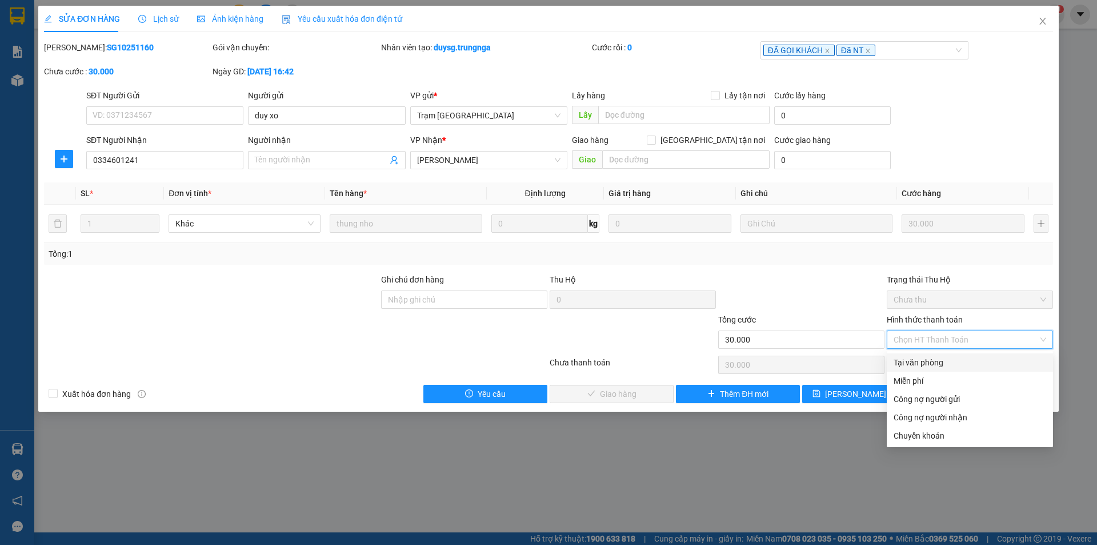
click at [913, 367] on div "Tại văn phòng" at bounding box center [970, 362] width 153 height 13
type input "0"
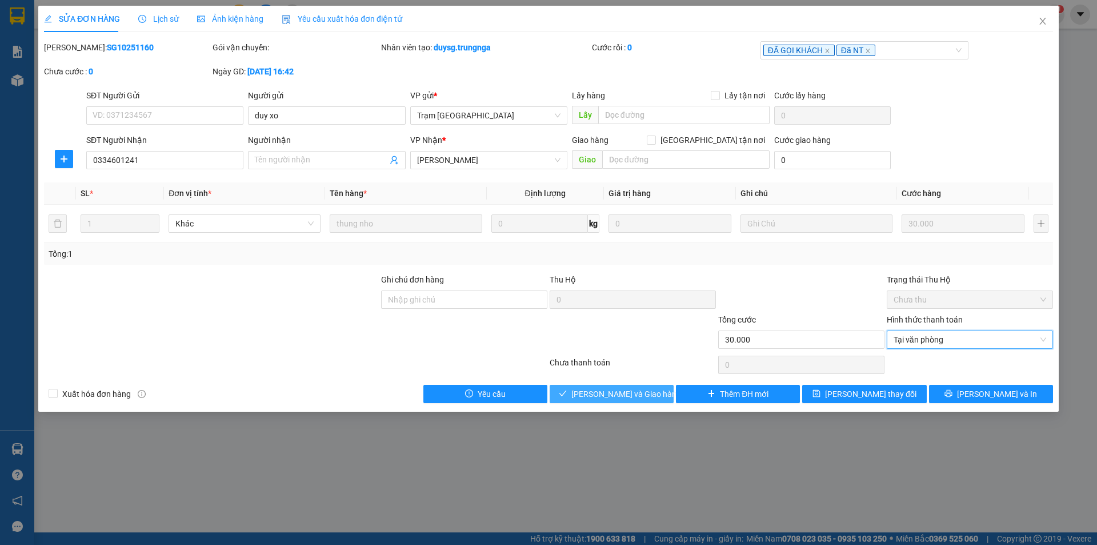
click at [644, 399] on span "[PERSON_NAME] và Giao hàng" at bounding box center [627, 393] width 110 height 13
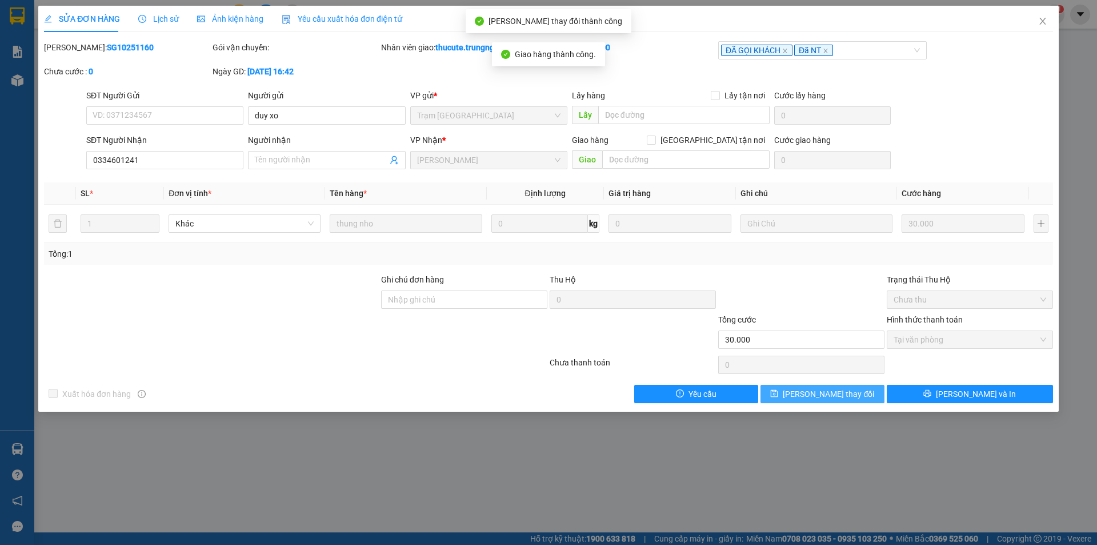
click at [822, 390] on span "[PERSON_NAME] thay đổi" at bounding box center [828, 393] width 91 height 13
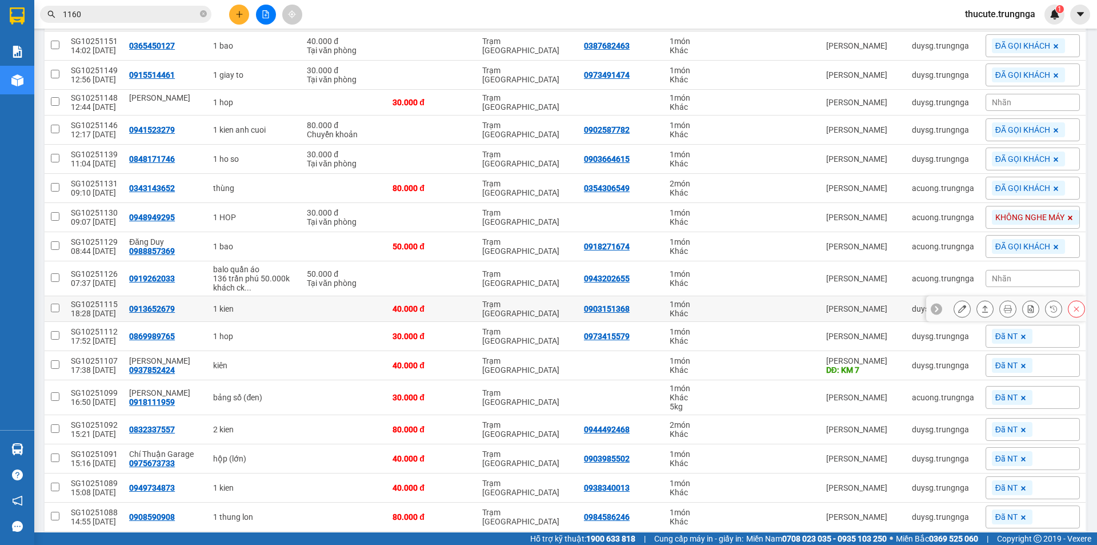
scroll to position [689, 0]
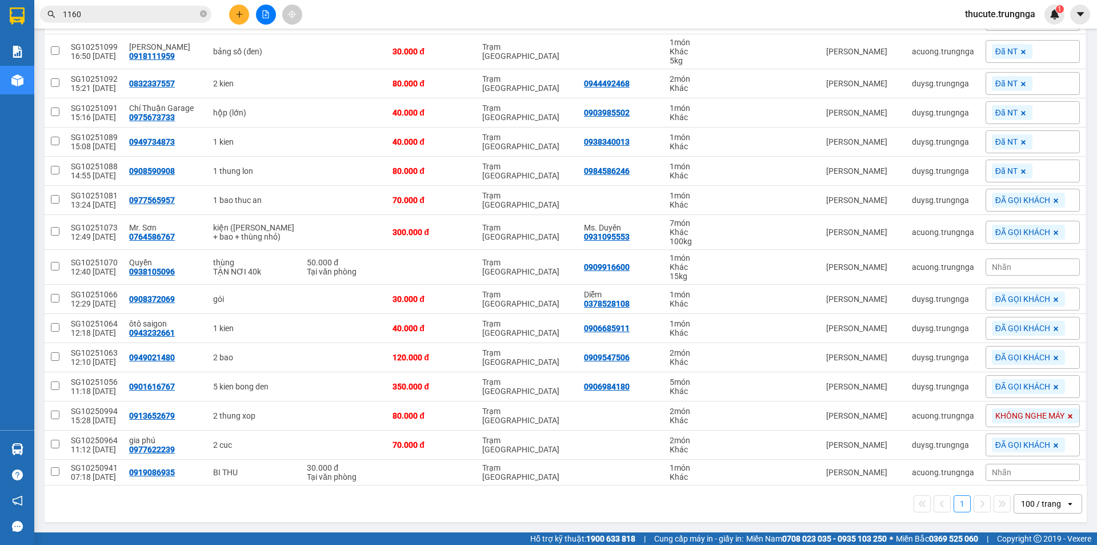
click at [1040, 500] on div "100 / trang" at bounding box center [1041, 503] width 40 height 11
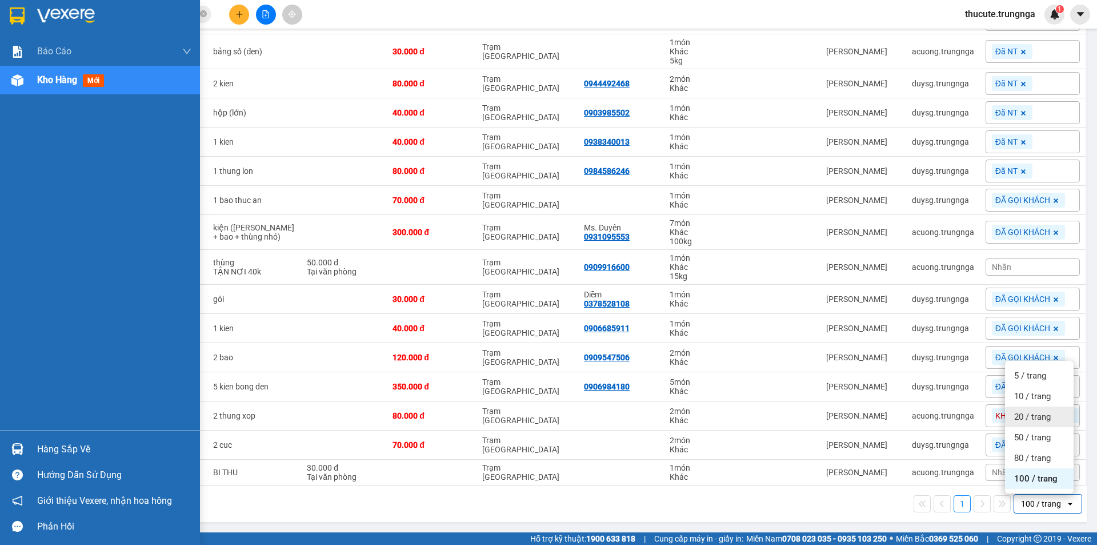
click at [61, 453] on div "Hàng sắp về" at bounding box center [114, 449] width 154 height 17
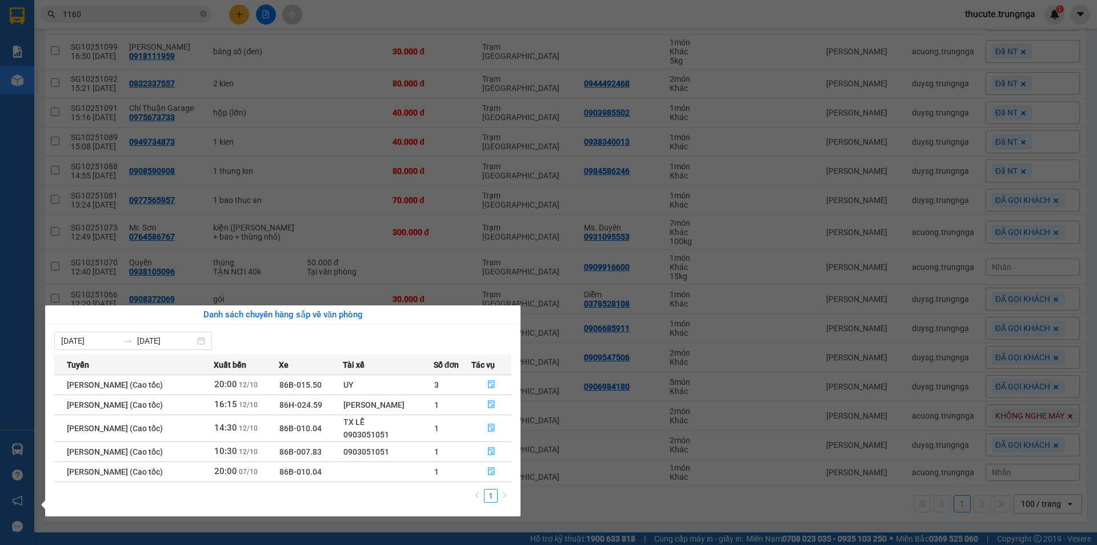
click at [136, 145] on section "Kết quả tìm kiếm ( 8 ) Bộ lọc Mã ĐH Trạng thái Món hàng Thu hộ Tổng cước Chưa c…" at bounding box center [548, 272] width 1097 height 545
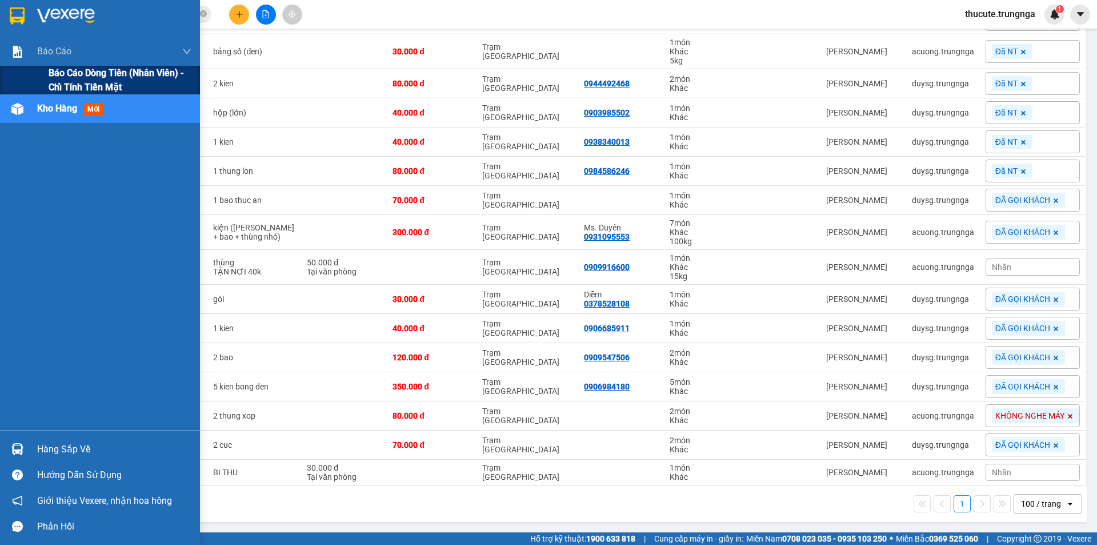
click at [46, 83] on div "Báo cáo dòng tiền (nhân viên) - chỉ tính tiền mặt" at bounding box center [100, 80] width 200 height 29
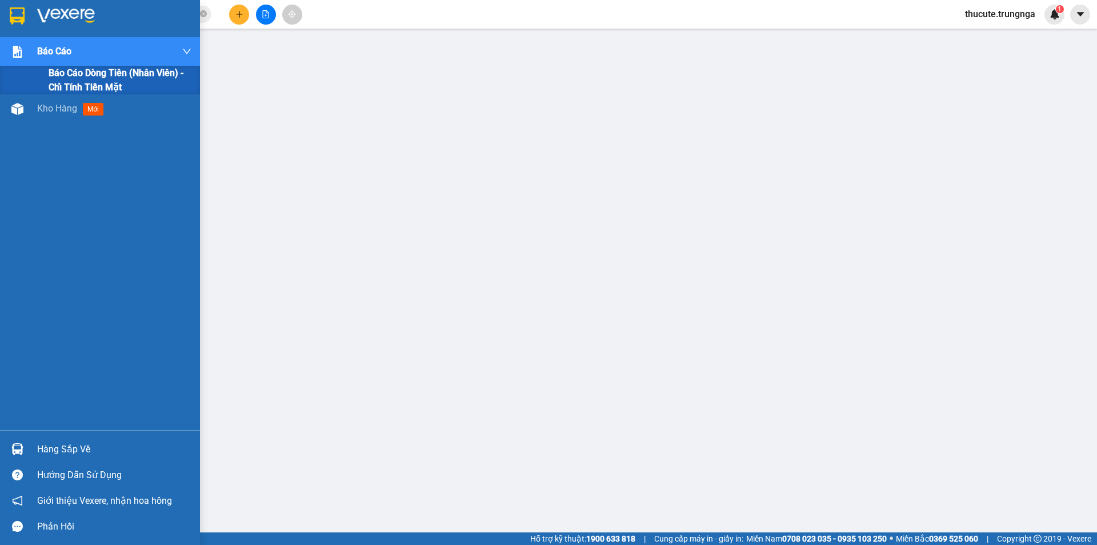
scroll to position [22, 0]
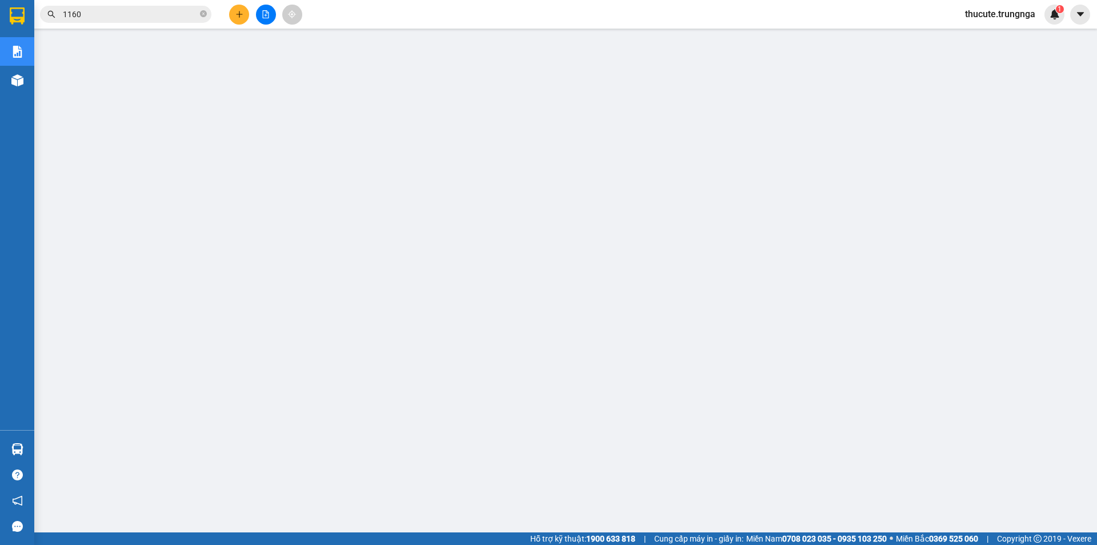
click at [989, 10] on span "thucute.trungnga" at bounding box center [1000, 14] width 89 height 14
click at [978, 37] on span "Đăng xuất" at bounding box center [1005, 35] width 66 height 13
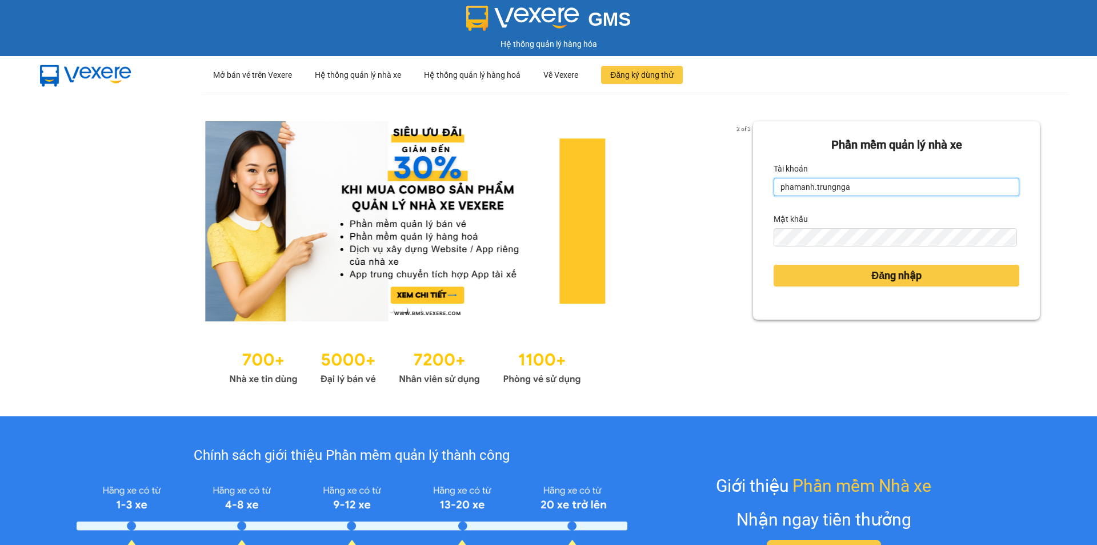
drag, startPoint x: 806, startPoint y: 189, endPoint x: 772, endPoint y: 193, distance: 34.5
click at [774, 193] on input "phamanh.trungnga" at bounding box center [897, 187] width 246 height 18
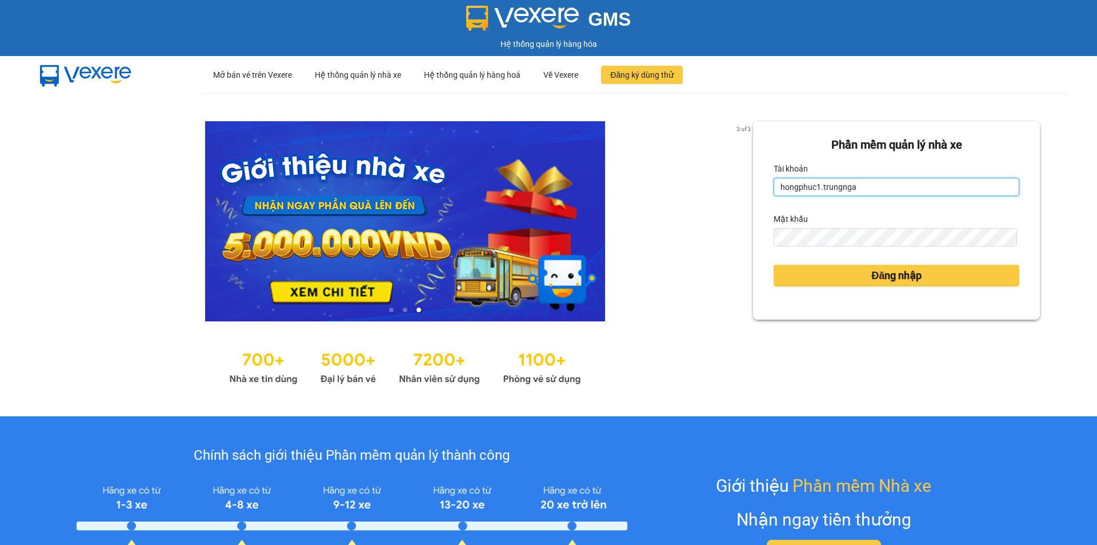
type input "hongphuc1.trungnga"
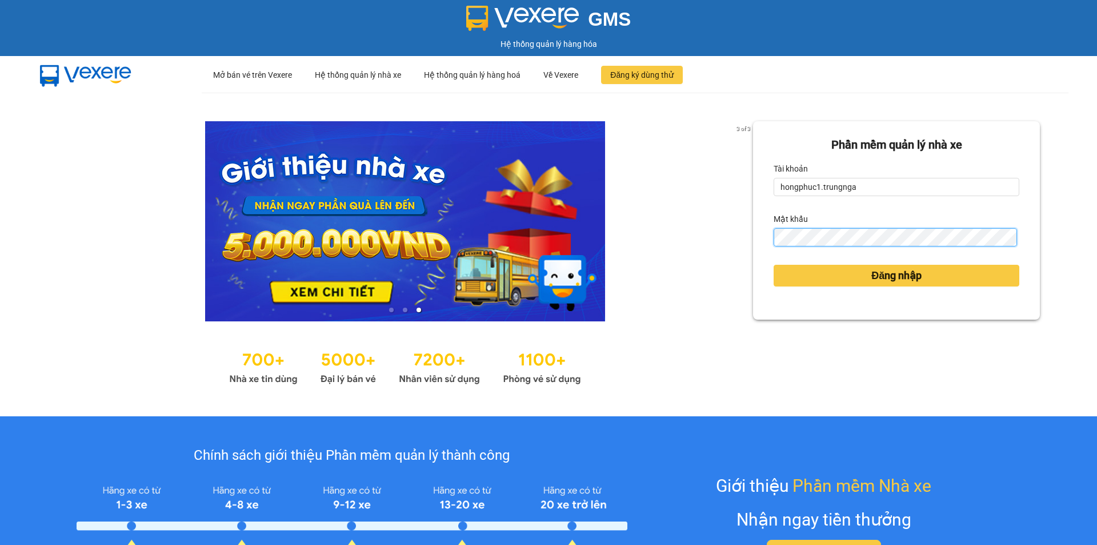
click at [758, 250] on div "Phần mềm quản lý nhà xe Tài khoản hongphuc1.trungnga Mật khẩu Đăng nhập" at bounding box center [896, 220] width 287 height 198
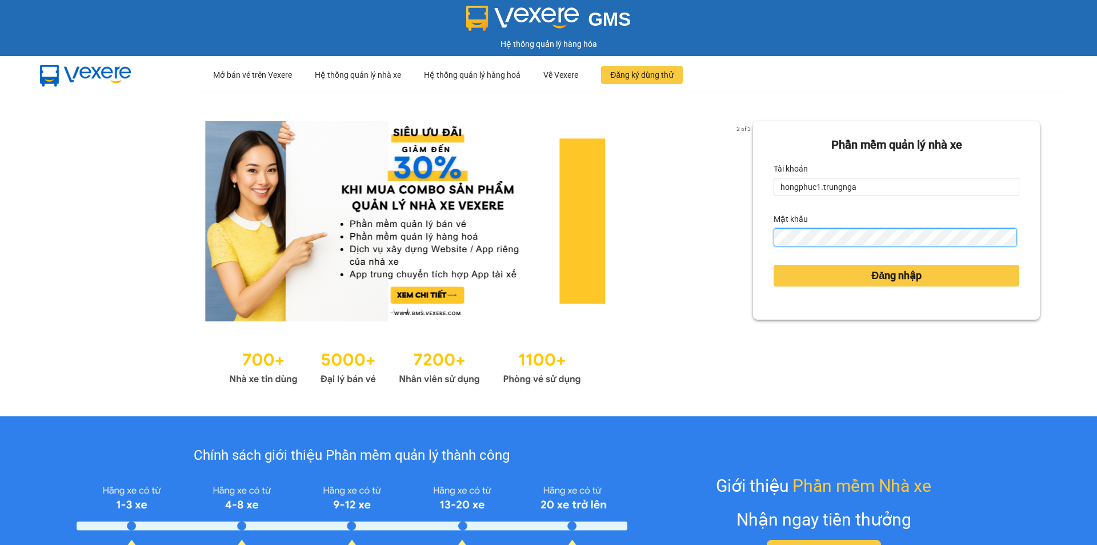
click at [774, 265] on button "Đăng nhập" at bounding box center [897, 276] width 246 height 22
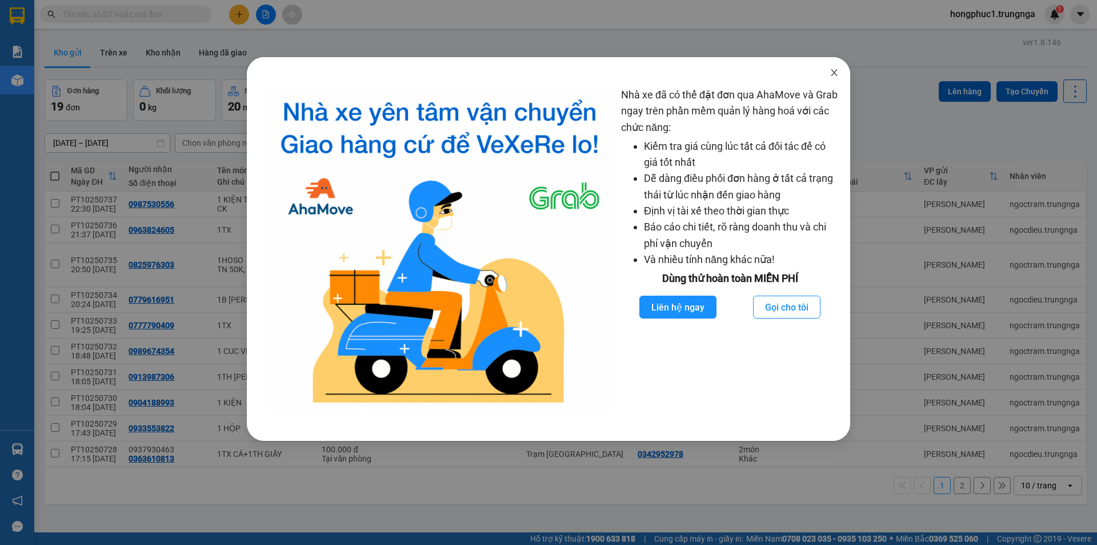
click at [835, 71] on icon "close" at bounding box center [834, 72] width 9 height 9
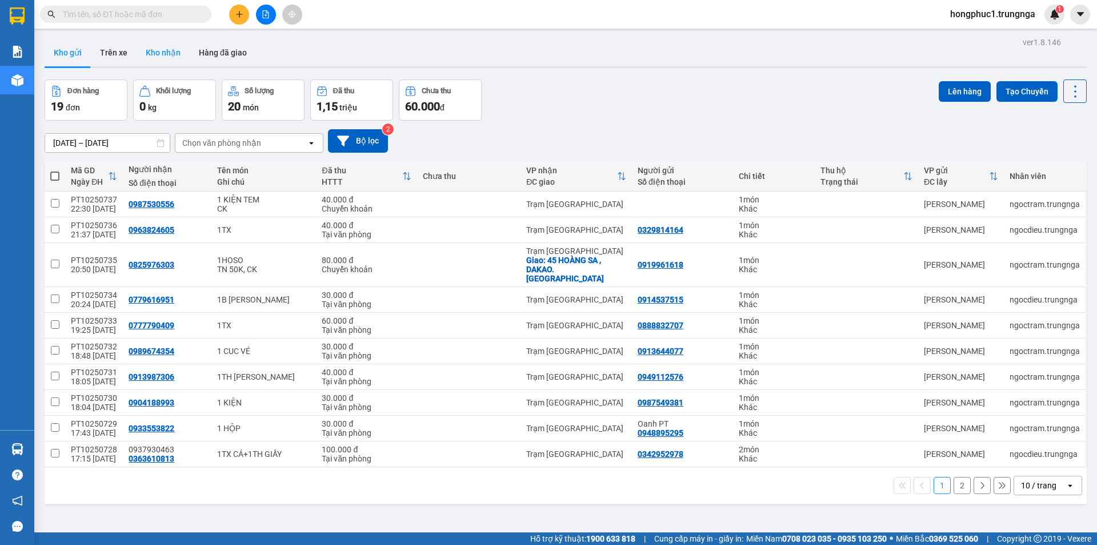
click at [155, 50] on button "Kho nhận" at bounding box center [163, 52] width 53 height 27
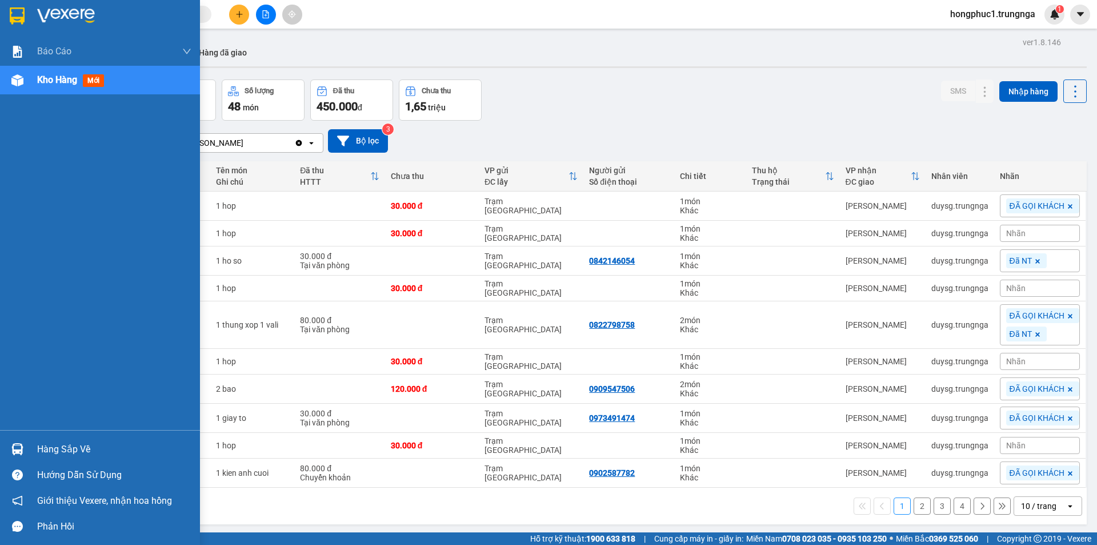
click at [50, 452] on div "Hàng sắp về" at bounding box center [114, 449] width 154 height 17
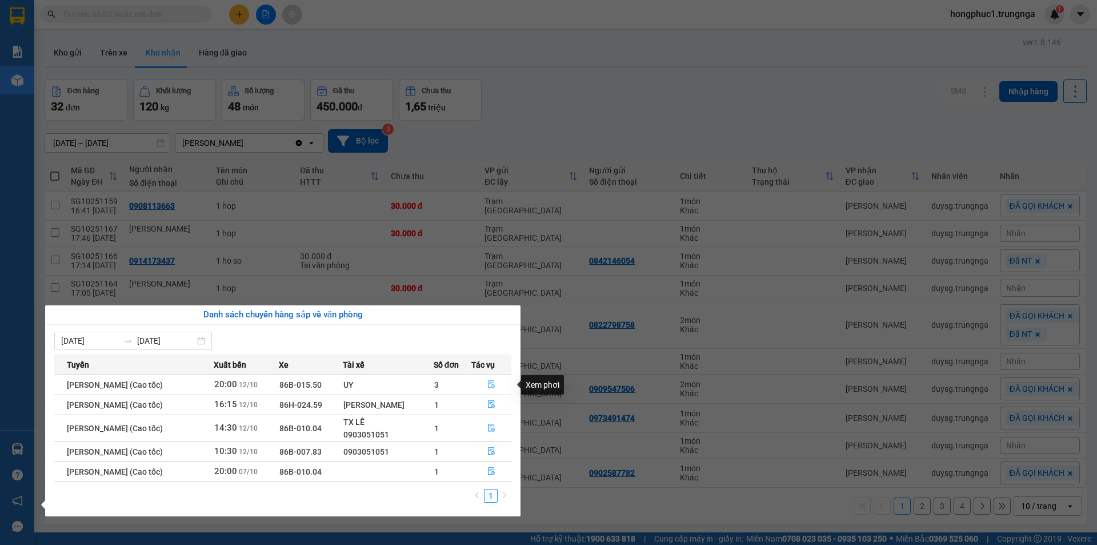
click at [495, 381] on icon "file-done" at bounding box center [492, 384] width 8 height 8
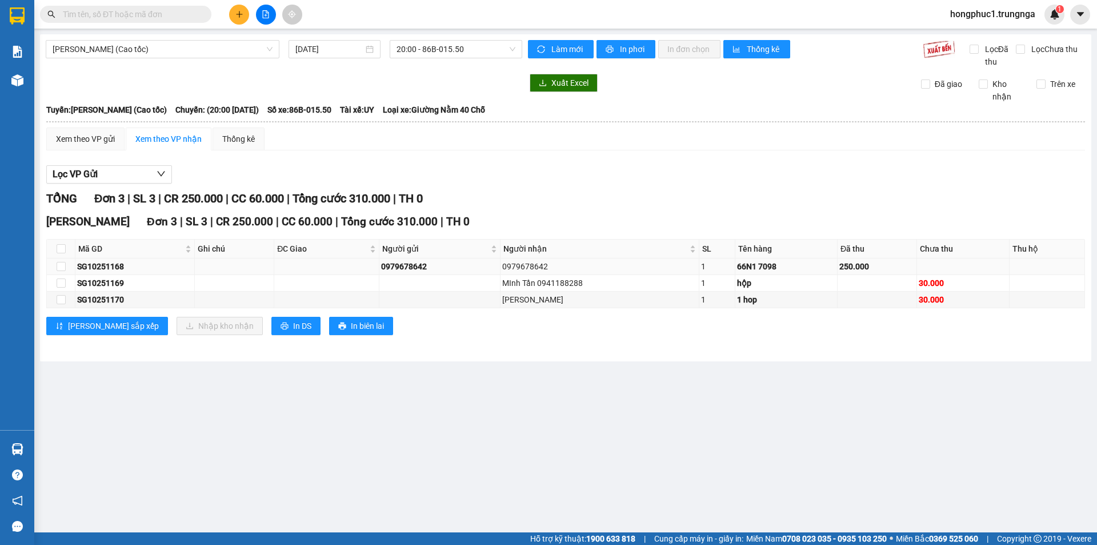
click at [551, 270] on div "0979678642" at bounding box center [599, 266] width 195 height 13
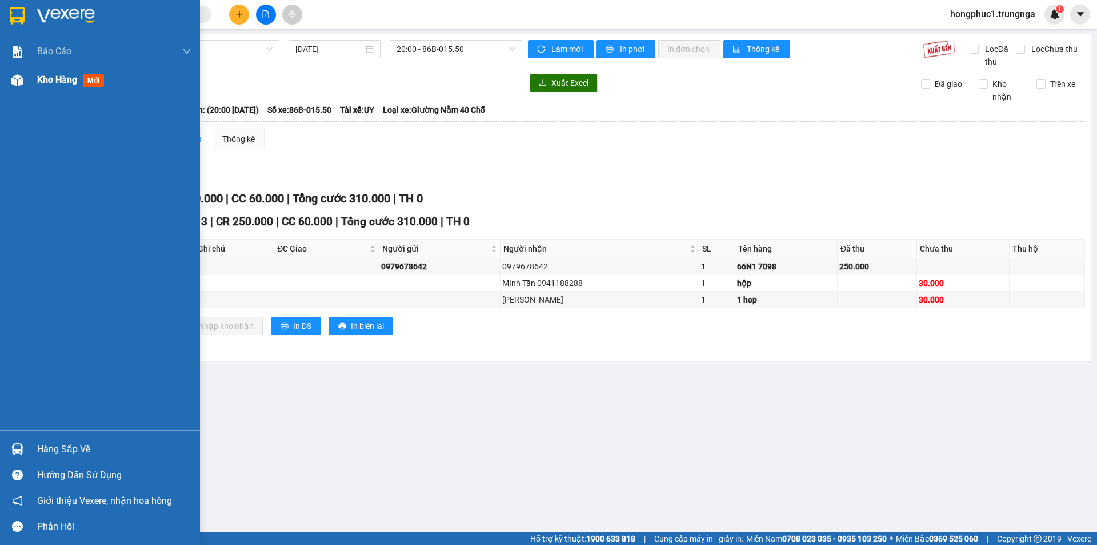
click at [55, 81] on span "Kho hàng" at bounding box center [57, 79] width 40 height 11
